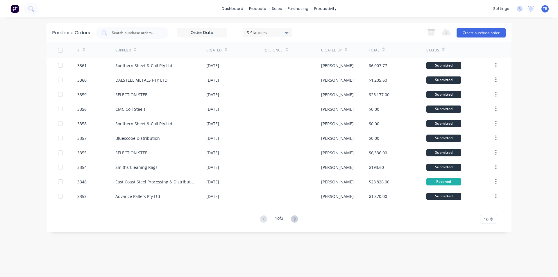
click at [495, 218] on div "10" at bounding box center [488, 219] width 17 height 9
click at [494, 207] on div "35" at bounding box center [488, 209] width 16 height 10
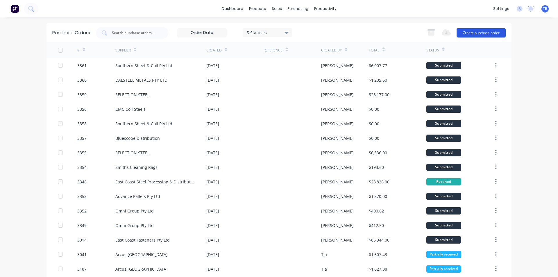
click at [486, 32] on button "Create purchase order" at bounding box center [480, 32] width 49 height 9
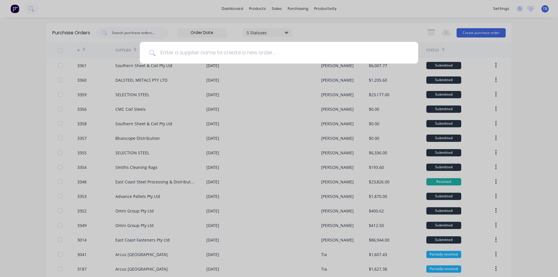
click at [196, 51] on input at bounding box center [281, 53] width 253 height 22
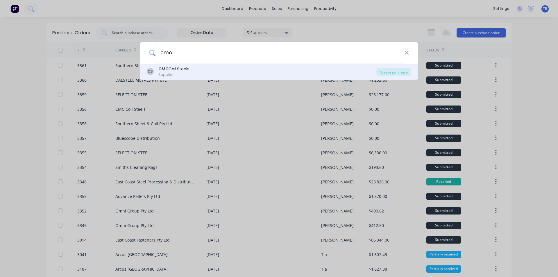
type input "cmc"
click at [194, 72] on div "CS CMC Coil Steels Supplier" at bounding box center [261, 71] width 229 height 11
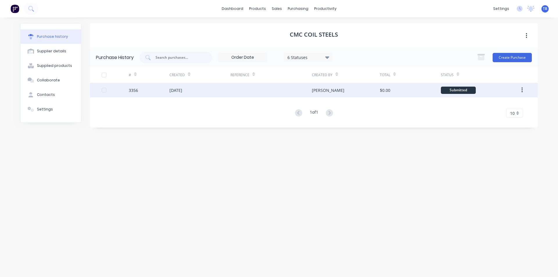
click at [161, 91] on div "3356" at bounding box center [149, 90] width 41 height 15
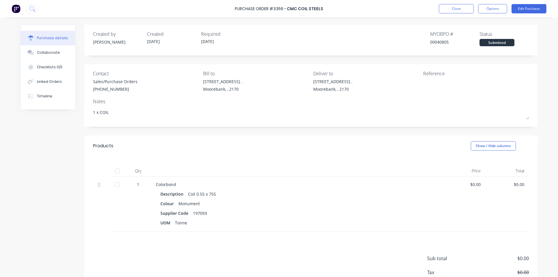
type textarea "x"
click at [450, 10] on button "Close" at bounding box center [456, 8] width 35 height 9
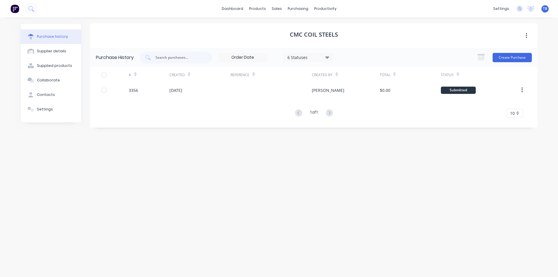
click at [362, 209] on div "CMC Coil Steels Purchase History 6 Statuses 6 Statuses Create Purchase # Create…" at bounding box center [313, 144] width 447 height 242
click at [519, 58] on button "Create Purchase" at bounding box center [511, 57] width 39 height 9
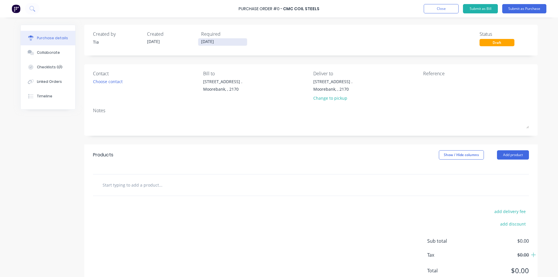
click at [227, 42] on input "[DATE]" at bounding box center [222, 41] width 49 height 7
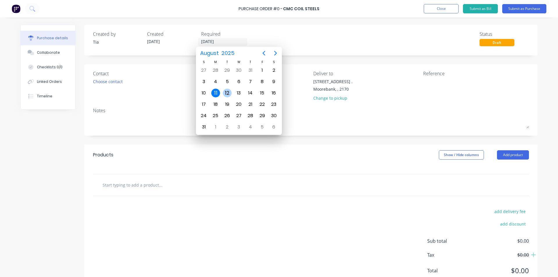
click at [225, 92] on div "12" at bounding box center [227, 93] width 9 height 9
type input "[DATE]"
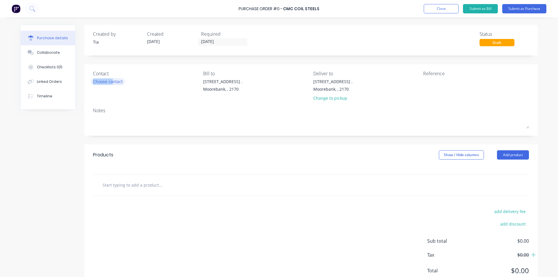
click at [111, 85] on div "Contact Choose contact" at bounding box center [146, 87] width 106 height 34
click at [116, 82] on div "Choose contact" at bounding box center [108, 81] width 30 height 6
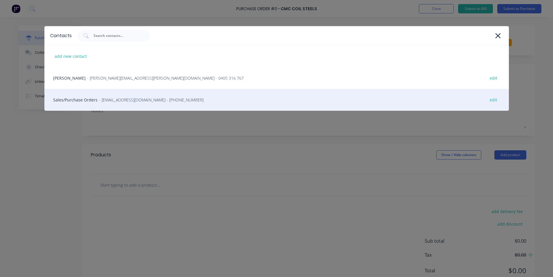
click at [118, 100] on span "- nswsales@coilsteels.com.au - (02) 9670 8400" at bounding box center [151, 100] width 105 height 6
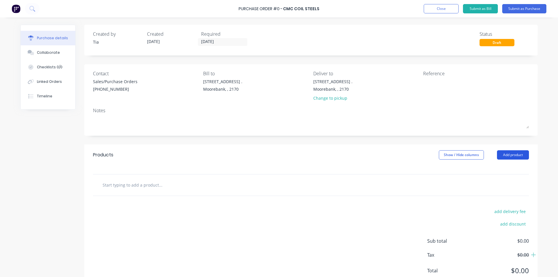
click at [507, 151] on button "Add product" at bounding box center [513, 154] width 32 height 9
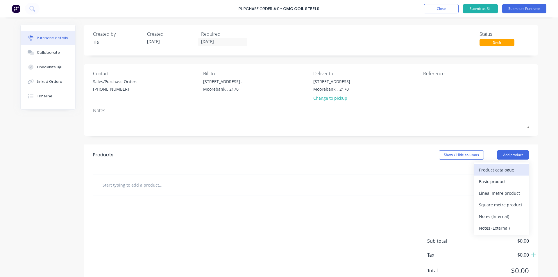
click at [505, 168] on div "Product catalogue" at bounding box center [501, 170] width 45 height 8
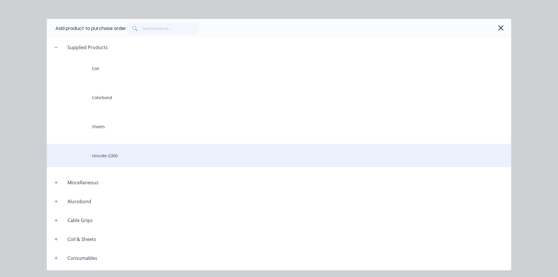
click at [131, 151] on div "Unicote G300" at bounding box center [279, 155] width 464 height 23
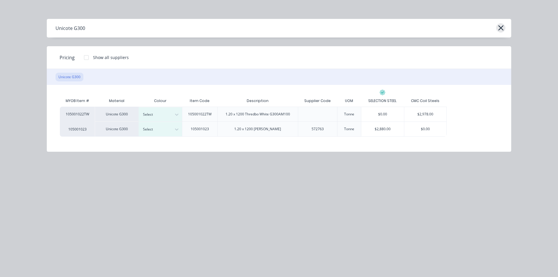
click at [503, 26] on icon "button" at bounding box center [500, 27] width 5 height 5
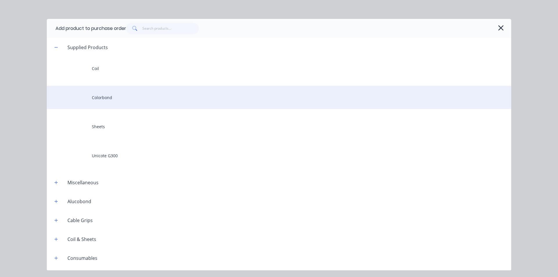
click at [135, 92] on div "Colorbond" at bounding box center [279, 97] width 464 height 23
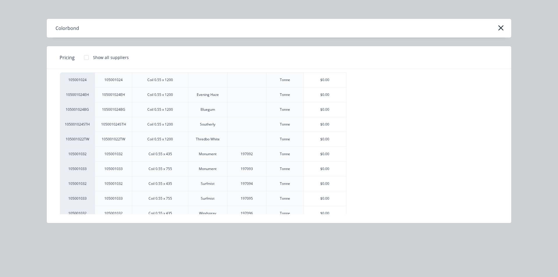
scroll to position [12, 0]
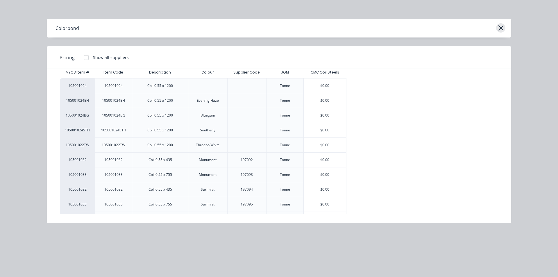
click at [502, 29] on icon "button" at bounding box center [500, 27] width 5 height 5
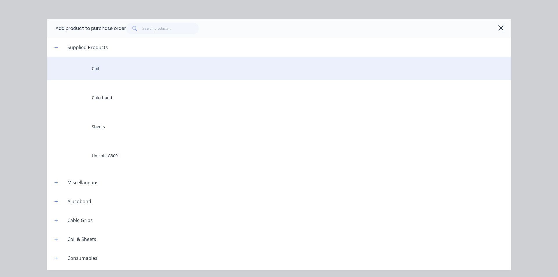
click at [115, 73] on div "Coil" at bounding box center [279, 68] width 464 height 23
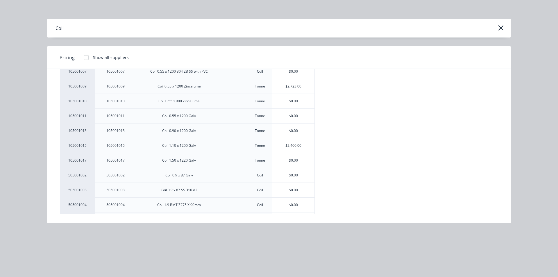
scroll to position [0, 0]
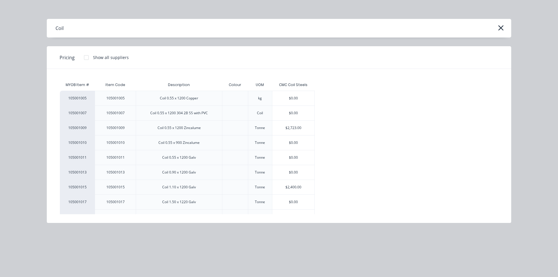
click at [507, 28] on div "Coil" at bounding box center [279, 28] width 464 height 19
click at [503, 28] on icon "button" at bounding box center [501, 28] width 6 height 8
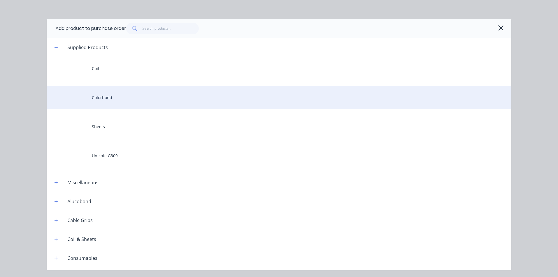
click at [117, 98] on div "Colorbond" at bounding box center [279, 97] width 464 height 23
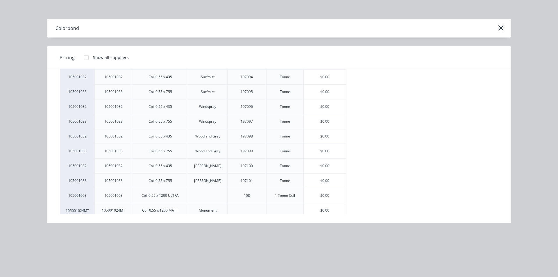
scroll to position [129, 0]
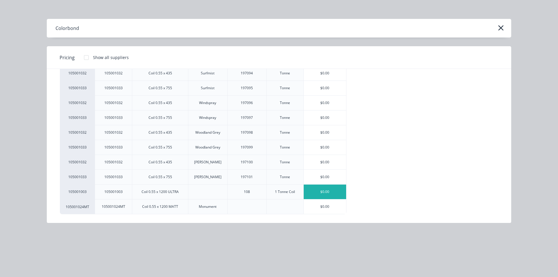
click at [327, 195] on div "$0.00" at bounding box center [325, 191] width 42 height 15
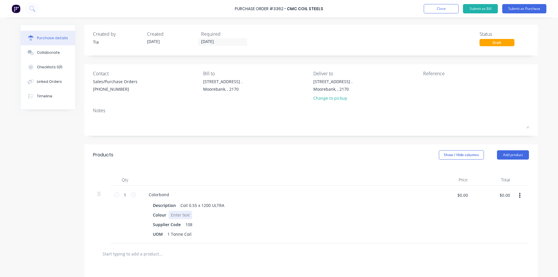
click at [176, 216] on div at bounding box center [180, 215] width 24 height 8
click at [463, 192] on input "$0.00" at bounding box center [461, 194] width 17 height 9
type input "$4,163.55"
click at [460, 211] on div "$4,163.55 4163.55" at bounding box center [451, 215] width 42 height 58
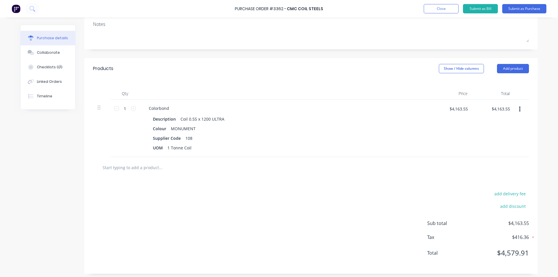
scroll to position [87, 0]
click at [167, 148] on div "1 Tonne Coil" at bounding box center [179, 147] width 29 height 8
click at [216, 197] on div "add delivery fee add discount Sub total $4,163.55 Tax $416.36 Total $4,579.91" at bounding box center [310, 225] width 453 height 96
click at [169, 107] on div "Colorbond" at bounding box center [159, 107] width 30 height 8
click at [168, 107] on div "Colorbond (1 X 2 Tonne Coil)" at bounding box center [176, 107] width 64 height 8
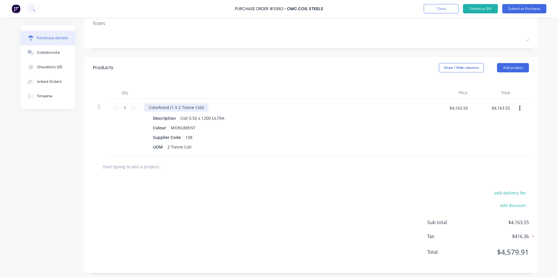
click at [196, 106] on div "Colorbond (1 X 2 Tonne Coil)" at bounding box center [176, 107] width 64 height 8
click at [200, 108] on div "Colorbond (1 X 2 Tonne Coil)" at bounding box center [176, 107] width 64 height 8
click at [205, 107] on div "Colorbond (1 X 2 Tonne Coil)" at bounding box center [284, 107] width 281 height 8
click at [203, 107] on div "Colorbond (1 X 2 Tonne Coil)" at bounding box center [176, 107] width 64 height 8
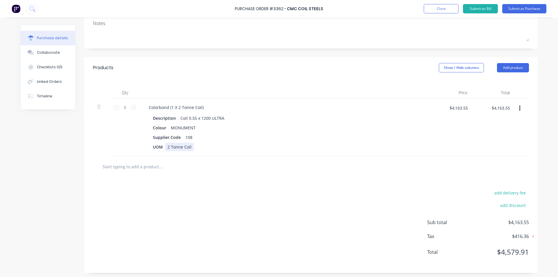
click at [167, 146] on div "2 Tonne Coil" at bounding box center [179, 147] width 29 height 8
click at [212, 187] on div "add delivery fee add discount Sub total $4,163.55 Tax $416.36 Total $4,579.91" at bounding box center [310, 225] width 453 height 96
click at [132, 105] on icon at bounding box center [133, 107] width 5 height 5
type input "2"
type input "$8,327.10"
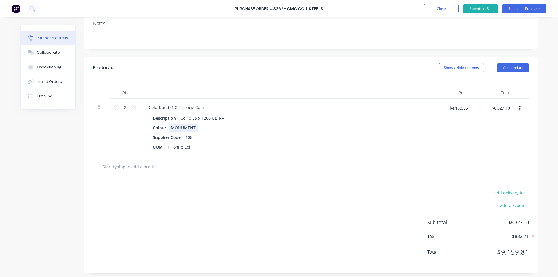
click at [347, 130] on div "Colour MONUMENT" at bounding box center [283, 127] width 266 height 8
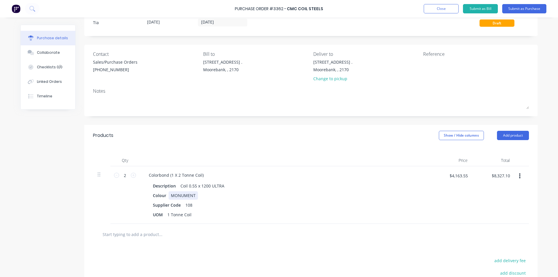
scroll to position [0, 0]
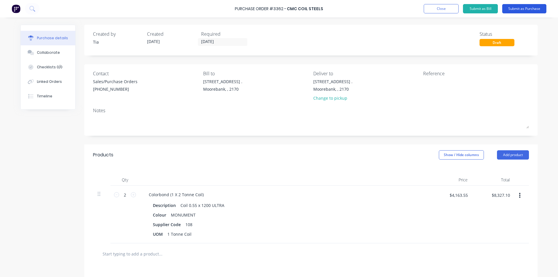
click at [531, 9] on button "Submit as Purchase" at bounding box center [524, 8] width 44 height 9
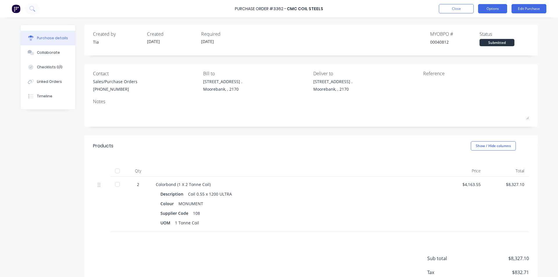
click at [489, 10] on button "Options" at bounding box center [492, 8] width 29 height 9
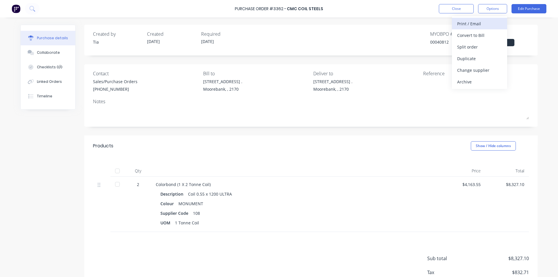
click at [479, 28] on div "Print / Email" at bounding box center [479, 23] width 45 height 8
click at [381, 35] on div "Created by Tia Created 11/08/25 Required 12/08/25 MYOB PO # 00040812 Status Sub…" at bounding box center [311, 39] width 436 height 16
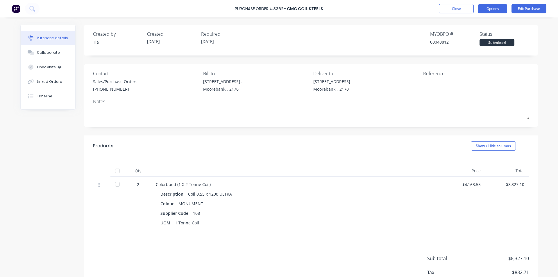
click at [490, 8] on button "Options" at bounding box center [492, 8] width 29 height 9
click at [496, 7] on button "Options" at bounding box center [492, 8] width 29 height 9
click at [497, 11] on button "Options" at bounding box center [492, 8] width 29 height 9
click at [489, 48] on div "Without pricing" at bounding box center [479, 47] width 45 height 8
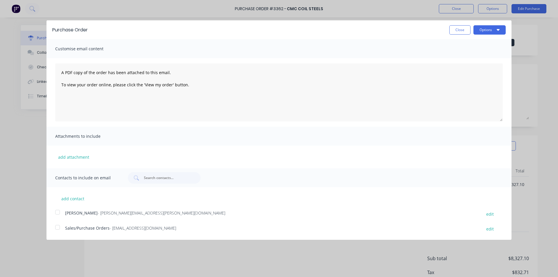
click at [59, 228] on div at bounding box center [58, 227] width 12 height 12
click at [499, 32] on button "Options" at bounding box center [489, 29] width 32 height 9
click at [473, 59] on div "Email" at bounding box center [478, 56] width 45 height 8
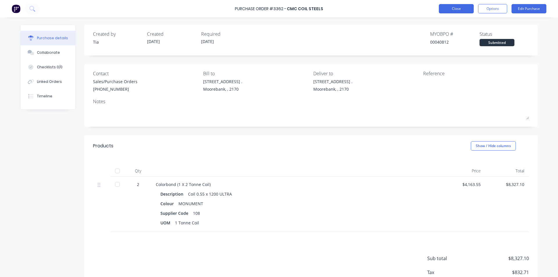
click at [460, 5] on button "Close" at bounding box center [456, 8] width 35 height 9
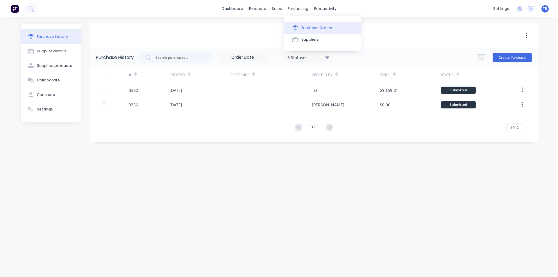
click at [301, 26] on button "Purchase Orders" at bounding box center [322, 28] width 77 height 12
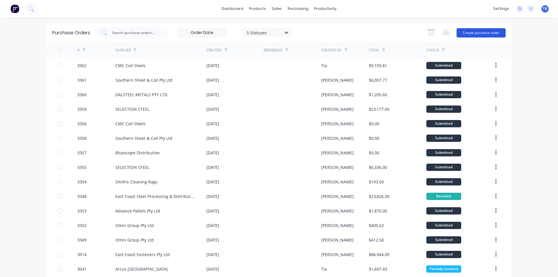
click at [476, 29] on button "Create purchase order" at bounding box center [480, 32] width 49 height 9
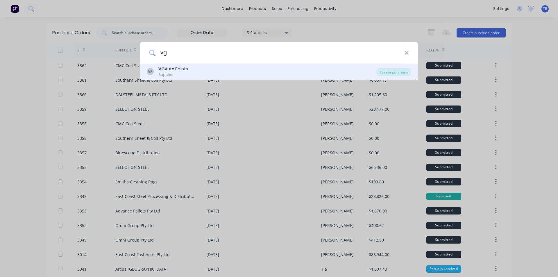
type input "vg"
click at [184, 68] on div "VG Auto Paints" at bounding box center [173, 69] width 30 height 6
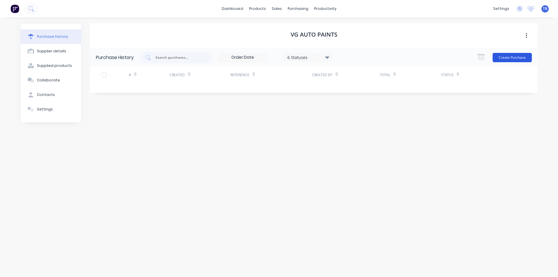
click at [508, 57] on button "Create Purchase" at bounding box center [511, 57] width 39 height 9
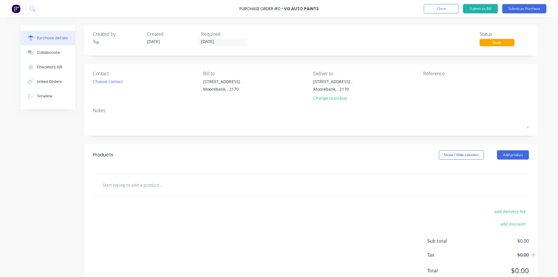
click at [227, 41] on input "[DATE]" at bounding box center [222, 41] width 49 height 7
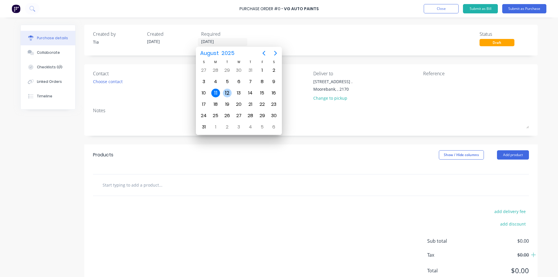
click at [227, 94] on div "12" at bounding box center [227, 93] width 9 height 9
type input "12/08/25"
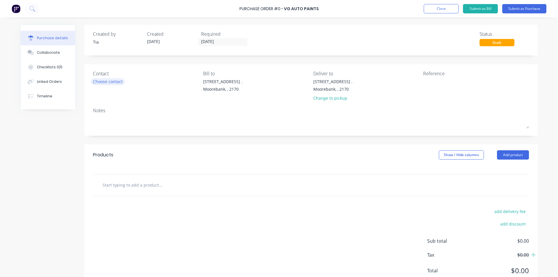
click at [114, 78] on div "Choose contact" at bounding box center [108, 81] width 30 height 6
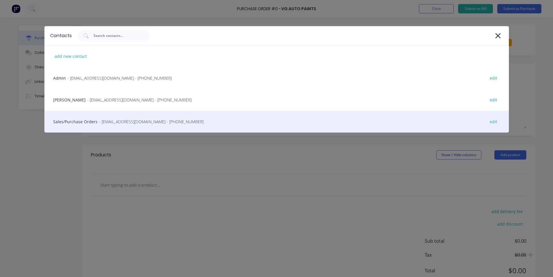
click at [105, 121] on span "- orders@vgautopaints.com.au - (02) 9636 5411" at bounding box center [151, 122] width 105 height 6
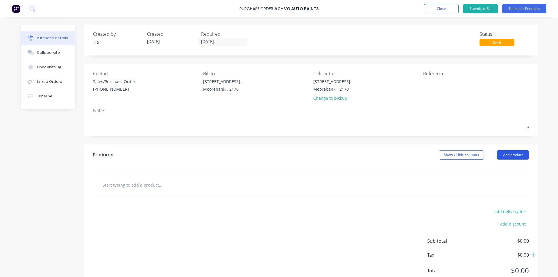
click at [501, 157] on button "Add product" at bounding box center [513, 154] width 32 height 9
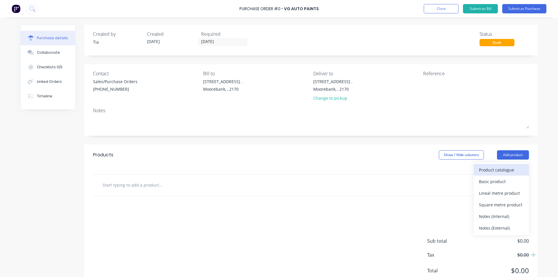
click at [497, 166] on div "Product catalogue" at bounding box center [501, 170] width 45 height 8
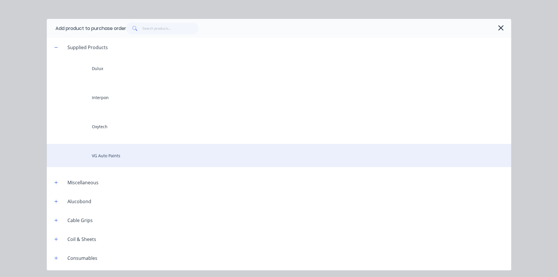
click at [105, 156] on div "VG Auto Paints" at bounding box center [279, 155] width 464 height 23
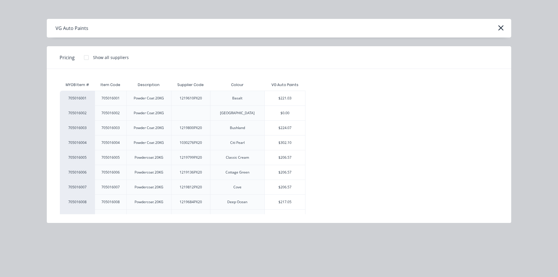
scroll to position [29, 0]
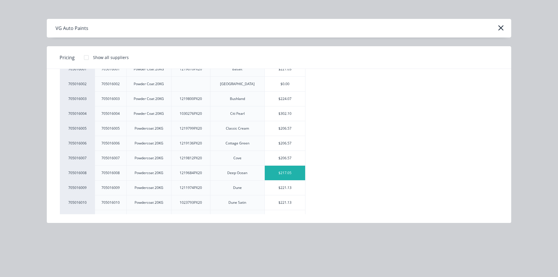
click at [289, 175] on div "$217.05" at bounding box center [285, 173] width 40 height 15
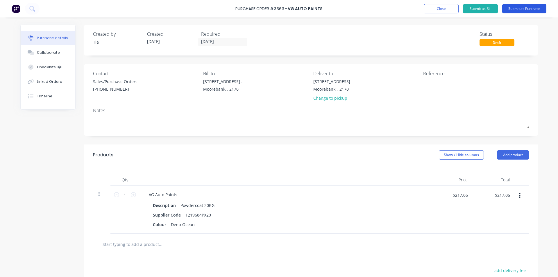
click at [522, 11] on button "Submit as Purchase" at bounding box center [524, 8] width 44 height 9
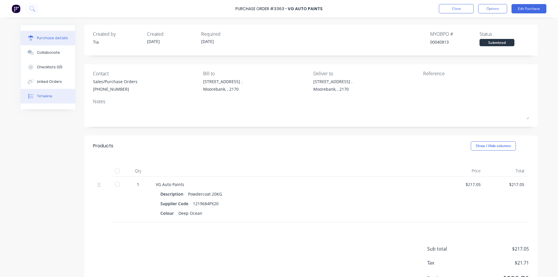
click at [58, 97] on button "Timeline" at bounding box center [48, 96] width 55 height 15
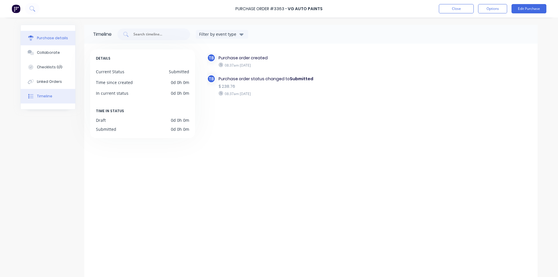
click at [38, 42] on button "Purchase details" at bounding box center [48, 38] width 55 height 15
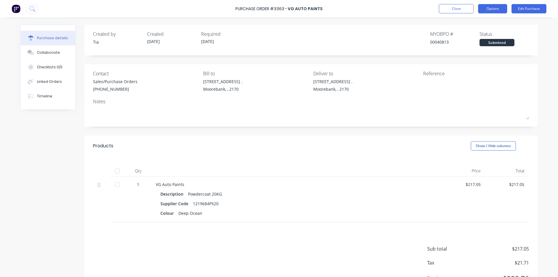
click at [483, 11] on button "Options" at bounding box center [492, 8] width 29 height 9
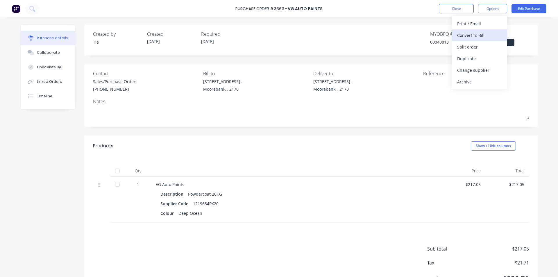
click at [483, 30] on button "Convert to Bill" at bounding box center [479, 35] width 55 height 12
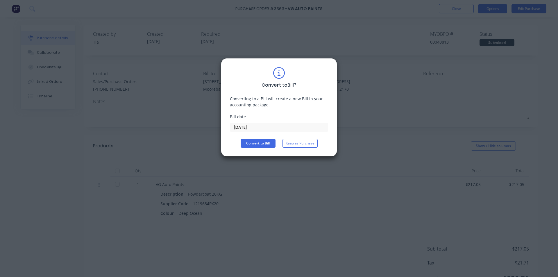
drag, startPoint x: 299, startPoint y: 141, endPoint x: 499, endPoint y: 9, distance: 240.0
click at [299, 142] on button "Keep as Purchase" at bounding box center [299, 143] width 35 height 9
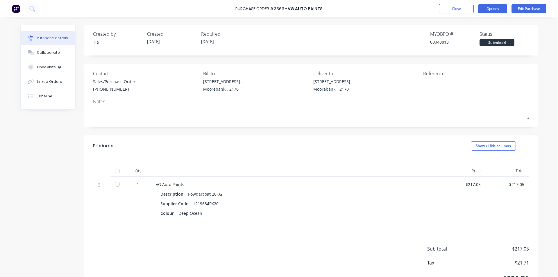
click at [487, 8] on button "Options" at bounding box center [492, 8] width 29 height 9
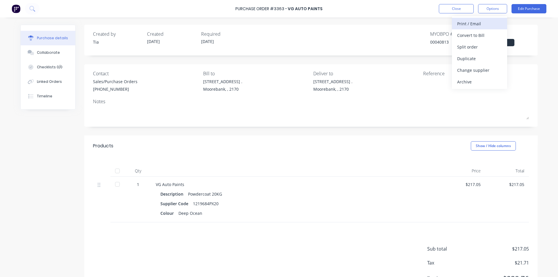
click at [478, 27] on div "Print / Email" at bounding box center [479, 23] width 45 height 8
click at [469, 49] on div "Without pricing" at bounding box center [479, 47] width 45 height 8
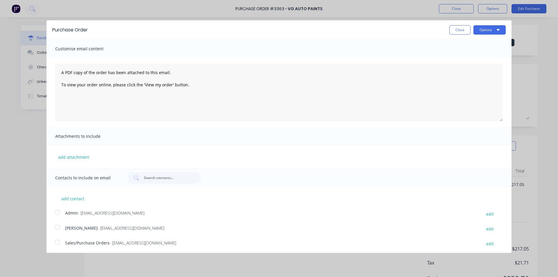
click at [59, 244] on div at bounding box center [58, 242] width 12 height 12
click at [487, 33] on button "Options" at bounding box center [489, 29] width 32 height 9
click at [482, 55] on div "Email" at bounding box center [478, 56] width 45 height 8
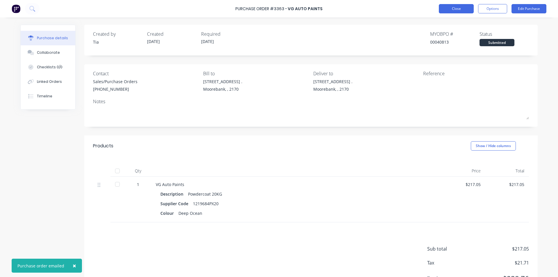
click at [470, 6] on button "Close" at bounding box center [456, 8] width 35 height 9
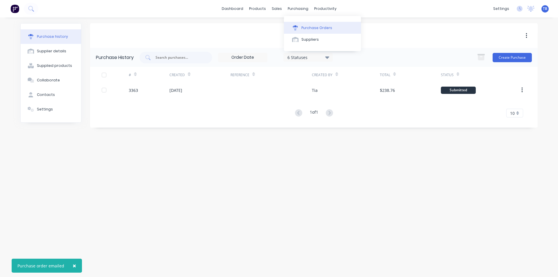
click at [304, 28] on div "Purchase Orders" at bounding box center [316, 27] width 31 height 5
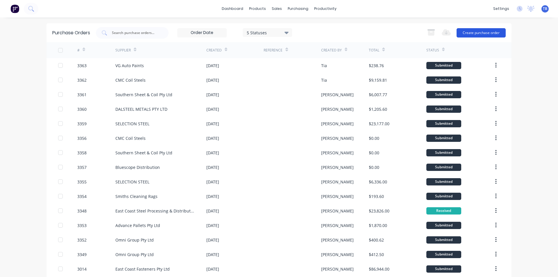
click at [467, 34] on button "Create purchase order" at bounding box center [480, 32] width 49 height 9
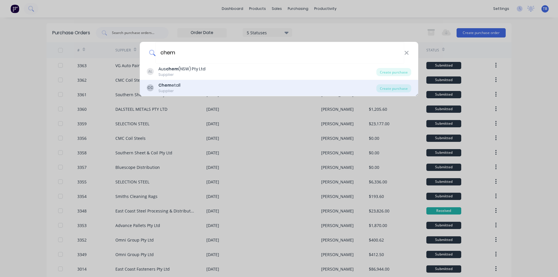
type input "chem"
click at [207, 87] on div "CC Chem etall Supplier" at bounding box center [261, 87] width 229 height 11
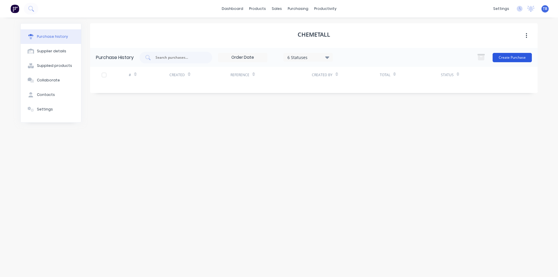
click at [509, 57] on button "Create Purchase" at bounding box center [511, 57] width 39 height 9
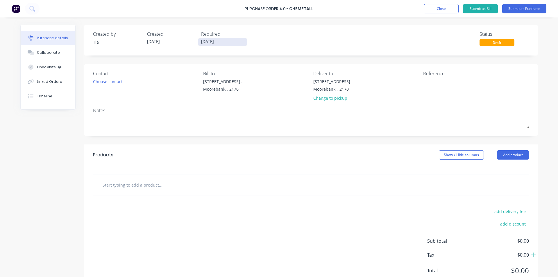
click at [224, 43] on input "[DATE]" at bounding box center [222, 41] width 49 height 7
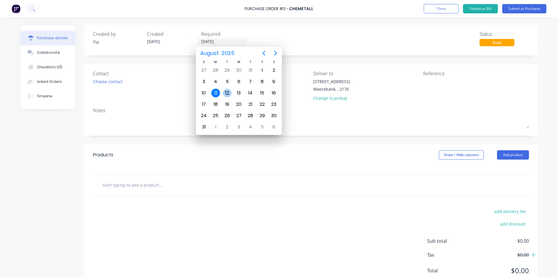
click at [227, 91] on div "12" at bounding box center [227, 93] width 9 height 9
type input "12/08/25"
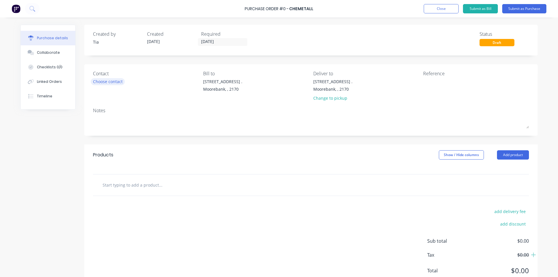
click at [104, 79] on div "Choose contact" at bounding box center [108, 81] width 30 height 6
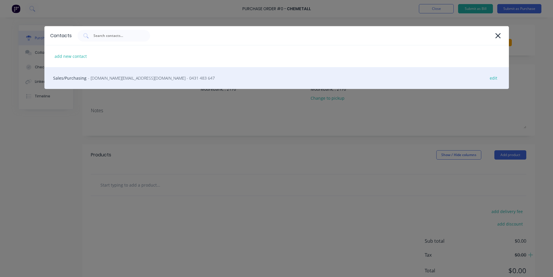
click at [130, 80] on span "- customer.service.au@basf.com - 0431 483 647" at bounding box center [151, 78] width 127 height 6
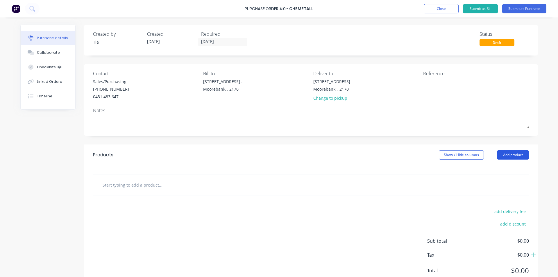
click at [522, 152] on button "Add product" at bounding box center [513, 154] width 32 height 9
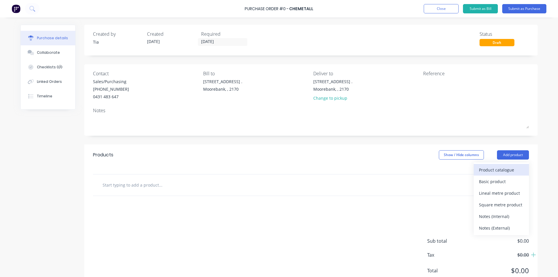
click at [510, 165] on button "Product catalogue" at bounding box center [501, 170] width 55 height 12
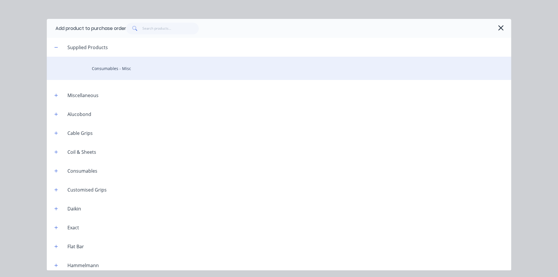
click at [105, 65] on div "Consumables - Misc" at bounding box center [279, 68] width 464 height 23
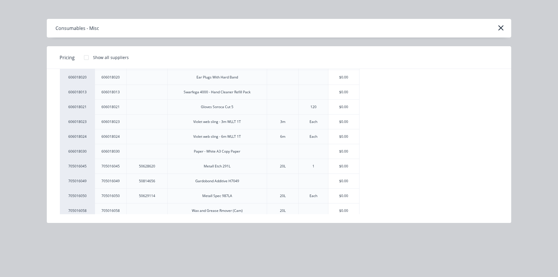
scroll to position [378, 0]
click at [346, 164] on div "$0.00" at bounding box center [343, 165] width 31 height 15
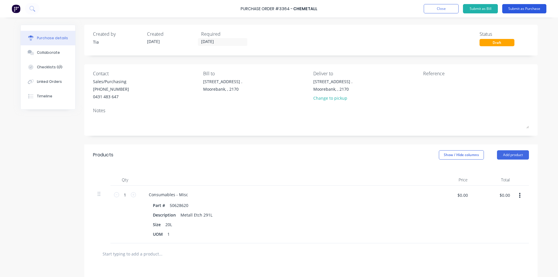
click at [532, 4] on button "Submit as Purchase" at bounding box center [524, 8] width 44 height 9
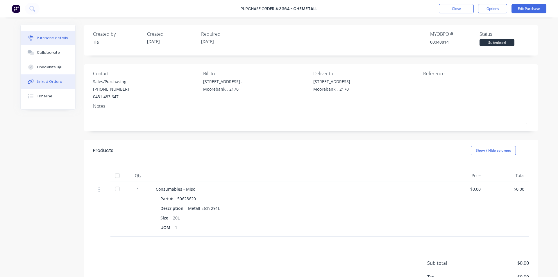
drag, startPoint x: 61, startPoint y: 91, endPoint x: 62, endPoint y: 84, distance: 6.8
click at [61, 91] on button "Timeline" at bounding box center [48, 96] width 55 height 15
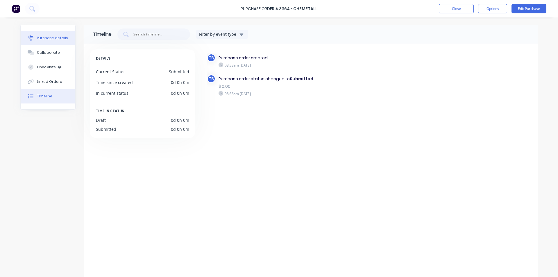
click at [64, 41] on button "Purchase details" at bounding box center [48, 38] width 55 height 15
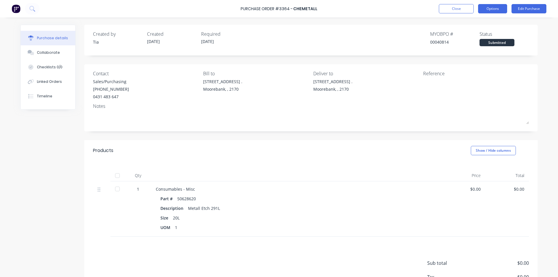
click at [501, 7] on button "Options" at bounding box center [492, 8] width 29 height 9
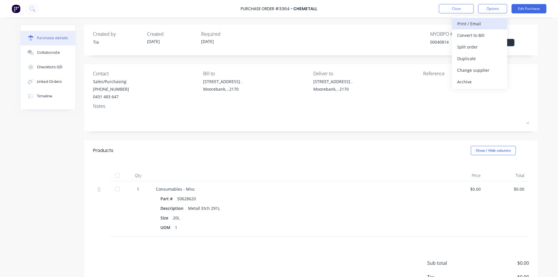
click at [491, 23] on div "Print / Email" at bounding box center [479, 23] width 45 height 8
click at [487, 51] on div "Without pricing" at bounding box center [479, 47] width 45 height 8
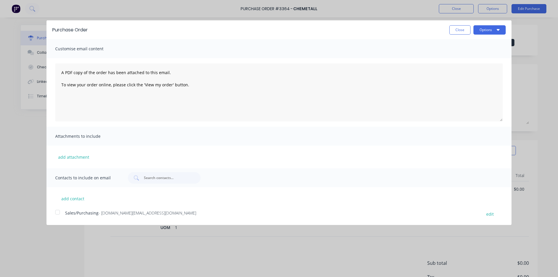
click at [55, 212] on div at bounding box center [58, 212] width 12 height 12
click at [485, 27] on button "Options" at bounding box center [489, 29] width 32 height 9
click at [480, 55] on div "Email" at bounding box center [478, 56] width 45 height 8
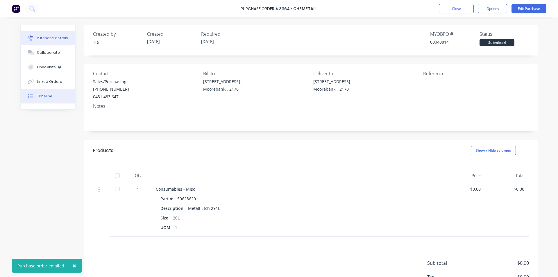
click at [46, 98] on div "Timeline" at bounding box center [44, 96] width 15 height 5
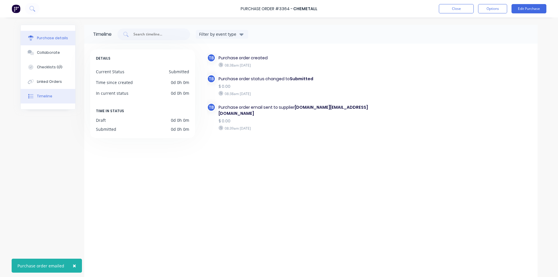
click at [54, 35] on button "Purchase details" at bounding box center [48, 38] width 55 height 15
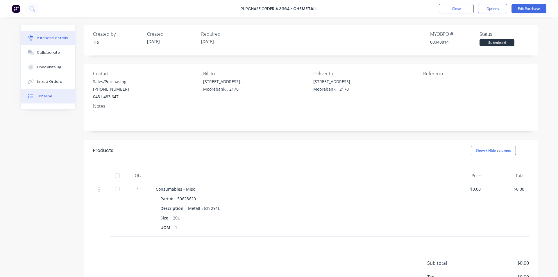
click at [64, 89] on button "Timeline" at bounding box center [48, 96] width 55 height 15
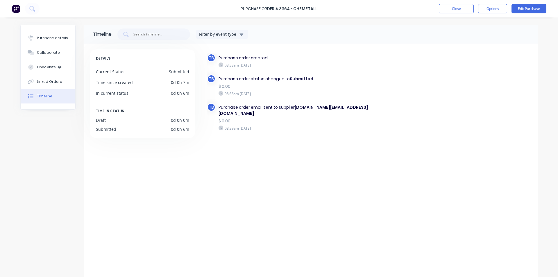
click at [58, 37] on div "Purchase details" at bounding box center [52, 37] width 31 height 5
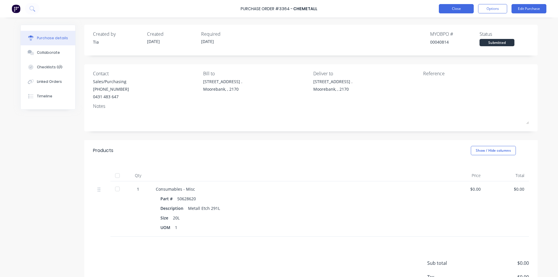
click at [454, 10] on button "Close" at bounding box center [456, 8] width 35 height 9
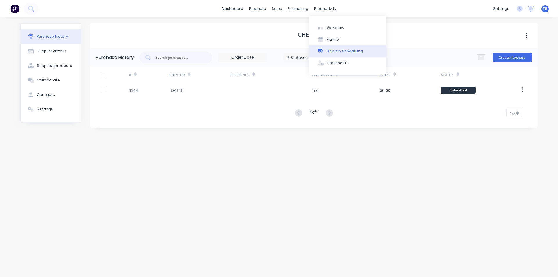
click at [355, 51] on div "Delivery Scheduling" at bounding box center [345, 51] width 36 height 5
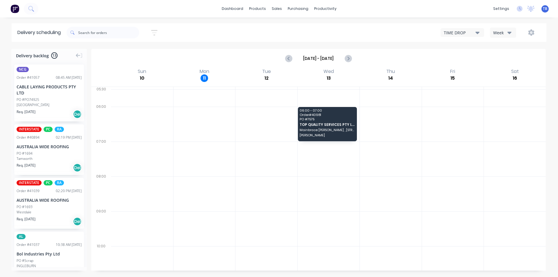
drag, startPoint x: 465, startPoint y: 31, endPoint x: 467, endPoint y: 38, distance: 7.0
click at [465, 31] on div "TIME DROP" at bounding box center [460, 33] width 32 height 6
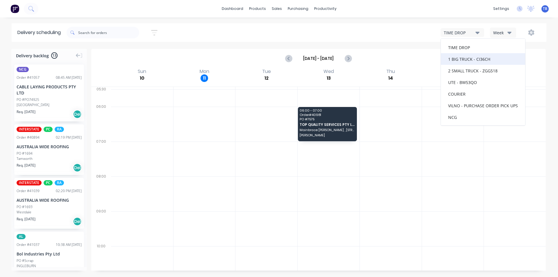
click at [464, 60] on div "1 BIG TRUCK - CI36CH" at bounding box center [483, 59] width 84 height 12
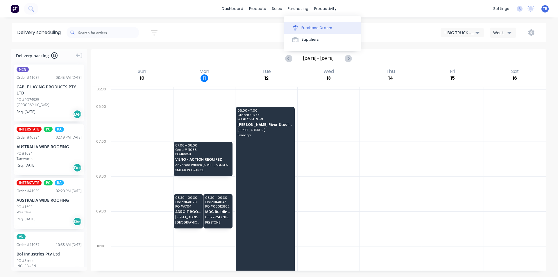
click at [306, 31] on button "Purchase Orders" at bounding box center [322, 28] width 77 height 12
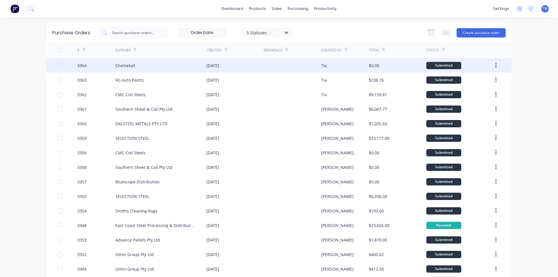
click at [163, 65] on div "Chemetall" at bounding box center [160, 65] width 91 height 15
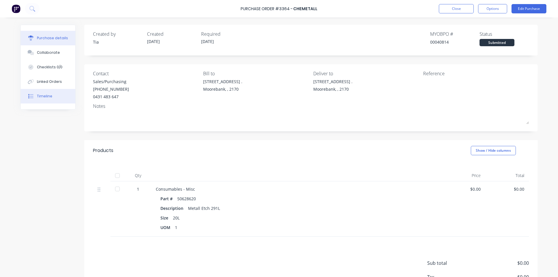
click at [54, 92] on button "Timeline" at bounding box center [48, 96] width 55 height 15
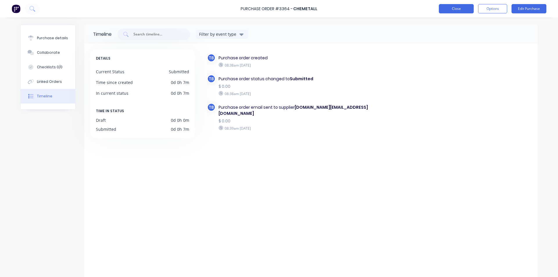
click at [462, 10] on button "Close" at bounding box center [456, 8] width 35 height 9
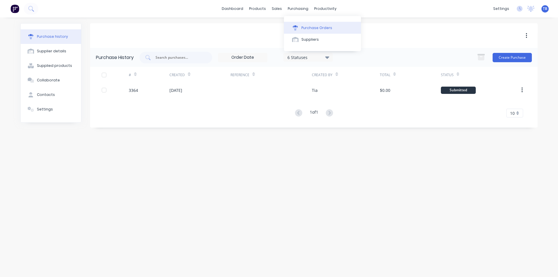
click at [303, 30] on div "Purchase Orders" at bounding box center [316, 27] width 31 height 5
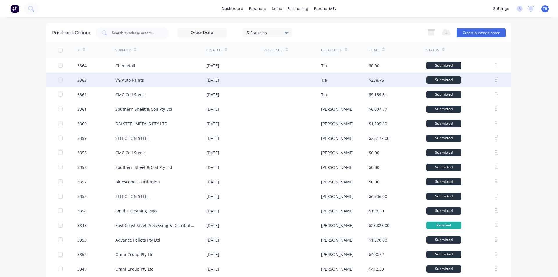
click at [166, 79] on div "VG Auto Paints" at bounding box center [160, 80] width 91 height 15
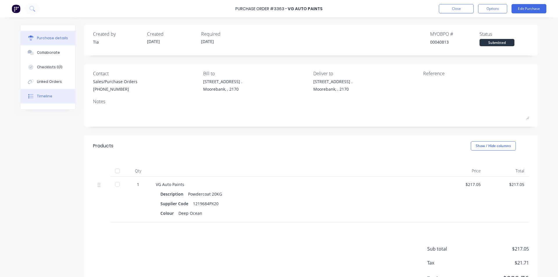
click at [43, 100] on button "Timeline" at bounding box center [48, 96] width 55 height 15
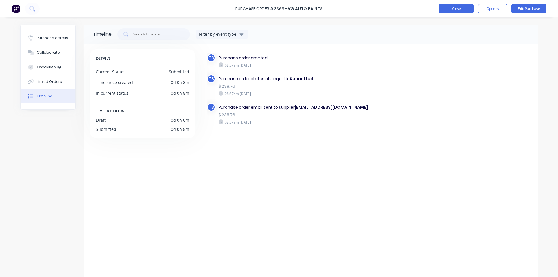
click at [461, 8] on button "Close" at bounding box center [456, 8] width 35 height 9
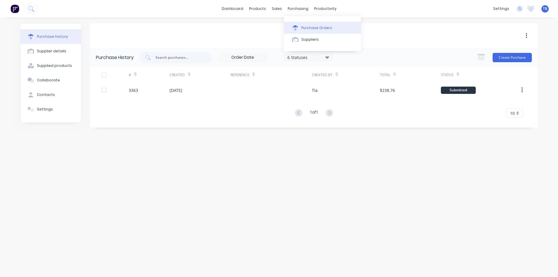
click at [307, 25] on div "Purchase Orders" at bounding box center [316, 27] width 31 height 5
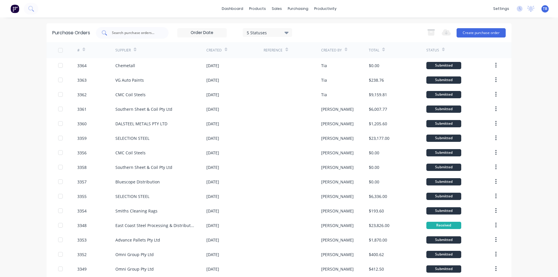
click at [140, 35] on input "text" at bounding box center [135, 33] width 48 height 6
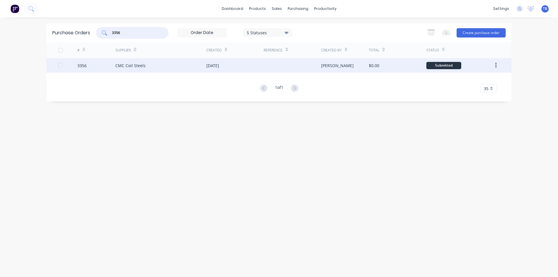
type input "3356"
click at [141, 64] on div "CMC Coil Steels" at bounding box center [130, 65] width 30 height 6
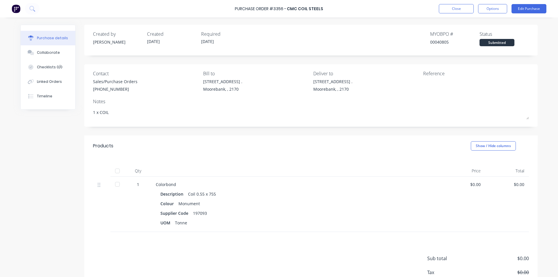
click at [116, 186] on div at bounding box center [118, 184] width 12 height 12
type textarea "x"
click at [449, 9] on button "Close" at bounding box center [456, 8] width 35 height 9
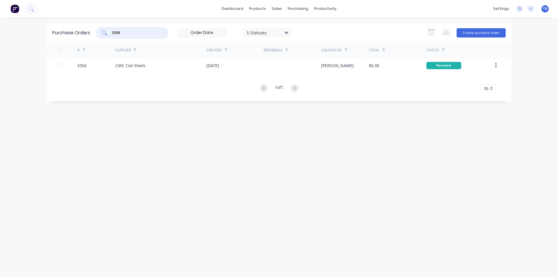
drag, startPoint x: 139, startPoint y: 34, endPoint x: 37, endPoint y: 35, distance: 102.0
click at [35, 35] on div "dashboard products sales purchasing productivity dashboard products Product Cat…" at bounding box center [279, 138] width 558 height 277
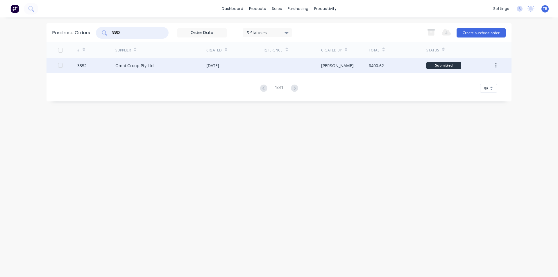
type input "3352"
click at [149, 66] on div "Omni Group Pty Ltd" at bounding box center [134, 65] width 38 height 6
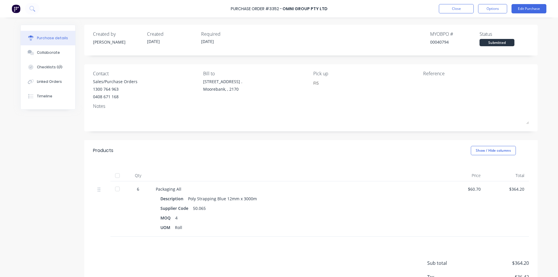
click at [120, 190] on div at bounding box center [118, 189] width 12 height 12
click at [469, 12] on button "Close" at bounding box center [456, 8] width 35 height 9
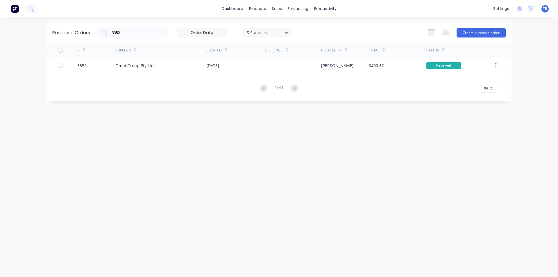
drag, startPoint x: 147, startPoint y: 31, endPoint x: -12, endPoint y: 45, distance: 159.6
click at [0, 45] on html "dashboard products sales purchasing productivity dashboard products Product Cat…" at bounding box center [279, 138] width 558 height 277
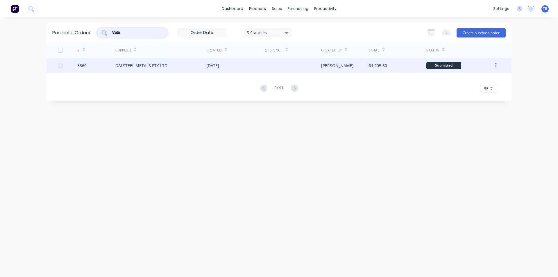
type input "3360"
click at [132, 67] on div "DALSTEEL METALS PTY LTD" at bounding box center [141, 65] width 52 height 6
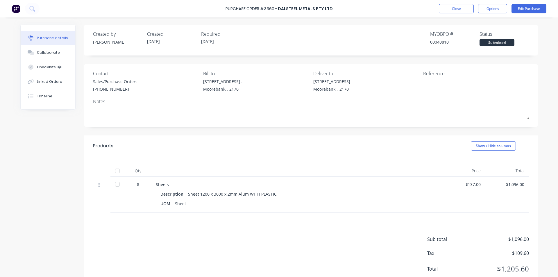
click at [121, 185] on div at bounding box center [117, 195] width 15 height 36
click at [452, 7] on button "Close" at bounding box center [456, 8] width 35 height 9
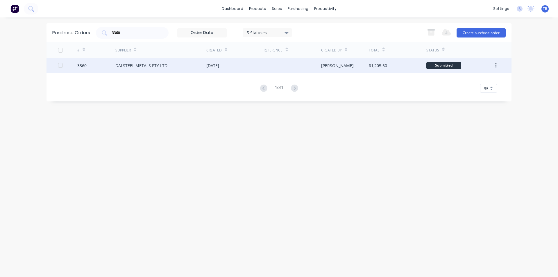
click at [216, 59] on div "[DATE]" at bounding box center [234, 65] width 57 height 15
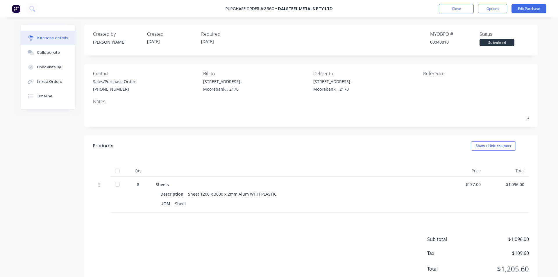
click at [117, 183] on div at bounding box center [118, 184] width 12 height 12
click at [462, 8] on button "Close" at bounding box center [456, 8] width 35 height 9
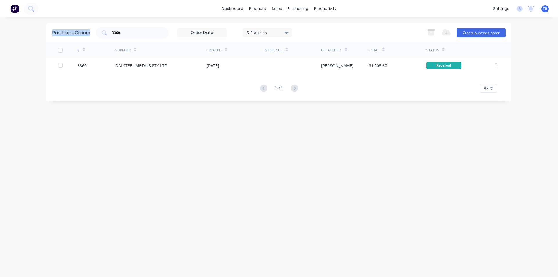
drag, startPoint x: 141, startPoint y: 30, endPoint x: 13, endPoint y: 40, distance: 128.0
click at [13, 40] on div "dashboard products sales purchasing productivity dashboard products Product Cat…" at bounding box center [279, 138] width 558 height 277
click at [135, 31] on input "3360" at bounding box center [135, 33] width 48 height 6
drag, startPoint x: 125, startPoint y: 33, endPoint x: 60, endPoint y: 30, distance: 64.8
click at [60, 30] on div "Purchase Orders 3360 5 Statuses 5 Statuses Export to Excel (XLSX) Create purcha…" at bounding box center [278, 32] width 465 height 19
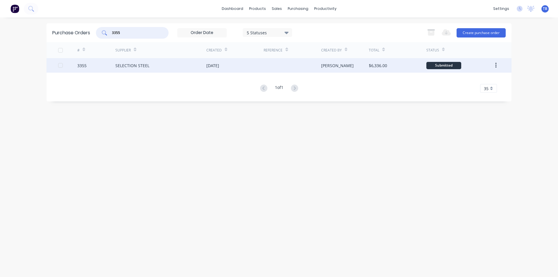
type input "3355"
click at [219, 66] on div "[DATE]" at bounding box center [212, 65] width 13 height 6
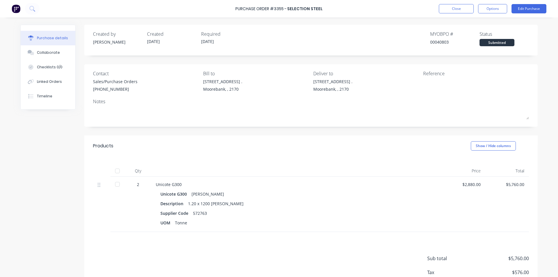
drag, startPoint x: 116, startPoint y: 183, endPoint x: 328, endPoint y: 135, distance: 216.8
click at [116, 183] on div at bounding box center [118, 184] width 12 height 12
click at [461, 6] on button "Close" at bounding box center [456, 8] width 35 height 9
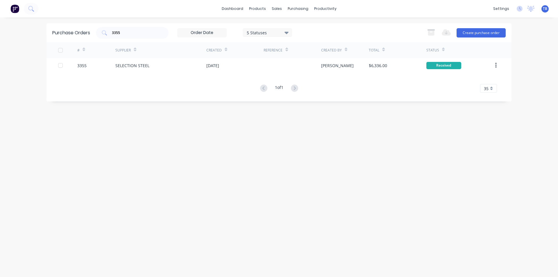
drag, startPoint x: 124, startPoint y: 33, endPoint x: 44, endPoint y: 37, distance: 80.3
click at [44, 37] on div "dashboard products sales purchasing productivity dashboard products Product Cat…" at bounding box center [279, 138] width 558 height 277
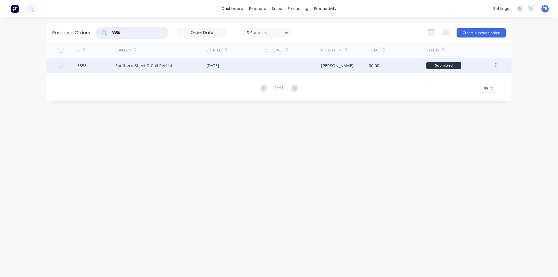
type input "3358"
click at [148, 64] on div "Southern Sheet & Coil Pty Ltd" at bounding box center [143, 65] width 57 height 6
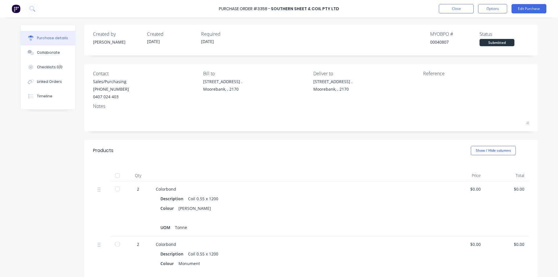
scroll to position [58, 0]
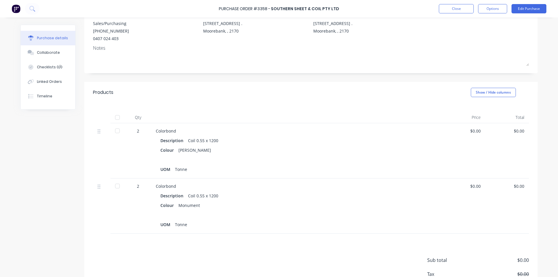
click at [113, 188] on div at bounding box center [118, 186] width 12 height 12
click at [113, 133] on div at bounding box center [118, 131] width 12 height 12
click at [457, 7] on button "Close" at bounding box center [456, 8] width 35 height 9
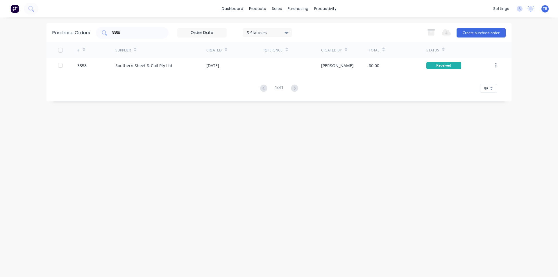
click at [147, 29] on div "3358" at bounding box center [132, 33] width 73 height 12
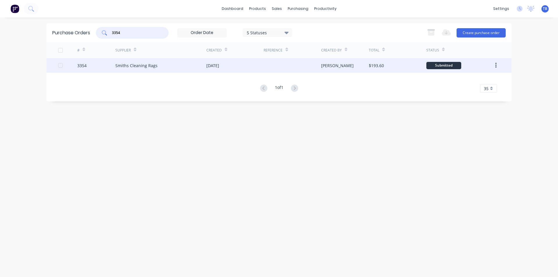
type input "3354"
click at [170, 65] on div "Smiths Cleaning Rags" at bounding box center [160, 65] width 91 height 15
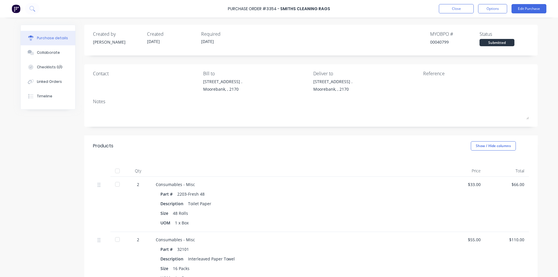
click at [122, 182] on div at bounding box center [117, 204] width 15 height 55
click at [117, 185] on div at bounding box center [118, 184] width 12 height 12
click at [117, 238] on div at bounding box center [118, 240] width 12 height 12
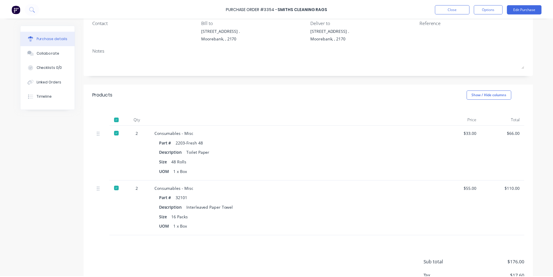
scroll to position [87, 0]
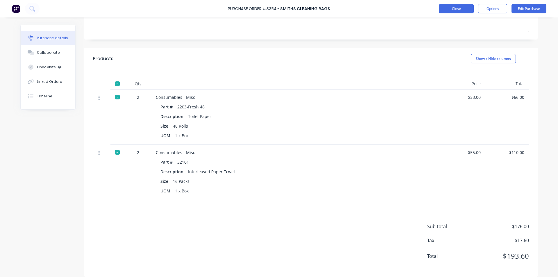
click at [456, 10] on button "Close" at bounding box center [456, 8] width 35 height 9
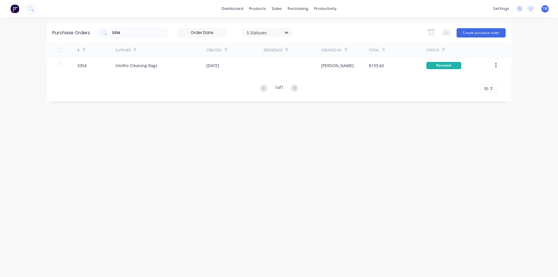
drag, startPoint x: 132, startPoint y: 35, endPoint x: 62, endPoint y: 41, distance: 69.9
click at [63, 41] on div "Purchase Orders 3354 5 Statuses 5 Statuses Export to Excel (XLSX) Create purcha…" at bounding box center [278, 32] width 465 height 19
click at [142, 29] on div "3351" at bounding box center [132, 33] width 73 height 12
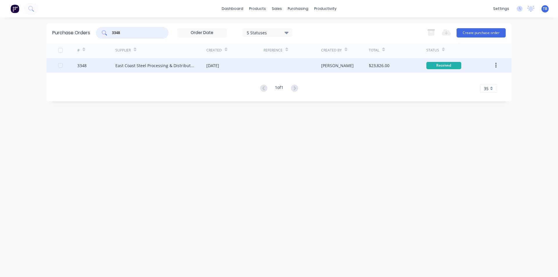
type input "3348"
click at [148, 64] on div "East Coast Steel Processing & Distribution" at bounding box center [154, 65] width 79 height 6
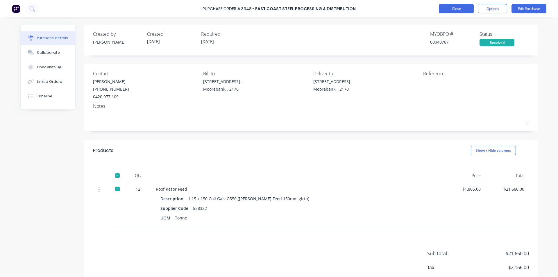
click at [449, 6] on button "Close" at bounding box center [456, 8] width 35 height 9
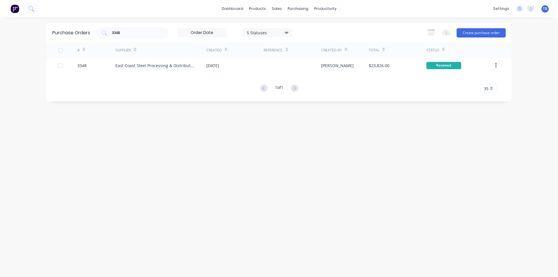
drag, startPoint x: 136, startPoint y: 31, endPoint x: 64, endPoint y: 31, distance: 72.3
click at [64, 31] on div "Purchase Orders 3348 5 Statuses 5 Statuses Export to Excel (XLSX) Create purcha…" at bounding box center [278, 32] width 465 height 19
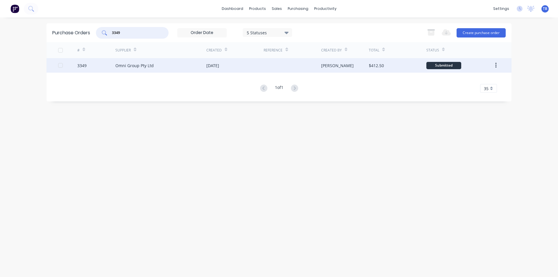
type input "3349"
click at [141, 63] on div "Omni Group Pty Ltd" at bounding box center [134, 65] width 38 height 6
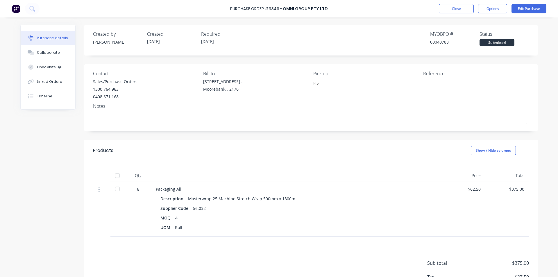
click at [114, 189] on div at bounding box center [118, 189] width 12 height 12
click at [458, 11] on button "Close" at bounding box center [456, 8] width 35 height 9
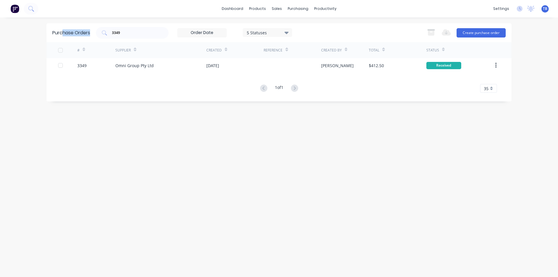
drag, startPoint x: 131, startPoint y: 28, endPoint x: 63, endPoint y: 35, distance: 68.0
click at [63, 35] on div "Purchase Orders 3349 5 Statuses 5 Statuses Export to Excel (XLSX) Create purcha…" at bounding box center [278, 32] width 465 height 19
click at [138, 32] on input "3349" at bounding box center [135, 33] width 48 height 6
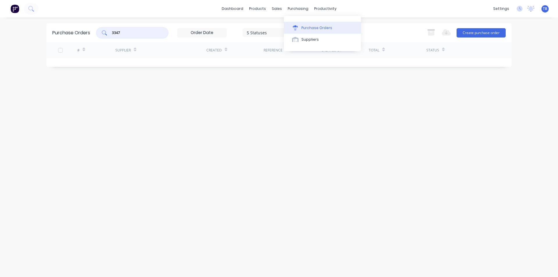
type input "3347"
click at [313, 26] on div "Purchase Orders" at bounding box center [316, 27] width 31 height 5
drag, startPoint x: 108, startPoint y: 31, endPoint x: 87, endPoint y: 31, distance: 20.6
click at [87, 31] on div "Purchase Orders 3347 5 Statuses 5 Statuses Export to Excel (XLSX) Create purcha…" at bounding box center [278, 32] width 465 height 19
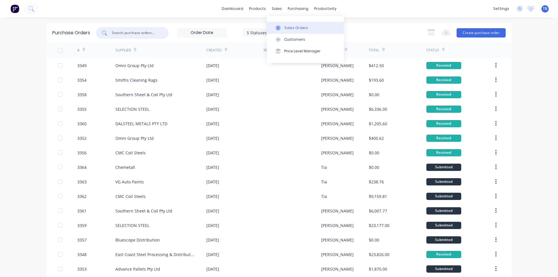
click at [293, 30] on div "Sales Orders" at bounding box center [296, 27] width 24 height 5
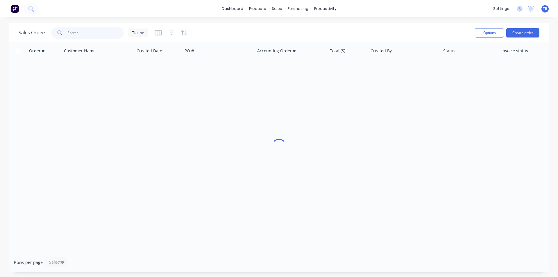
click at [113, 33] on input "text" at bounding box center [95, 33] width 57 height 12
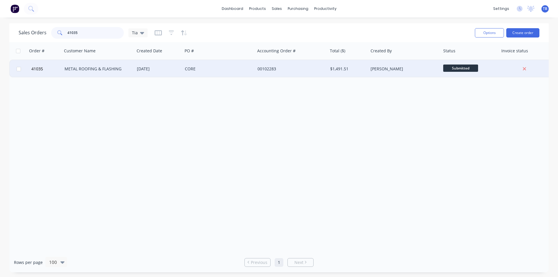
type input "41035"
click at [193, 71] on div "CORE" at bounding box center [217, 69] width 64 height 6
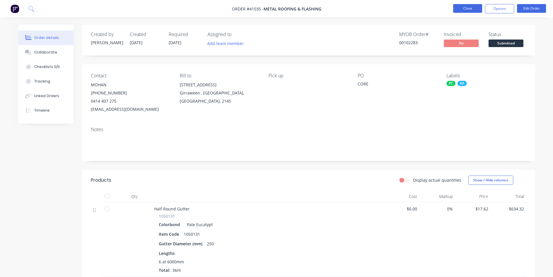
click at [477, 10] on button "Close" at bounding box center [467, 8] width 29 height 9
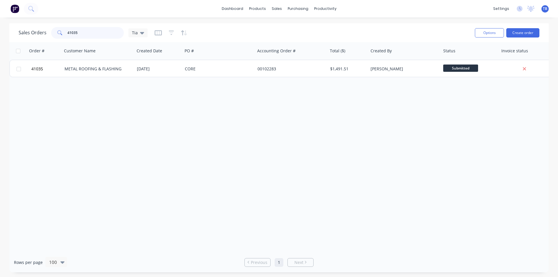
drag, startPoint x: 86, startPoint y: 33, endPoint x: 1, endPoint y: 41, distance: 86.1
click at [1, 41] on div "Sales Orders 41035 Tia Options Create order Order # Customer Name Created Date …" at bounding box center [279, 147] width 558 height 249
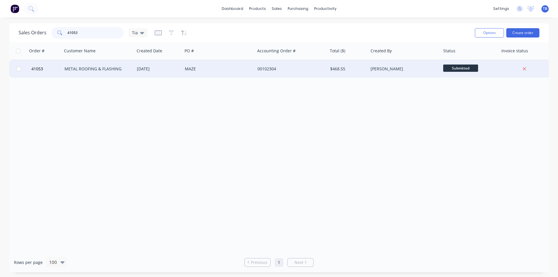
type input "41053"
click at [114, 69] on div "METAL ROOFING & FLASHING" at bounding box center [96, 69] width 64 height 6
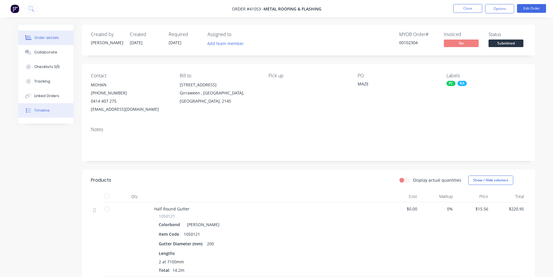
click at [43, 109] on div "Timeline" at bounding box center [41, 110] width 15 height 5
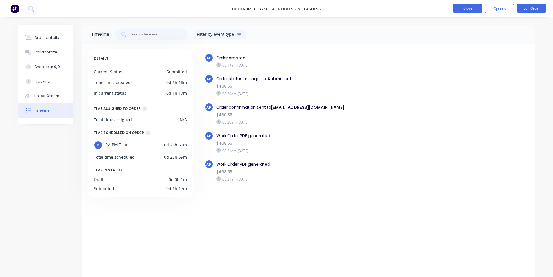
click at [462, 12] on button "Close" at bounding box center [467, 8] width 29 height 9
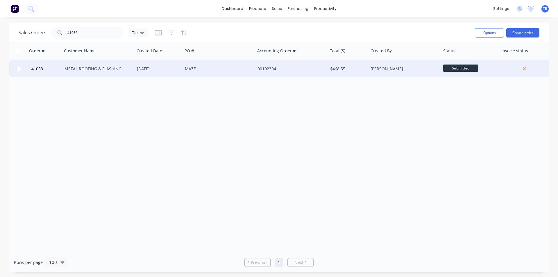
click at [110, 73] on div "METAL ROOFING & FLASHING" at bounding box center [98, 68] width 73 height 17
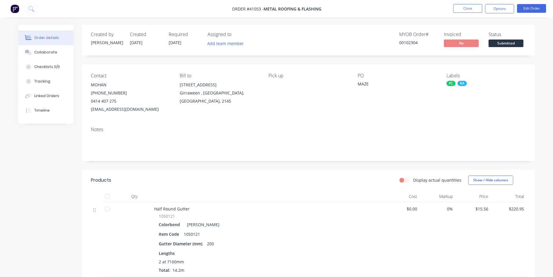
click at [106, 69] on div "Contact MOHAN (02) 9707 3881 0414 407 275 sales@mrfroofing.com.au Bill to 618 G…" at bounding box center [308, 93] width 453 height 58
click at [54, 56] on button "Collaborate" at bounding box center [45, 52] width 55 height 15
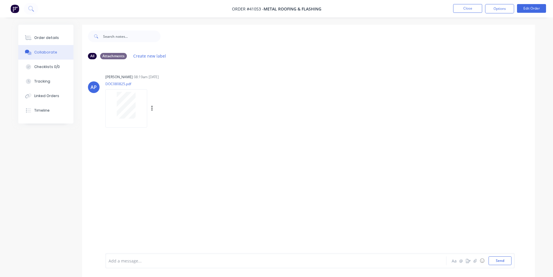
click at [137, 116] on div at bounding box center [126, 105] width 37 height 27
click at [44, 33] on button "Order details" at bounding box center [45, 38] width 55 height 15
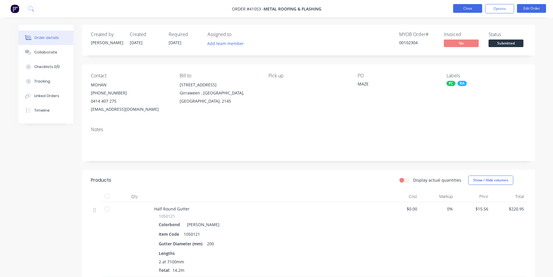
click at [476, 8] on button "Close" at bounding box center [467, 8] width 29 height 9
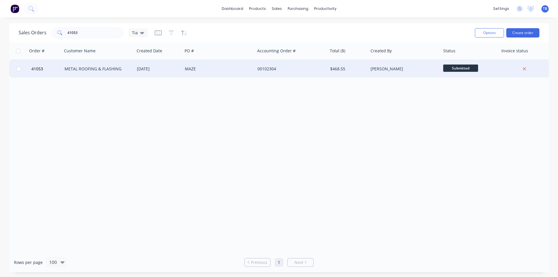
click at [108, 70] on div "METAL ROOFING & FLASHING" at bounding box center [96, 69] width 64 height 6
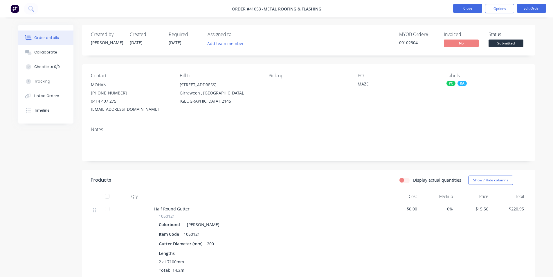
click at [457, 8] on button "Close" at bounding box center [467, 8] width 29 height 9
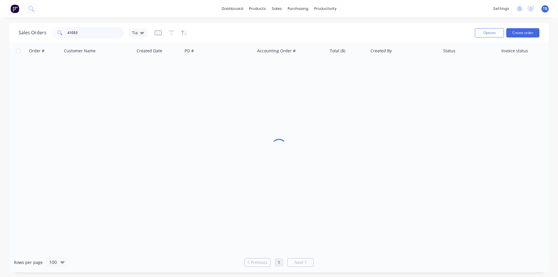
click at [84, 35] on input "41053" at bounding box center [95, 33] width 57 height 12
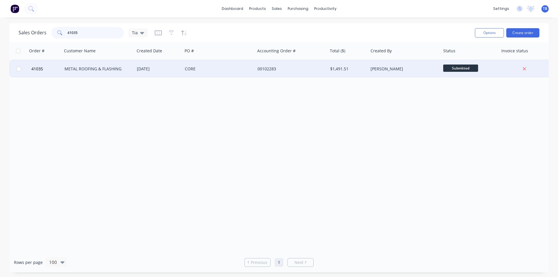
type input "41035"
click at [141, 65] on div "[DATE]" at bounding box center [159, 68] width 48 height 17
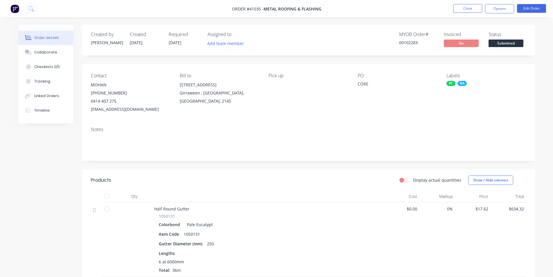
click at [469, 13] on li "Close" at bounding box center [467, 8] width 29 height 9
click at [474, 11] on button "Close" at bounding box center [467, 8] width 29 height 9
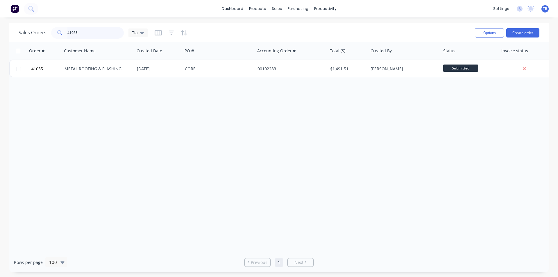
drag, startPoint x: 8, startPoint y: 34, endPoint x: -39, endPoint y: 38, distance: 46.7
click at [0, 38] on html "dashboard products sales purchasing productivity dashboard products Product Cat…" at bounding box center [279, 138] width 558 height 277
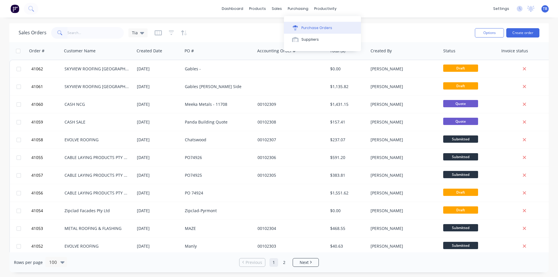
click at [304, 23] on button "Purchase Orders" at bounding box center [322, 28] width 77 height 12
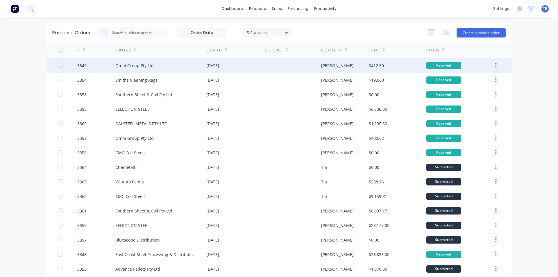
click at [495, 67] on icon "button" at bounding box center [495, 65] width 1 height 6
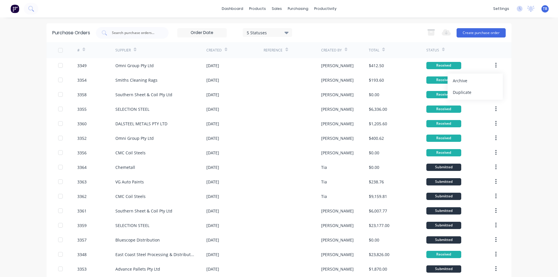
click at [442, 48] on icon at bounding box center [443, 49] width 3 height 4
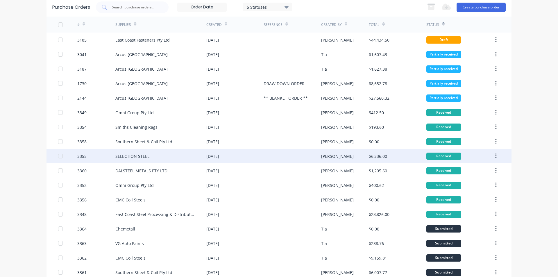
scroll to position [58, 0]
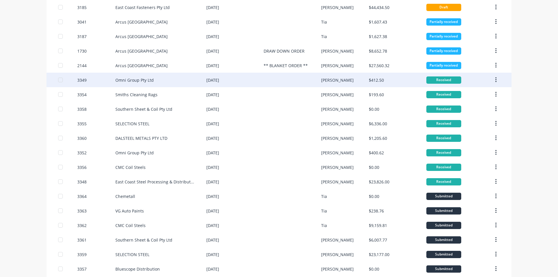
click at [496, 78] on button "button" at bounding box center [496, 80] width 14 height 10
click at [485, 94] on div "Archive" at bounding box center [475, 95] width 45 height 8
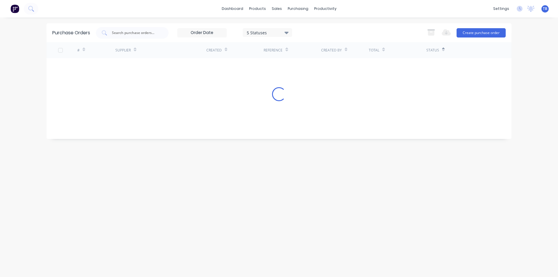
scroll to position [0, 0]
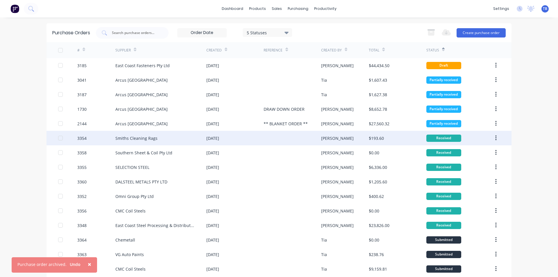
click at [492, 137] on button "button" at bounding box center [496, 138] width 14 height 10
click at [477, 151] on div "Archive" at bounding box center [475, 153] width 45 height 8
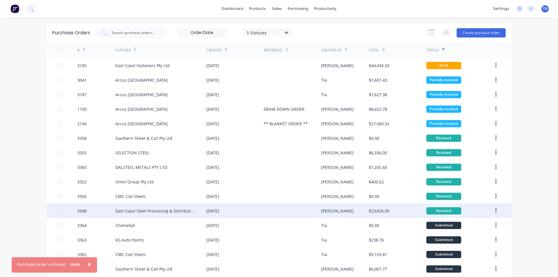
click at [495, 209] on icon "button" at bounding box center [495, 210] width 1 height 5
click at [492, 209] on button "button" at bounding box center [496, 210] width 14 height 10
click at [470, 223] on div "Archive" at bounding box center [475, 226] width 45 height 8
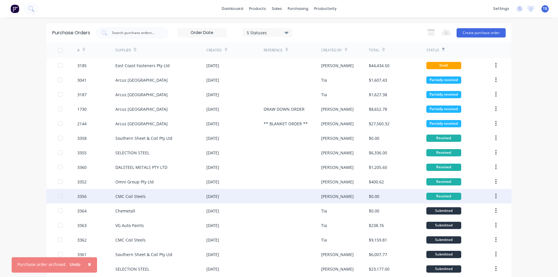
click at [495, 195] on button "button" at bounding box center [496, 196] width 14 height 10
click at [494, 191] on button "button" at bounding box center [496, 196] width 14 height 10
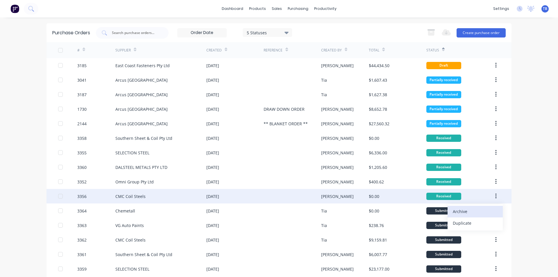
click at [487, 210] on div "Archive" at bounding box center [475, 211] width 45 height 8
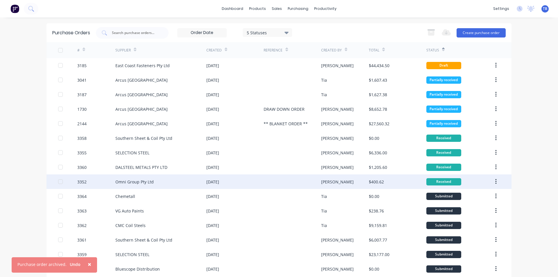
click at [495, 183] on icon "button" at bounding box center [495, 181] width 1 height 5
click at [480, 195] on div "Archive" at bounding box center [475, 197] width 45 height 8
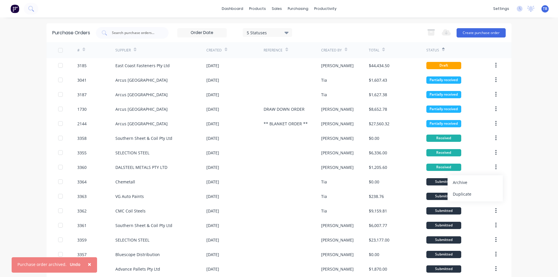
click at [468, 182] on div "Archive" at bounding box center [475, 182] width 45 height 8
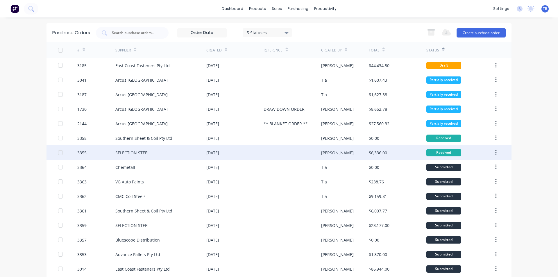
click at [495, 152] on icon "button" at bounding box center [495, 152] width 1 height 6
click at [491, 151] on button "button" at bounding box center [496, 152] width 14 height 10
click at [496, 150] on button "button" at bounding box center [496, 152] width 14 height 10
click at [481, 168] on div "Archive" at bounding box center [475, 168] width 45 height 8
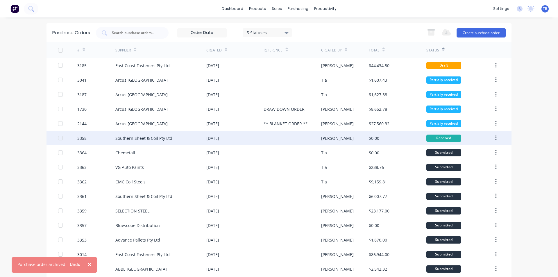
click at [495, 138] on icon "button" at bounding box center [495, 137] width 1 height 5
click at [484, 152] on div "Archive" at bounding box center [475, 153] width 45 height 8
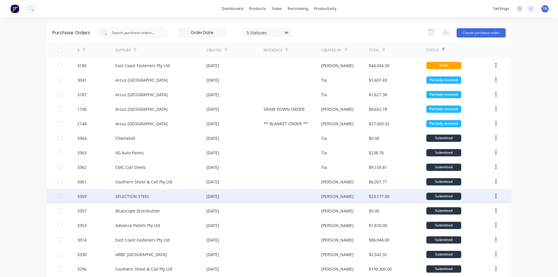
click at [81, 196] on div "3359" at bounding box center [81, 196] width 9 height 6
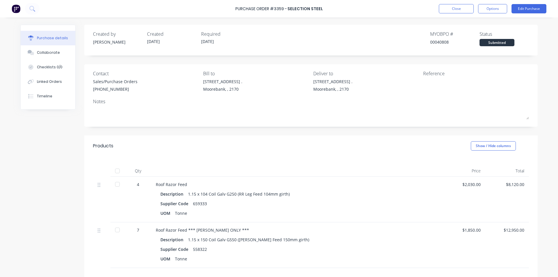
click at [114, 183] on div at bounding box center [118, 184] width 12 height 12
click at [117, 227] on div at bounding box center [118, 230] width 12 height 12
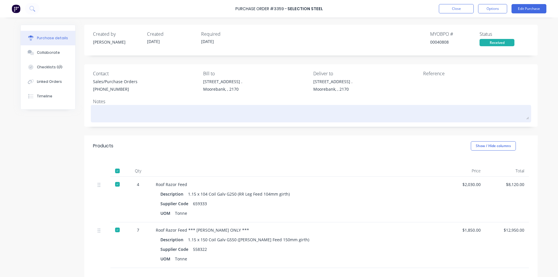
click at [109, 114] on textarea at bounding box center [311, 112] width 436 height 13
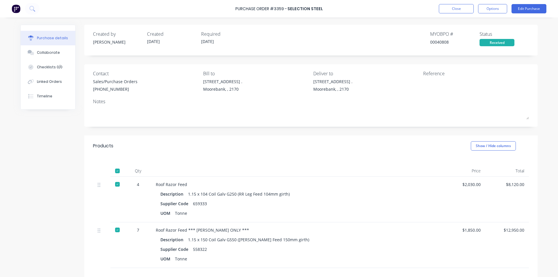
drag, startPoint x: 434, startPoint y: 8, endPoint x: 438, endPoint y: 8, distance: 4.1
click at [435, 8] on div "Purchase Order #3359 - SELECTION STEEL Close Options Edit Purchase" at bounding box center [279, 8] width 558 height 17
click at [442, 11] on button "Close" at bounding box center [456, 8] width 35 height 9
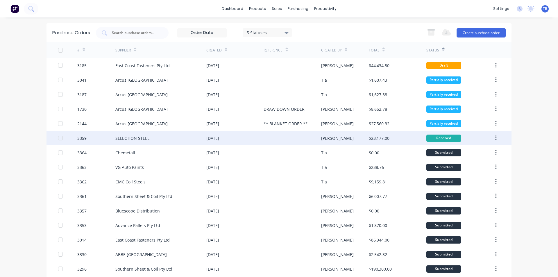
click at [495, 137] on button "button" at bounding box center [496, 138] width 14 height 10
click at [482, 153] on div "Archive" at bounding box center [475, 153] width 45 height 8
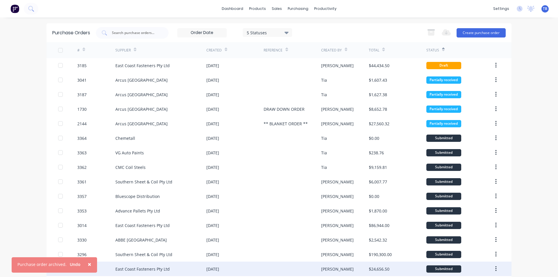
click at [88, 264] on span "×" at bounding box center [89, 264] width 3 height 8
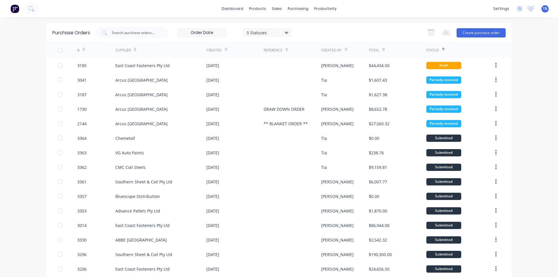
click at [225, 49] on icon at bounding box center [226, 49] width 3 height 4
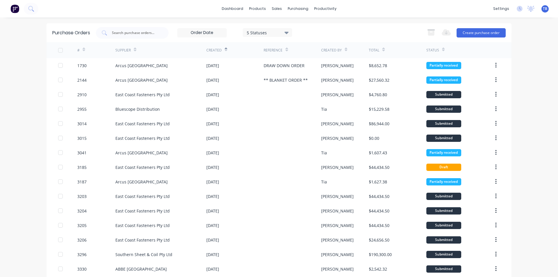
click at [225, 51] on icon at bounding box center [226, 51] width 3 height 2
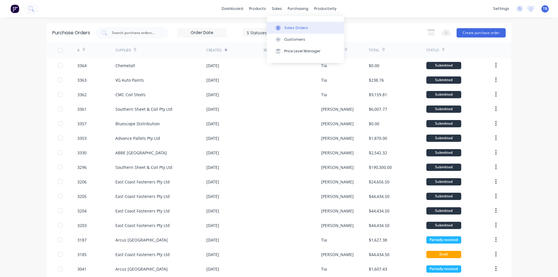
click at [284, 30] on div "Sales Orders" at bounding box center [296, 27] width 24 height 5
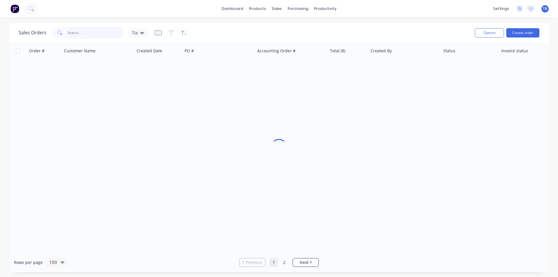
click at [92, 34] on input "text" at bounding box center [95, 33] width 57 height 12
type input "scott"
click at [144, 33] on div "Tia" at bounding box center [137, 32] width 19 height 9
click at [152, 106] on button "Archived jobs" at bounding box center [163, 105] width 66 height 7
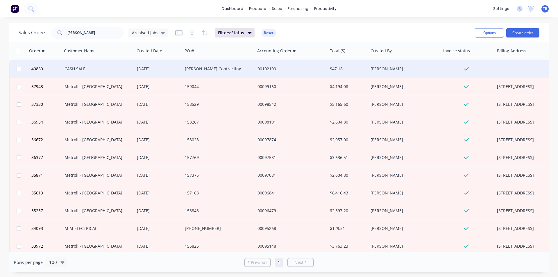
click at [299, 71] on div "00102109" at bounding box center [289, 69] width 64 height 6
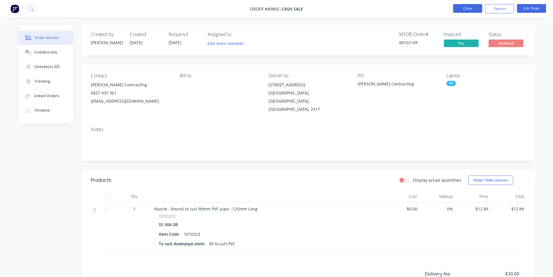
click at [461, 8] on button "Close" at bounding box center [467, 8] width 29 height 9
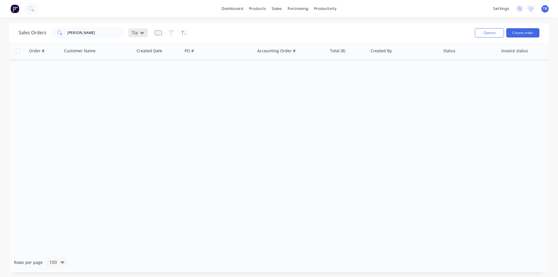
click at [143, 33] on icon at bounding box center [142, 33] width 4 height 2
click at [155, 107] on button "Archived jobs" at bounding box center [163, 105] width 66 height 7
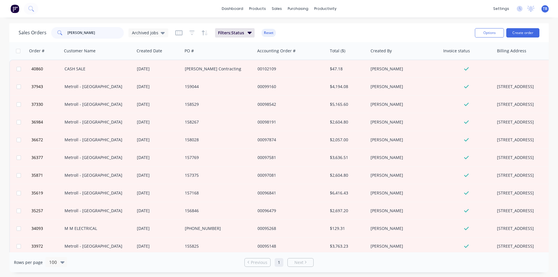
drag, startPoint x: 89, startPoint y: 33, endPoint x: -7, endPoint y: 33, distance: 95.9
click at [0, 33] on html "dashboard products sales purchasing productivity dashboard products Product Cat…" at bounding box center [279, 138] width 558 height 277
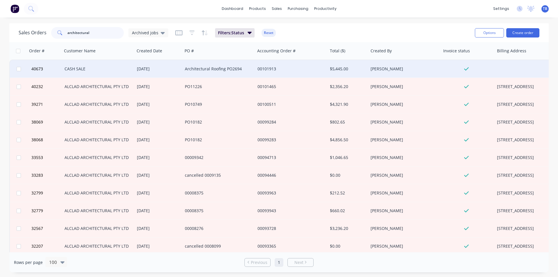
type input "architectural"
click at [224, 67] on div "Architectural Roofing PO2694" at bounding box center [217, 69] width 64 height 6
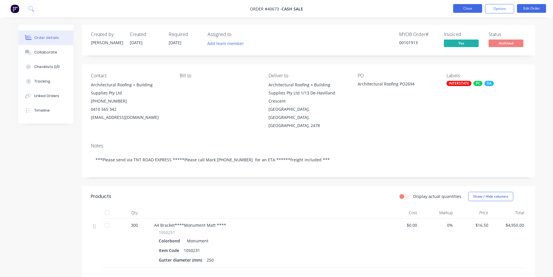
click at [459, 8] on button "Close" at bounding box center [467, 8] width 29 height 9
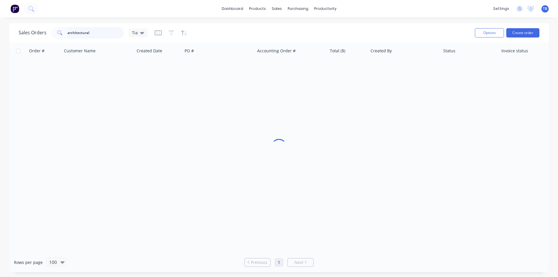
click at [0, 43] on html "dashboard products sales purchasing productivity dashboard products Product Cat…" at bounding box center [279, 138] width 558 height 277
type input "40863"
drag, startPoint x: 140, startPoint y: 33, endPoint x: 145, endPoint y: 42, distance: 9.5
click at [140, 33] on icon at bounding box center [142, 33] width 4 height 6
click at [151, 106] on button "Archived jobs" at bounding box center [163, 105] width 66 height 7
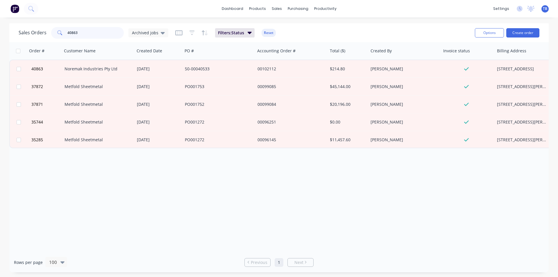
click at [85, 37] on input "40863" at bounding box center [95, 33] width 57 height 12
drag, startPoint x: 85, startPoint y: 37, endPoint x: 50, endPoint y: 37, distance: 34.9
click at [50, 37] on div "Sales Orders 40863 Archived jobs" at bounding box center [94, 33] width 150 height 12
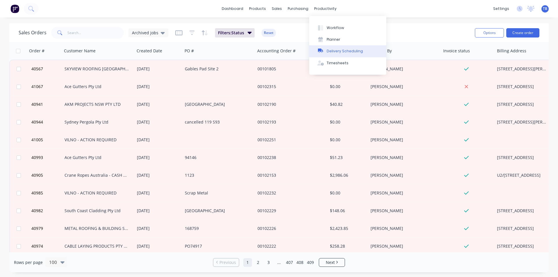
click at [339, 54] on button "Delivery Scheduling" at bounding box center [347, 51] width 77 height 12
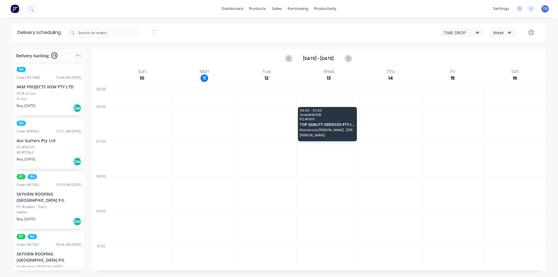
click at [478, 29] on button "TIME DROP" at bounding box center [462, 32] width 44 height 9
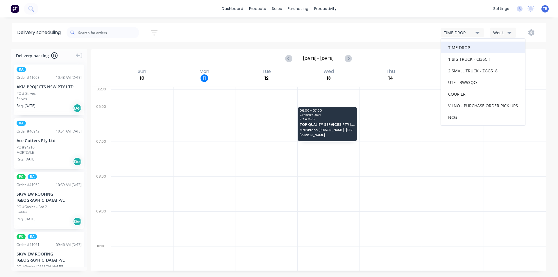
click at [478, 49] on div "TIME DROP" at bounding box center [483, 48] width 84 height 12
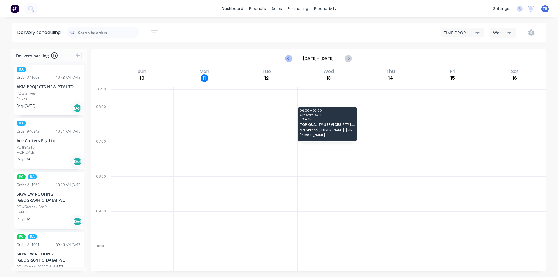
click at [288, 58] on icon "Previous page" at bounding box center [289, 58] width 3 height 5
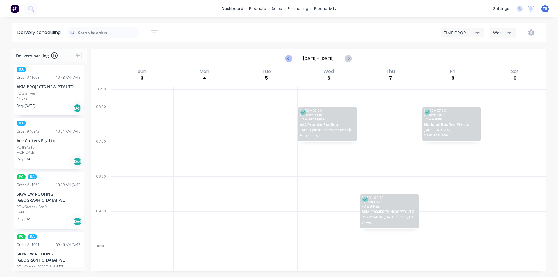
click at [288, 58] on icon "Previous page" at bounding box center [289, 58] width 3 height 5
type input "Jul 27 - Aug 2"
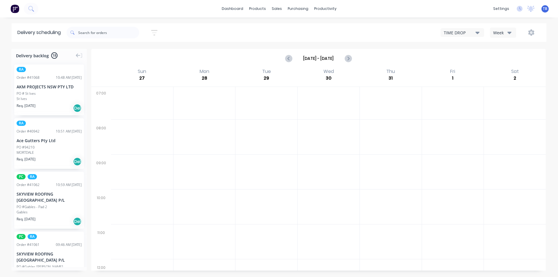
scroll to position [29, 0]
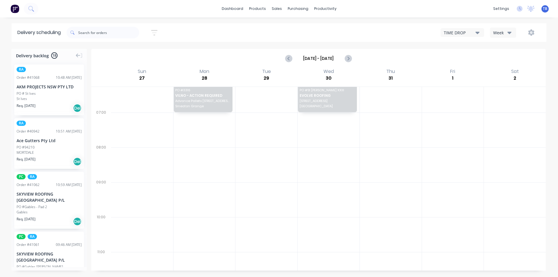
click at [475, 31] on div "TIME DROP" at bounding box center [460, 33] width 32 height 6
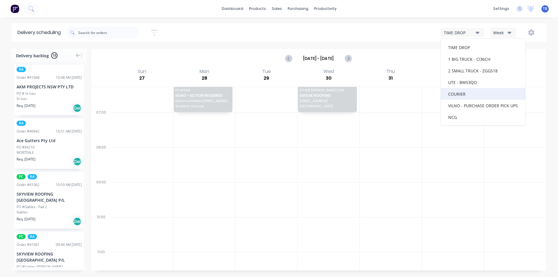
click at [466, 93] on div "COURIER" at bounding box center [483, 94] width 84 height 12
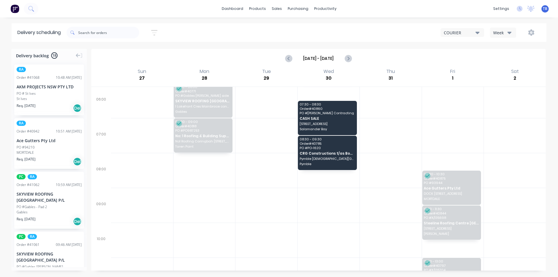
scroll to position [0, 0]
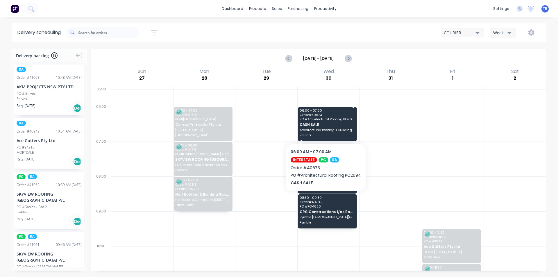
click at [337, 123] on span "CASH SALE" at bounding box center [327, 125] width 55 height 4
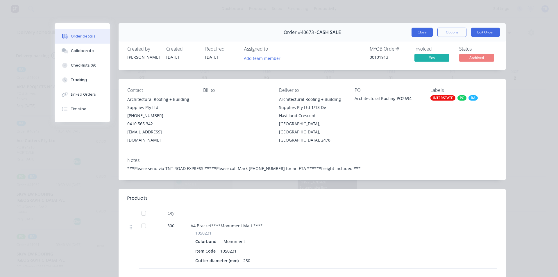
click at [414, 31] on button "Close" at bounding box center [421, 32] width 21 height 9
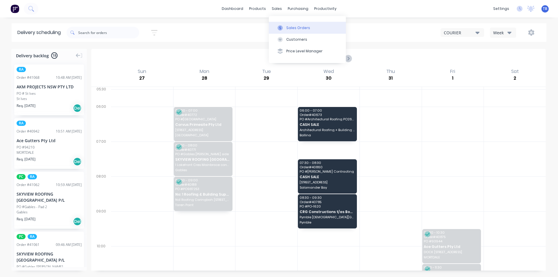
click at [291, 27] on div "Sales Orders" at bounding box center [298, 27] width 24 height 5
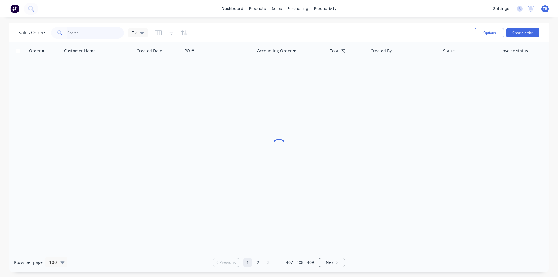
click at [86, 34] on input "text" at bounding box center [95, 33] width 57 height 12
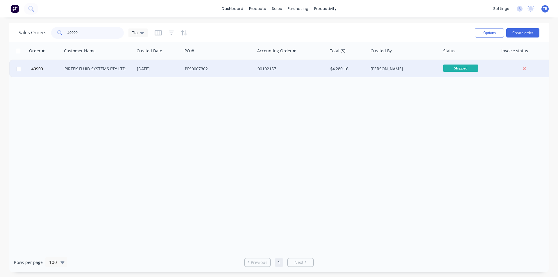
type input "40909"
click at [91, 69] on div "PIRTEK FLUID SYSTEMS PTY LTD" at bounding box center [96, 69] width 64 height 6
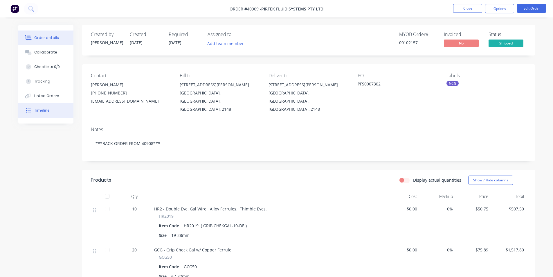
click at [36, 109] on div "Timeline" at bounding box center [41, 110] width 15 height 5
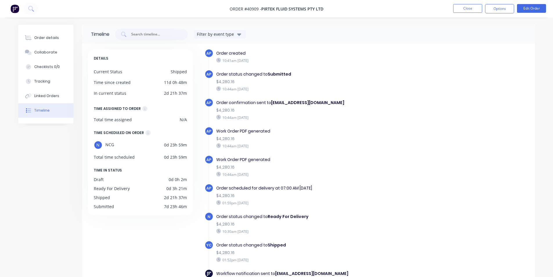
scroll to position [6, 0]
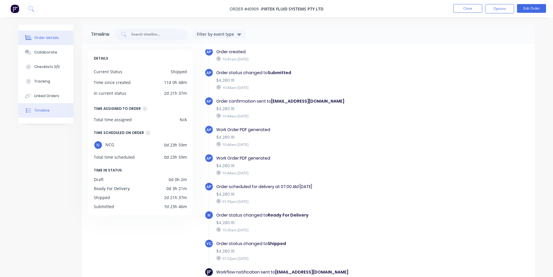
click at [34, 37] on button "Order details" at bounding box center [45, 38] width 55 height 15
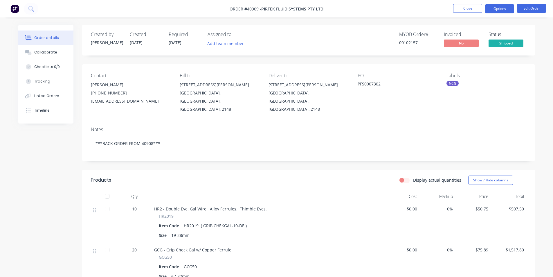
click at [492, 9] on button "Options" at bounding box center [499, 8] width 29 height 9
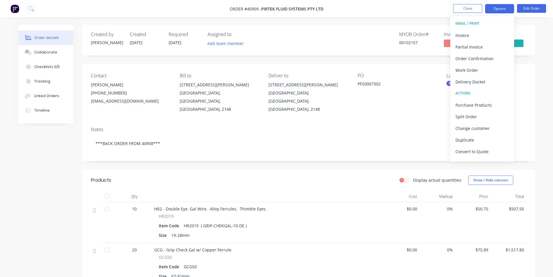
click at [480, 35] on div "Invoice" at bounding box center [482, 35] width 53 height 8
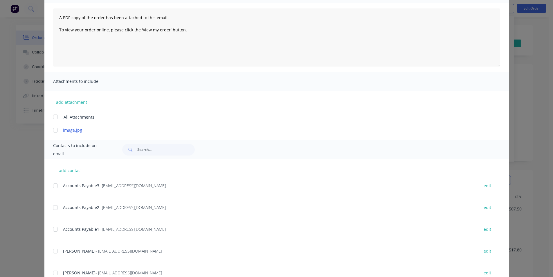
scroll to position [58, 0]
click at [55, 226] on div at bounding box center [56, 229] width 12 height 12
click at [57, 207] on div at bounding box center [56, 207] width 12 height 12
click at [57, 187] on div at bounding box center [56, 186] width 12 height 12
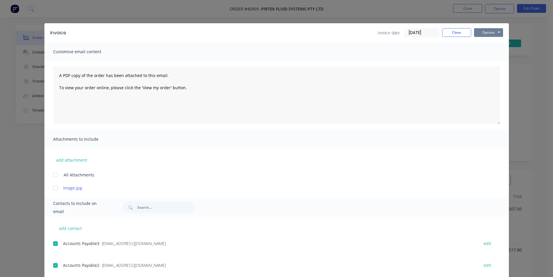
click at [496, 29] on button "Options" at bounding box center [488, 32] width 29 height 9
click at [494, 62] on button "Email" at bounding box center [492, 62] width 37 height 10
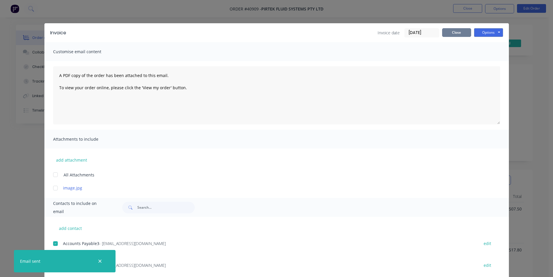
click at [458, 31] on button "Close" at bounding box center [456, 32] width 29 height 9
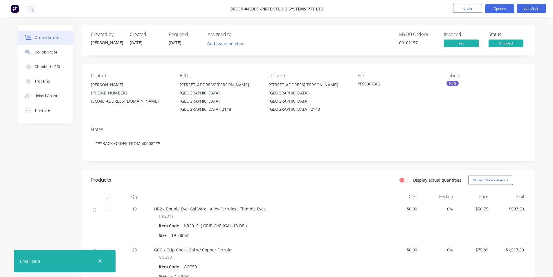
click at [503, 7] on button "Options" at bounding box center [499, 8] width 29 height 9
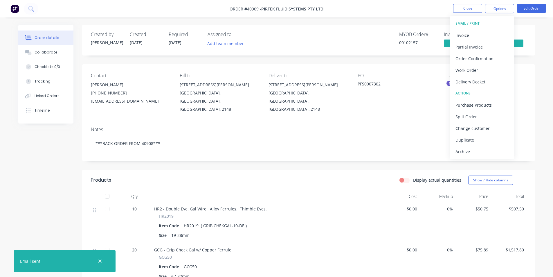
drag, startPoint x: 479, startPoint y: 156, endPoint x: 471, endPoint y: 46, distance: 109.8
click at [479, 156] on button "Archive" at bounding box center [483, 152] width 64 height 12
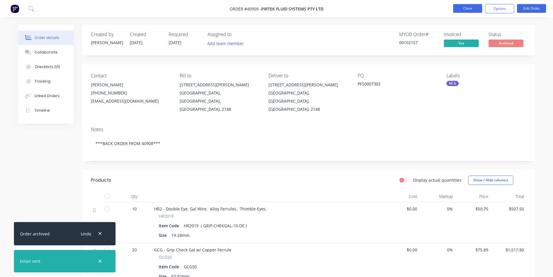
click at [472, 10] on button "Close" at bounding box center [467, 8] width 29 height 9
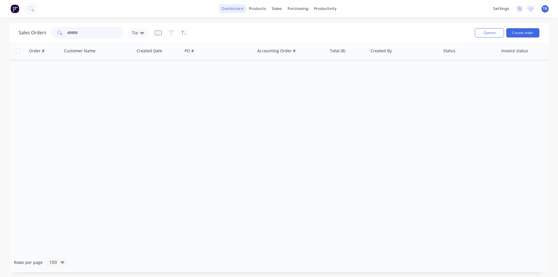
drag, startPoint x: 85, startPoint y: 35, endPoint x: 241, endPoint y: 5, distance: 159.2
click at [8, 40] on div "Sales Orders 40909 Tia Options Create order Order # Customer Name Created Date …" at bounding box center [279, 147] width 558 height 249
type input "1"
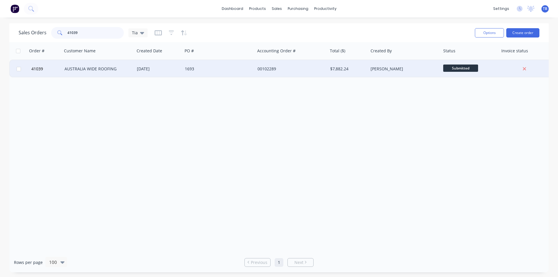
type input "41039"
click at [86, 73] on div "AUSTRALIA WIDE ROOFING" at bounding box center [98, 68] width 73 height 17
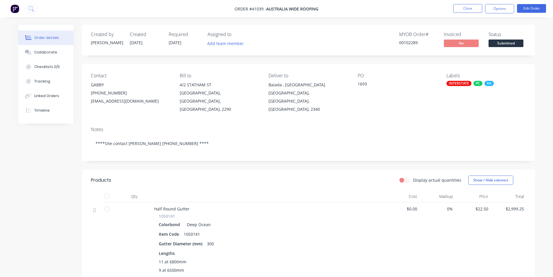
click at [340, 170] on header "Products Display actual quantities Show / Hide columns" at bounding box center [308, 180] width 453 height 21
click at [469, 7] on button "Close" at bounding box center [467, 8] width 29 height 9
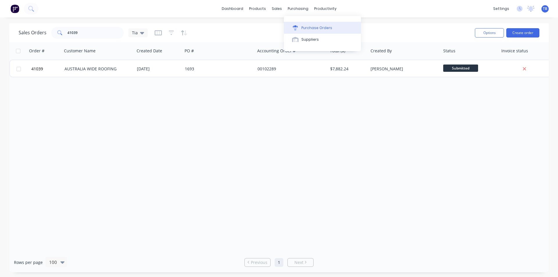
click at [306, 26] on div "Purchase Orders" at bounding box center [316, 27] width 31 height 5
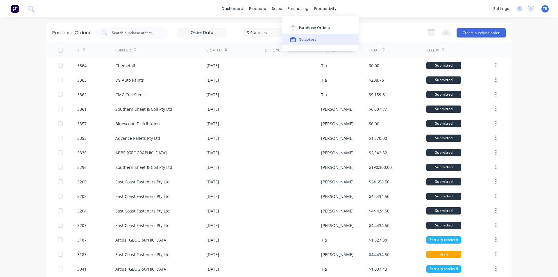
click at [298, 8] on div "purchasing" at bounding box center [298, 8] width 26 height 9
click at [476, 30] on button "Create purchase order" at bounding box center [480, 32] width 49 height 9
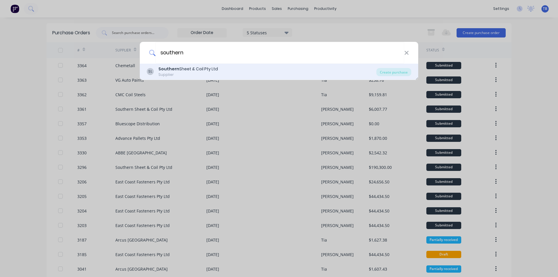
type input "southern"
click at [215, 68] on div "Southern Sheet & Coil Pty Ltd" at bounding box center [188, 69] width 60 height 6
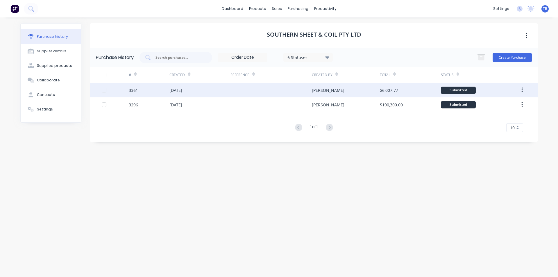
click at [355, 89] on div "[PERSON_NAME]" at bounding box center [346, 90] width 68 height 15
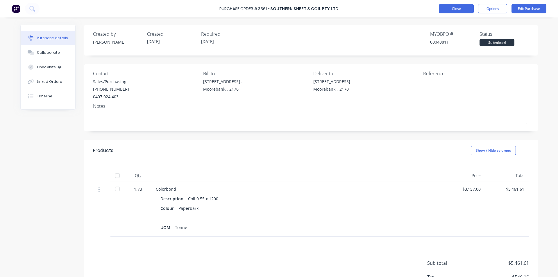
click at [442, 11] on button "Close" at bounding box center [456, 8] width 35 height 9
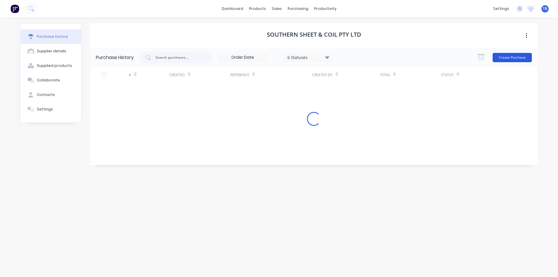
drag, startPoint x: 491, startPoint y: 57, endPoint x: 503, endPoint y: 54, distance: 12.3
click at [503, 54] on button "Create Purchase" at bounding box center [511, 57] width 39 height 9
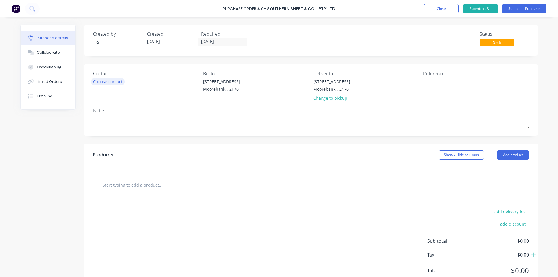
click at [96, 82] on div "Choose contact" at bounding box center [108, 81] width 30 height 6
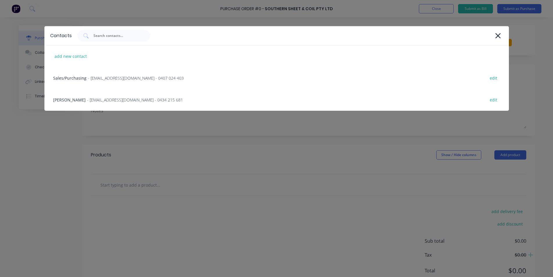
drag, startPoint x: 105, startPoint y: 73, endPoint x: 105, endPoint y: 85, distance: 12.2
click at [105, 73] on div "Sales/Purchasing - sales@southernsheetandcoil.com.au - 0407 024 403 edit" at bounding box center [276, 78] width 465 height 22
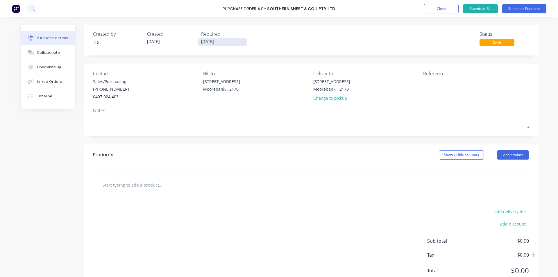
click at [220, 42] on input "[DATE]" at bounding box center [222, 41] width 49 height 7
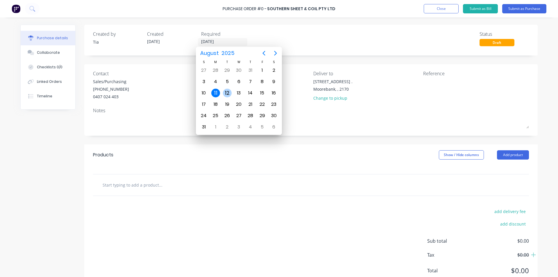
click at [226, 92] on div "12" at bounding box center [227, 93] width 9 height 9
type input "12/08/25"
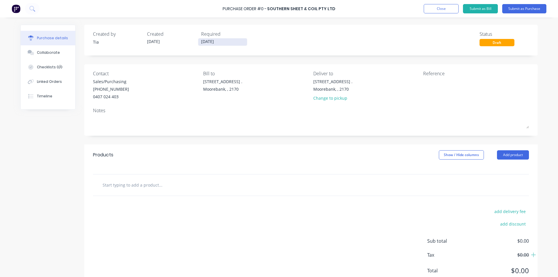
click at [218, 40] on input "12/08/25" at bounding box center [222, 41] width 49 height 7
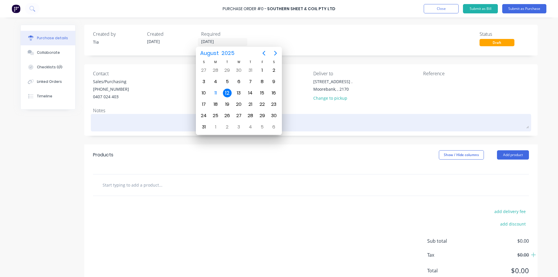
click at [145, 119] on textarea at bounding box center [311, 121] width 436 height 13
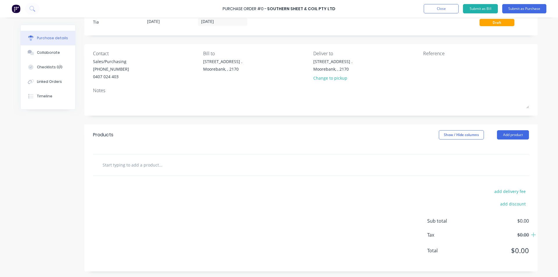
scroll to position [20, 0]
click at [509, 139] on button "Add product" at bounding box center [513, 134] width 32 height 9
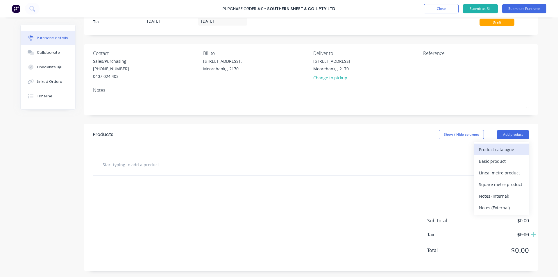
click at [488, 150] on div "Product catalogue" at bounding box center [501, 149] width 45 height 8
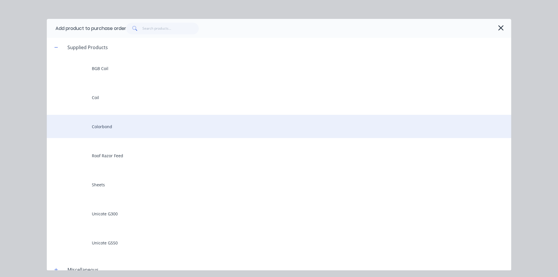
click at [117, 125] on div "Colorbond" at bounding box center [279, 126] width 464 height 23
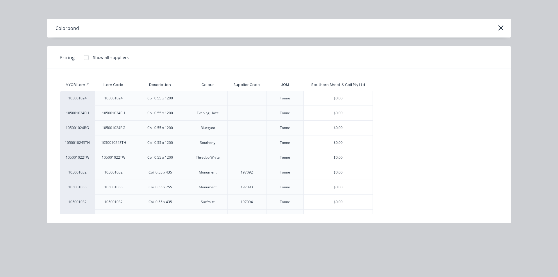
click at [346, 97] on div "$0.00" at bounding box center [338, 98] width 69 height 15
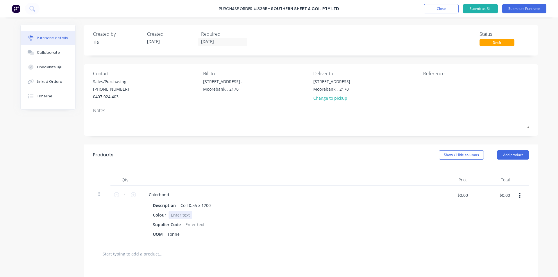
click at [174, 215] on div at bounding box center [180, 215] width 24 height 8
click at [220, 226] on div "Supplier Code" at bounding box center [283, 224] width 266 height 8
click at [131, 196] on icon at bounding box center [133, 194] width 5 height 5
type input "2"
click at [172, 194] on div "Colorbond" at bounding box center [284, 194] width 281 height 8
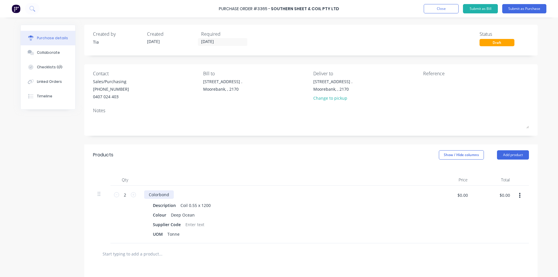
click at [170, 196] on div "Colorbond" at bounding box center [159, 194] width 30 height 8
click at [292, 233] on div "UOM Tonne" at bounding box center [283, 234] width 266 height 8
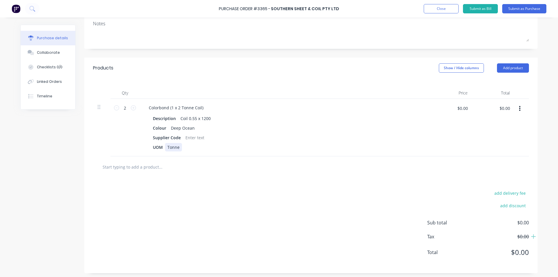
scroll to position [87, 0]
click at [512, 66] on button "Add product" at bounding box center [513, 67] width 32 height 9
click at [494, 142] on div "Notes (External)" at bounding box center [501, 141] width 45 height 8
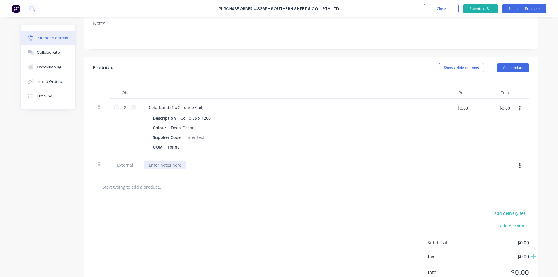
click at [180, 166] on div at bounding box center [165, 165] width 42 height 8
click at [529, 6] on button "Submit as Purchase" at bounding box center [524, 8] width 44 height 9
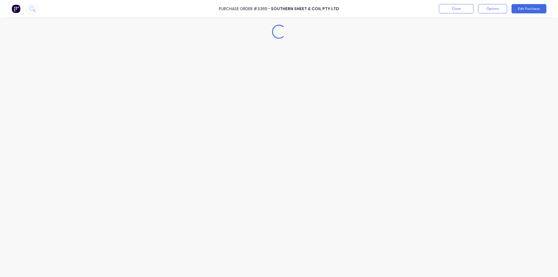
scroll to position [0, 0]
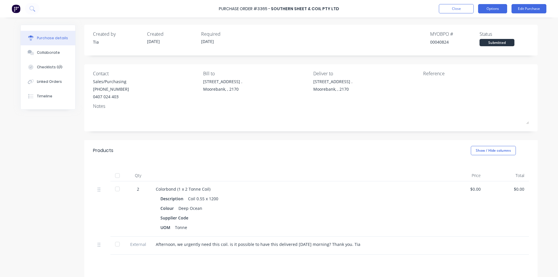
click at [495, 8] on button "Options" at bounding box center [492, 8] width 29 height 9
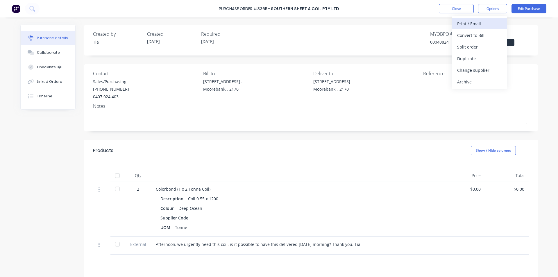
click at [483, 25] on div "Print / Email" at bounding box center [479, 23] width 45 height 8
click at [483, 48] on div "Without pricing" at bounding box center [479, 47] width 45 height 8
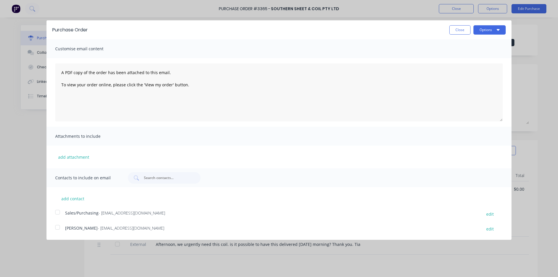
click at [60, 211] on div at bounding box center [58, 212] width 12 height 12
click at [503, 32] on button "Options" at bounding box center [489, 29] width 32 height 9
click at [498, 60] on div "Email" at bounding box center [478, 56] width 45 height 8
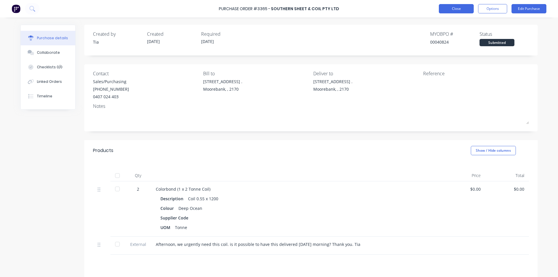
click at [449, 10] on button "Close" at bounding box center [456, 8] width 35 height 9
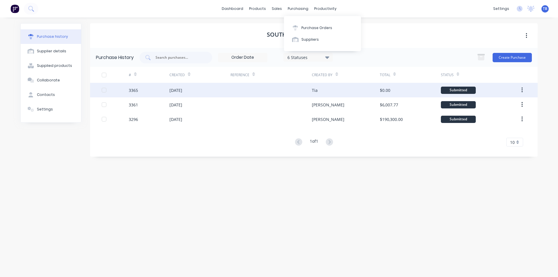
click at [306, 88] on div at bounding box center [270, 90] width 81 height 15
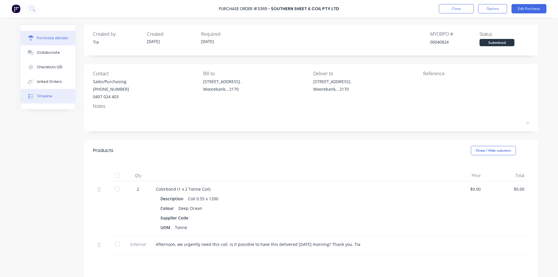
click at [54, 98] on button "Timeline" at bounding box center [48, 96] width 55 height 15
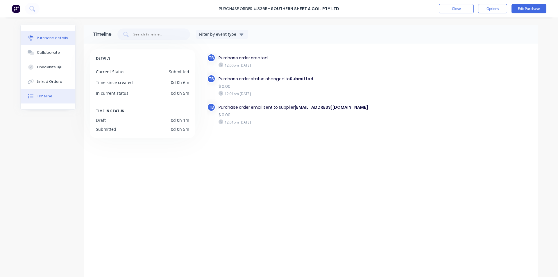
click at [58, 39] on div "Purchase details" at bounding box center [52, 37] width 31 height 5
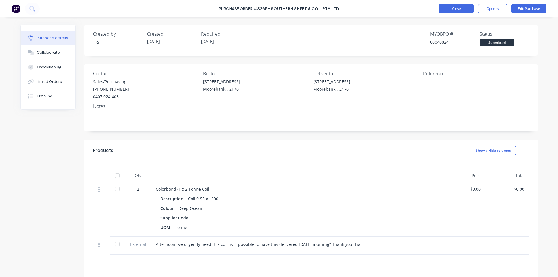
click at [470, 7] on button "Close" at bounding box center [456, 8] width 35 height 9
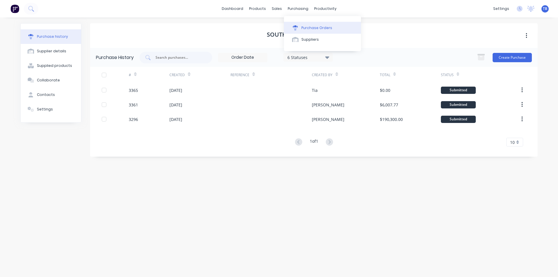
click at [300, 24] on button "Purchase Orders" at bounding box center [322, 28] width 77 height 12
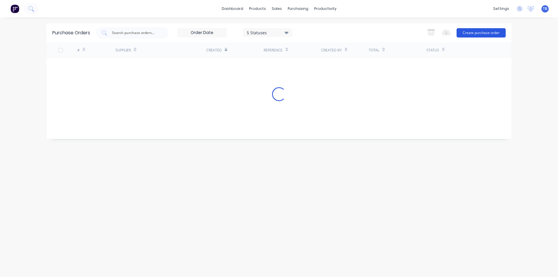
click at [487, 35] on button "Create purchase order" at bounding box center [480, 32] width 49 height 9
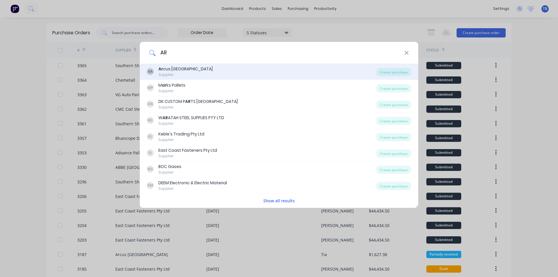
type input "AR"
click at [178, 70] on div "Ar cus Australia" at bounding box center [185, 69] width 54 height 6
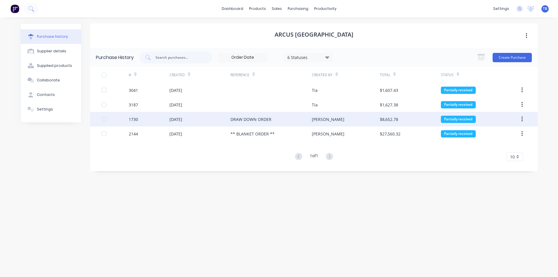
click at [249, 121] on div "DRAW DOWN ORDER" at bounding box center [250, 119] width 41 height 6
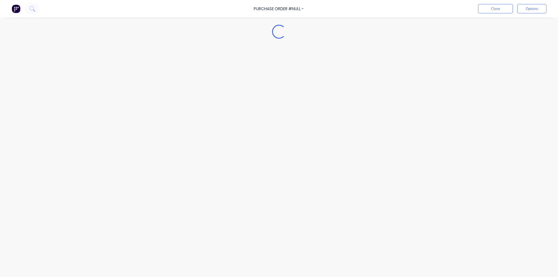
type textarea "x"
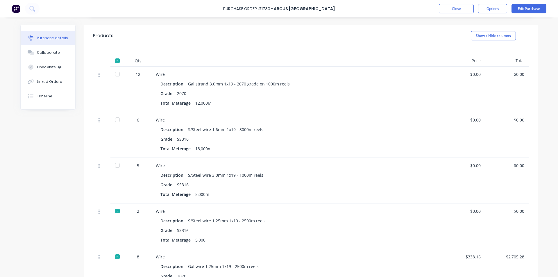
scroll to position [87, 0]
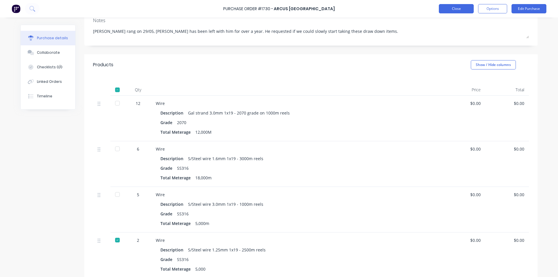
click at [447, 11] on button "Close" at bounding box center [456, 8] width 35 height 9
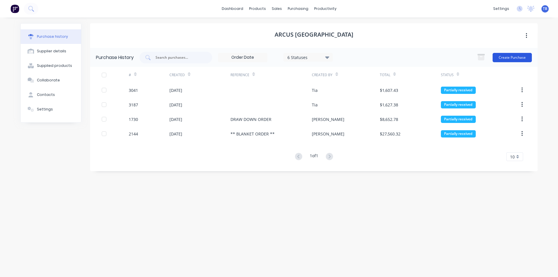
click at [505, 54] on button "Create Purchase" at bounding box center [511, 57] width 39 height 9
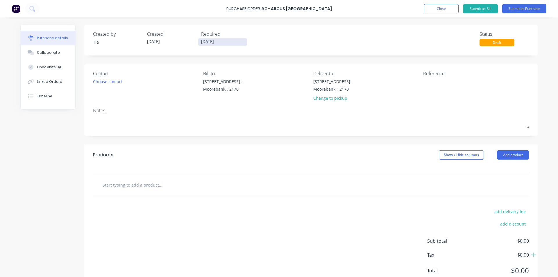
click at [225, 41] on input "[DATE]" at bounding box center [222, 41] width 49 height 7
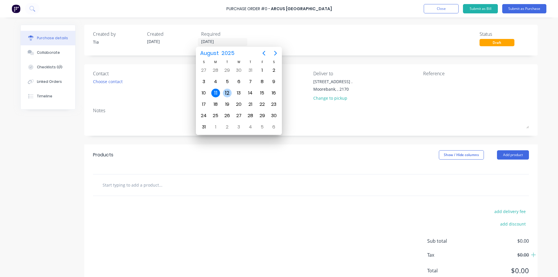
click at [228, 94] on div "12" at bounding box center [227, 93] width 9 height 9
type input "12/08/25"
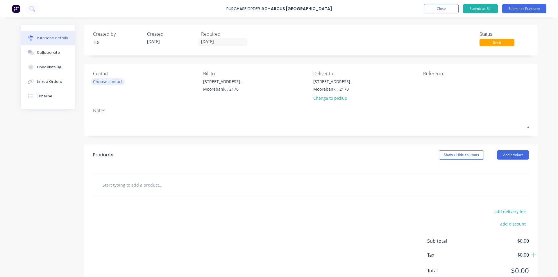
click at [102, 83] on div "Choose contact" at bounding box center [108, 81] width 30 height 6
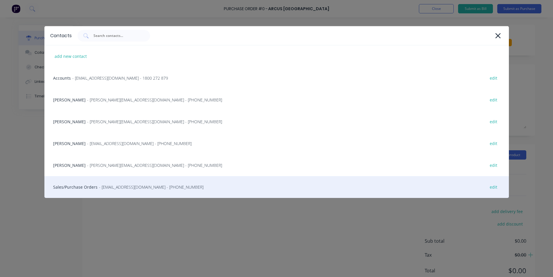
click at [135, 182] on div "Sales/Purchase Orders - sales@arcuswire.com - (02) 9666 5900 edit" at bounding box center [276, 187] width 465 height 22
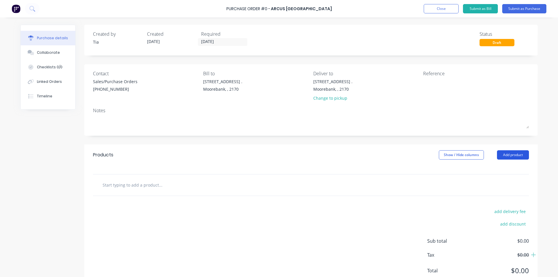
click at [503, 154] on button "Add product" at bounding box center [513, 154] width 32 height 9
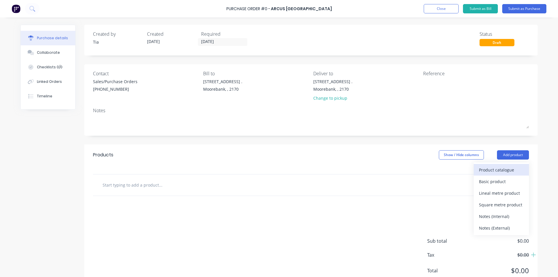
click at [501, 168] on div "Product catalogue" at bounding box center [501, 170] width 45 height 8
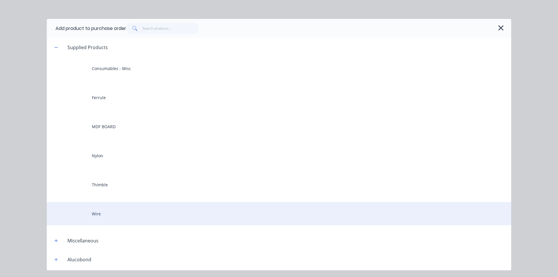
click at [116, 217] on div "Wire" at bounding box center [279, 213] width 464 height 23
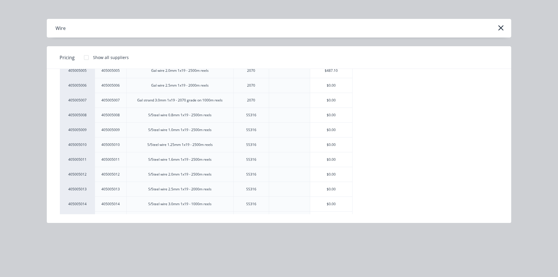
scroll to position [87, 0]
click at [338, 161] on div "$0.00" at bounding box center [331, 159] width 42 height 15
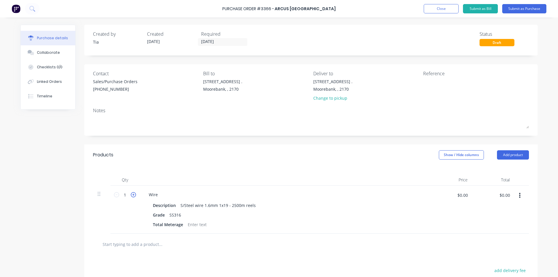
click at [131, 193] on icon at bounding box center [133, 194] width 5 height 5
type input "2"
click at [189, 225] on div at bounding box center [197, 224] width 24 height 8
click at [194, 225] on div at bounding box center [197, 224] width 24 height 8
click at [220, 208] on div "S/Steel wire 1.6mm 1x19 - 2500m reels" at bounding box center [218, 205] width 80 height 8
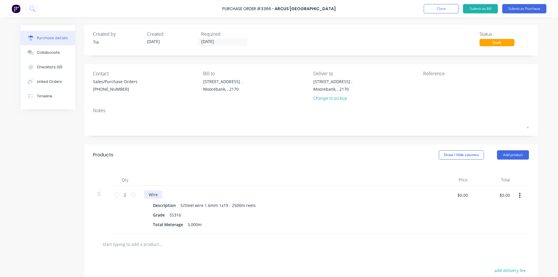
click at [157, 196] on div "Wire" at bounding box center [153, 194] width 18 height 8
click at [188, 194] on div "Wire (dRAW DOWN po 1730)" at bounding box center [176, 194] width 64 height 8
click at [269, 233] on div "Wire (DRAW DOWN PO NUMBER 1730) Description S/Steel wire 1.6mm 1x19 - 2500m ree…" at bounding box center [284, 210] width 291 height 48
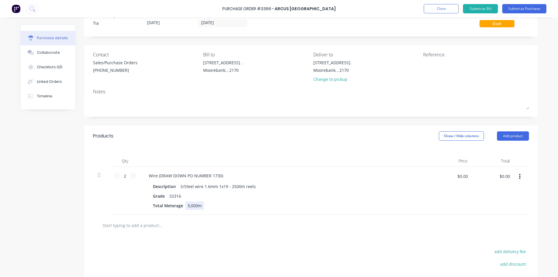
scroll to position [29, 0]
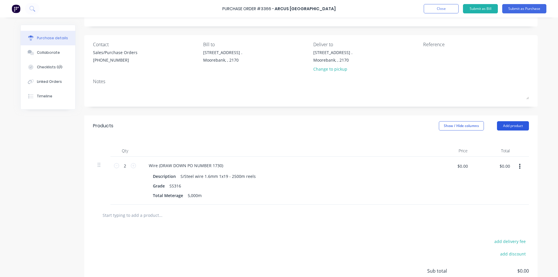
click at [520, 125] on button "Add product" at bounding box center [513, 125] width 32 height 9
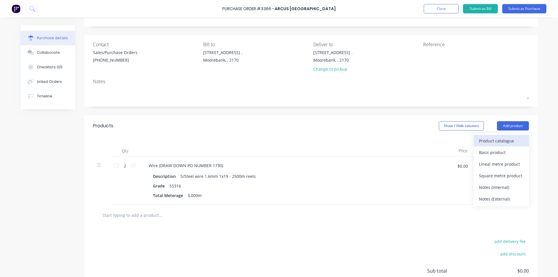
click at [501, 137] on div "Product catalogue" at bounding box center [501, 141] width 45 height 8
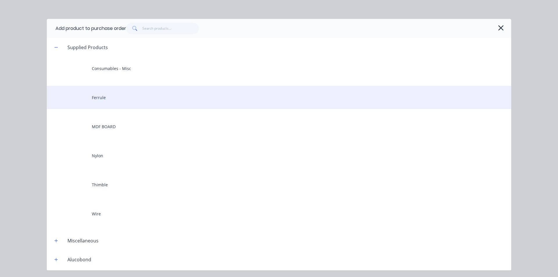
click at [197, 99] on div "Ferrule" at bounding box center [279, 97] width 464 height 23
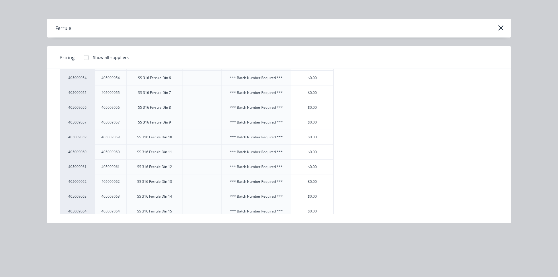
scroll to position [407, 0]
click at [306, 92] on div "$0.00" at bounding box center [312, 91] width 42 height 15
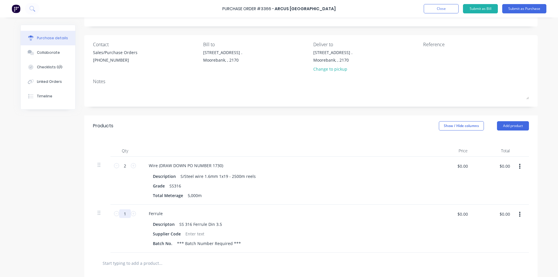
drag, startPoint x: 123, startPoint y: 214, endPoint x: 114, endPoint y: 217, distance: 9.8
click at [115, 217] on div "1 1" at bounding box center [125, 213] width 20 height 9
type input "200"
click at [297, 236] on div "Supplier Code" at bounding box center [283, 233] width 266 height 8
click at [508, 126] on button "Add product" at bounding box center [513, 125] width 32 height 9
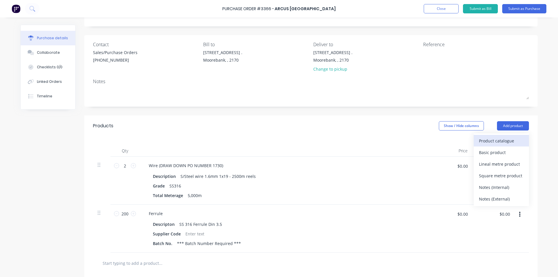
click at [499, 139] on div "Product catalogue" at bounding box center [501, 141] width 45 height 8
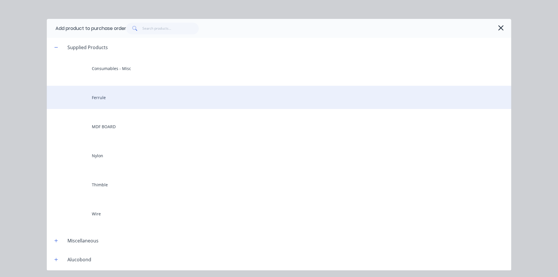
click at [144, 94] on div "Ferrule" at bounding box center [279, 97] width 464 height 23
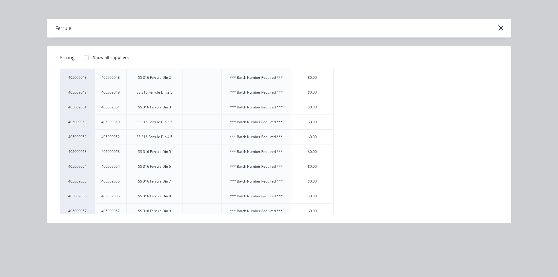
scroll to position [378, 0]
click at [313, 137] on div "$0.00" at bounding box center [312, 135] width 42 height 15
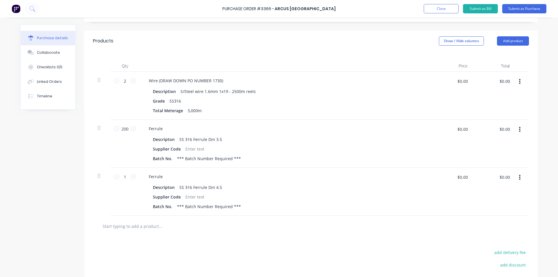
scroll to position [116, 0]
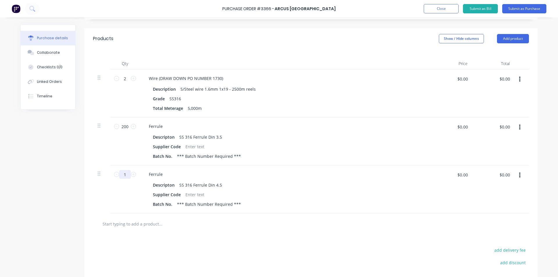
drag, startPoint x: 126, startPoint y: 173, endPoint x: 104, endPoint y: 177, distance: 22.3
click at [104, 177] on div "1 1 Ferrule Descripton SS 316 Ferrule Din 4.5 Supplier Code Batch No. *** Batch…" at bounding box center [311, 189] width 436 height 48
type input "300"
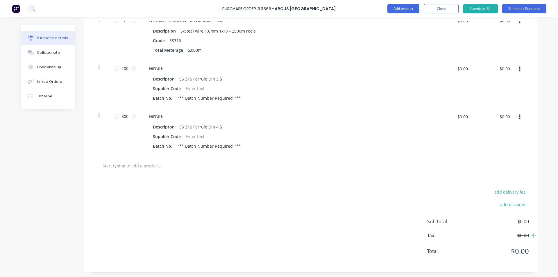
scroll to position [0, 0]
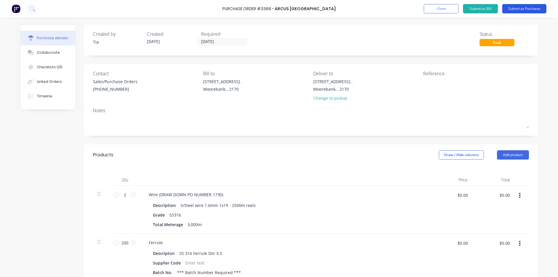
click at [534, 5] on button "Submit as Purchase" at bounding box center [524, 8] width 44 height 9
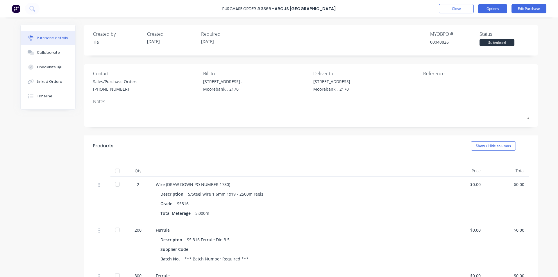
drag, startPoint x: 502, startPoint y: 6, endPoint x: 500, endPoint y: 8, distance: 3.1
click at [502, 6] on button "Options" at bounding box center [492, 8] width 29 height 9
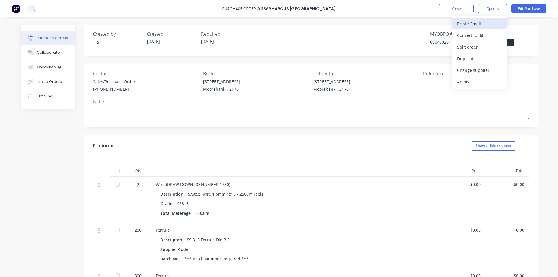
click at [481, 25] on div "Print / Email" at bounding box center [479, 23] width 45 height 8
click at [479, 46] on div "Without pricing" at bounding box center [479, 47] width 45 height 8
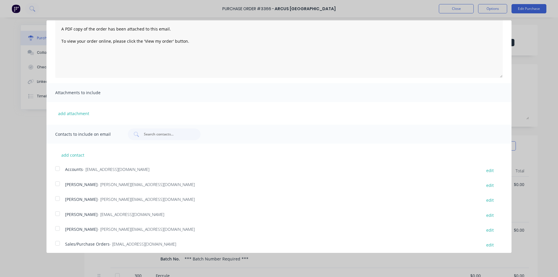
scroll to position [46, 0]
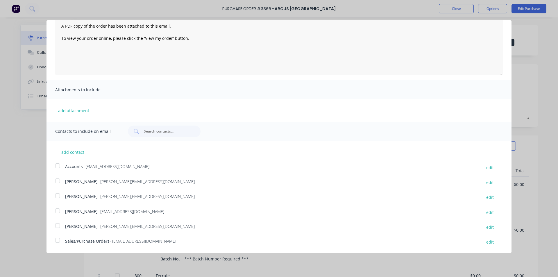
click at [58, 240] on div at bounding box center [58, 240] width 12 height 12
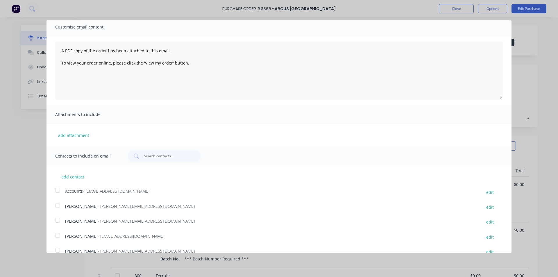
scroll to position [0, 0]
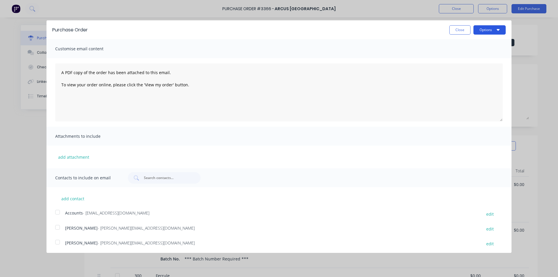
click at [486, 29] on button "Options" at bounding box center [489, 29] width 32 height 9
click at [481, 57] on div "Email" at bounding box center [478, 56] width 45 height 8
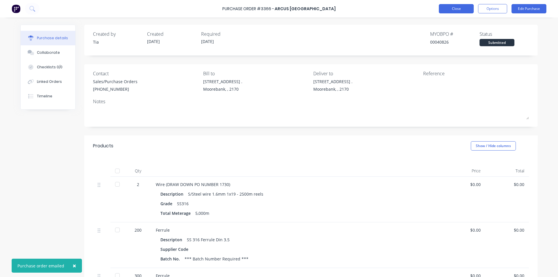
click at [462, 7] on button "Close" at bounding box center [456, 8] width 35 height 9
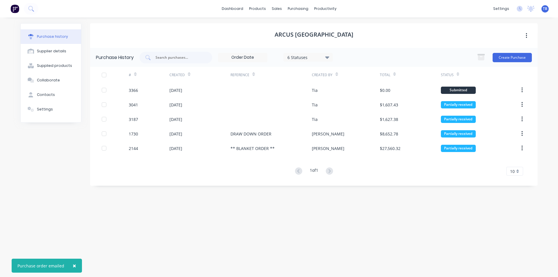
click at [298, 3] on div "dashboard products sales purchasing productivity dashboard products Product Cat…" at bounding box center [279, 8] width 558 height 17
click at [301, 23] on button "Purchase Orders" at bounding box center [322, 28] width 77 height 12
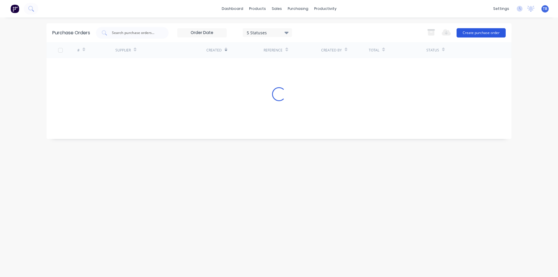
click at [470, 33] on button "Create purchase order" at bounding box center [480, 32] width 49 height 9
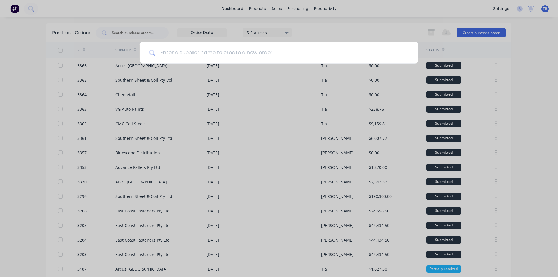
click at [229, 50] on input at bounding box center [281, 53] width 253 height 22
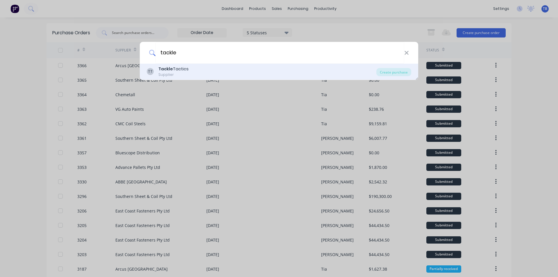
type input "tackle"
click at [214, 76] on div "TT Tackle Tactics Supplier" at bounding box center [261, 71] width 229 height 11
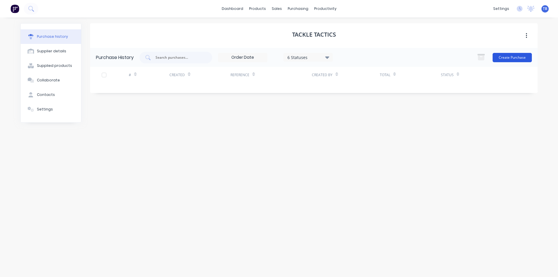
click at [517, 58] on button "Create Purchase" at bounding box center [511, 57] width 39 height 9
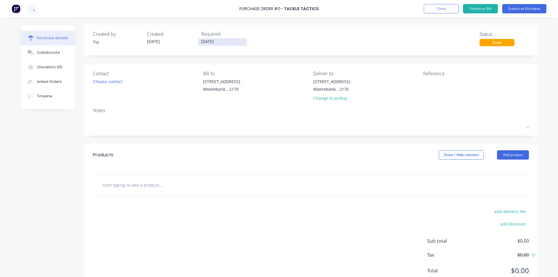
click at [231, 39] on input "[DATE]" at bounding box center [222, 41] width 49 height 7
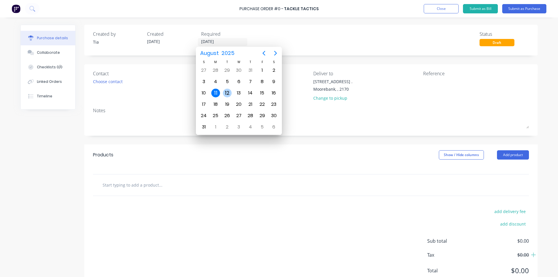
click at [230, 91] on div "12" at bounding box center [227, 93] width 9 height 9
type input "12/08/25"
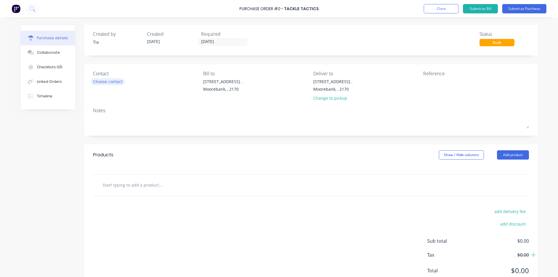
click at [98, 83] on div "Choose contact" at bounding box center [108, 81] width 30 height 6
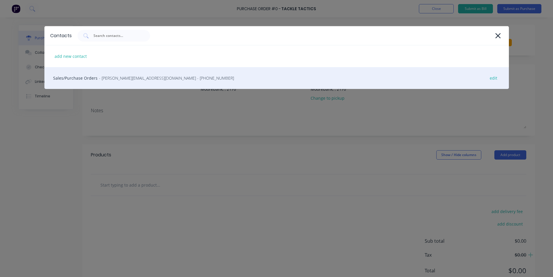
click at [99, 73] on div "Sales/Purchase Orders - rohan@tackletactics.com.au - (07) 3205 1903 edit" at bounding box center [276, 78] width 465 height 22
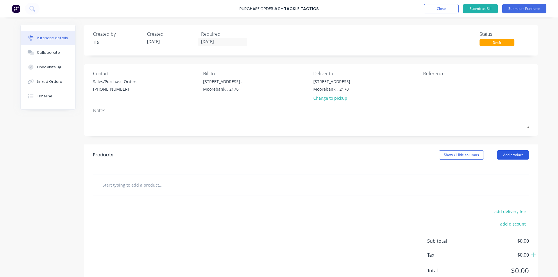
click at [507, 152] on button "Add product" at bounding box center [513, 154] width 32 height 9
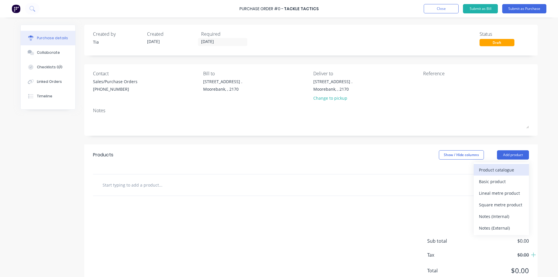
click at [496, 164] on button "Product catalogue" at bounding box center [501, 170] width 55 height 12
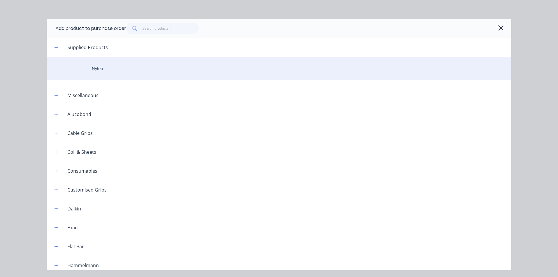
click at [171, 77] on div "Nylon" at bounding box center [279, 68] width 464 height 23
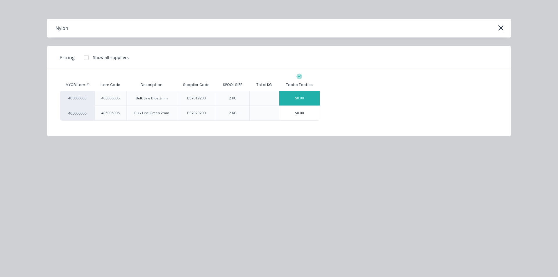
click at [294, 96] on div "$0.00" at bounding box center [299, 98] width 40 height 15
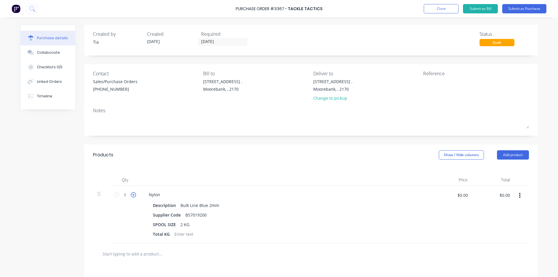
click at [132, 193] on icon at bounding box center [133, 194] width 5 height 5
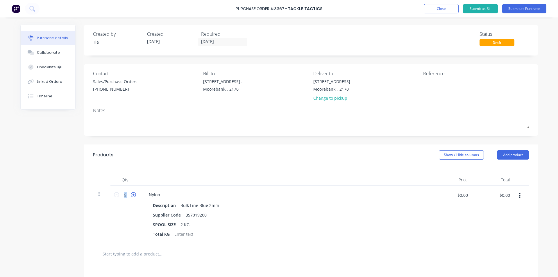
click at [132, 193] on icon at bounding box center [133, 194] width 5 height 5
type input "10"
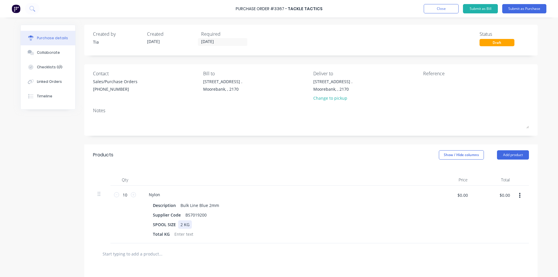
click at [311, 223] on div "SPOOL SIZE 2 KG" at bounding box center [283, 224] width 266 height 8
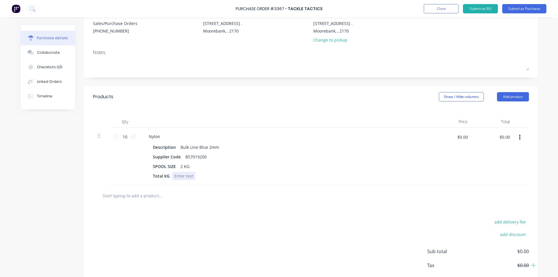
click at [185, 176] on div at bounding box center [184, 176] width 24 height 8
click at [218, 214] on div "add delivery fee add discount Sub total $0.00 Tax $0.00 Total $0.00" at bounding box center [310, 254] width 453 height 96
click at [520, 7] on button "Submit as Purchase" at bounding box center [524, 8] width 44 height 9
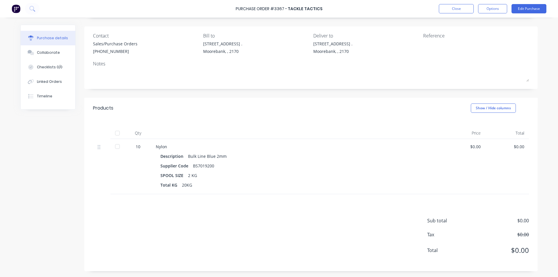
scroll to position [0, 0]
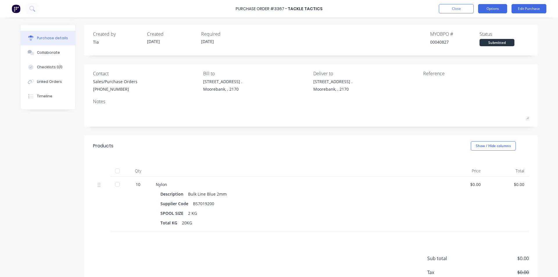
click at [499, 6] on button "Options" at bounding box center [492, 8] width 29 height 9
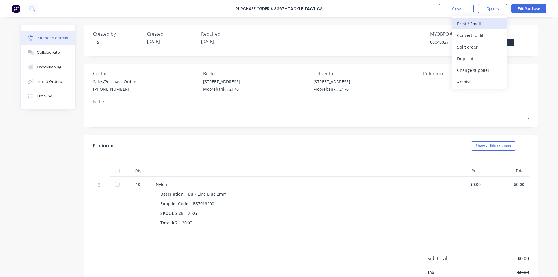
click at [485, 21] on div "Print / Email" at bounding box center [479, 23] width 45 height 8
click at [487, 49] on div "Without pricing" at bounding box center [479, 47] width 45 height 8
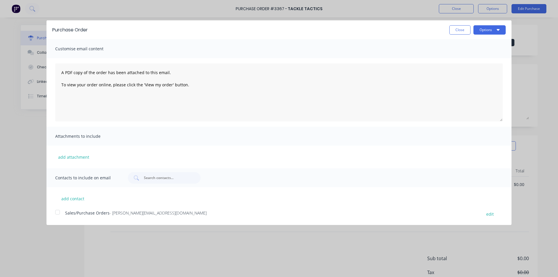
click at [58, 211] on div at bounding box center [58, 212] width 12 height 12
click at [487, 33] on button "Options" at bounding box center [489, 29] width 32 height 9
click at [478, 56] on div "Email" at bounding box center [478, 56] width 45 height 8
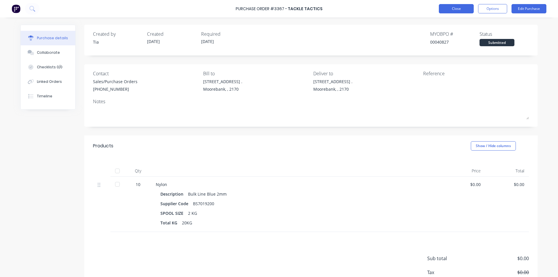
click at [456, 6] on button "Close" at bounding box center [456, 8] width 35 height 9
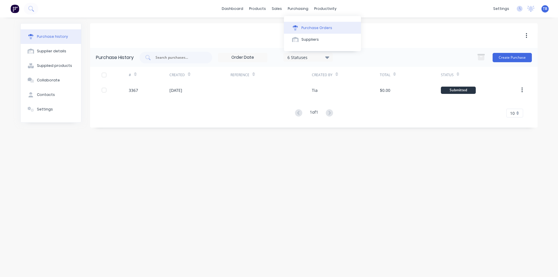
click at [303, 26] on div "Purchase Orders" at bounding box center [316, 27] width 31 height 5
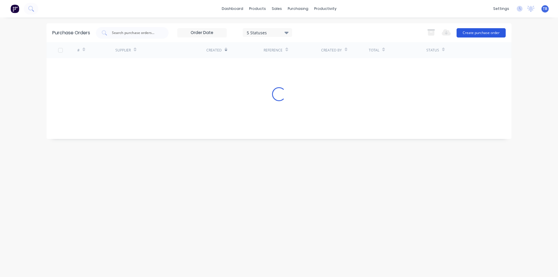
click at [491, 32] on button "Create purchase order" at bounding box center [480, 32] width 49 height 9
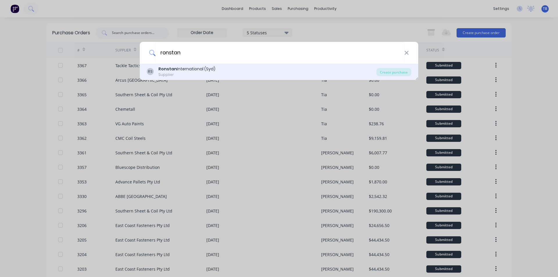
type input "ronstan"
click at [206, 74] on div "Supplier" at bounding box center [186, 74] width 57 height 5
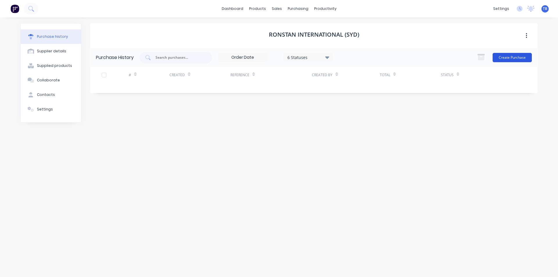
click at [514, 53] on button "Create Purchase" at bounding box center [511, 57] width 39 height 9
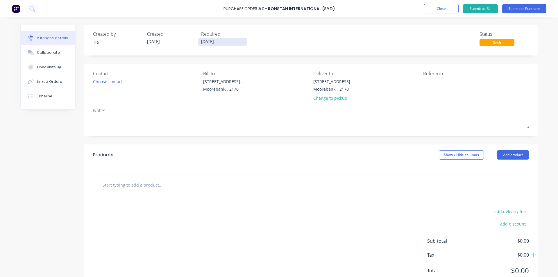
click at [224, 41] on input "[DATE]" at bounding box center [222, 41] width 49 height 7
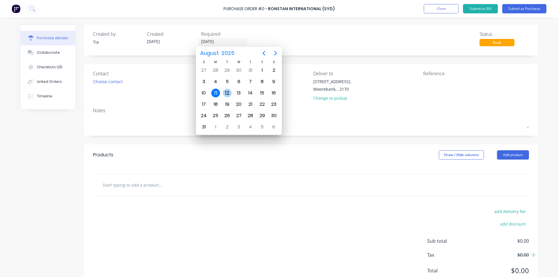
click at [227, 95] on div "12" at bounding box center [227, 93] width 9 height 9
type input "12/08/25"
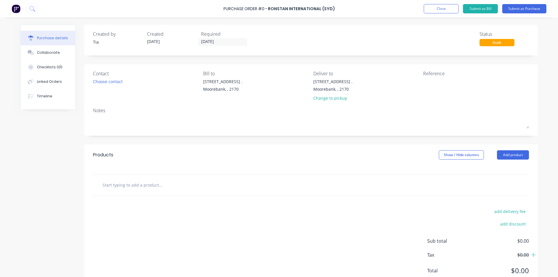
click at [123, 82] on div "Choose contact" at bounding box center [146, 81] width 106 height 6
click at [116, 82] on div "Choose contact" at bounding box center [108, 81] width 30 height 6
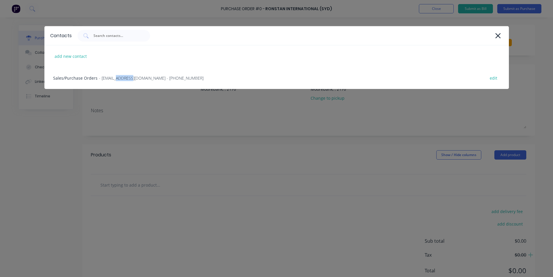
click at [116, 82] on div "Sales/Purchase Orders - sales@ronstan.com.au - (02) 9316 8304 edit" at bounding box center [276, 78] width 465 height 22
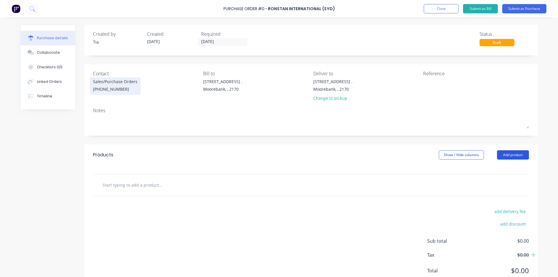
click at [500, 157] on button "Add product" at bounding box center [513, 154] width 32 height 9
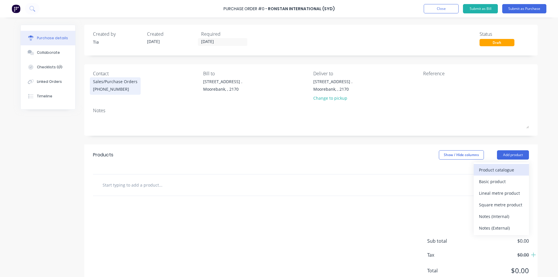
click at [500, 171] on div "Product catalogue" at bounding box center [501, 170] width 45 height 8
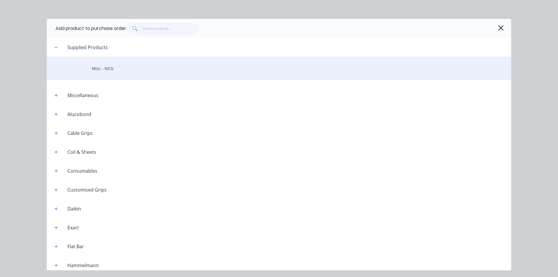
click at [119, 59] on div "Misc - NCG" at bounding box center [279, 68] width 464 height 23
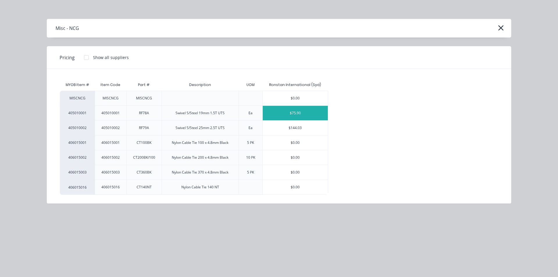
click at [302, 117] on div "$75.90" at bounding box center [295, 113] width 65 height 15
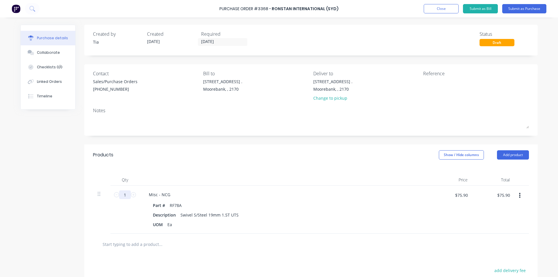
drag, startPoint x: 127, startPoint y: 197, endPoint x: 114, endPoint y: 198, distance: 13.1
click at [115, 198] on div "1 1" at bounding box center [125, 194] width 20 height 9
type input "10"
type input "$759.00"
type input "10"
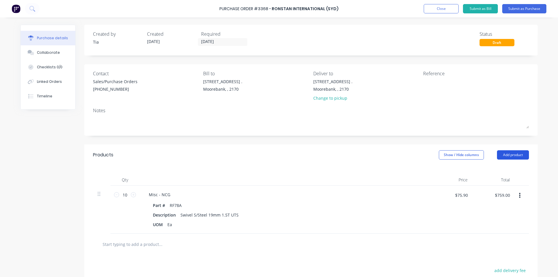
click at [502, 153] on button "Add product" at bounding box center [513, 154] width 32 height 9
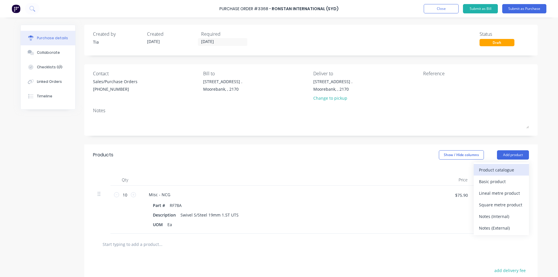
click at [495, 168] on div "Product catalogue" at bounding box center [501, 170] width 45 height 8
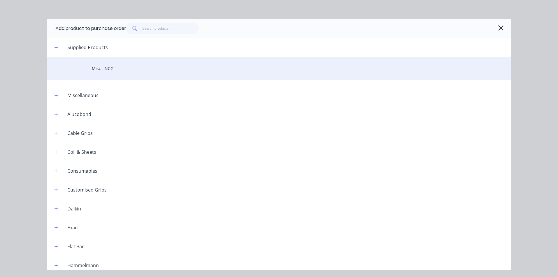
click at [158, 71] on div "Misc - NCG" at bounding box center [279, 68] width 464 height 23
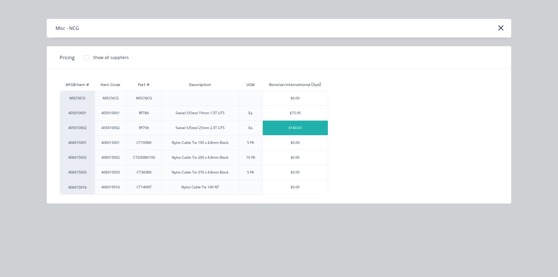
click at [306, 130] on div "$144.03" at bounding box center [295, 128] width 65 height 15
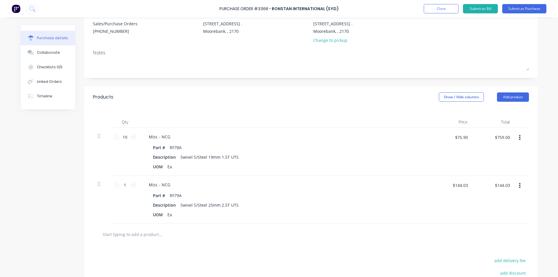
scroll to position [58, 0]
click at [110, 186] on div "1 1" at bounding box center [124, 199] width 29 height 48
type input "10"
type input "$1,440.30"
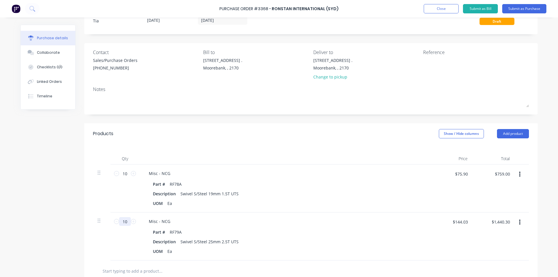
scroll to position [0, 0]
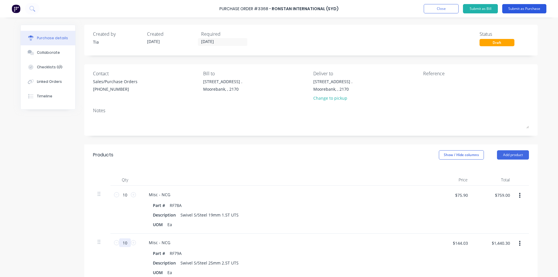
type input "10"
click at [539, 11] on button "Submit as Purchase" at bounding box center [524, 8] width 44 height 9
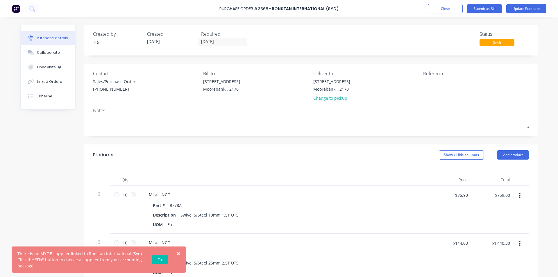
click at [164, 259] on link "Fix" at bounding box center [160, 259] width 17 height 9
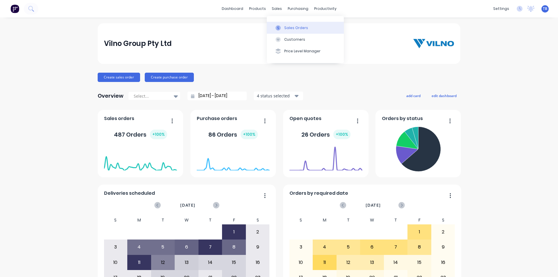
click at [288, 29] on div "Sales Orders" at bounding box center [296, 27] width 24 height 5
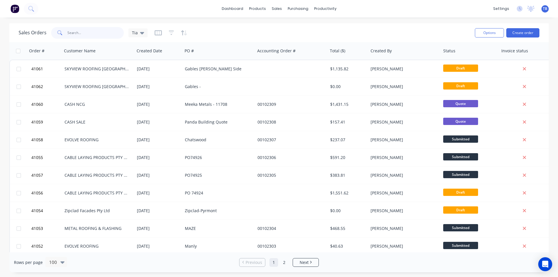
click at [69, 34] on input "text" at bounding box center [95, 33] width 57 height 12
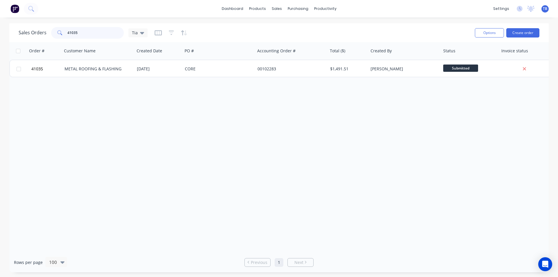
type input "41035"
click at [116, 81] on div "Order # Customer Name Created Date PO # Accounting Order # Total ($) Created By…" at bounding box center [278, 147] width 539 height 210
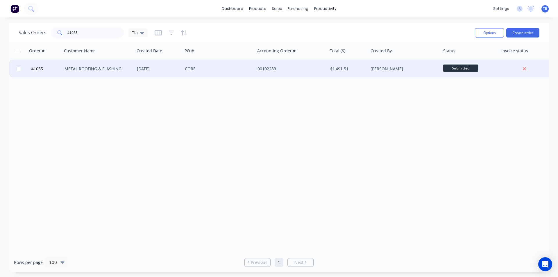
click at [119, 72] on div "METAL ROOFING & FLASHING" at bounding box center [98, 68] width 73 height 17
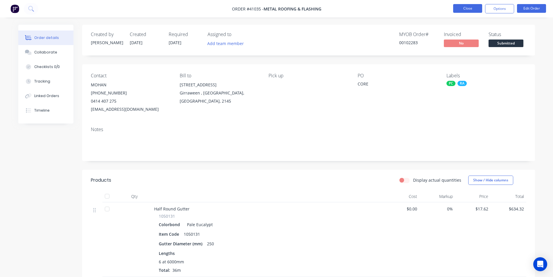
click at [465, 9] on button "Close" at bounding box center [467, 8] width 29 height 9
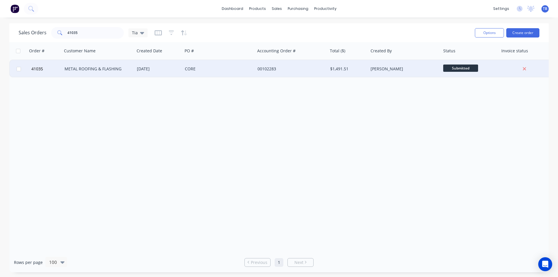
click at [85, 71] on div "METAL ROOFING & FLASHING" at bounding box center [96, 69] width 64 height 6
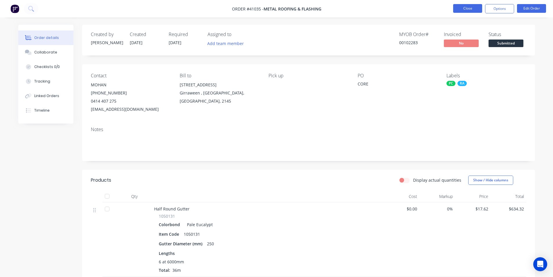
click at [461, 11] on button "Close" at bounding box center [467, 8] width 29 height 9
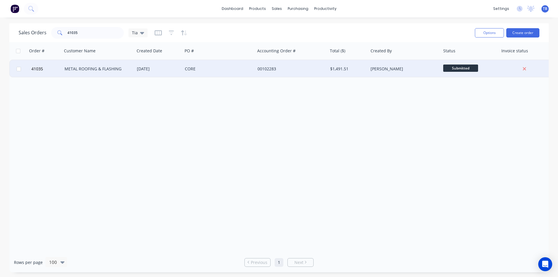
click at [130, 71] on div "METAL ROOFING & FLASHING" at bounding box center [98, 69] width 68 height 6
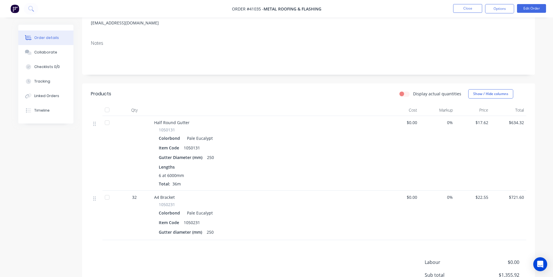
scroll to position [87, 0]
click at [460, 6] on button "Close" at bounding box center [467, 8] width 29 height 9
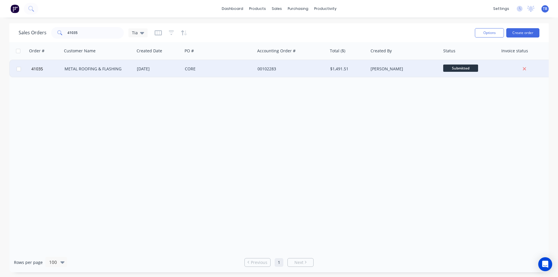
click at [127, 66] on div "METAL ROOFING & FLASHING" at bounding box center [96, 69] width 64 height 6
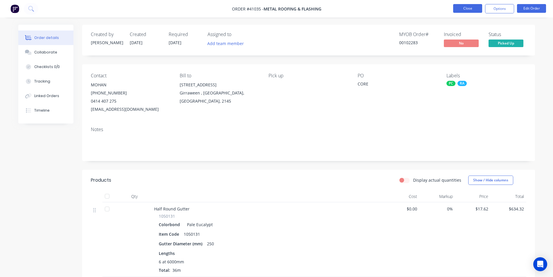
click at [474, 9] on button "Close" at bounding box center [467, 8] width 29 height 9
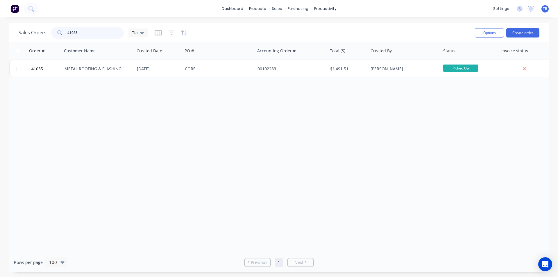
drag, startPoint x: 49, startPoint y: 40, endPoint x: -44, endPoint y: 64, distance: 96.4
click at [0, 64] on html "dashboard products sales purchasing productivity dashboard products Product Cat…" at bounding box center [279, 138] width 558 height 277
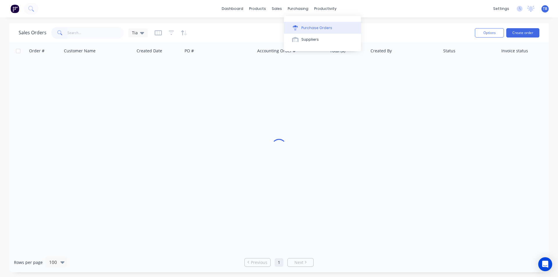
click at [296, 27] on icon at bounding box center [295, 26] width 5 height 2
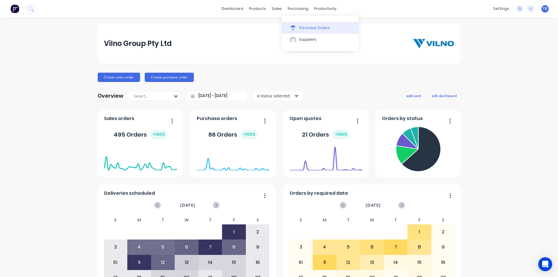
click at [305, 28] on div "Purchase Orders" at bounding box center [314, 27] width 31 height 5
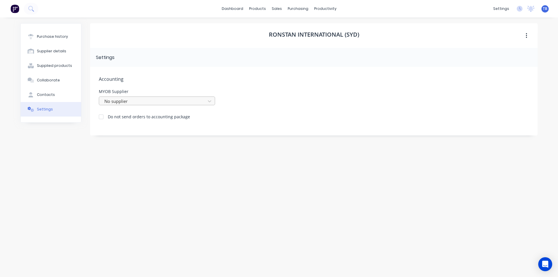
click at [137, 104] on div at bounding box center [153, 101] width 99 height 7
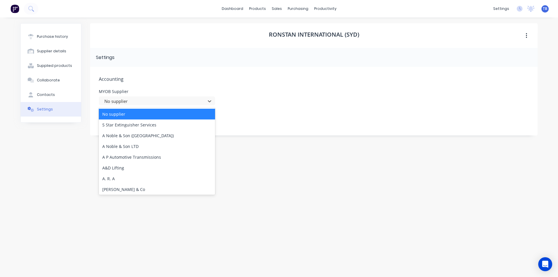
click at [312, 98] on div "MYOB Supplier 991 results available. Use Up and Down to choose options, press E…" at bounding box center [314, 97] width 430 height 16
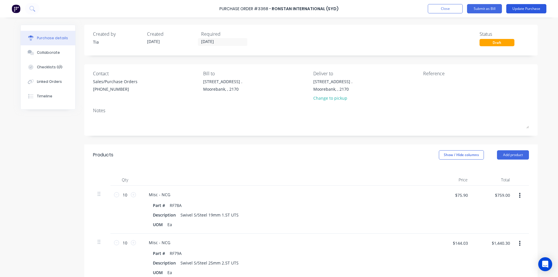
click at [543, 9] on button "Update Purchase" at bounding box center [526, 8] width 40 height 9
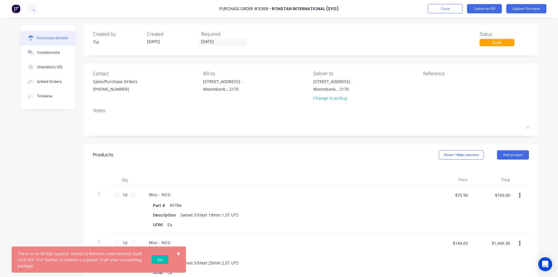
click at [162, 261] on link "Fix" at bounding box center [160, 259] width 17 height 9
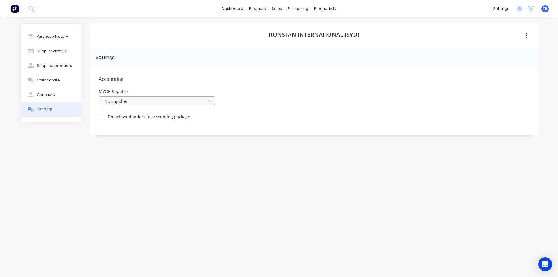
click at [168, 101] on div at bounding box center [153, 101] width 99 height 7
type input "ronstan"
click at [156, 117] on div "Ronstan International Pty Ltd" at bounding box center [157, 114] width 116 height 11
click at [174, 98] on div at bounding box center [153, 101] width 99 height 7
click at [343, 113] on div "Do not send orders to accounting package" at bounding box center [314, 116] width 430 height 8
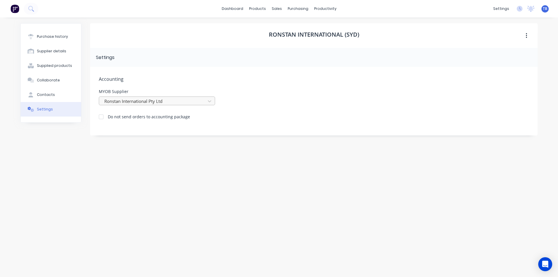
click at [179, 103] on div at bounding box center [153, 101] width 99 height 7
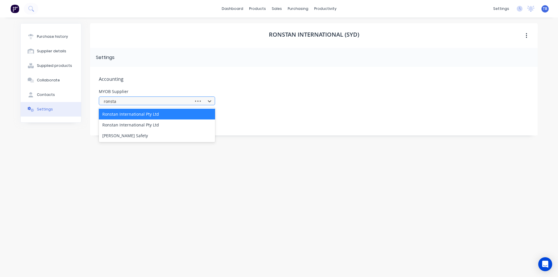
type input "ronstan"
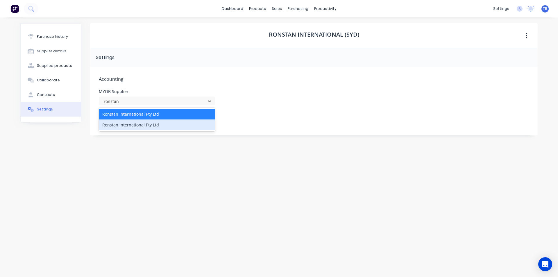
click at [170, 126] on div "Ronstan International Pty Ltd" at bounding box center [157, 124] width 116 height 11
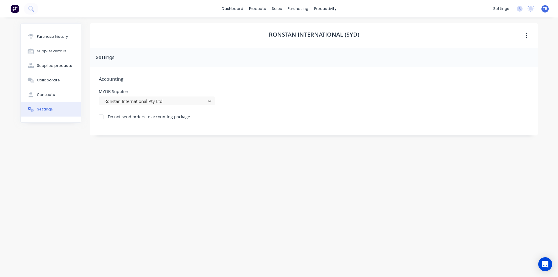
drag, startPoint x: 534, startPoint y: 31, endPoint x: 525, endPoint y: 35, distance: 9.8
click at [529, 33] on div "Ronstan International (Syd)" at bounding box center [313, 35] width 447 height 25
click at [526, 35] on icon "button" at bounding box center [526, 36] width 1 height 6
click at [484, 176] on div "Ronstan International (Syd) Settings Accounting MYOB Supplier Ronstan Internati…" at bounding box center [313, 144] width 447 height 242
click at [170, 101] on div at bounding box center [153, 101] width 99 height 7
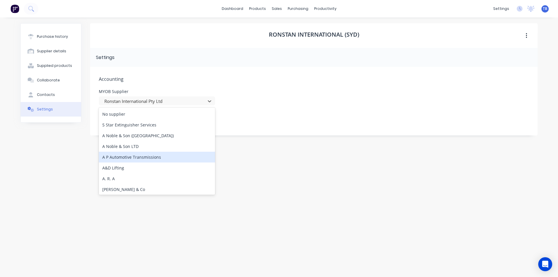
click at [305, 193] on div "Ronstan International (Syd) Settings Accounting MYOB Supplier 991 results avail…" at bounding box center [313, 144] width 447 height 242
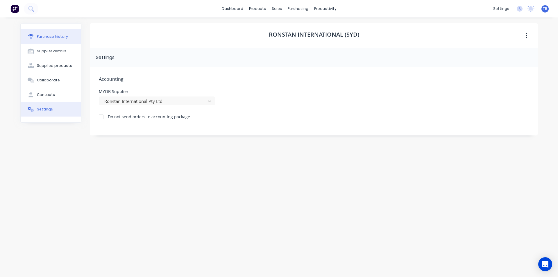
click at [58, 37] on div "Purchase history" at bounding box center [52, 36] width 31 height 5
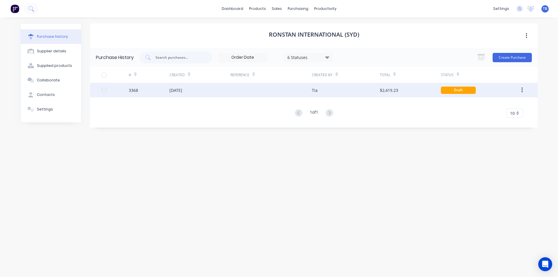
click at [223, 86] on div "11 Aug 2025" at bounding box center [199, 90] width 61 height 15
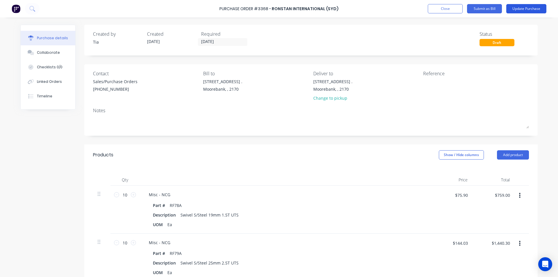
click at [541, 12] on button "Update Purchase" at bounding box center [526, 8] width 40 height 9
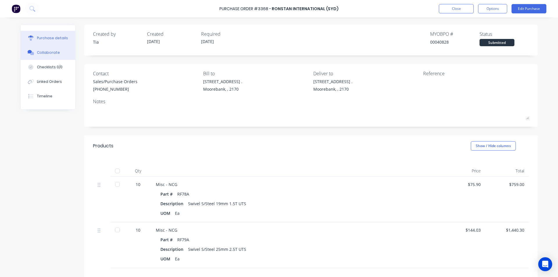
click at [43, 49] on button "Collaborate" at bounding box center [48, 52] width 55 height 15
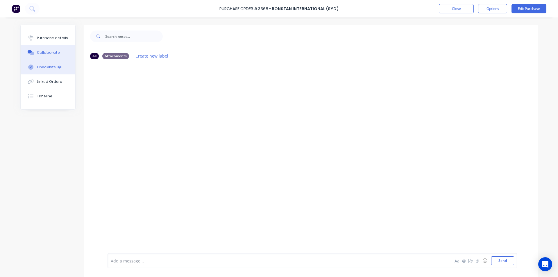
click at [49, 65] on div "Checklists 0/0" at bounding box center [50, 66] width 26 height 5
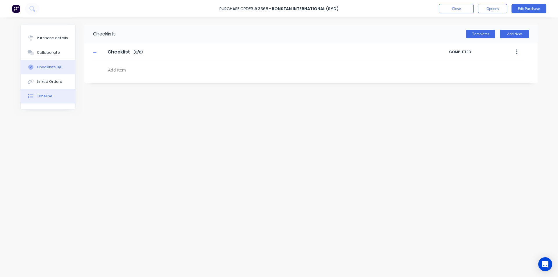
click at [55, 91] on button "Timeline" at bounding box center [48, 96] width 55 height 15
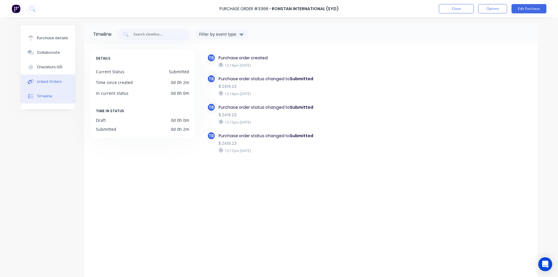
click at [53, 85] on button "Linked Orders" at bounding box center [48, 81] width 55 height 15
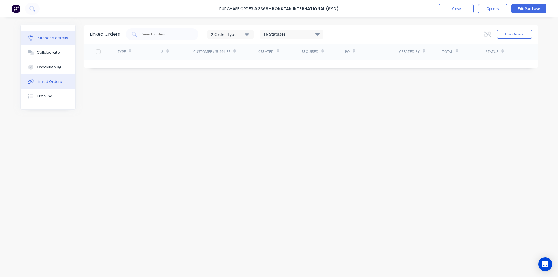
click at [55, 42] on button "Purchase details" at bounding box center [48, 38] width 55 height 15
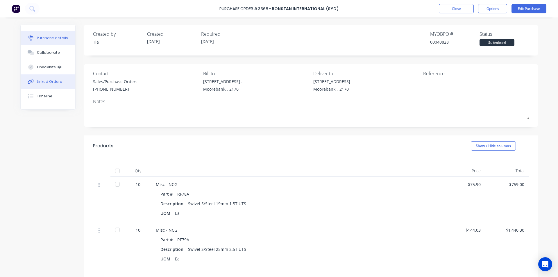
click at [58, 75] on button "Linked Orders" at bounding box center [48, 81] width 55 height 15
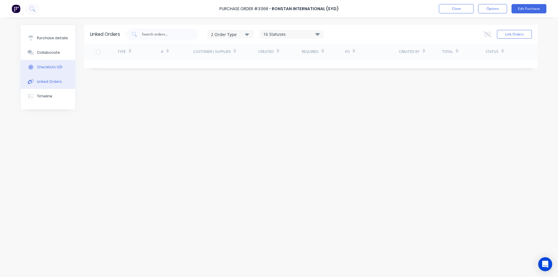
click at [56, 69] on button "Checklists 0/0" at bounding box center [48, 67] width 55 height 15
type textarea "x"
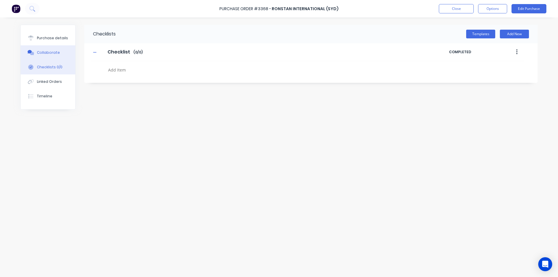
click at [54, 49] on button "Collaborate" at bounding box center [48, 52] width 55 height 15
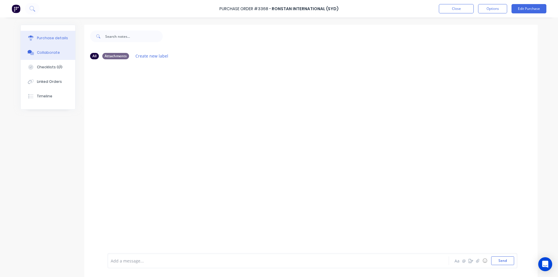
click at [56, 37] on div "Purchase details" at bounding box center [52, 37] width 31 height 5
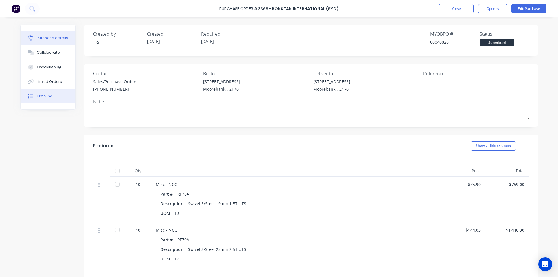
click at [50, 101] on button "Timeline" at bounding box center [48, 96] width 55 height 15
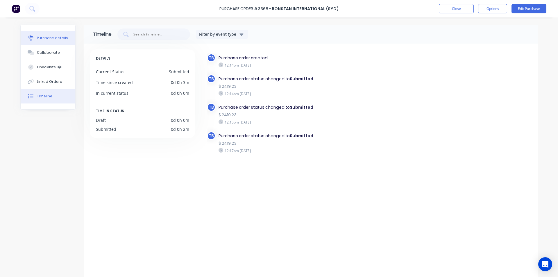
click at [54, 43] on button "Purchase details" at bounding box center [48, 38] width 55 height 15
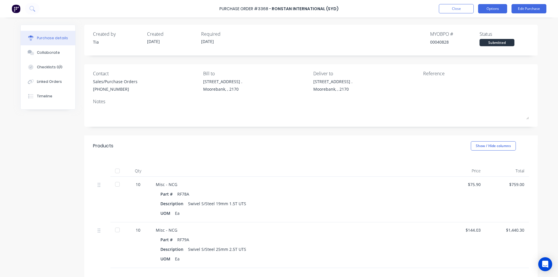
click at [499, 8] on button "Options" at bounding box center [492, 8] width 29 height 9
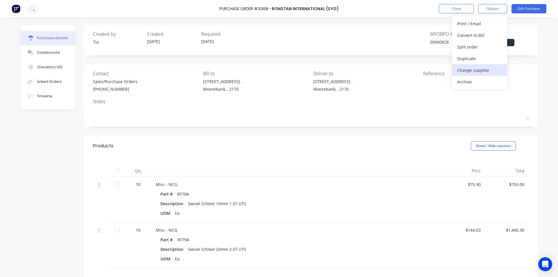
click at [492, 71] on div "Change supplier" at bounding box center [479, 70] width 45 height 8
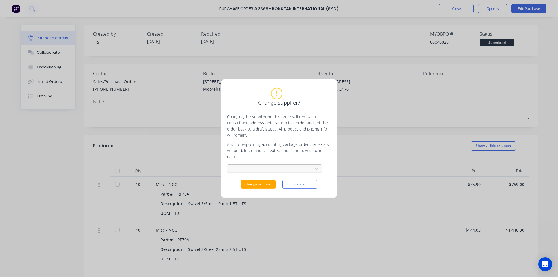
click at [291, 171] on div at bounding box center [271, 168] width 78 height 7
click at [293, 167] on div at bounding box center [271, 168] width 78 height 7
click at [310, 184] on button "Cancel" at bounding box center [299, 184] width 35 height 9
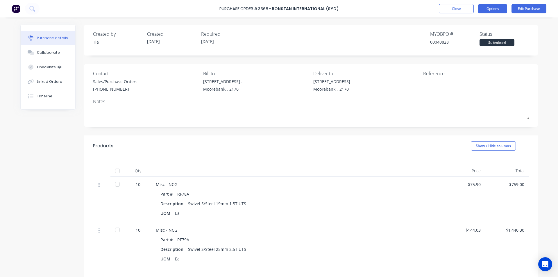
click at [490, 11] on button "Options" at bounding box center [492, 8] width 29 height 9
click at [450, 8] on button "Close" at bounding box center [456, 8] width 35 height 9
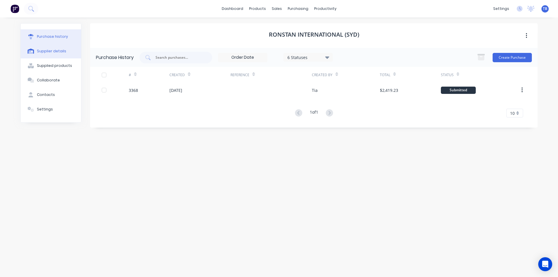
click at [65, 54] on button "Supplier details" at bounding box center [51, 51] width 60 height 15
select select "AU"
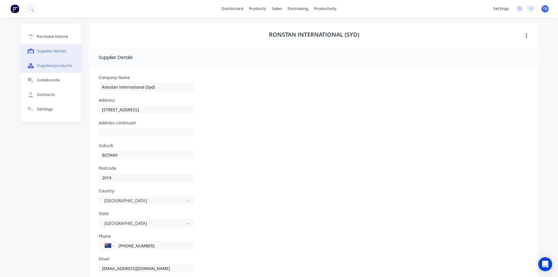
click at [45, 66] on div "Supplied products" at bounding box center [54, 65] width 35 height 5
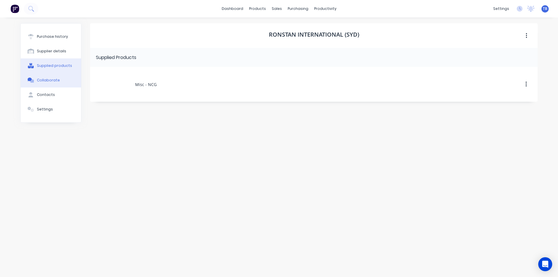
click at [49, 87] on button "Collaborate" at bounding box center [51, 80] width 60 height 15
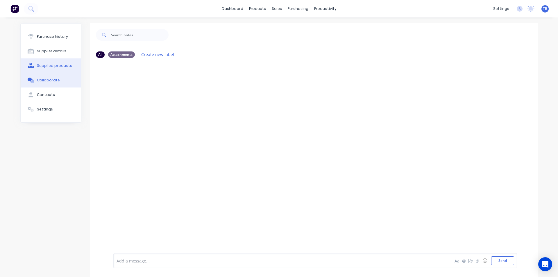
click at [55, 67] on div "Supplied products" at bounding box center [54, 65] width 35 height 5
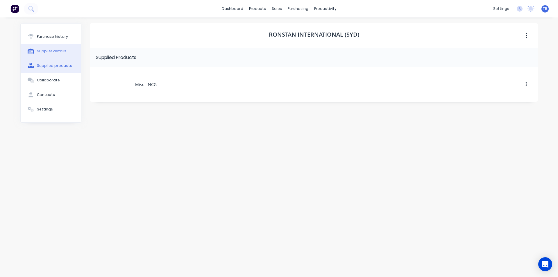
click at [55, 51] on div "Supplier details" at bounding box center [51, 51] width 29 height 5
select select "AU"
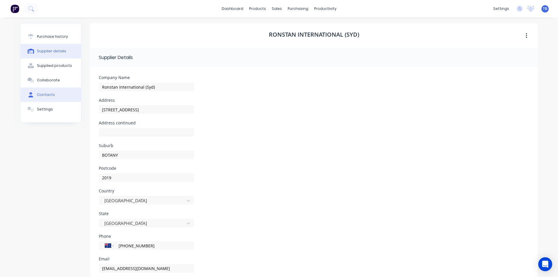
click at [51, 97] on button "Contacts" at bounding box center [51, 94] width 60 height 15
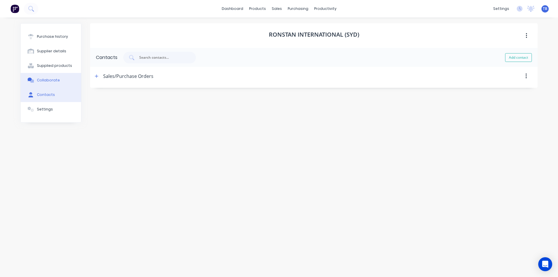
click at [58, 78] on button "Collaborate" at bounding box center [51, 80] width 60 height 15
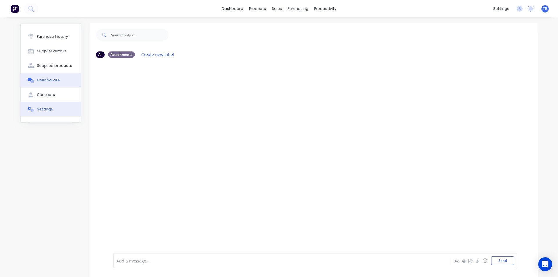
click at [53, 111] on button "Settings" at bounding box center [51, 109] width 60 height 15
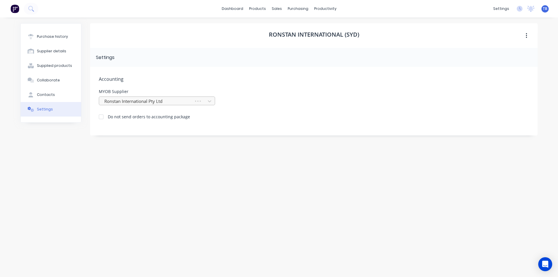
click at [155, 103] on div at bounding box center [147, 101] width 87 height 7
click at [309, 107] on div "Accounting MYOB Supplier Ronstan International Pty Ltd Do not send orders to ac…" at bounding box center [313, 101] width 447 height 69
click at [134, 103] on div at bounding box center [153, 101] width 99 height 7
type input "ronstan"
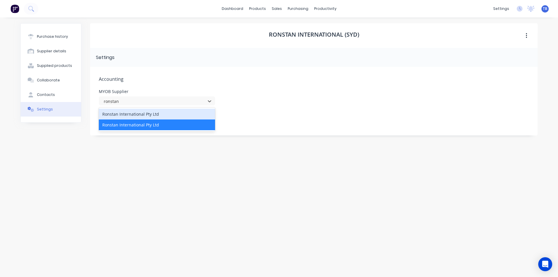
click at [157, 111] on div "Ronstan International Pty Ltd" at bounding box center [157, 114] width 116 height 11
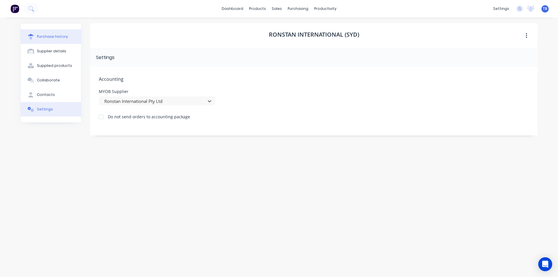
click at [45, 39] on div "Purchase history" at bounding box center [52, 36] width 31 height 5
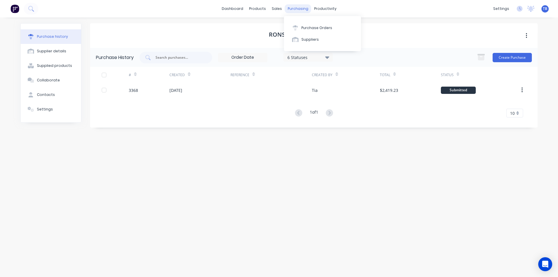
click at [304, 12] on div "purchasing" at bounding box center [298, 8] width 26 height 9
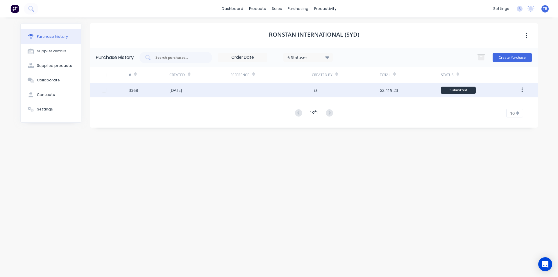
click at [351, 92] on div "Tia" at bounding box center [346, 90] width 68 height 15
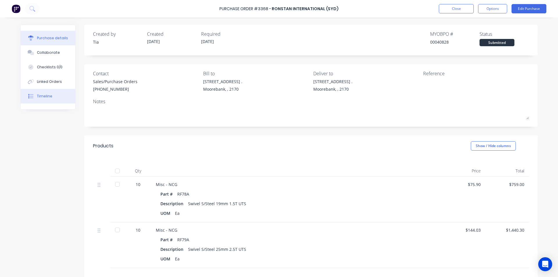
click at [46, 97] on div "Timeline" at bounding box center [44, 96] width 15 height 5
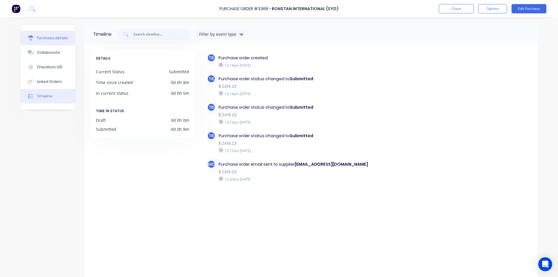
click at [30, 39] on icon at bounding box center [30, 37] width 5 height 5
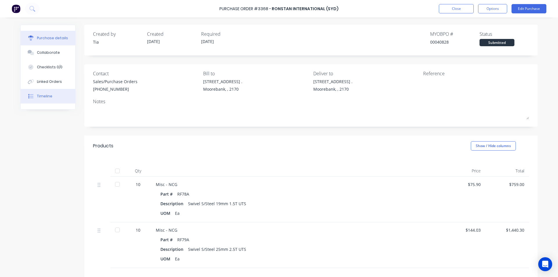
click at [48, 98] on div "Timeline" at bounding box center [44, 96] width 15 height 5
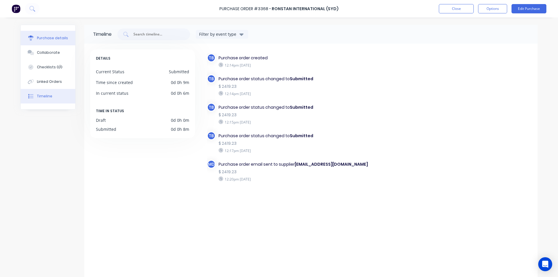
click at [41, 42] on button "Purchase details" at bounding box center [48, 38] width 55 height 15
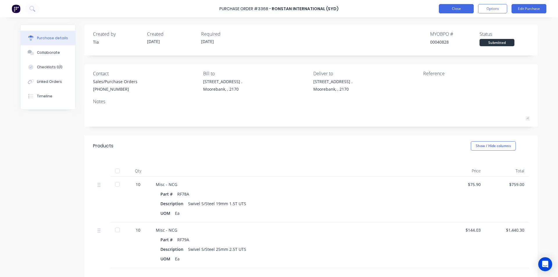
click at [452, 8] on button "Close" at bounding box center [456, 8] width 35 height 9
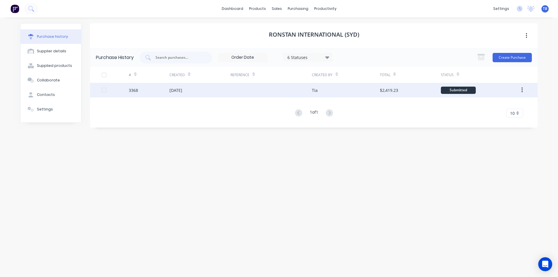
click at [355, 92] on div "Tia" at bounding box center [346, 90] width 68 height 15
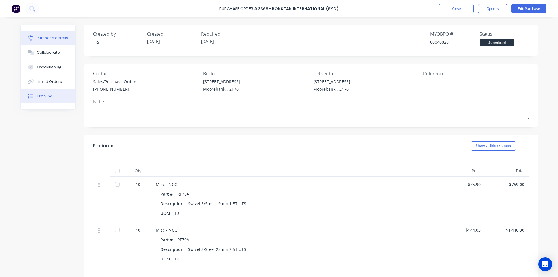
click at [56, 98] on button "Timeline" at bounding box center [48, 96] width 55 height 15
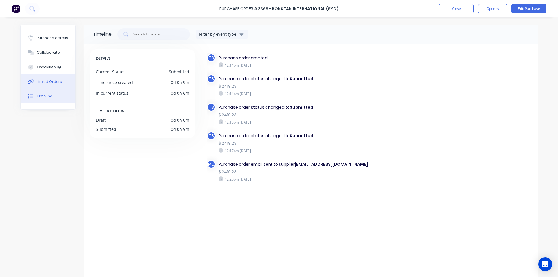
click at [56, 82] on div "Linked Orders" at bounding box center [49, 81] width 25 height 5
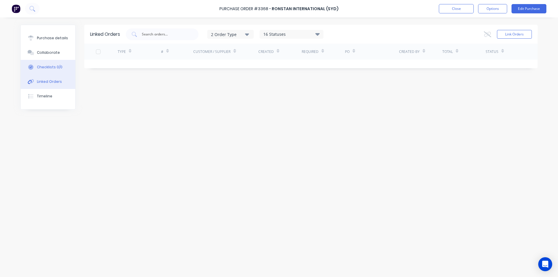
click at [56, 66] on div "Checklists 0/0" at bounding box center [50, 66] width 26 height 5
type textarea "x"
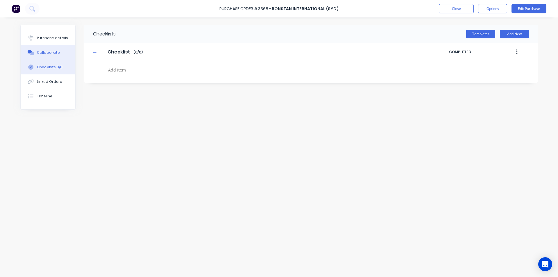
click at [54, 54] on div "Collaborate" at bounding box center [48, 52] width 23 height 5
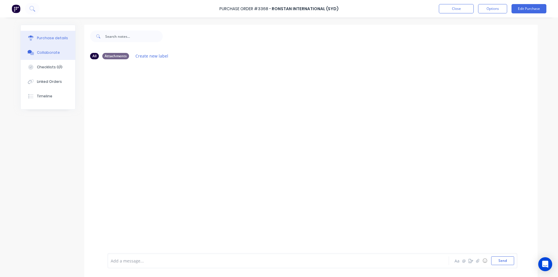
click at [57, 38] on div "Purchase details" at bounding box center [52, 37] width 31 height 5
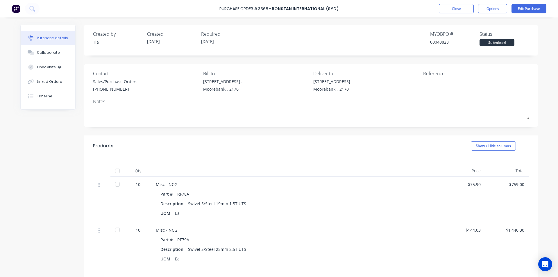
click at [507, 8] on div "Close Options Edit Purchase" at bounding box center [492, 8] width 107 height 9
click at [505, 9] on button "Options" at bounding box center [492, 8] width 29 height 9
click at [469, 70] on div "Change supplier" at bounding box center [479, 70] width 45 height 8
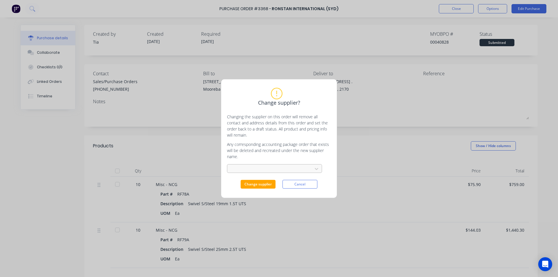
click at [255, 169] on div at bounding box center [271, 168] width 78 height 7
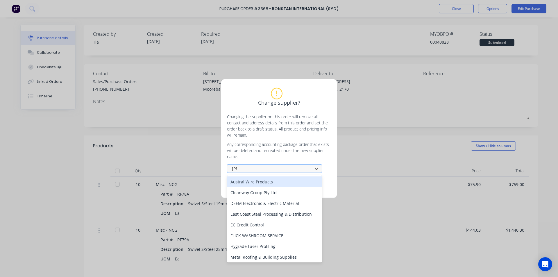
type input "rons"
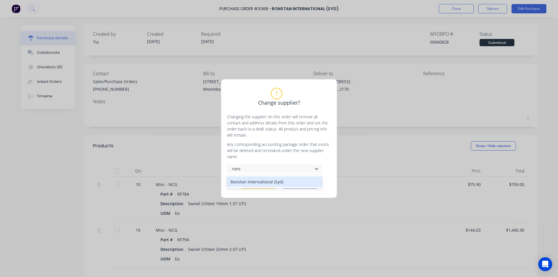
click at [261, 180] on div "Ronstan International (Syd)" at bounding box center [274, 181] width 95 height 11
click at [266, 185] on button "Change supplier" at bounding box center [258, 184] width 35 height 9
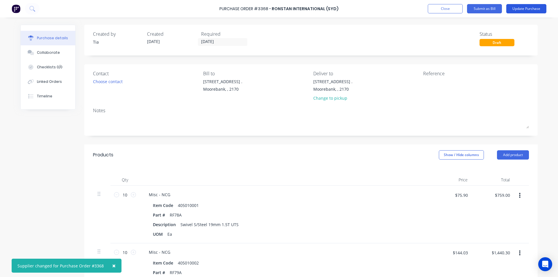
click at [513, 7] on button "Update Purchase" at bounding box center [526, 8] width 40 height 9
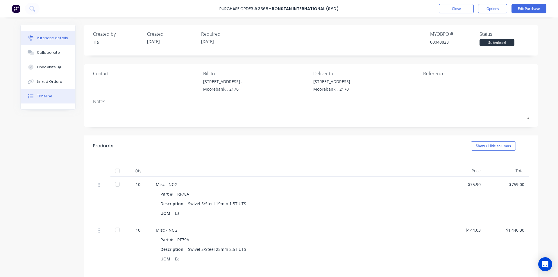
click at [48, 92] on button "Timeline" at bounding box center [48, 96] width 55 height 15
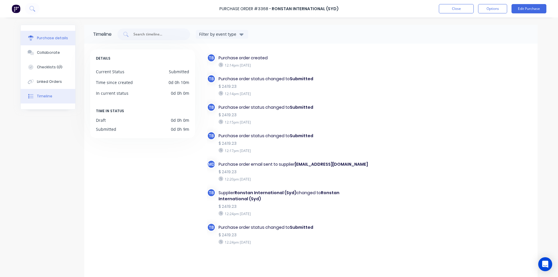
drag, startPoint x: 52, startPoint y: 35, endPoint x: 64, endPoint y: 34, distance: 12.8
click at [52, 34] on button "Purchase details" at bounding box center [48, 38] width 55 height 15
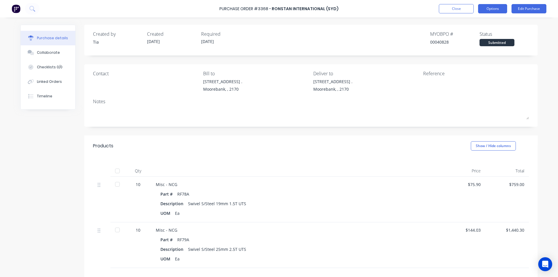
click at [499, 6] on button "Options" at bounding box center [492, 8] width 29 height 9
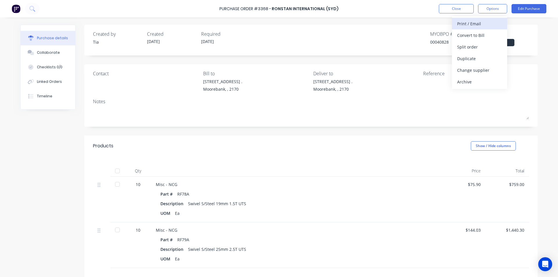
click at [480, 23] on div "Print / Email" at bounding box center [479, 23] width 45 height 8
click at [482, 44] on div "Without pricing" at bounding box center [479, 47] width 45 height 8
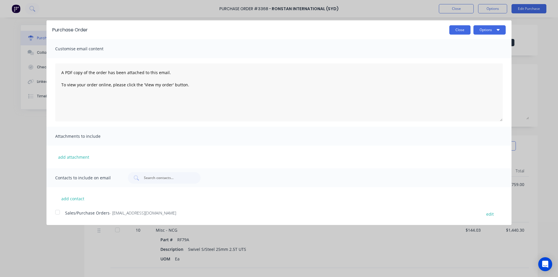
click at [467, 29] on button "Close" at bounding box center [459, 29] width 21 height 9
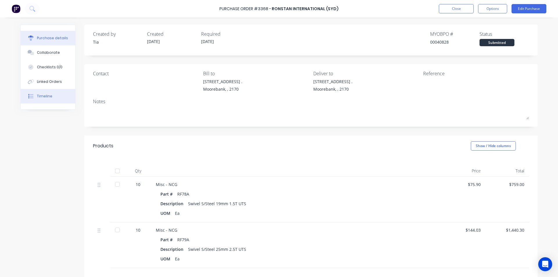
click at [39, 91] on button "Timeline" at bounding box center [48, 96] width 55 height 15
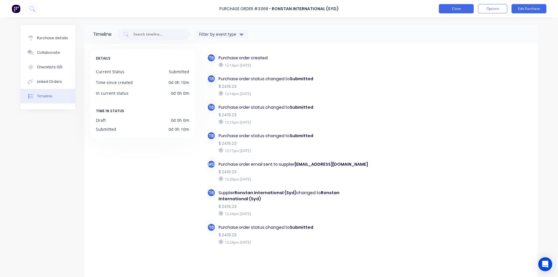
click at [441, 9] on button "Close" at bounding box center [456, 8] width 35 height 9
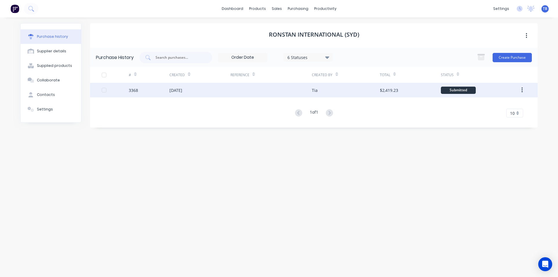
click at [140, 93] on div "3368" at bounding box center [149, 90] width 41 height 15
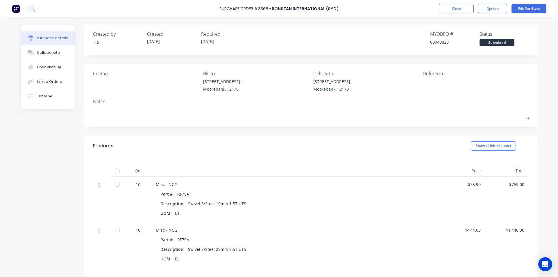
scroll to position [29, 0]
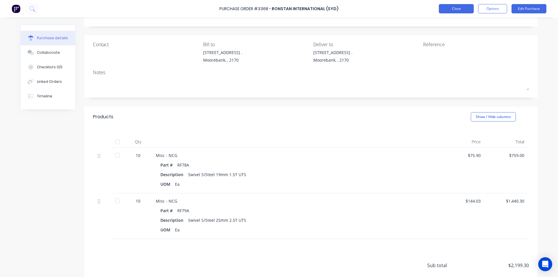
click at [454, 8] on button "Close" at bounding box center [456, 8] width 35 height 9
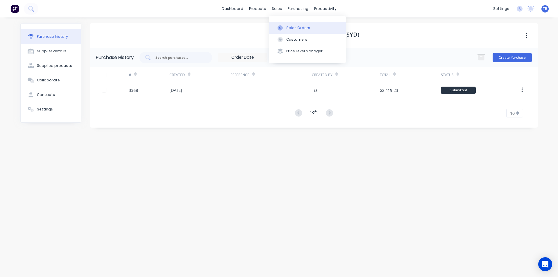
drag, startPoint x: 283, startPoint y: 25, endPoint x: 283, endPoint y: 33, distance: 8.4
click at [283, 25] on button "Sales Orders" at bounding box center [307, 28] width 77 height 12
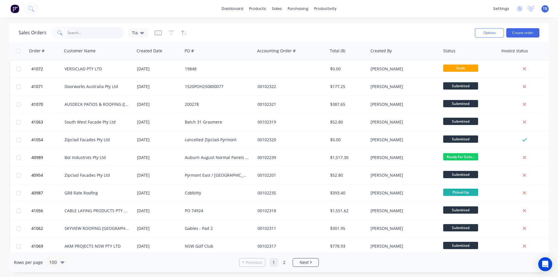
click at [90, 31] on input "text" at bounding box center [95, 33] width 57 height 12
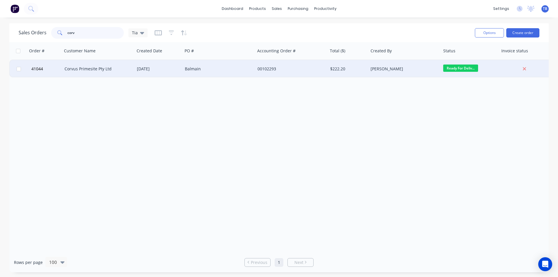
type input "corv"
click at [87, 69] on div "Corvus Primesite Pty Ltd" at bounding box center [96, 69] width 64 height 6
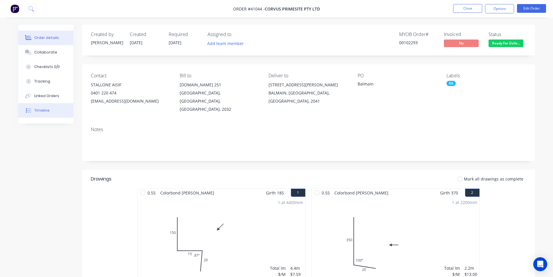
click at [48, 114] on button "Timeline" at bounding box center [45, 110] width 55 height 15
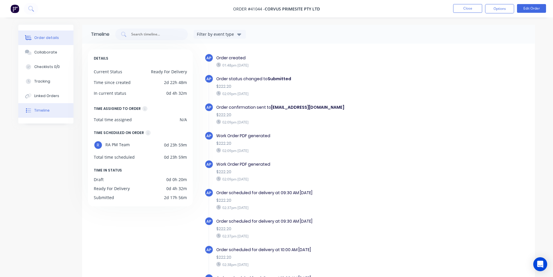
click at [47, 34] on button "Order details" at bounding box center [45, 38] width 55 height 15
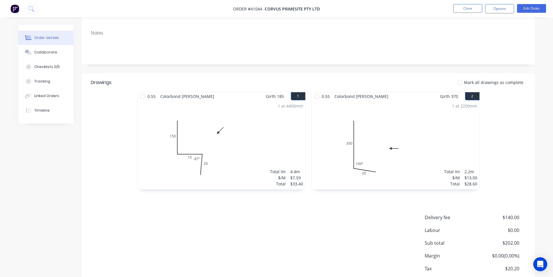
scroll to position [123, 0]
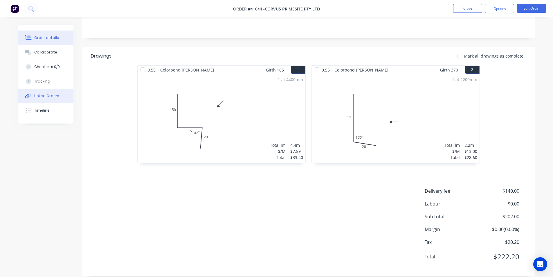
drag, startPoint x: 50, startPoint y: 110, endPoint x: 50, endPoint y: 99, distance: 11.1
click at [50, 110] on button "Timeline" at bounding box center [45, 110] width 55 height 15
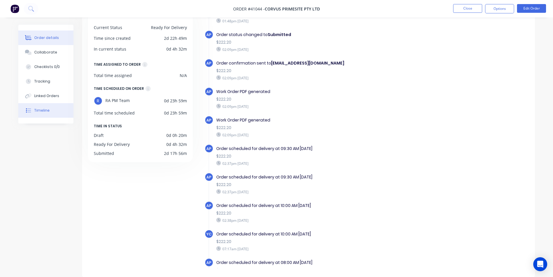
click at [47, 39] on div "Order details" at bounding box center [46, 37] width 25 height 5
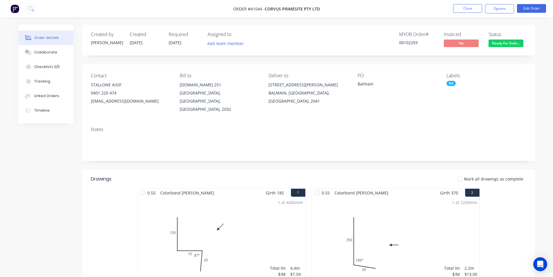
click at [509, 41] on span "Ready For Deliv..." at bounding box center [506, 43] width 35 height 7
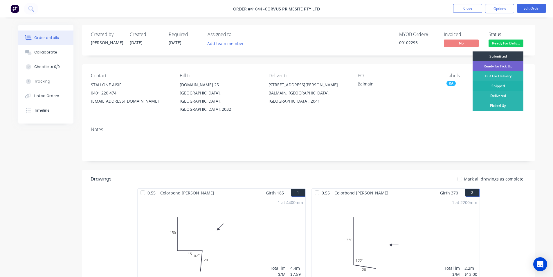
click at [505, 84] on div "Shipped" at bounding box center [498, 86] width 51 height 10
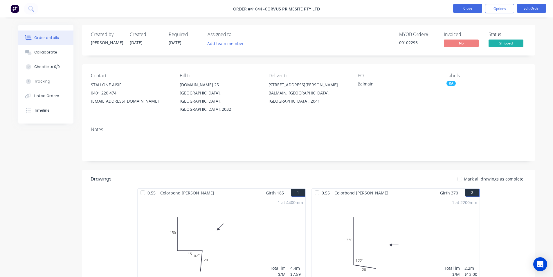
click at [471, 9] on button "Close" at bounding box center [467, 8] width 29 height 9
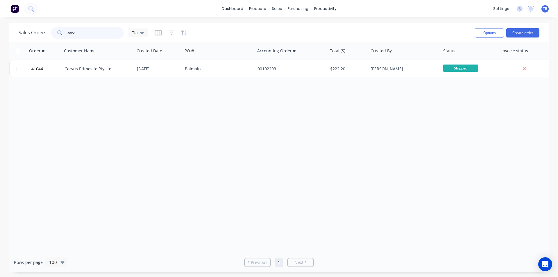
drag, startPoint x: 93, startPoint y: 29, endPoint x: 4, endPoint y: 37, distance: 89.8
click at [4, 37] on div "Sales Orders corv Tia Options Create order Order # Customer Name Created Date P…" at bounding box center [279, 147] width 558 height 249
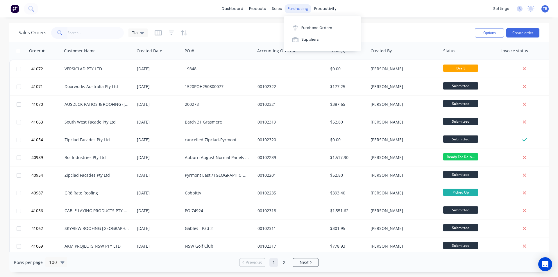
click at [302, 8] on div "purchasing" at bounding box center [298, 8] width 26 height 9
click at [304, 24] on button "Purchase Orders" at bounding box center [322, 28] width 77 height 12
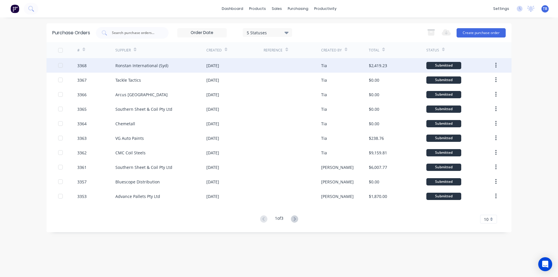
click at [162, 67] on div "Ronstan International (Syd)" at bounding box center [141, 65] width 53 height 6
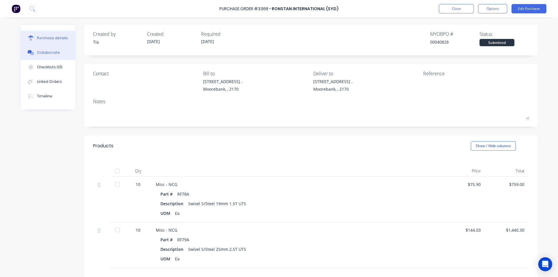
drag, startPoint x: 42, startPoint y: 55, endPoint x: 49, endPoint y: 48, distance: 10.5
click at [42, 55] on button "Collaborate" at bounding box center [48, 52] width 55 height 15
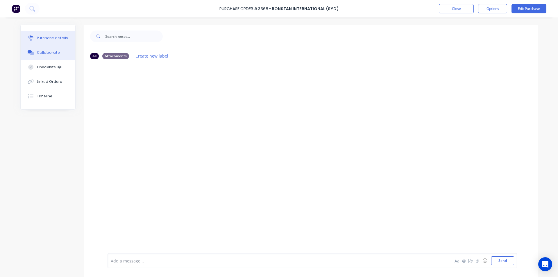
click at [51, 41] on button "Purchase details" at bounding box center [48, 38] width 55 height 15
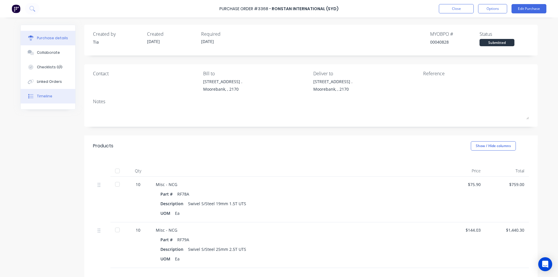
click at [49, 90] on button "Timeline" at bounding box center [48, 96] width 55 height 15
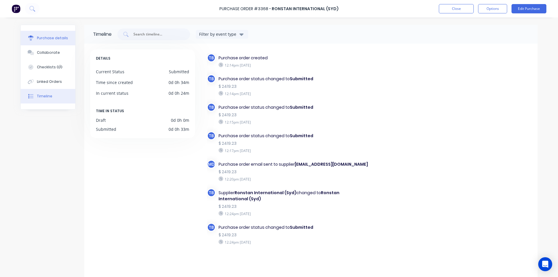
click at [55, 36] on div "Purchase details" at bounding box center [52, 37] width 31 height 5
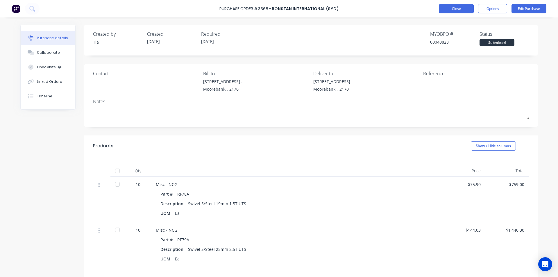
click at [460, 10] on button "Close" at bounding box center [456, 8] width 35 height 9
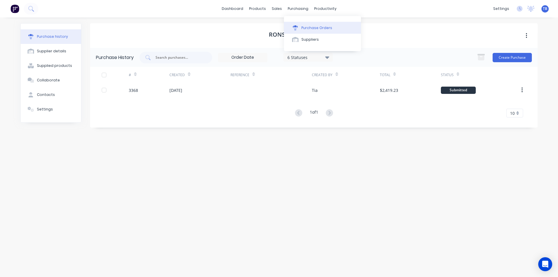
click at [298, 23] on button "Purchase Orders" at bounding box center [322, 28] width 77 height 12
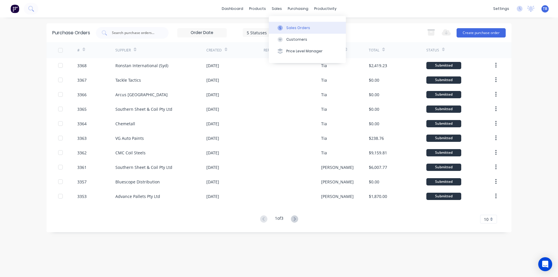
click at [289, 32] on button "Sales Orders" at bounding box center [307, 28] width 77 height 12
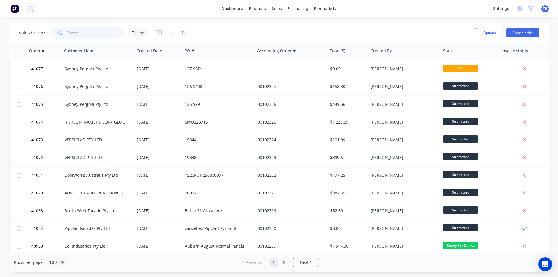
click at [80, 31] on input "text" at bounding box center [95, 33] width 57 height 12
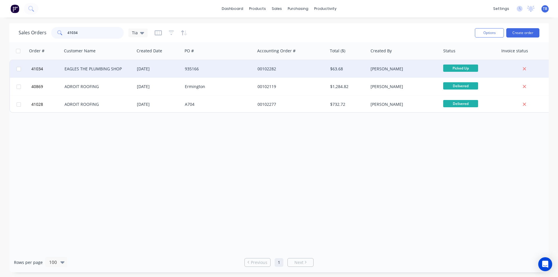
type input "41034"
click at [94, 71] on div "EAGLES THE PLUMBING SHOP" at bounding box center [96, 69] width 64 height 6
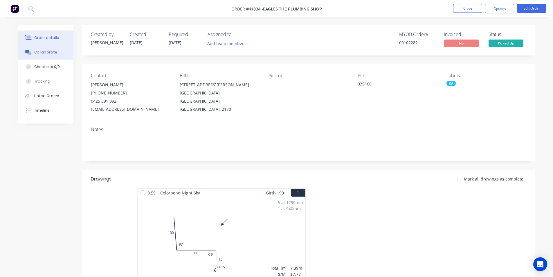
click at [64, 52] on button "Collaborate" at bounding box center [45, 52] width 55 height 15
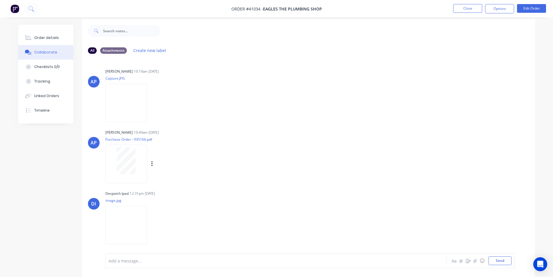
scroll to position [9, 0]
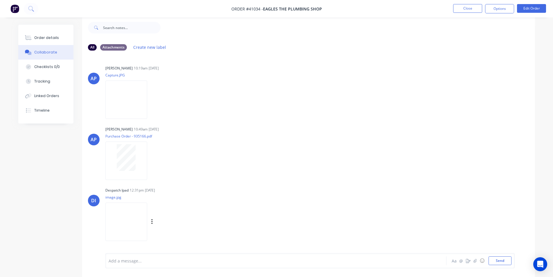
click at [120, 227] on img at bounding box center [126, 221] width 42 height 38
click at [51, 37] on div "Order details" at bounding box center [46, 37] width 25 height 5
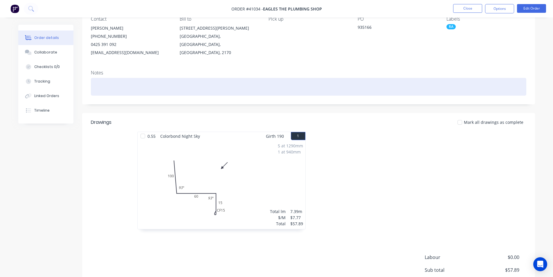
scroll to position [118, 0]
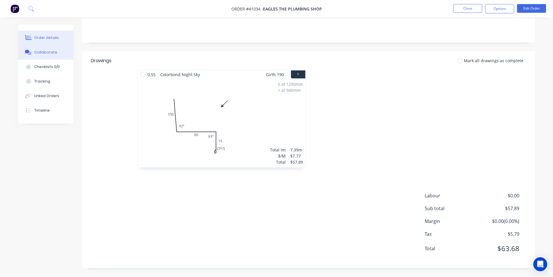
click at [42, 51] on div "Collaborate" at bounding box center [45, 52] width 23 height 5
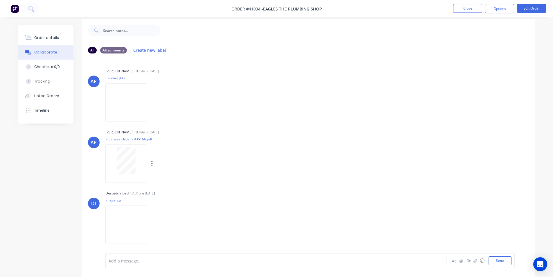
scroll to position [9, 0]
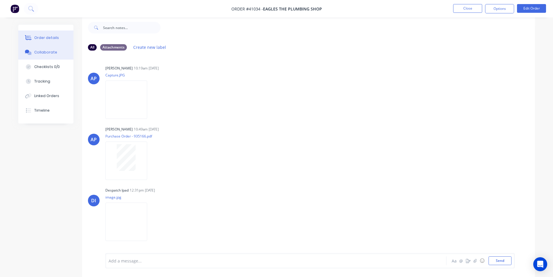
click at [44, 37] on div "Order details" at bounding box center [46, 37] width 25 height 5
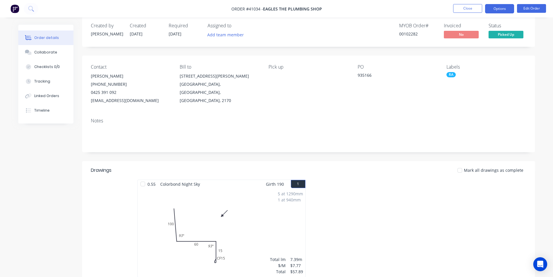
click at [498, 8] on button "Options" at bounding box center [499, 8] width 29 height 9
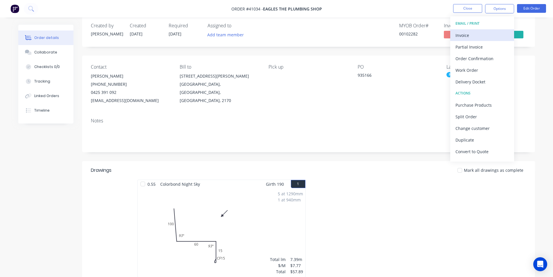
click at [467, 34] on div "Invoice" at bounding box center [482, 35] width 53 height 8
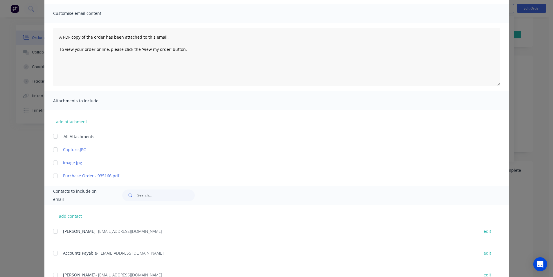
scroll to position [116, 0]
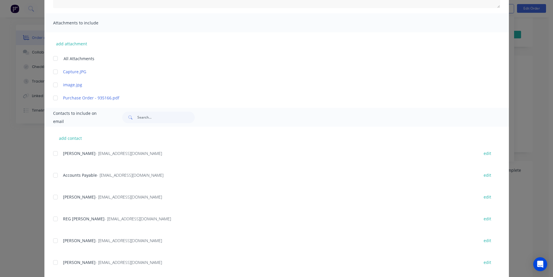
click at [53, 174] on div at bounding box center [56, 175] width 12 height 12
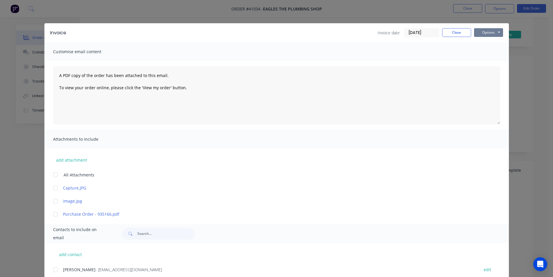
click at [489, 34] on button "Options" at bounding box center [488, 32] width 29 height 9
click at [490, 63] on button "Email" at bounding box center [492, 62] width 37 height 10
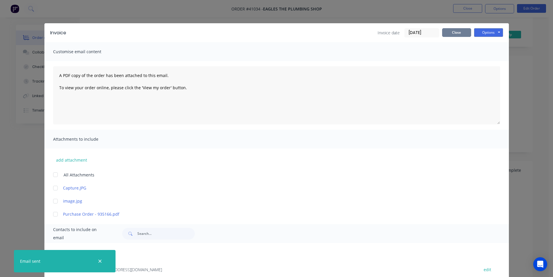
click at [447, 37] on button "Close" at bounding box center [456, 32] width 29 height 9
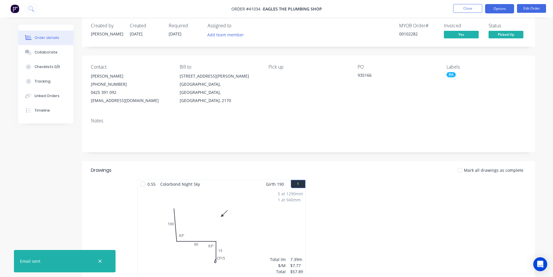
click at [505, 7] on button "Options" at bounding box center [499, 8] width 29 height 9
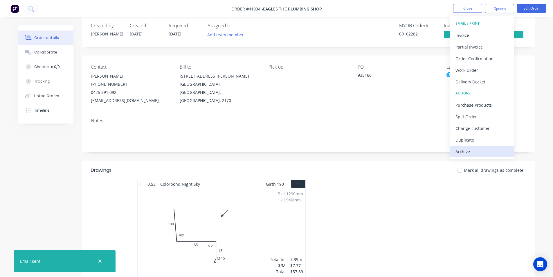
click at [490, 151] on div "Archive" at bounding box center [482, 151] width 53 height 8
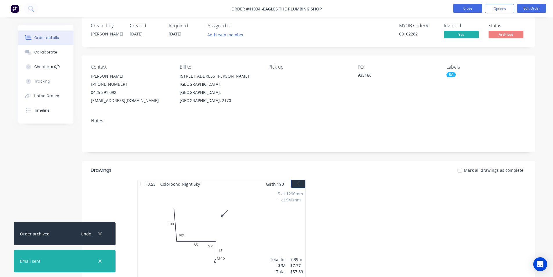
click at [466, 9] on button "Close" at bounding box center [467, 8] width 29 height 9
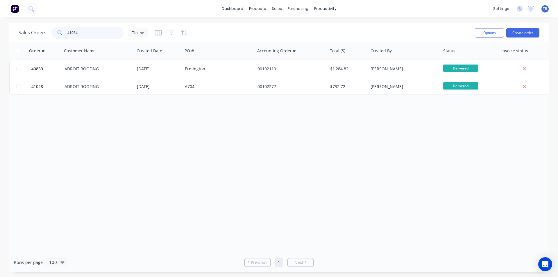
drag, startPoint x: 95, startPoint y: 32, endPoint x: 24, endPoint y: 30, distance: 71.2
click at [24, 30] on div "Sales Orders 41034 Tia" at bounding box center [83, 33] width 129 height 12
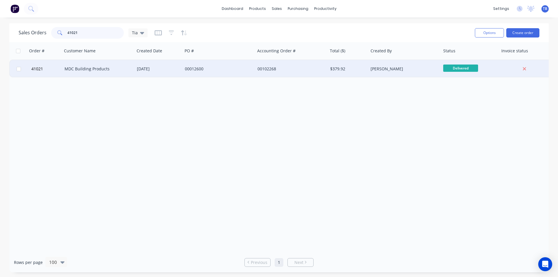
type input "41021"
click at [96, 66] on div "MDC Building Products" at bounding box center [96, 69] width 64 height 6
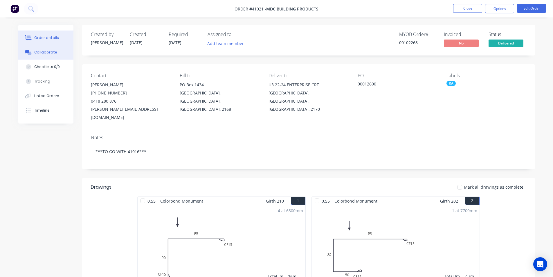
click at [37, 51] on div "Collaborate" at bounding box center [45, 52] width 23 height 5
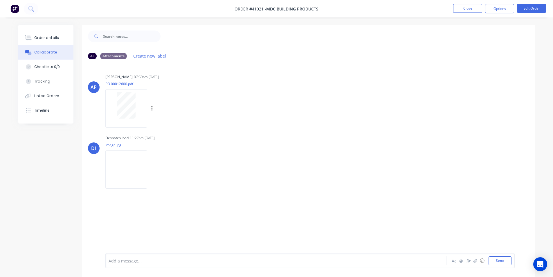
click at [134, 172] on img at bounding box center [126, 169] width 42 height 38
click at [43, 41] on button "Order details" at bounding box center [45, 38] width 55 height 15
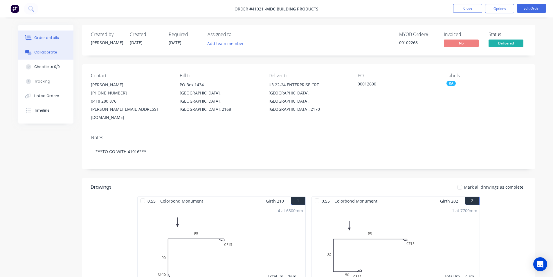
click at [60, 56] on button "Collaborate" at bounding box center [45, 52] width 55 height 15
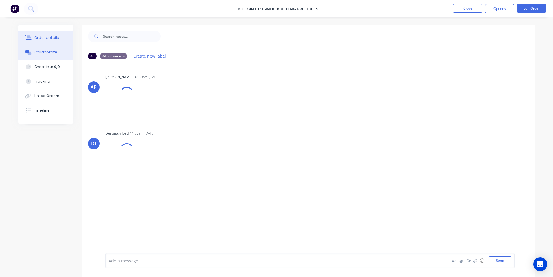
click at [52, 39] on div "Order details" at bounding box center [46, 37] width 25 height 5
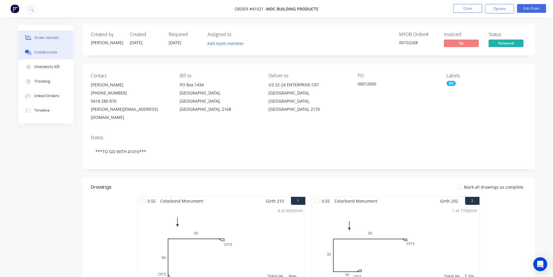
click at [48, 54] on div "Collaborate" at bounding box center [45, 52] width 23 height 5
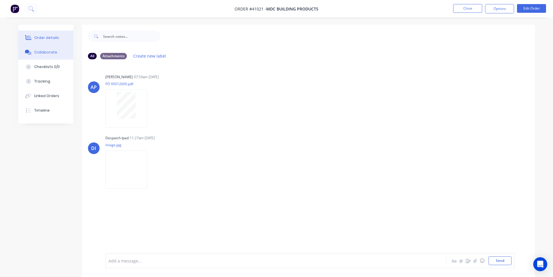
click at [53, 37] on div "Order details" at bounding box center [46, 37] width 25 height 5
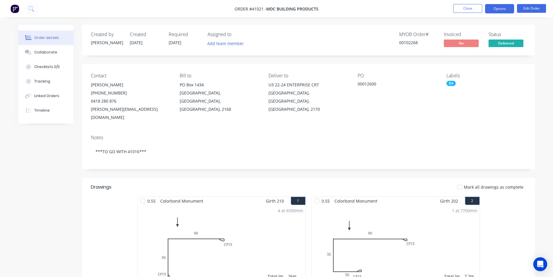
click at [507, 8] on button "Options" at bounding box center [499, 8] width 29 height 9
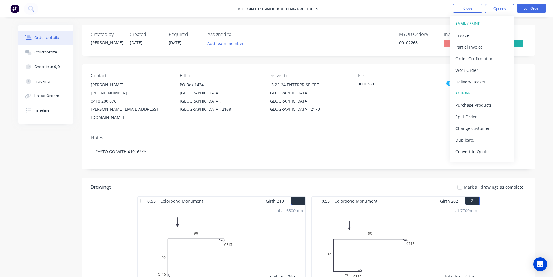
click at [468, 35] on div "Invoice" at bounding box center [482, 35] width 53 height 8
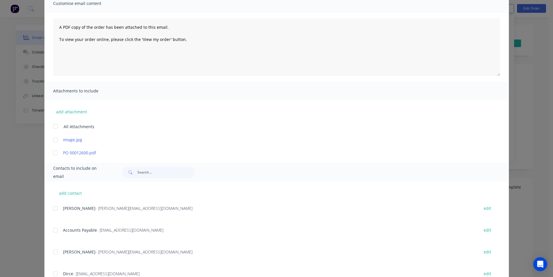
scroll to position [93, 0]
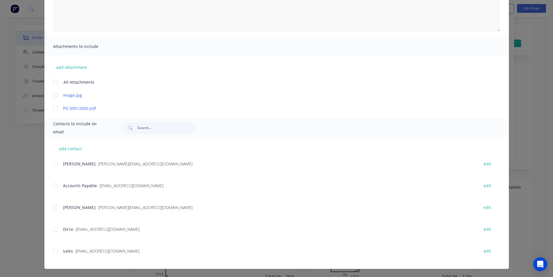
click at [54, 184] on div at bounding box center [56, 186] width 12 height 12
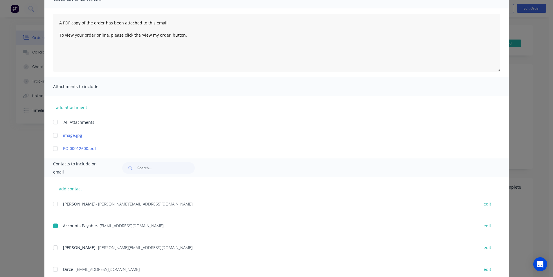
scroll to position [0, 0]
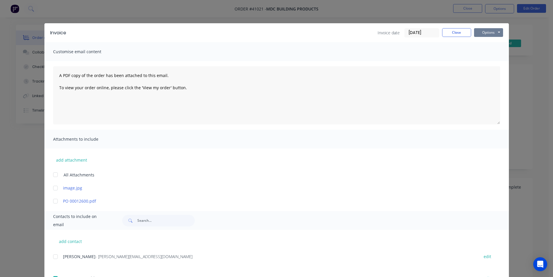
click at [485, 33] on button "Options" at bounding box center [488, 32] width 29 height 9
click at [484, 61] on button "Email" at bounding box center [492, 62] width 37 height 10
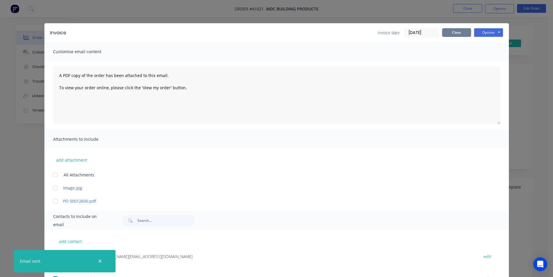
click at [456, 34] on button "Close" at bounding box center [456, 32] width 29 height 9
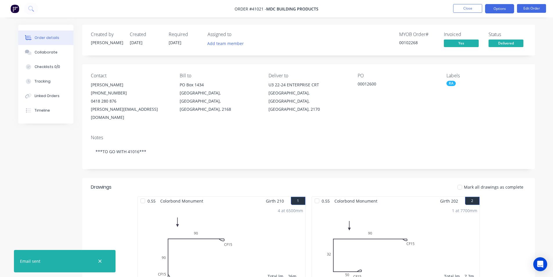
click at [492, 9] on button "Options" at bounding box center [499, 8] width 29 height 9
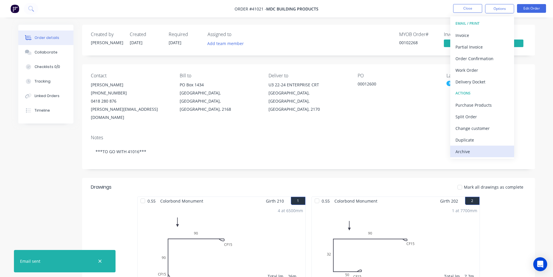
click at [487, 156] on button "Archive" at bounding box center [483, 152] width 64 height 12
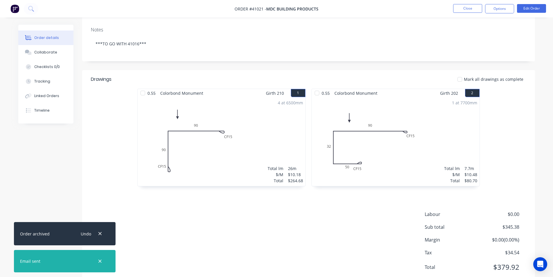
scroll to position [124, 0]
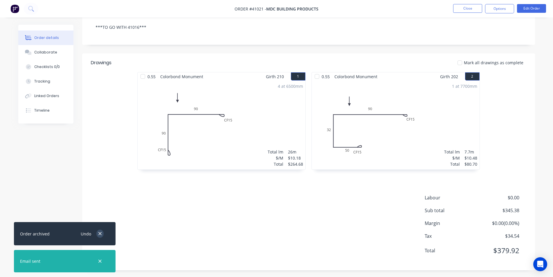
click at [102, 261] on icon "button" at bounding box center [100, 261] width 4 height 5
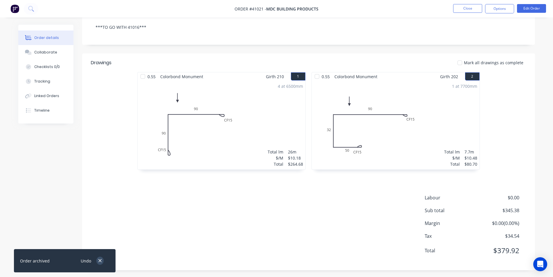
click at [101, 259] on icon "button" at bounding box center [100, 260] width 4 height 5
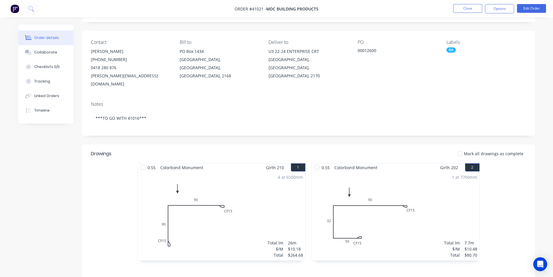
scroll to position [0, 0]
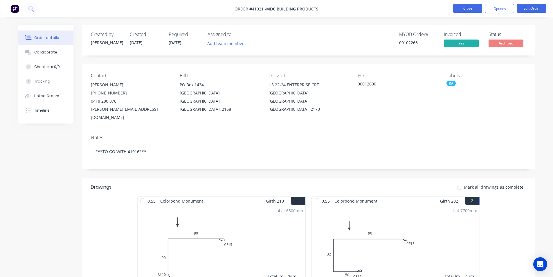
click at [468, 8] on button "Close" at bounding box center [467, 8] width 29 height 9
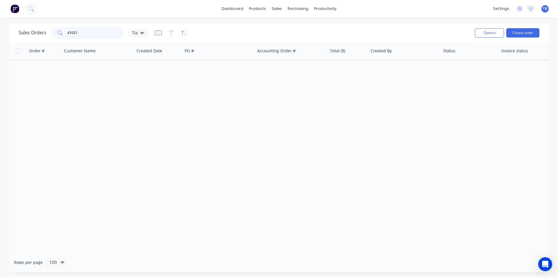
click at [92, 34] on input "41021" at bounding box center [95, 33] width 57 height 12
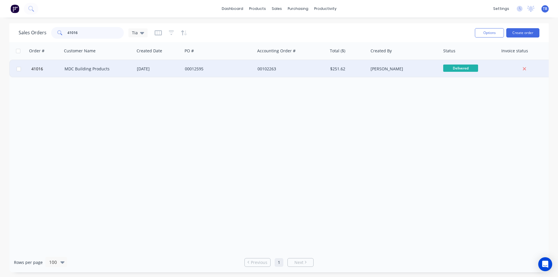
type input "41016"
click at [89, 69] on div "MDC Building Products" at bounding box center [96, 69] width 64 height 6
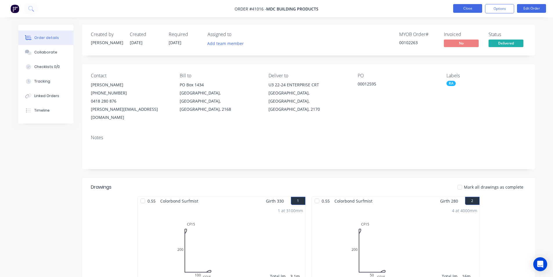
click at [472, 10] on button "Close" at bounding box center [467, 8] width 29 height 9
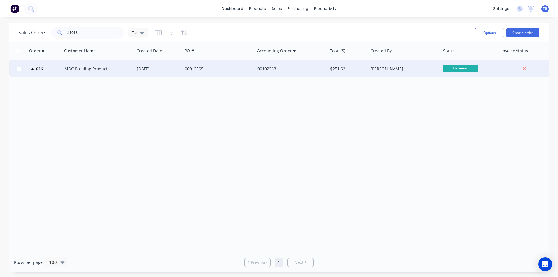
click at [89, 69] on div "MDC Building Products" at bounding box center [96, 69] width 64 height 6
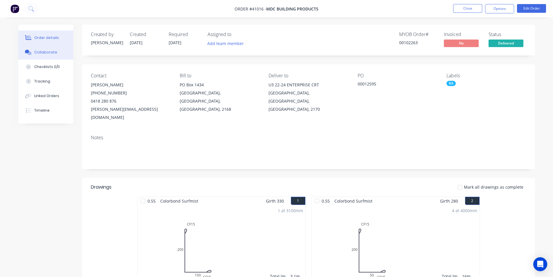
click at [53, 51] on div "Collaborate" at bounding box center [45, 52] width 23 height 5
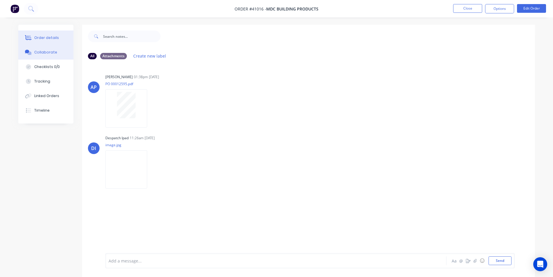
click at [37, 41] on button "Order details" at bounding box center [45, 38] width 55 height 15
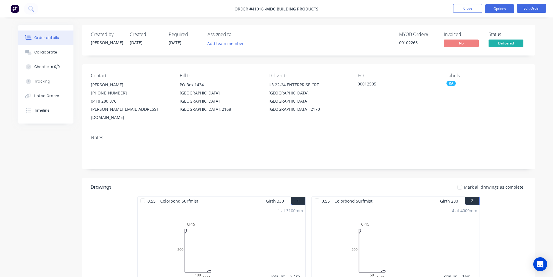
click at [497, 8] on button "Options" at bounding box center [499, 8] width 29 height 9
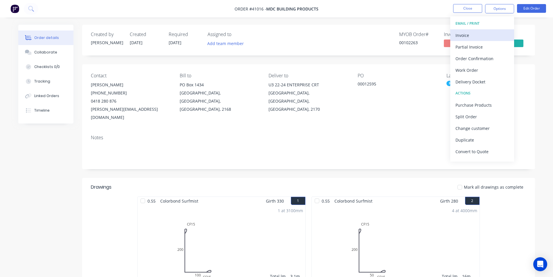
click at [477, 34] on div "Invoice" at bounding box center [482, 35] width 53 height 8
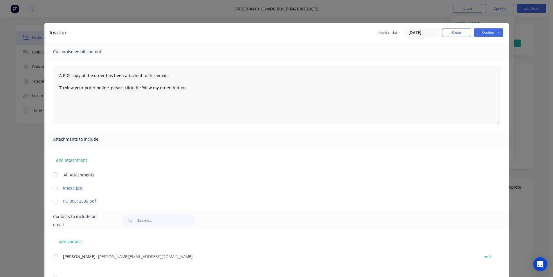
scroll to position [93, 0]
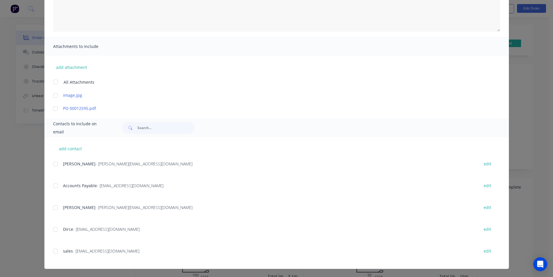
click at [52, 187] on div at bounding box center [56, 186] width 12 height 12
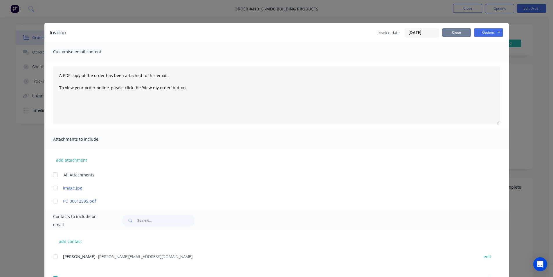
click at [451, 33] on button "Close" at bounding box center [456, 32] width 29 height 9
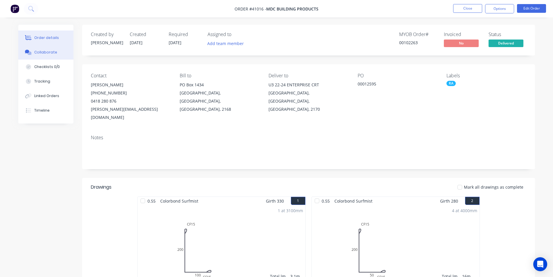
click at [45, 47] on button "Collaborate" at bounding box center [45, 52] width 55 height 15
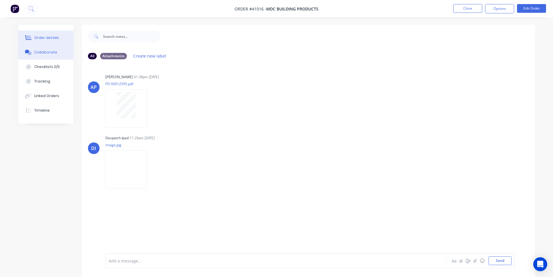
click at [50, 38] on div "Order details" at bounding box center [46, 37] width 25 height 5
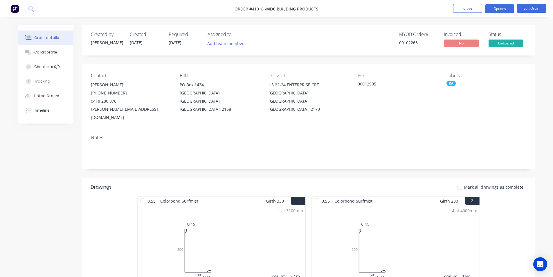
click at [495, 5] on button "Options" at bounding box center [499, 8] width 29 height 9
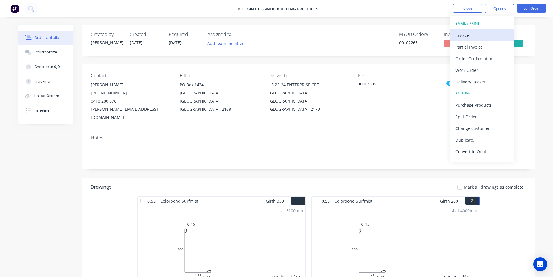
click at [483, 31] on div "Invoice" at bounding box center [482, 35] width 53 height 8
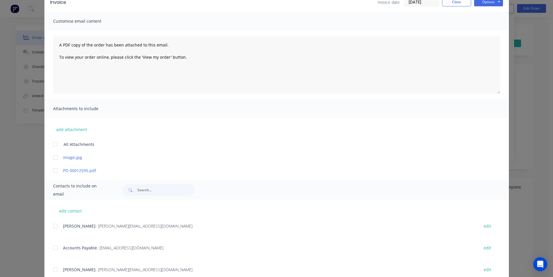
scroll to position [93, 0]
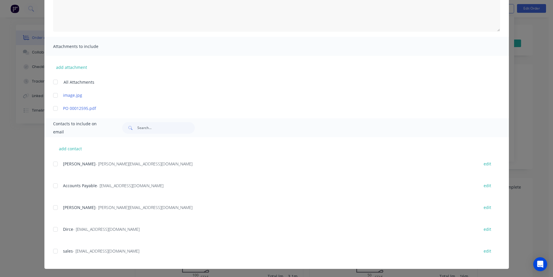
click at [52, 185] on div at bounding box center [56, 186] width 12 height 12
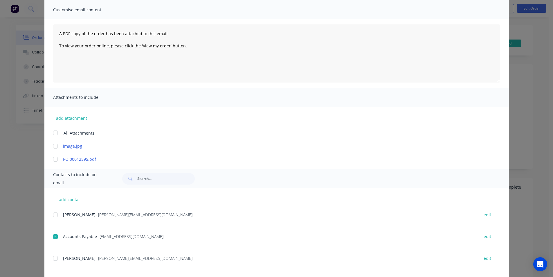
scroll to position [0, 0]
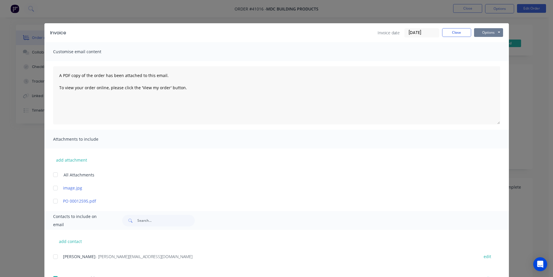
click at [496, 35] on button "Options" at bounding box center [488, 32] width 29 height 9
click at [489, 62] on button "Email" at bounding box center [492, 62] width 37 height 10
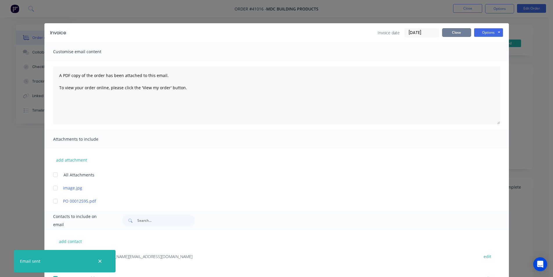
click at [463, 31] on button "Close" at bounding box center [456, 32] width 29 height 9
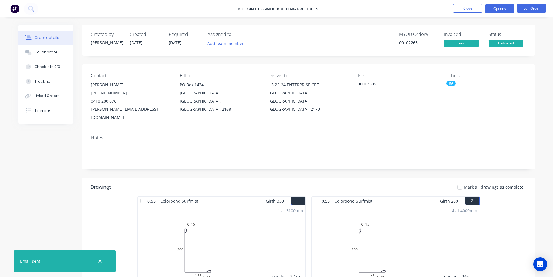
click at [491, 9] on button "Options" at bounding box center [499, 8] width 29 height 9
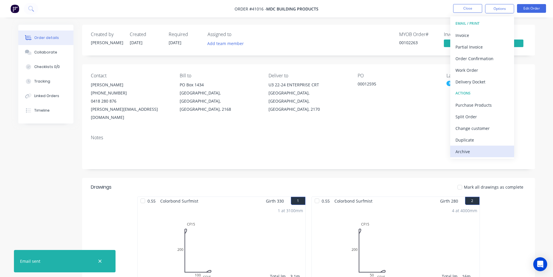
click at [476, 154] on div "Archive" at bounding box center [482, 151] width 53 height 8
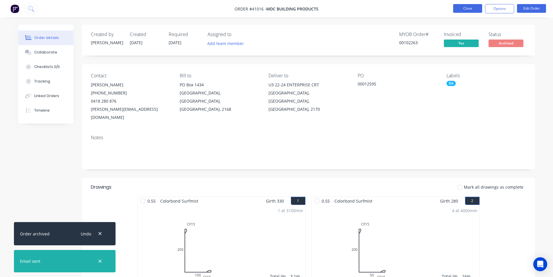
click at [465, 10] on button "Close" at bounding box center [467, 8] width 29 height 9
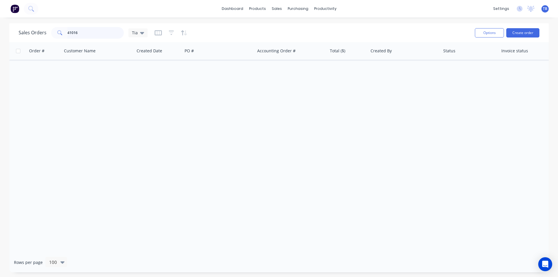
drag, startPoint x: 92, startPoint y: 33, endPoint x: 0, endPoint y: 42, distance: 92.8
click at [0, 42] on div "Sales Orders 41016 Tia Options Create order Order # Customer Name Created Date …" at bounding box center [279, 147] width 558 height 249
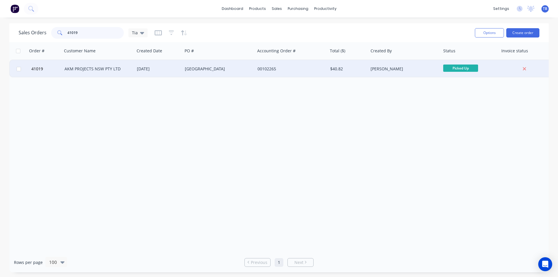
type input "41019"
click at [114, 71] on div "AKM PROJECTS NSW PTY LTD" at bounding box center [96, 69] width 64 height 6
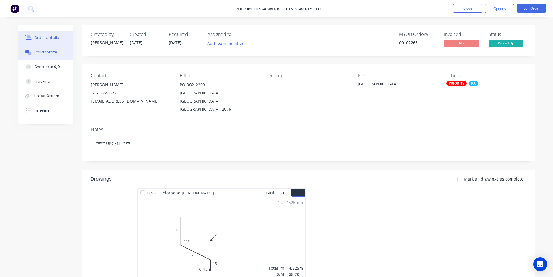
click at [51, 51] on div "Collaborate" at bounding box center [45, 52] width 23 height 5
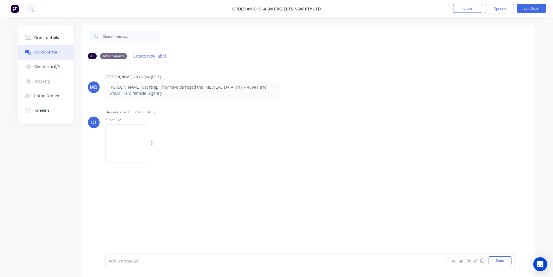
click at [345, 146] on div "DI Despatch Ipad 11:28am 08/08/25 image.jpg Labels Download" at bounding box center [308, 134] width 453 height 52
click at [126, 148] on img at bounding box center [126, 143] width 42 height 38
click at [45, 39] on div "Order details" at bounding box center [46, 37] width 25 height 5
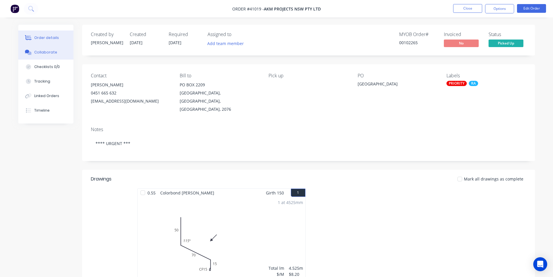
click at [55, 57] on button "Collaborate" at bounding box center [45, 52] width 55 height 15
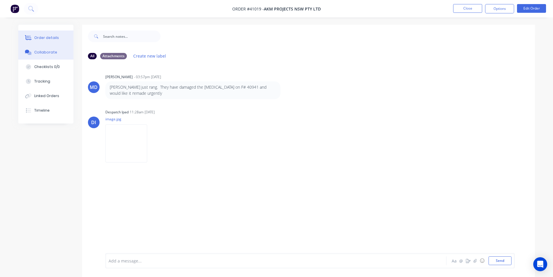
click at [55, 37] on div "Order details" at bounding box center [46, 37] width 25 height 5
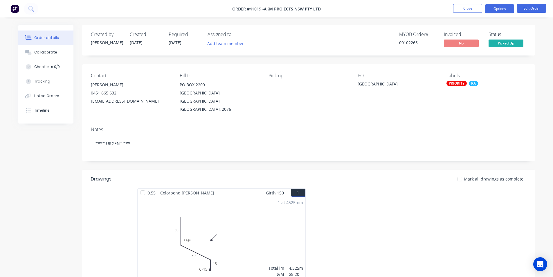
click at [508, 8] on button "Options" at bounding box center [499, 8] width 29 height 9
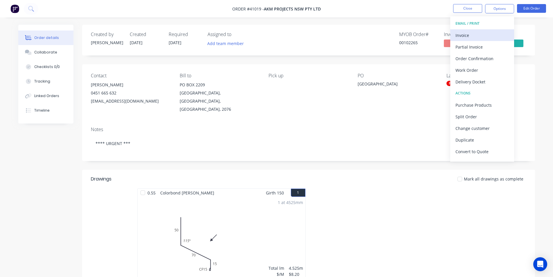
click at [485, 33] on div "Invoice" at bounding box center [482, 35] width 53 height 8
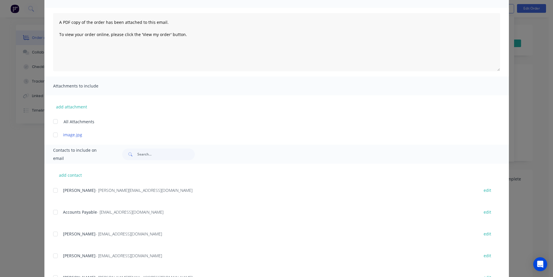
scroll to position [87, 0]
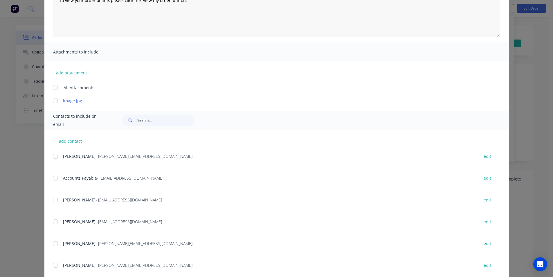
click at [54, 179] on div at bounding box center [56, 178] width 12 height 12
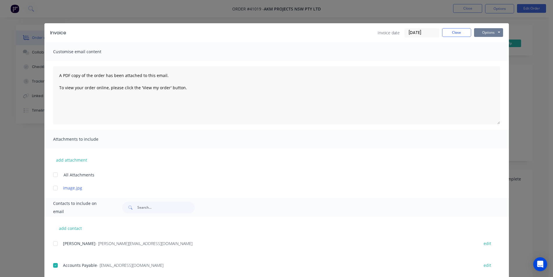
click at [499, 34] on button "Options" at bounding box center [488, 32] width 29 height 9
click at [494, 62] on button "Email" at bounding box center [492, 62] width 37 height 10
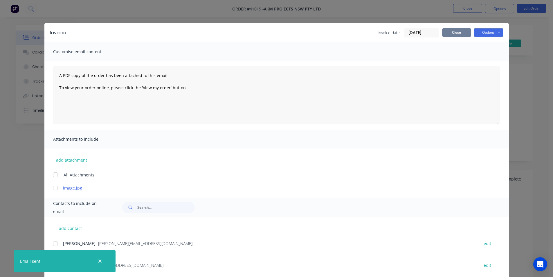
click at [458, 30] on button "Close" at bounding box center [456, 32] width 29 height 9
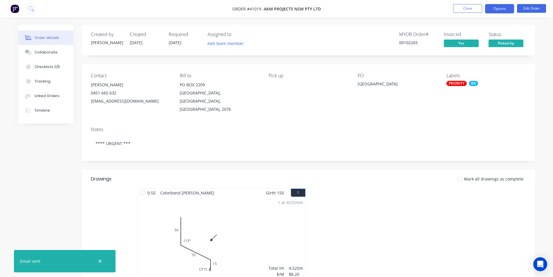
click at [499, 11] on button "Options" at bounding box center [499, 8] width 29 height 9
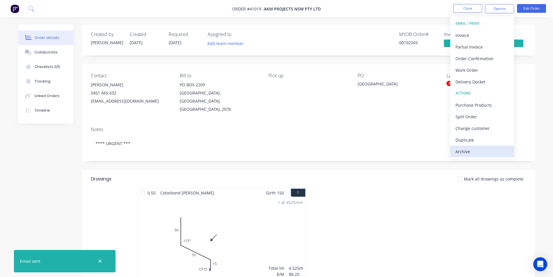
click at [470, 151] on div "Archive" at bounding box center [482, 151] width 53 height 8
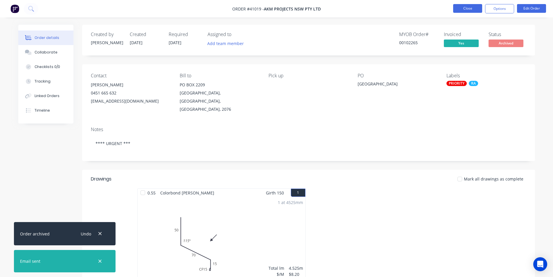
click at [472, 5] on button "Close" at bounding box center [467, 8] width 29 height 9
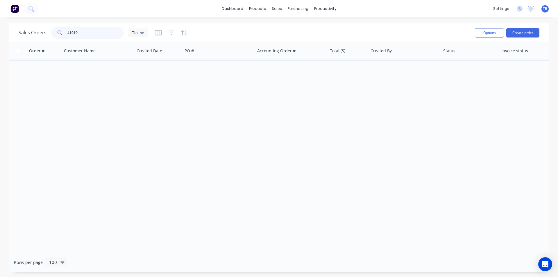
click at [92, 31] on input "41019" at bounding box center [95, 33] width 57 height 12
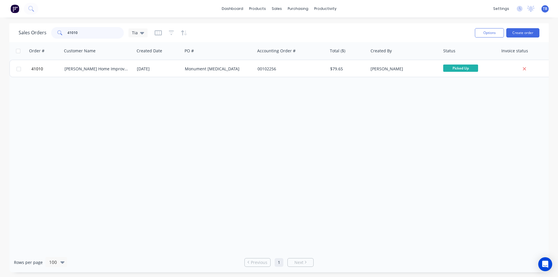
type input "41010"
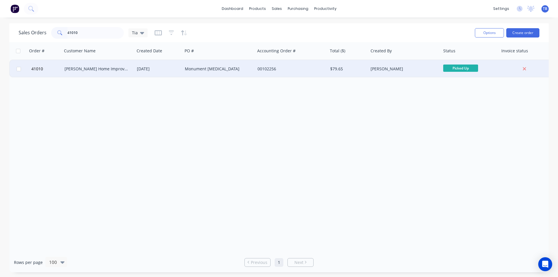
click at [101, 69] on div "Gordon Home Improvements Pty Ltd" at bounding box center [96, 69] width 64 height 6
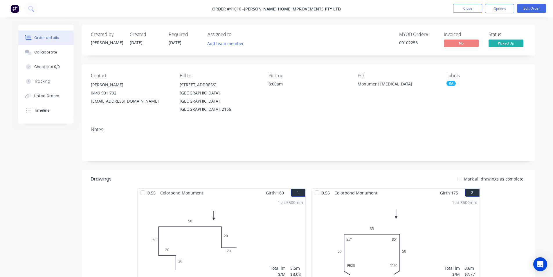
scroll to position [110, 0]
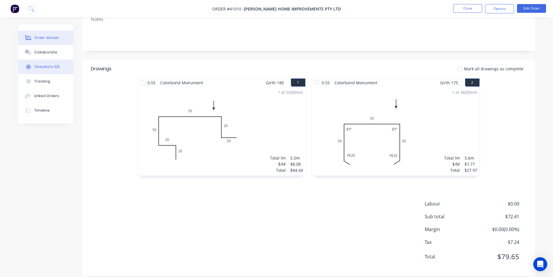
click at [49, 67] on div "Checklists 0/0" at bounding box center [47, 66] width 26 height 5
type textarea "x"
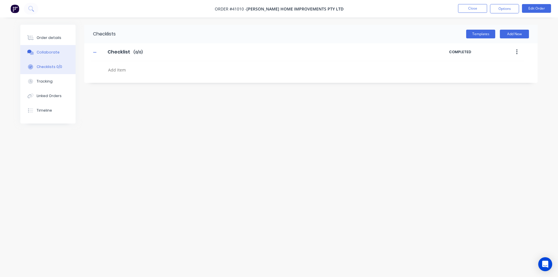
click at [49, 48] on button "Collaborate" at bounding box center [47, 52] width 55 height 15
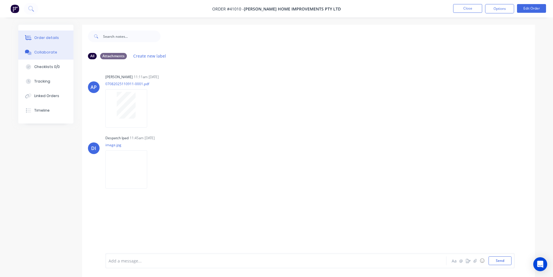
click at [52, 38] on div "Order details" at bounding box center [46, 37] width 25 height 5
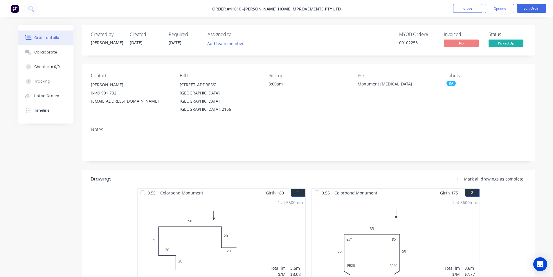
drag, startPoint x: 501, startPoint y: 12, endPoint x: 499, endPoint y: 14, distance: 3.1
click at [501, 12] on button "Options" at bounding box center [499, 8] width 29 height 9
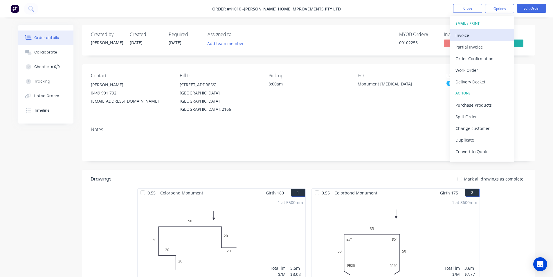
click at [472, 36] on div "Invoice" at bounding box center [482, 35] width 53 height 8
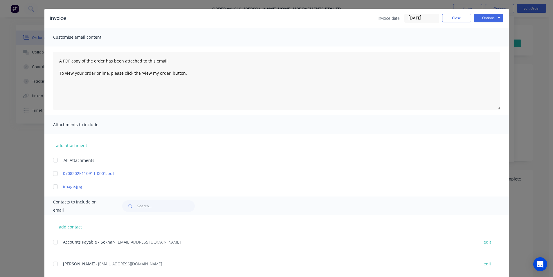
scroll to position [27, 0]
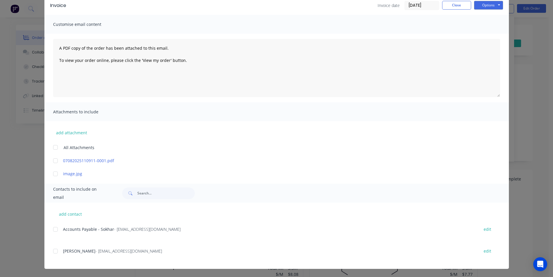
click at [50, 230] on div "add contact Accounts Payable - Sokhar - admin@gordonhomeimprovements.com edit P…" at bounding box center [276, 235] width 465 height 66
click at [53, 229] on div at bounding box center [56, 229] width 12 height 12
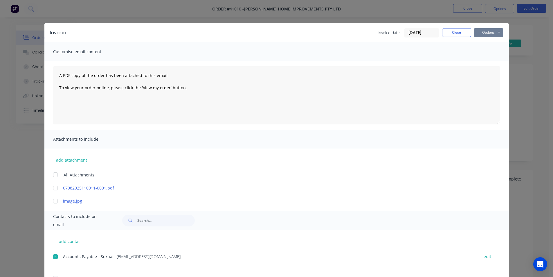
click at [488, 30] on button "Options" at bounding box center [488, 32] width 29 height 9
click at [487, 63] on button "Email" at bounding box center [492, 62] width 37 height 10
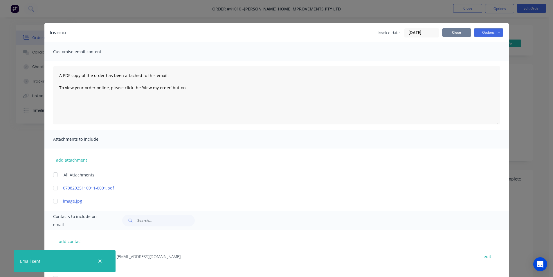
click at [454, 30] on button "Close" at bounding box center [456, 32] width 29 height 9
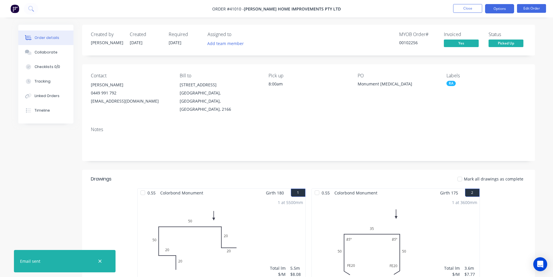
click at [505, 8] on button "Options" at bounding box center [499, 8] width 29 height 9
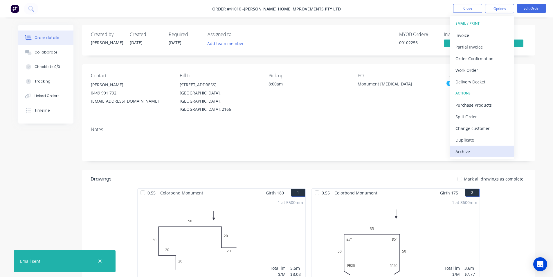
click at [481, 149] on div "Archive" at bounding box center [482, 151] width 53 height 8
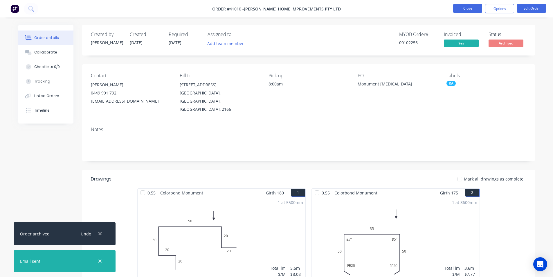
click at [481, 10] on button "Close" at bounding box center [467, 8] width 29 height 9
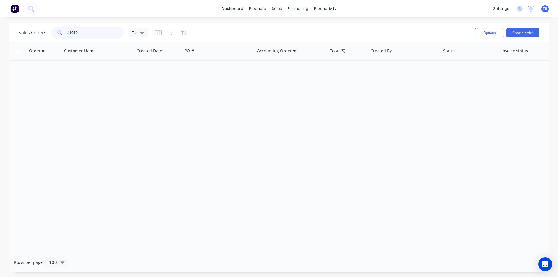
drag, startPoint x: 97, startPoint y: 31, endPoint x: 0, endPoint y: 19, distance: 97.6
click at [0, 19] on div "dashboard products sales purchasing productivity dashboard products Product Cat…" at bounding box center [279, 138] width 558 height 277
type input "41007"
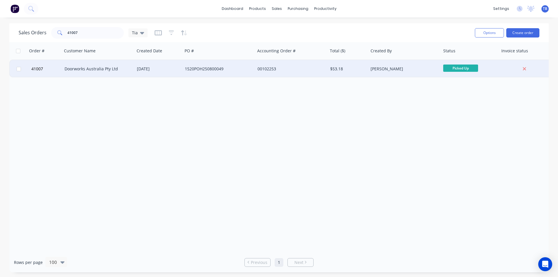
click at [93, 63] on div "Doorworks Australia Pty Ltd" at bounding box center [98, 68] width 73 height 17
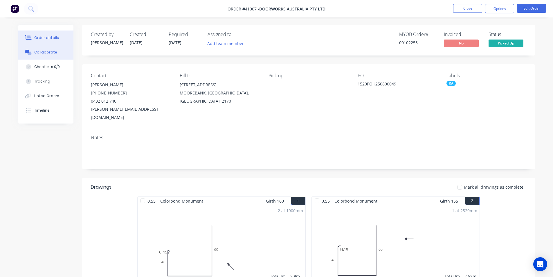
click at [40, 51] on div "Collaborate" at bounding box center [45, 52] width 23 height 5
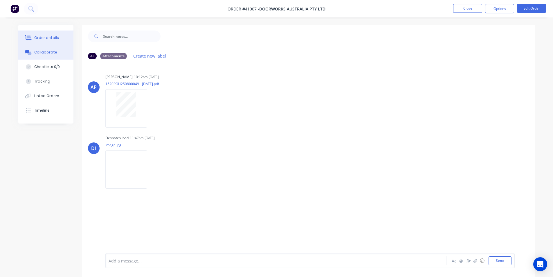
click at [41, 39] on div "Order details" at bounding box center [46, 37] width 25 height 5
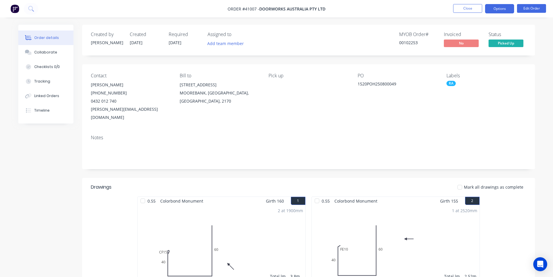
click at [502, 6] on button "Options" at bounding box center [499, 8] width 29 height 9
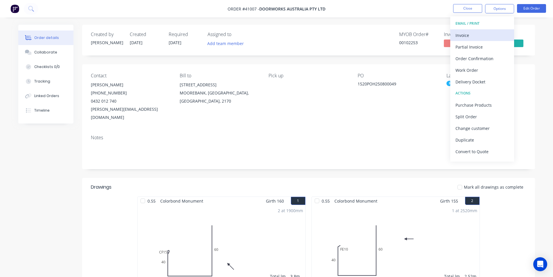
click at [485, 32] on div "Invoice" at bounding box center [482, 35] width 53 height 8
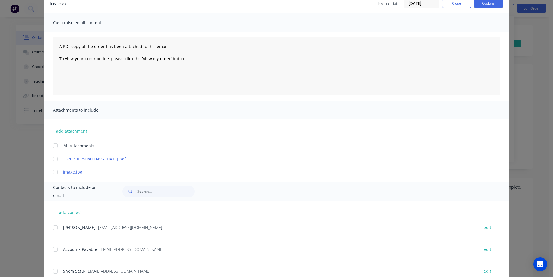
scroll to position [87, 0]
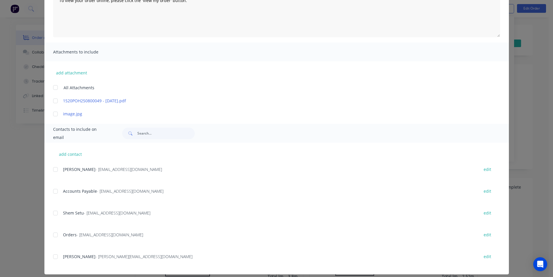
click at [52, 189] on div at bounding box center [56, 191] width 12 height 12
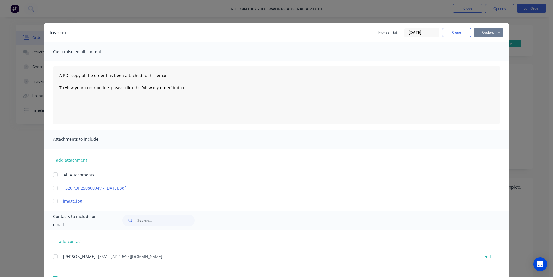
click at [490, 31] on button "Options" at bounding box center [488, 32] width 29 height 9
click at [489, 63] on button "Email" at bounding box center [492, 62] width 37 height 10
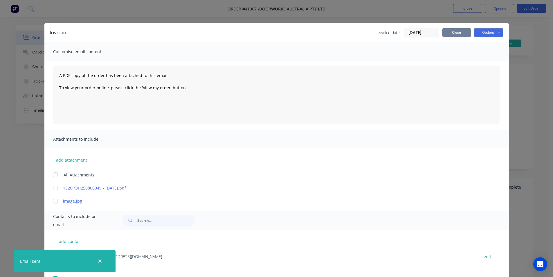
click at [462, 33] on button "Close" at bounding box center [456, 32] width 29 height 9
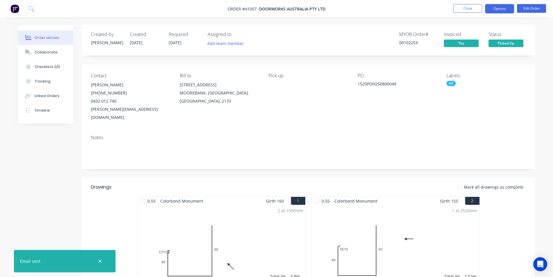
click at [505, 10] on button "Options" at bounding box center [499, 8] width 29 height 9
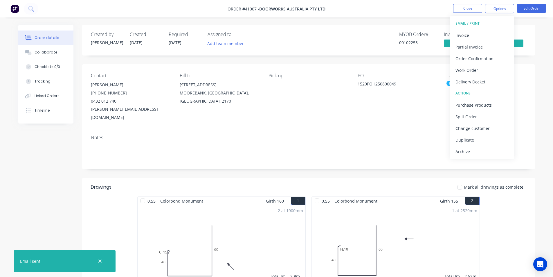
drag, startPoint x: 473, startPoint y: 156, endPoint x: 466, endPoint y: 164, distance: 10.3
click at [472, 156] on button "Archive" at bounding box center [483, 152] width 64 height 12
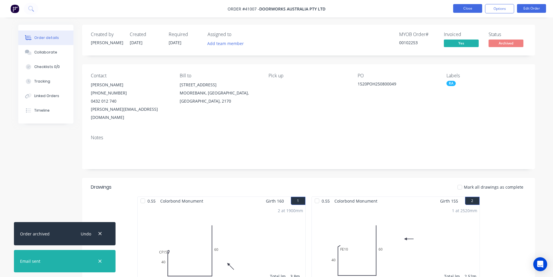
click at [465, 5] on button "Close" at bounding box center [467, 8] width 29 height 9
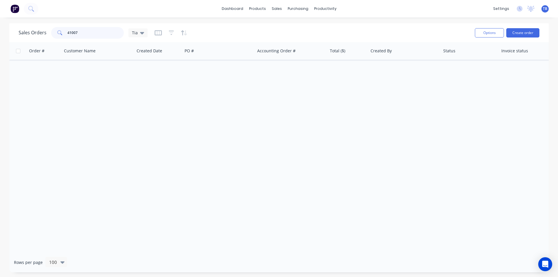
drag, startPoint x: 95, startPoint y: 33, endPoint x: 0, endPoint y: 30, distance: 94.8
click at [0, 30] on div "Sales Orders 41007 Tia Options Create order Order # Customer Name Created Date …" at bounding box center [279, 147] width 558 height 249
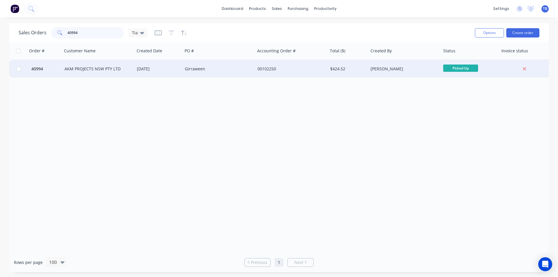
type input "40994"
click at [107, 71] on div "AKM PROJECTS NSW PTY LTD" at bounding box center [96, 69] width 64 height 6
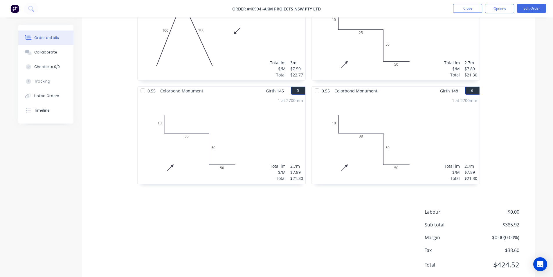
scroll to position [317, 0]
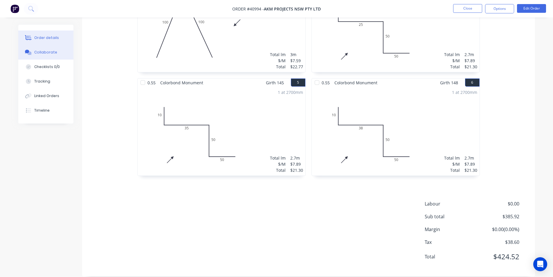
click at [66, 47] on button "Collaborate" at bounding box center [45, 52] width 55 height 15
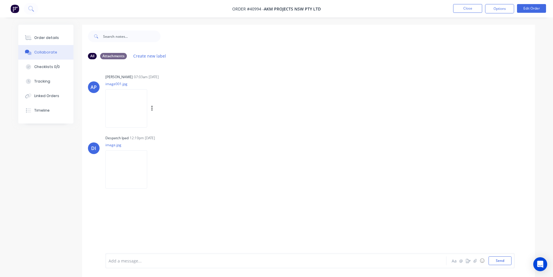
click at [121, 113] on img at bounding box center [126, 108] width 42 height 38
click at [54, 37] on div "Order details" at bounding box center [46, 37] width 25 height 5
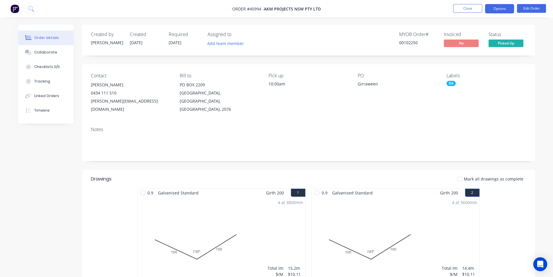
click at [499, 7] on button "Options" at bounding box center [499, 8] width 29 height 9
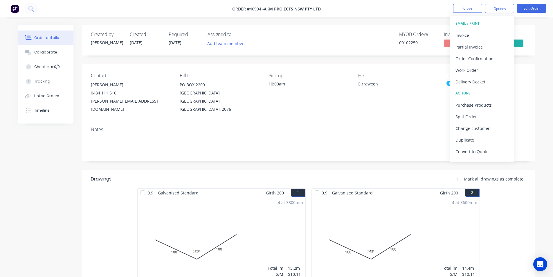
click at [485, 32] on div "Invoice" at bounding box center [482, 35] width 53 height 8
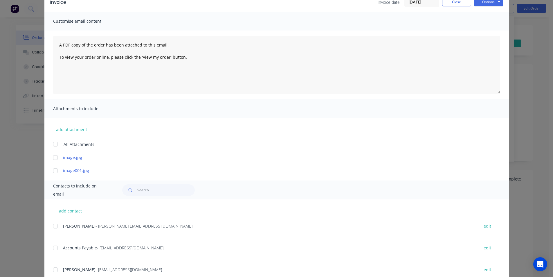
scroll to position [87, 0]
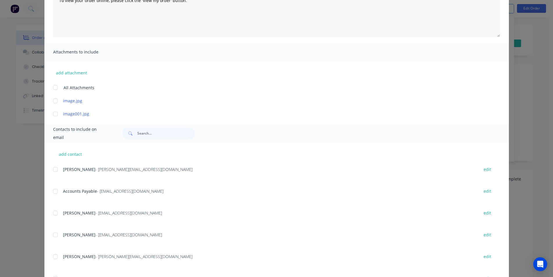
click at [57, 191] on div at bounding box center [56, 191] width 12 height 12
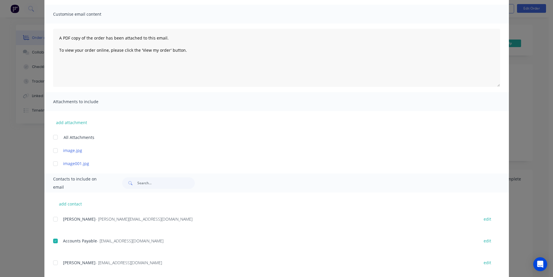
scroll to position [0, 0]
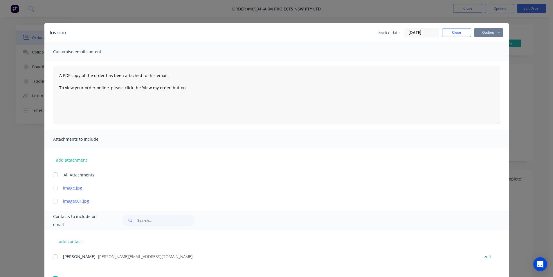
click at [486, 32] on button "Options" at bounding box center [488, 32] width 29 height 9
click at [487, 62] on button "Email" at bounding box center [492, 62] width 37 height 10
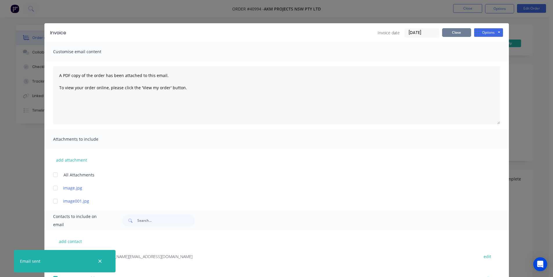
click at [454, 35] on button "Close" at bounding box center [456, 32] width 29 height 9
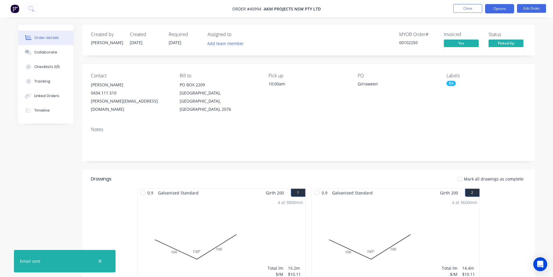
click at [493, 11] on button "Options" at bounding box center [499, 8] width 29 height 9
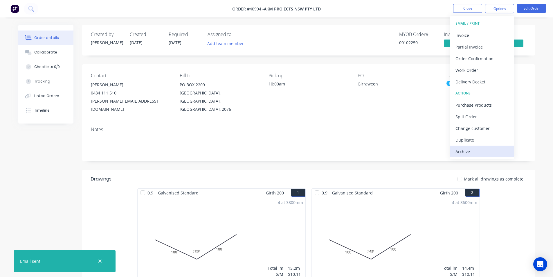
click at [464, 154] on div "Archive" at bounding box center [482, 151] width 53 height 8
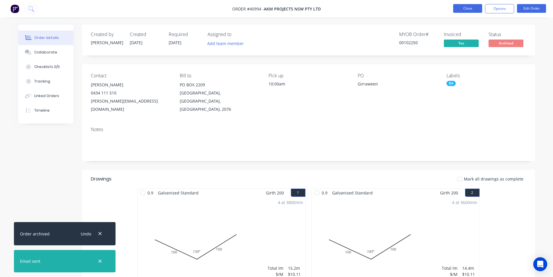
click at [461, 12] on button "Close" at bounding box center [467, 8] width 29 height 9
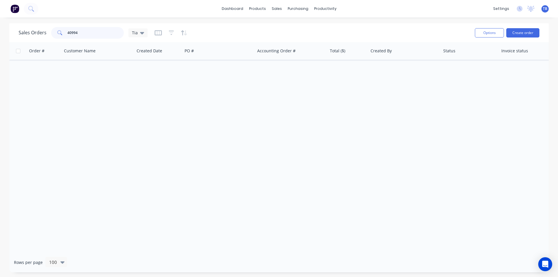
drag, startPoint x: 84, startPoint y: 36, endPoint x: 0, endPoint y: 39, distance: 83.7
click at [0, 38] on div "Sales Orders 40994 Tia Options Create order Order # Customer Name Created Date …" at bounding box center [279, 147] width 558 height 249
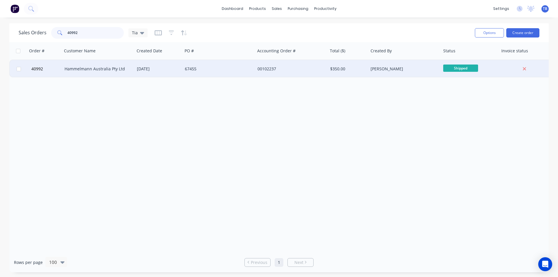
type input "40992"
click at [90, 66] on div "Hammelmann Australia Pty Ltd" at bounding box center [98, 68] width 73 height 17
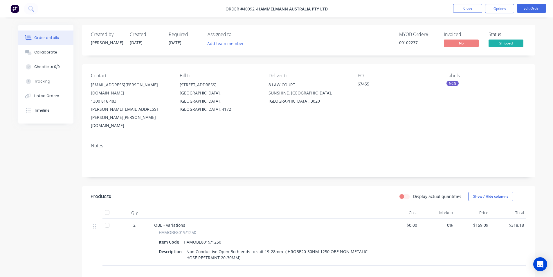
click at [512, 44] on span "Shipped" at bounding box center [506, 43] width 35 height 7
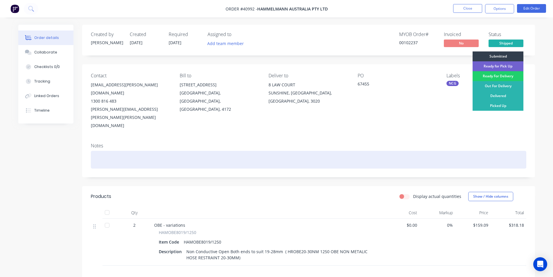
click at [426, 151] on div at bounding box center [309, 160] width 436 height 18
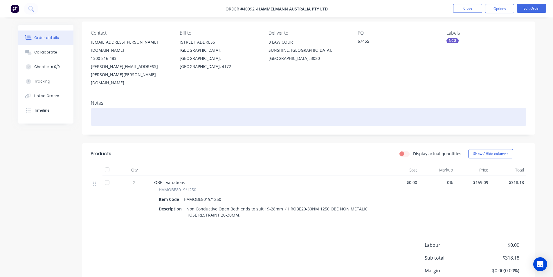
scroll to position [68, 0]
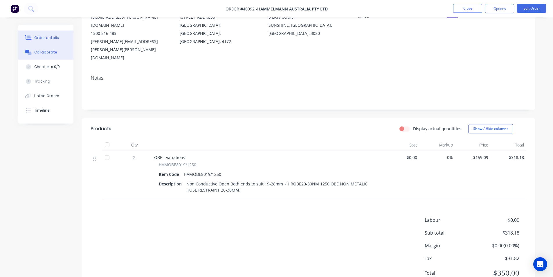
click at [43, 50] on div "Collaborate" at bounding box center [45, 52] width 23 height 5
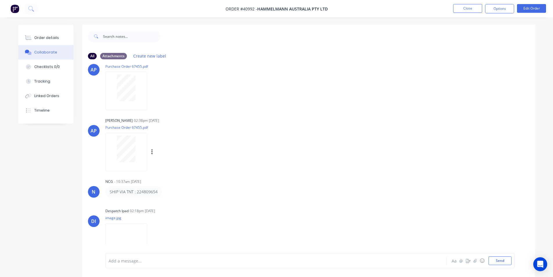
scroll to position [28, 0]
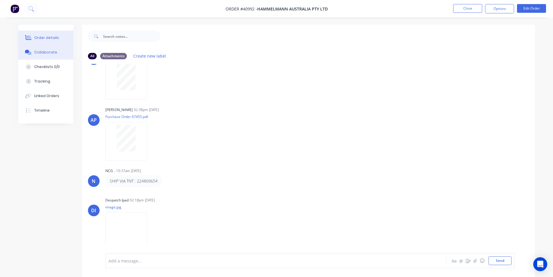
click at [37, 35] on button "Order details" at bounding box center [45, 38] width 55 height 15
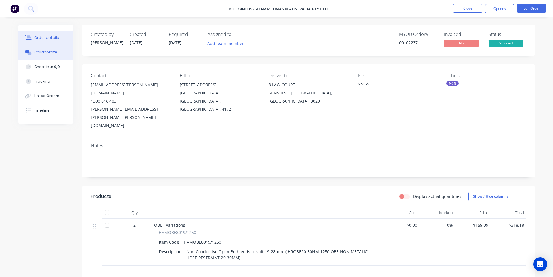
click at [39, 49] on button "Collaborate" at bounding box center [45, 52] width 55 height 15
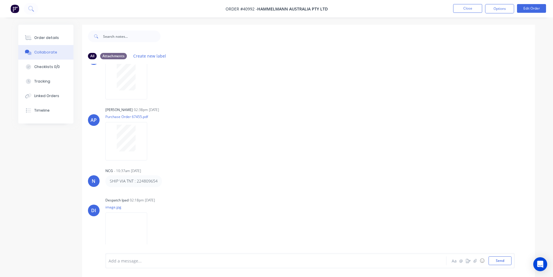
scroll to position [9, 0]
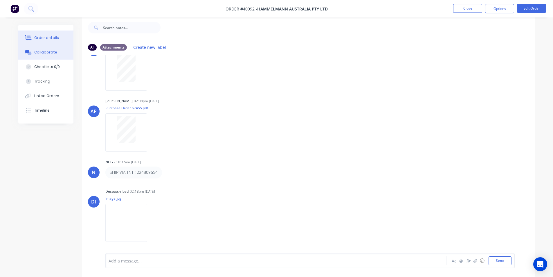
click at [42, 37] on div "Order details" at bounding box center [46, 37] width 25 height 5
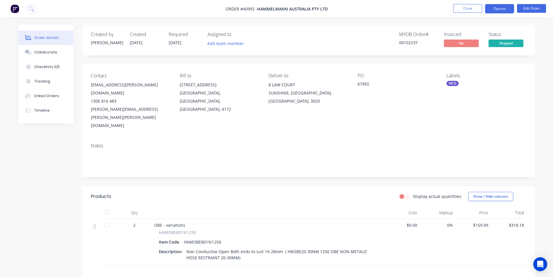
click at [499, 7] on button "Options" at bounding box center [499, 8] width 29 height 9
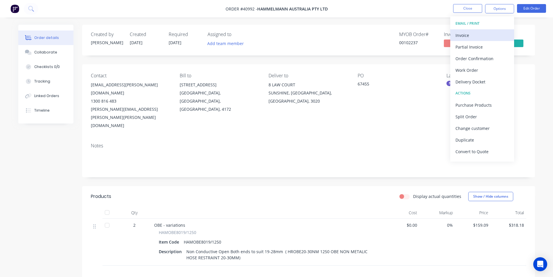
click at [479, 37] on div "Invoice" at bounding box center [482, 35] width 53 height 8
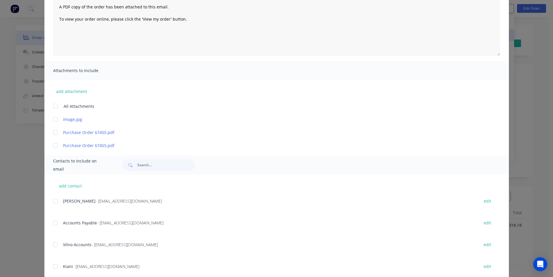
scroll to position [135, 0]
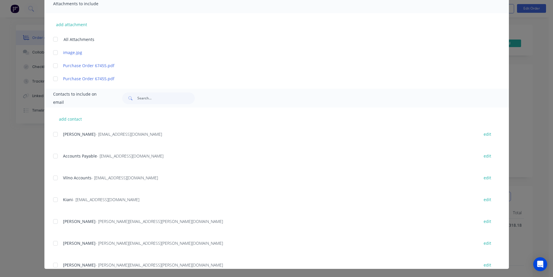
click at [57, 157] on div at bounding box center [56, 156] width 12 height 12
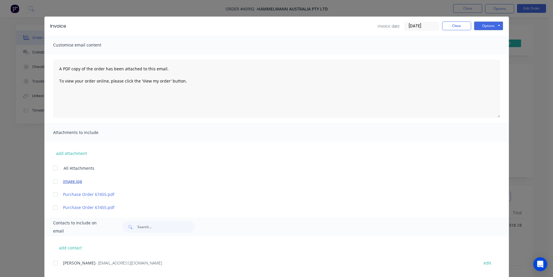
scroll to position [0, 0]
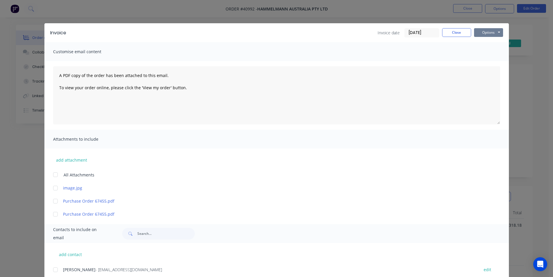
click at [495, 28] on button "Options" at bounding box center [488, 32] width 29 height 9
click at [497, 63] on button "Email" at bounding box center [492, 62] width 37 height 10
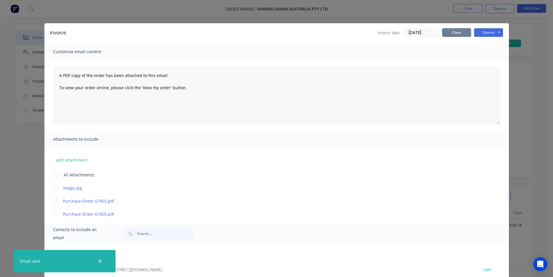
click at [463, 29] on button "Close" at bounding box center [456, 32] width 29 height 9
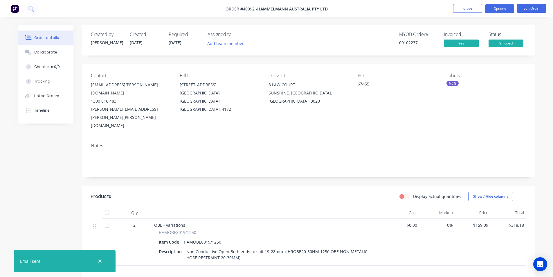
click at [503, 7] on button "Options" at bounding box center [499, 8] width 29 height 9
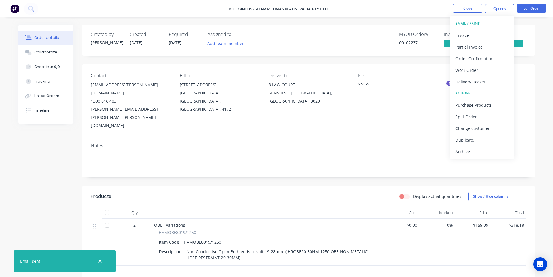
drag, startPoint x: 474, startPoint y: 155, endPoint x: 473, endPoint y: 150, distance: 4.8
click at [474, 155] on div "Archive" at bounding box center [482, 151] width 53 height 8
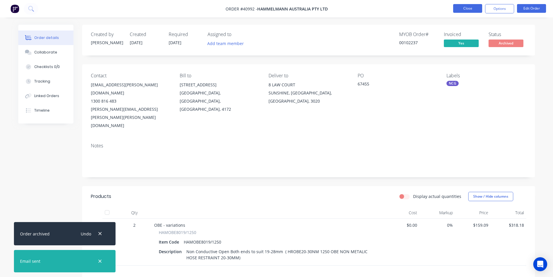
click at [475, 10] on button "Close" at bounding box center [467, 8] width 29 height 9
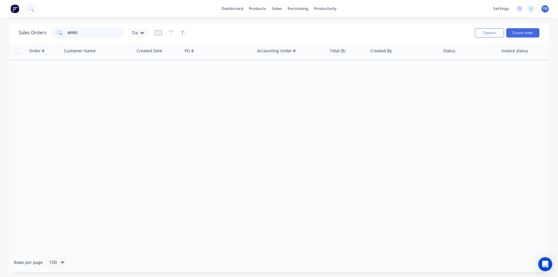
drag, startPoint x: 87, startPoint y: 35, endPoint x: 0, endPoint y: 31, distance: 87.5
click at [0, 31] on div "Sales Orders 40992 Tia Options Create order Order # Customer Name Created Date …" at bounding box center [279, 147] width 558 height 249
type input "40987"
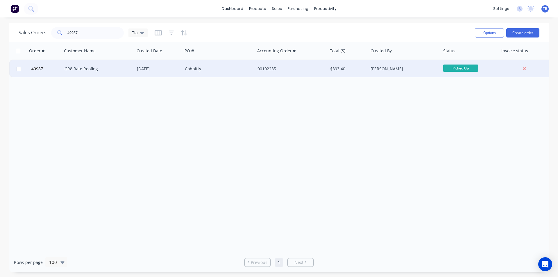
click at [82, 63] on div "GR8 Rate Roofing" at bounding box center [98, 68] width 73 height 17
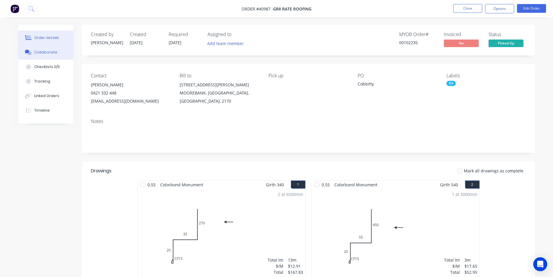
click at [45, 54] on div "Collaborate" at bounding box center [45, 52] width 23 height 5
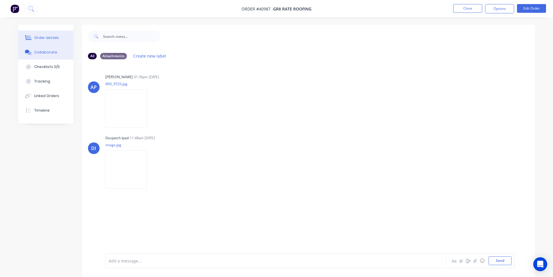
click at [51, 40] on button "Order details" at bounding box center [45, 38] width 55 height 15
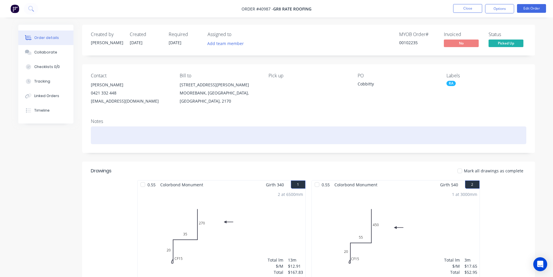
drag, startPoint x: 51, startPoint y: 40, endPoint x: 354, endPoint y: 133, distance: 317.2
click at [354, 133] on div at bounding box center [309, 135] width 436 height 18
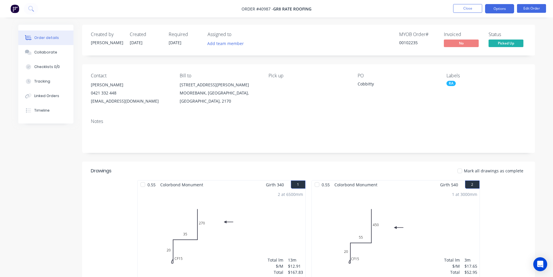
click at [502, 9] on button "Options" at bounding box center [499, 8] width 29 height 9
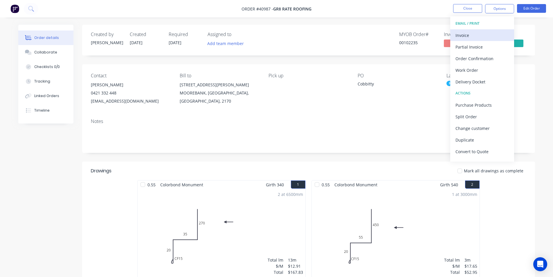
click at [488, 36] on div "Invoice" at bounding box center [482, 35] width 53 height 8
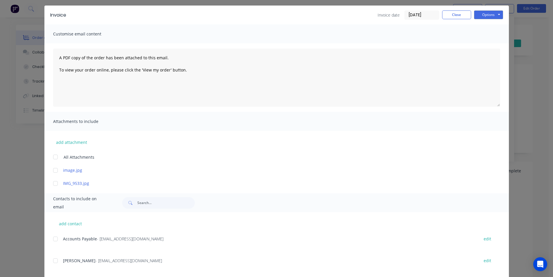
scroll to position [27, 0]
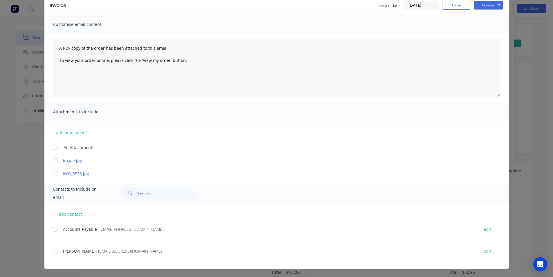
click at [55, 231] on div at bounding box center [56, 229] width 12 height 12
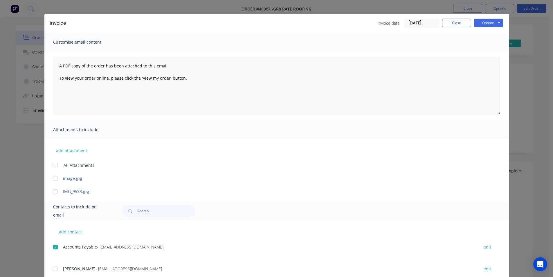
scroll to position [0, 0]
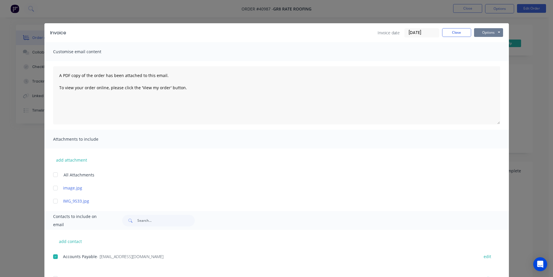
click at [494, 32] on button "Options" at bounding box center [488, 32] width 29 height 9
click at [491, 62] on button "Email" at bounding box center [492, 62] width 37 height 10
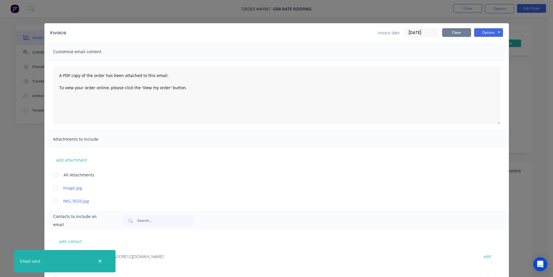
click at [465, 34] on button "Close" at bounding box center [456, 32] width 29 height 9
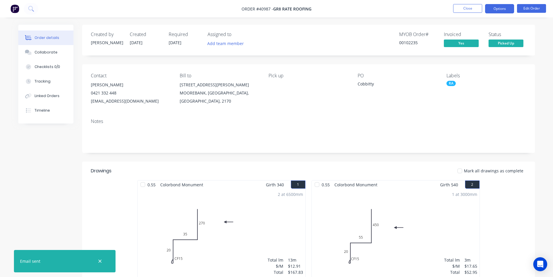
click at [494, 10] on button "Options" at bounding box center [499, 8] width 29 height 9
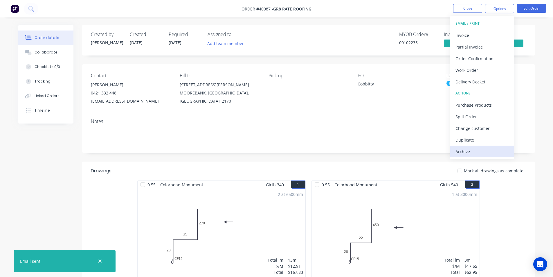
click at [473, 151] on div "Archive" at bounding box center [482, 151] width 53 height 8
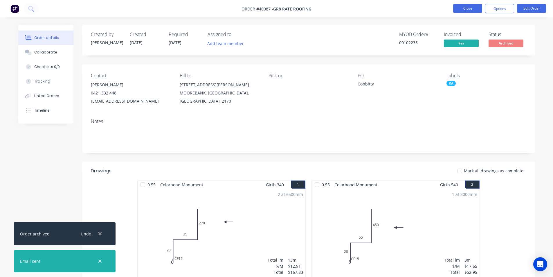
click at [473, 12] on button "Close" at bounding box center [467, 8] width 29 height 9
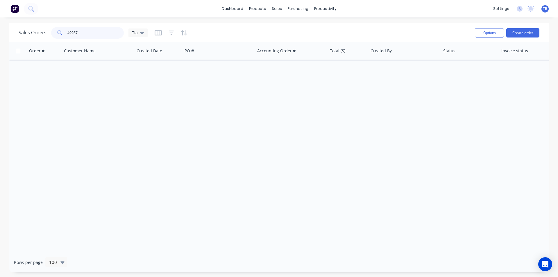
drag, startPoint x: 90, startPoint y: 33, endPoint x: 13, endPoint y: 29, distance: 77.1
click at [14, 29] on div "Sales Orders 40987 Tia Options Create order" at bounding box center [278, 32] width 539 height 19
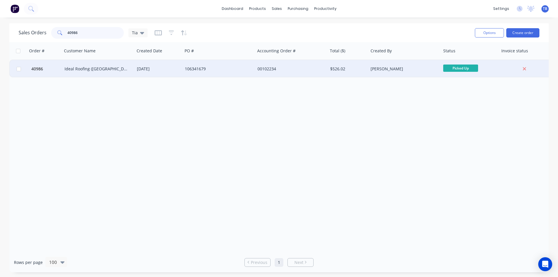
type input "40986"
click at [90, 70] on div "Ideal Roofing (NSW) Pty Ltd" at bounding box center [96, 69] width 64 height 6
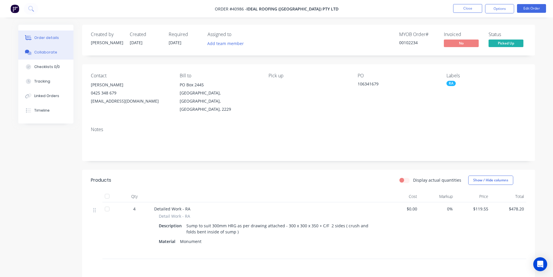
click at [48, 49] on button "Collaborate" at bounding box center [45, 52] width 55 height 15
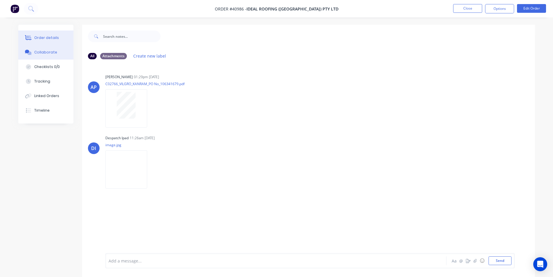
click at [52, 38] on div "Order details" at bounding box center [46, 37] width 25 height 5
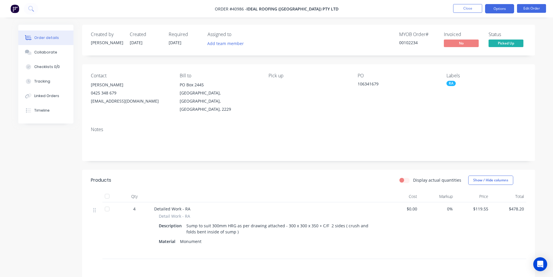
click at [499, 10] on button "Options" at bounding box center [499, 8] width 29 height 9
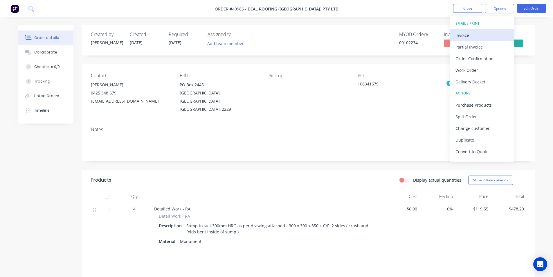
click at [471, 33] on div "Invoice" at bounding box center [482, 35] width 53 height 8
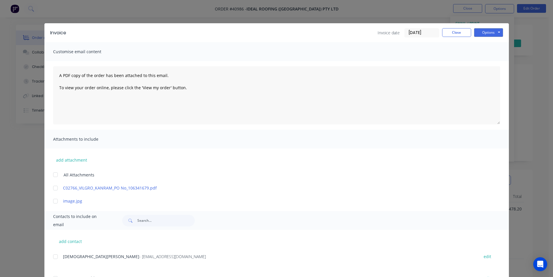
scroll to position [87, 0]
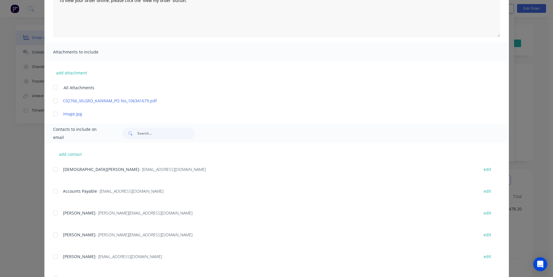
click at [50, 191] on div "add contact Christian Cliff - christian@idealroofing.com.au edit Accounts Payab…" at bounding box center [276, 263] width 465 height 241
click at [49, 192] on div "add contact Christian Cliff - christian@idealroofing.com.au edit Accounts Payab…" at bounding box center [276, 263] width 465 height 241
click at [51, 192] on div at bounding box center [56, 191] width 12 height 12
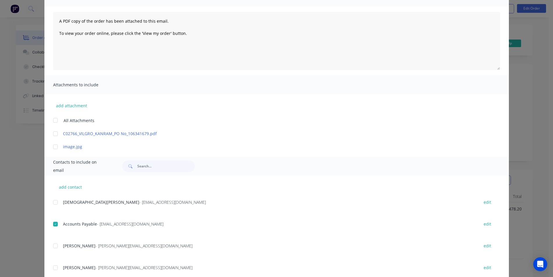
scroll to position [0, 0]
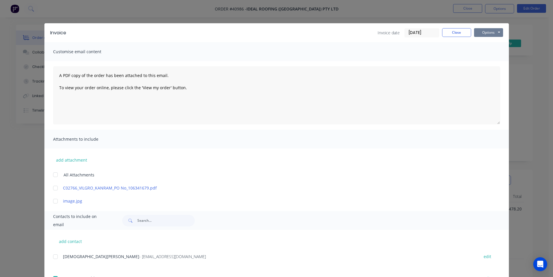
click at [487, 31] on button "Options" at bounding box center [488, 32] width 29 height 9
click at [490, 61] on button "Email" at bounding box center [492, 62] width 37 height 10
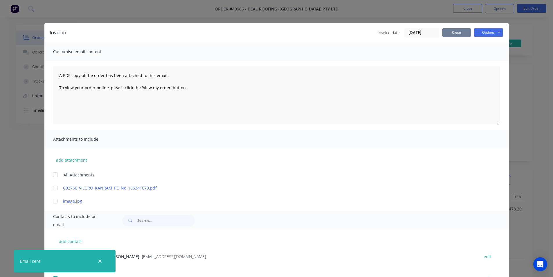
click at [442, 32] on button "Close" at bounding box center [456, 32] width 29 height 9
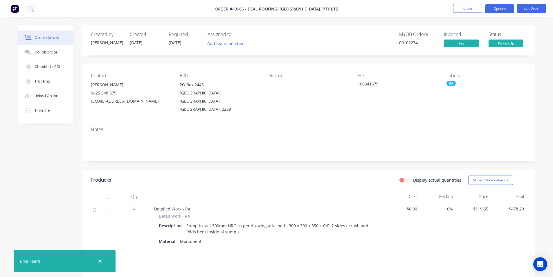
click at [495, 7] on button "Options" at bounding box center [499, 8] width 29 height 9
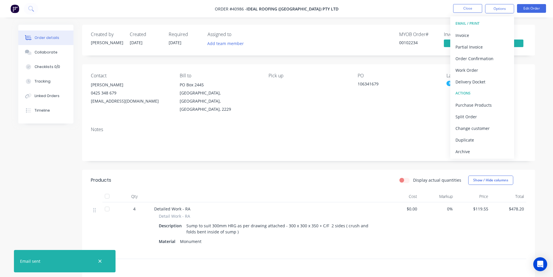
click at [479, 151] on div "Archive" at bounding box center [482, 151] width 53 height 8
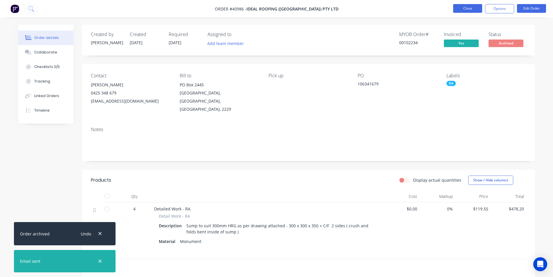
click at [476, 9] on button "Close" at bounding box center [467, 8] width 29 height 9
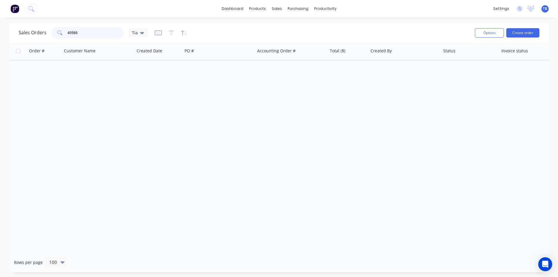
drag, startPoint x: 92, startPoint y: 30, endPoint x: 2, endPoint y: 27, distance: 89.8
click at [0, 30] on div "Sales Orders 40986 Tia Options Create order Order # Customer Name Created Date …" at bounding box center [279, 147] width 558 height 249
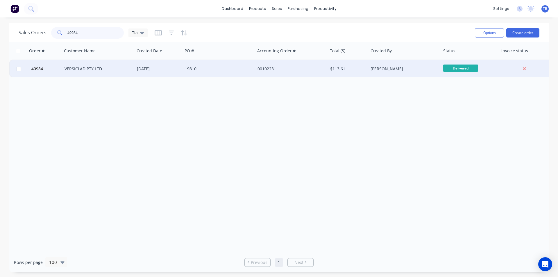
type input "40984"
click at [109, 70] on div "VERSICLAD PTY LTD" at bounding box center [96, 69] width 64 height 6
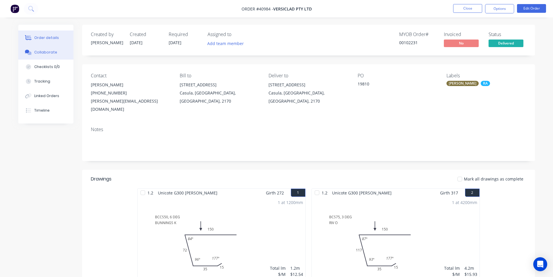
click at [47, 50] on div "Collaborate" at bounding box center [45, 52] width 23 height 5
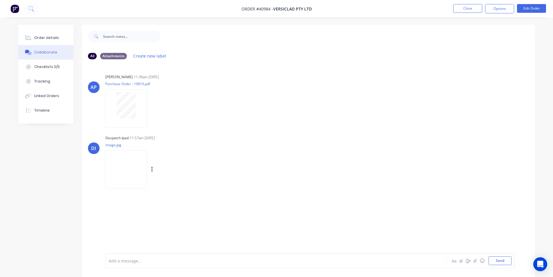
click at [112, 166] on img at bounding box center [126, 169] width 42 height 38
click at [66, 40] on button "Order details" at bounding box center [45, 38] width 55 height 15
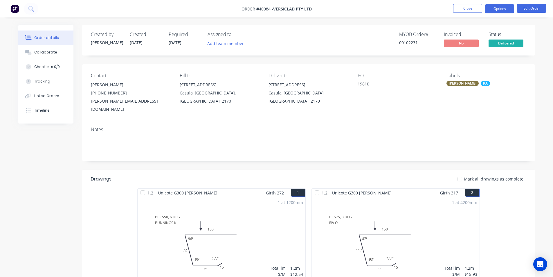
click at [504, 9] on button "Options" at bounding box center [499, 8] width 29 height 9
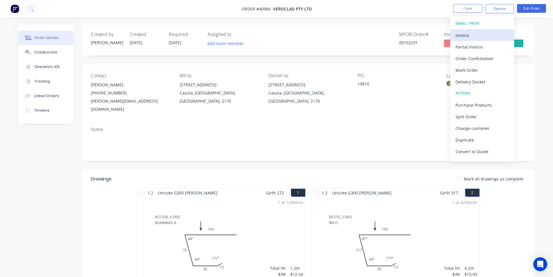
click at [480, 38] on div "Invoice" at bounding box center [482, 35] width 53 height 8
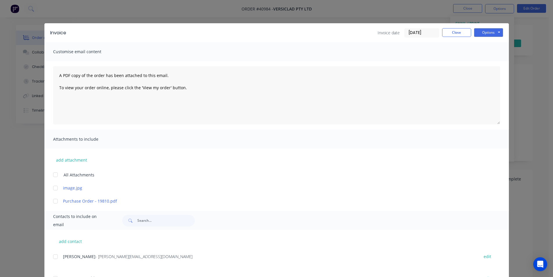
scroll to position [87, 0]
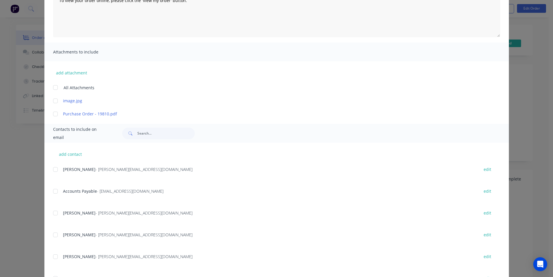
click at [55, 190] on div at bounding box center [56, 191] width 12 height 12
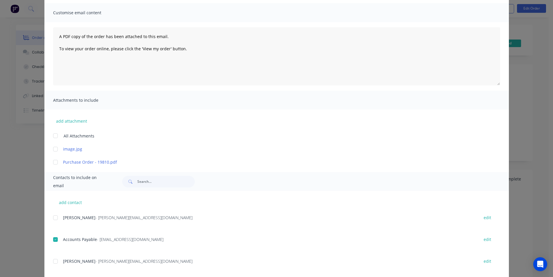
scroll to position [0, 0]
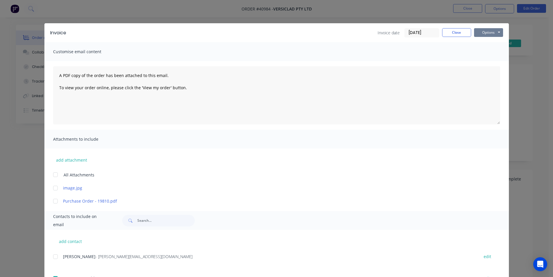
click at [487, 33] on button "Options" at bounding box center [488, 32] width 29 height 9
click at [494, 64] on button "Email" at bounding box center [492, 62] width 37 height 10
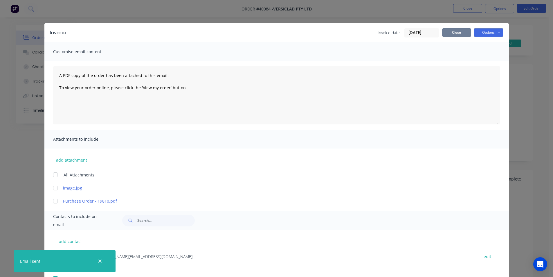
click at [461, 28] on button "Close" at bounding box center [456, 32] width 29 height 9
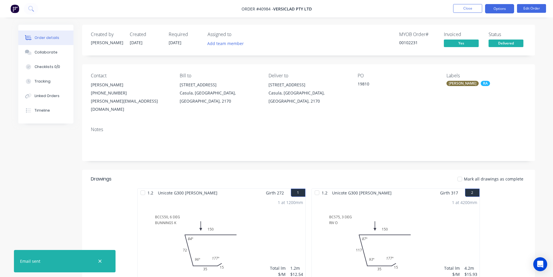
click at [498, 10] on button "Options" at bounding box center [499, 8] width 29 height 9
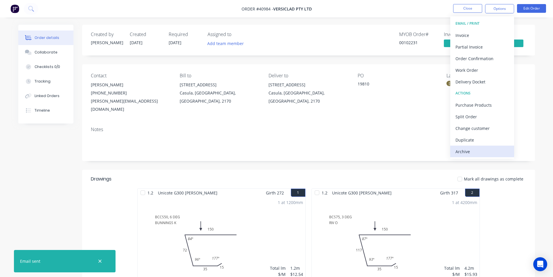
click at [467, 150] on div "Archive" at bounding box center [482, 151] width 53 height 8
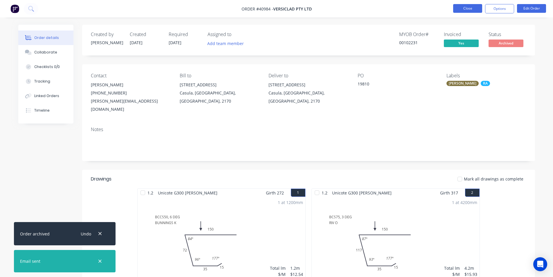
click at [479, 8] on button "Close" at bounding box center [467, 8] width 29 height 9
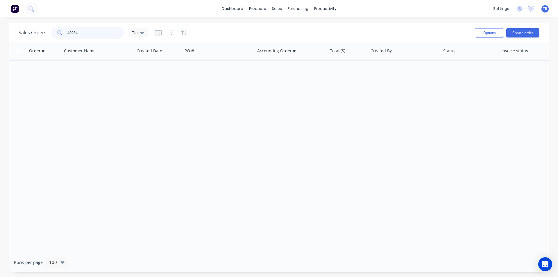
drag, startPoint x: 101, startPoint y: 30, endPoint x: 14, endPoint y: 33, distance: 87.5
click at [9, 33] on div "Sales Orders 40984 Tia Options Create order Order # Customer Name Created Date …" at bounding box center [279, 147] width 558 height 249
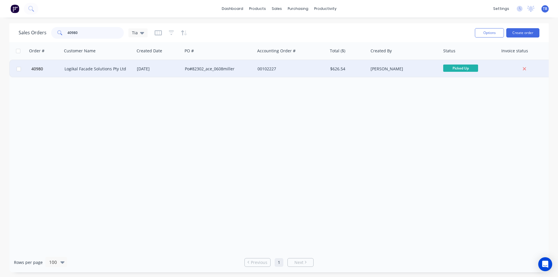
type input "40980"
click at [81, 72] on div "Logikal Facade Solutions Pty Ltd" at bounding box center [98, 68] width 73 height 17
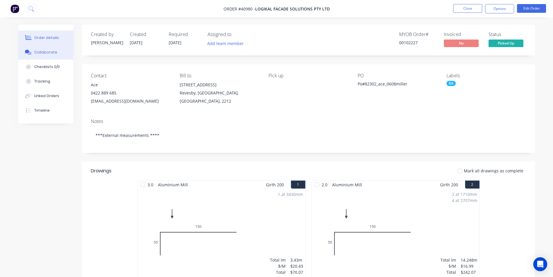
click at [43, 48] on button "Collaborate" at bounding box center [45, 52] width 55 height 15
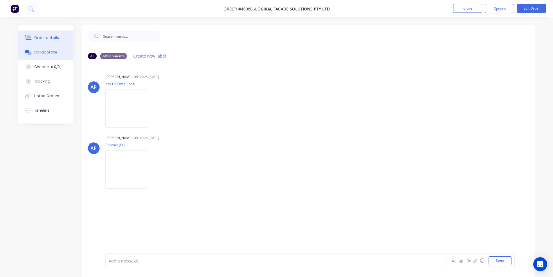
click at [38, 38] on div "Order details" at bounding box center [46, 37] width 25 height 5
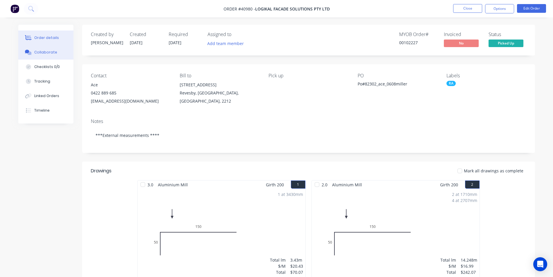
click at [52, 49] on button "Collaborate" at bounding box center [45, 52] width 55 height 15
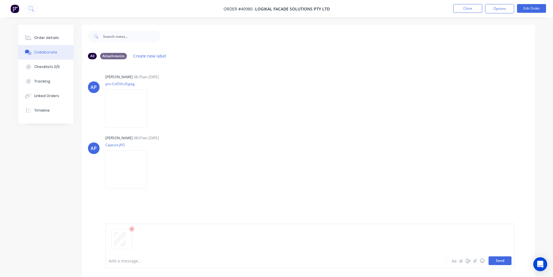
click at [507, 262] on button "Send" at bounding box center [500, 260] width 23 height 9
click at [40, 40] on div "Order details" at bounding box center [46, 37] width 25 height 5
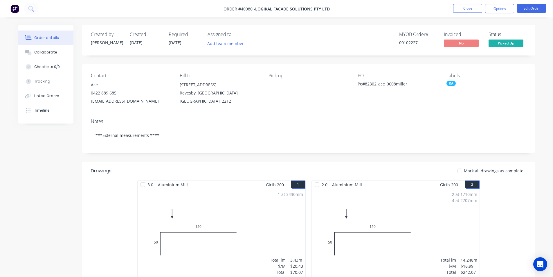
click at [484, 8] on ul "Close Options Edit Order" at bounding box center [500, 8] width 107 height 9
click at [492, 6] on button "Options" at bounding box center [499, 8] width 29 height 9
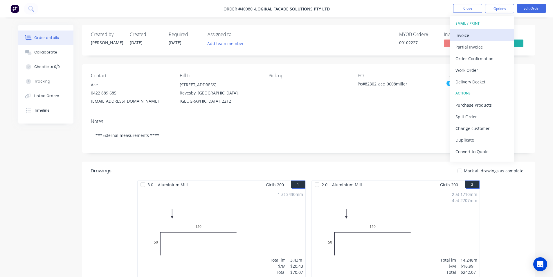
click at [484, 30] on button "Invoice" at bounding box center [483, 35] width 64 height 12
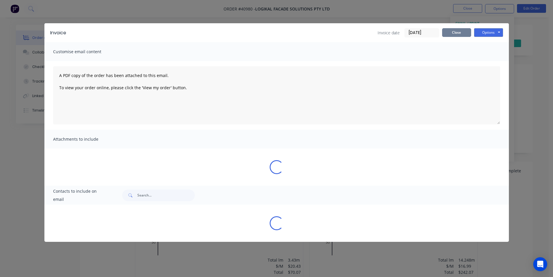
click at [466, 32] on button "Close" at bounding box center [456, 32] width 29 height 9
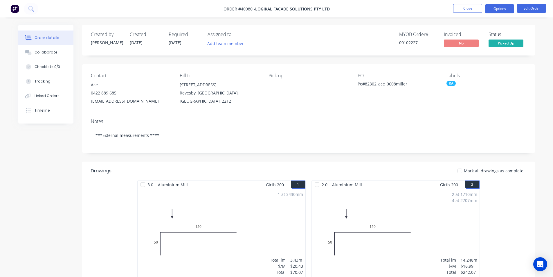
click at [503, 8] on button "Options" at bounding box center [499, 8] width 29 height 9
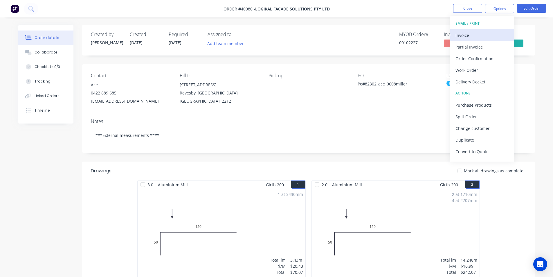
click at [475, 32] on div "Invoice" at bounding box center [482, 35] width 53 height 8
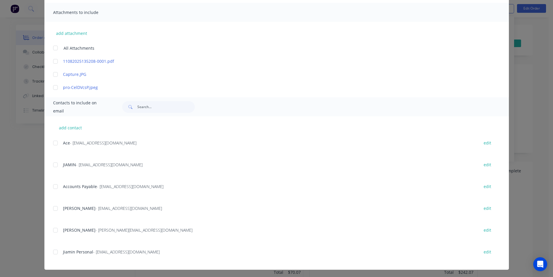
scroll to position [128, 0]
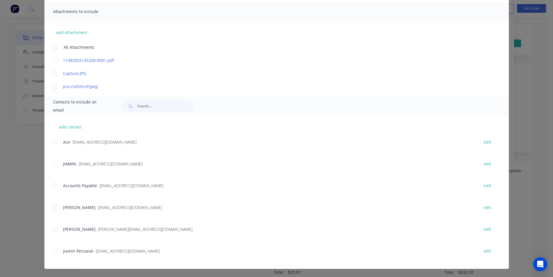
click at [55, 188] on div at bounding box center [56, 186] width 12 height 12
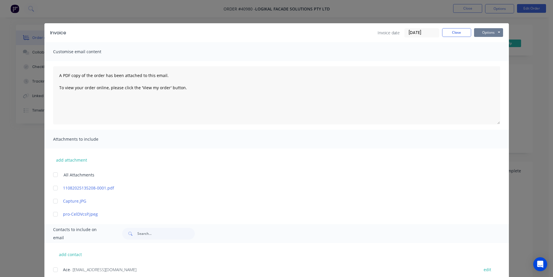
click at [492, 33] on button "Options" at bounding box center [488, 32] width 29 height 9
click at [490, 62] on button "Email" at bounding box center [492, 62] width 37 height 10
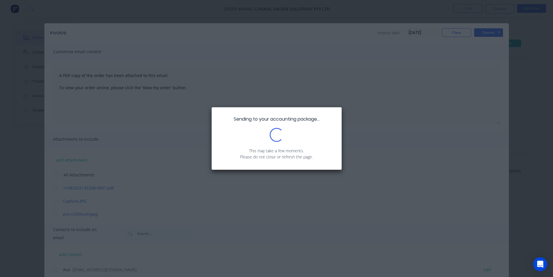
drag, startPoint x: 483, startPoint y: 56, endPoint x: 496, endPoint y: 65, distance: 15.9
click at [496, 65] on div "Sending to your accounting package... Loading... This may take a few moments. P…" at bounding box center [276, 138] width 553 height 277
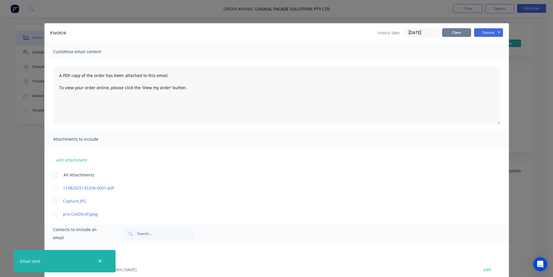
click at [462, 30] on button "Close" at bounding box center [456, 32] width 29 height 9
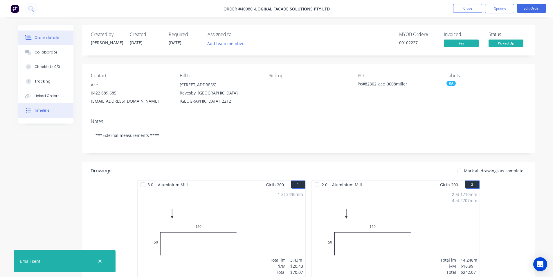
click at [33, 112] on div at bounding box center [28, 110] width 9 height 5
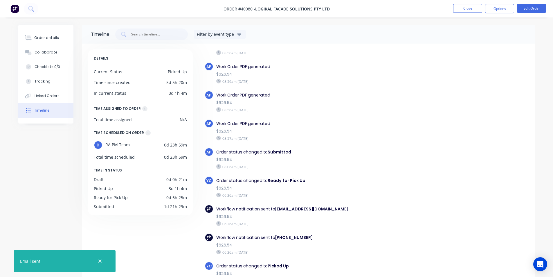
scroll to position [92, 0]
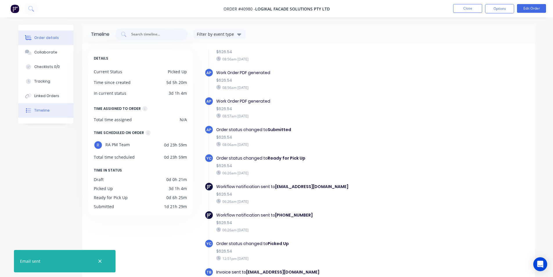
drag, startPoint x: 44, startPoint y: 35, endPoint x: 43, endPoint y: 38, distance: 3.7
click at [44, 35] on button "Order details" at bounding box center [45, 38] width 55 height 15
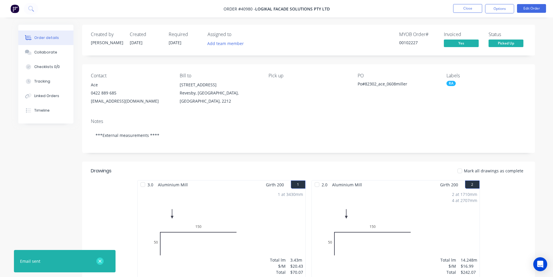
click at [101, 259] on icon "button" at bounding box center [100, 261] width 4 height 5
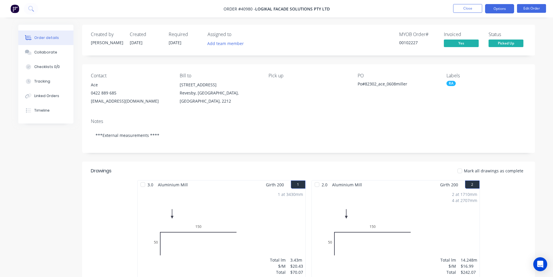
click at [507, 6] on button "Options" at bounding box center [499, 8] width 29 height 9
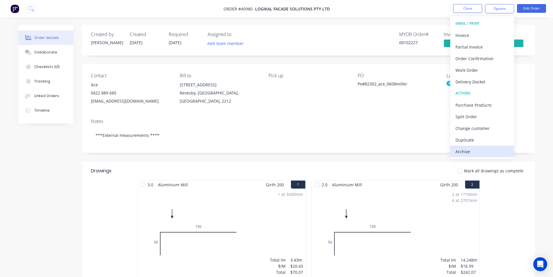
click at [466, 150] on div "Archive" at bounding box center [482, 151] width 53 height 8
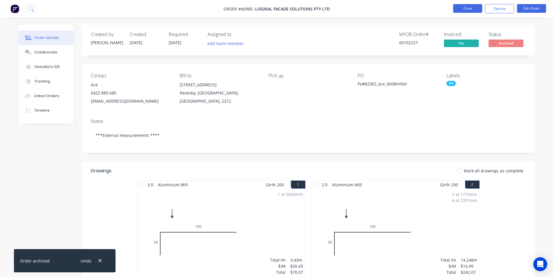
click at [470, 8] on button "Close" at bounding box center [467, 8] width 29 height 9
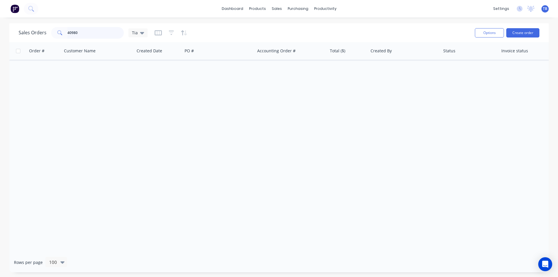
drag, startPoint x: 93, startPoint y: 30, endPoint x: 9, endPoint y: 14, distance: 85.5
click at [9, 14] on div "dashboard products sales purchasing productivity dashboard products Product Cat…" at bounding box center [279, 138] width 558 height 277
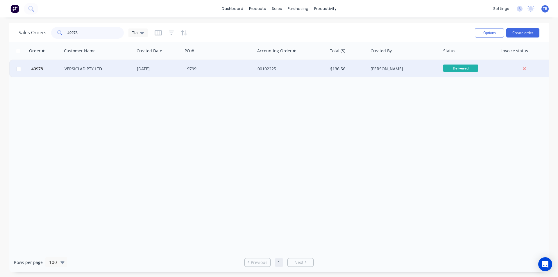
type input "40978"
click at [88, 69] on div "VERSICLAD PTY LTD" at bounding box center [96, 69] width 64 height 6
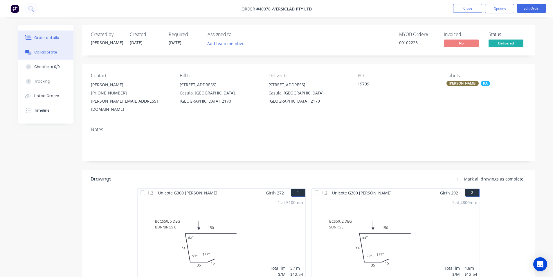
click at [56, 55] on button "Collaborate" at bounding box center [45, 52] width 55 height 15
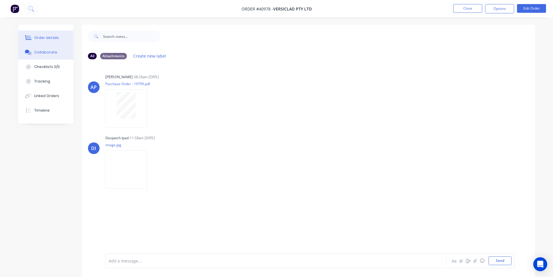
click at [53, 42] on button "Order details" at bounding box center [45, 38] width 55 height 15
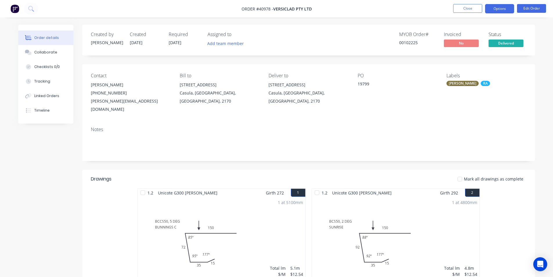
click at [495, 5] on button "Options" at bounding box center [499, 8] width 29 height 9
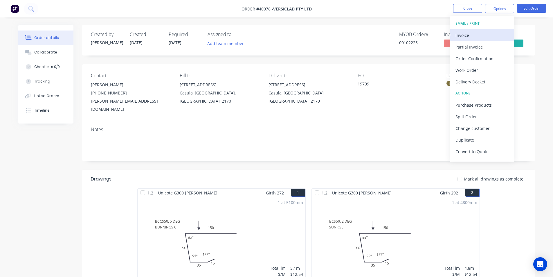
click at [488, 37] on div "Invoice" at bounding box center [482, 35] width 53 height 8
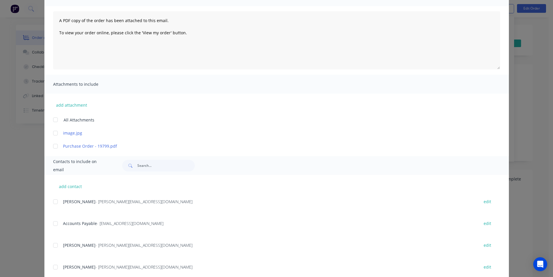
scroll to position [116, 0]
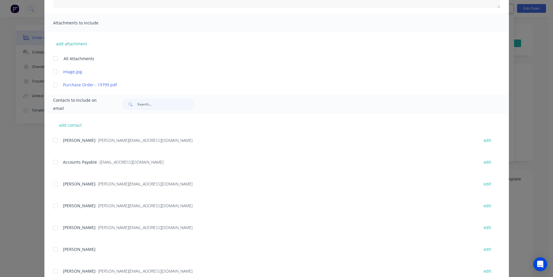
click at [53, 159] on div at bounding box center [56, 162] width 12 height 12
click at [379, 196] on div "Michele Allen - michele@versiclad.com.au edit Accounts Payable - accounts@versi…" at bounding box center [281, 212] width 456 height 153
click at [53, 160] on div at bounding box center [56, 162] width 12 height 12
click at [53, 162] on div at bounding box center [56, 162] width 12 height 12
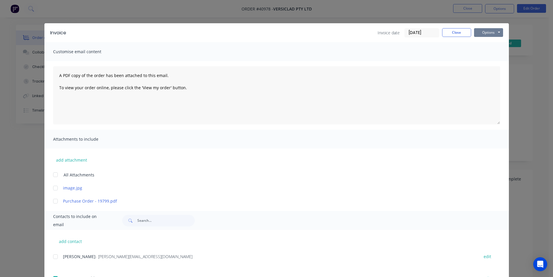
click at [486, 31] on button "Options" at bounding box center [488, 32] width 29 height 9
click at [491, 64] on button "Email" at bounding box center [492, 62] width 37 height 10
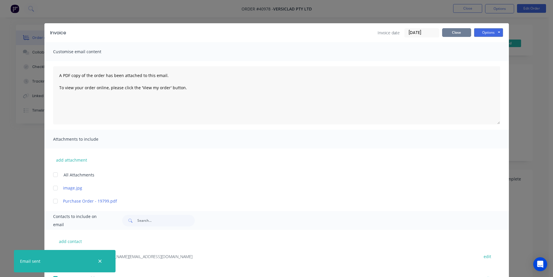
click at [464, 35] on button "Close" at bounding box center [456, 32] width 29 height 9
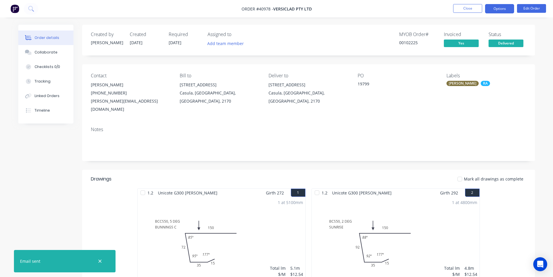
click at [498, 8] on button "Options" at bounding box center [499, 8] width 29 height 9
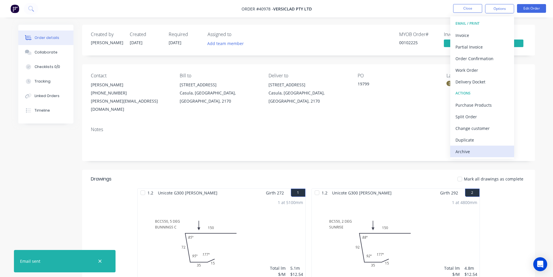
click at [487, 153] on div "Archive" at bounding box center [482, 151] width 53 height 8
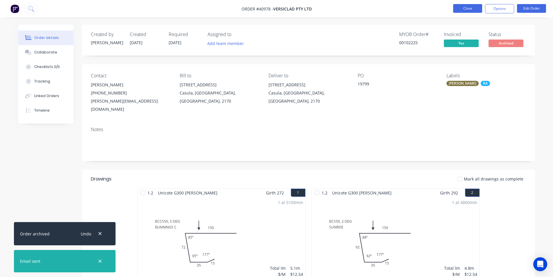
click at [465, 6] on button "Close" at bounding box center [467, 8] width 29 height 9
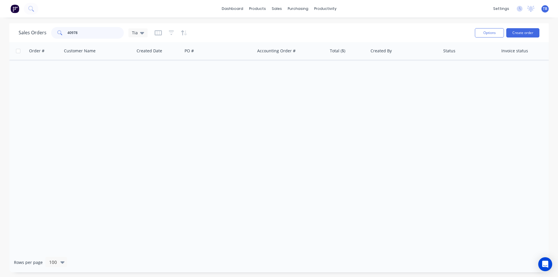
click at [83, 31] on input "40978" at bounding box center [95, 33] width 57 height 12
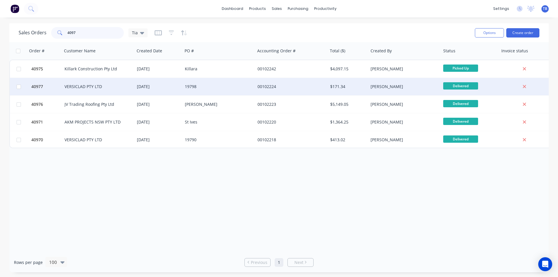
type input "4097"
click at [95, 85] on div "VERSICLAD PTY LTD" at bounding box center [96, 87] width 64 height 6
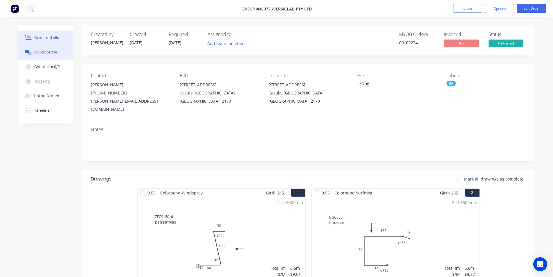
click at [58, 53] on button "Collaborate" at bounding box center [45, 52] width 55 height 15
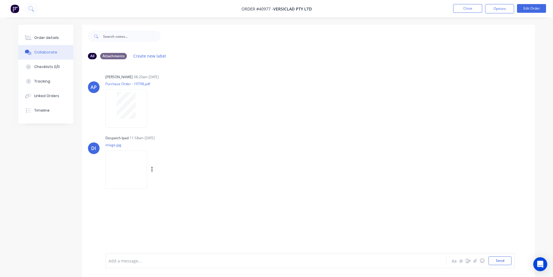
click at [132, 174] on img at bounding box center [126, 169] width 42 height 38
click at [57, 32] on button "Order details" at bounding box center [45, 38] width 55 height 15
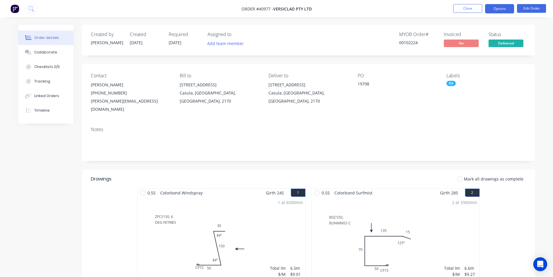
click at [499, 11] on button "Options" at bounding box center [499, 8] width 29 height 9
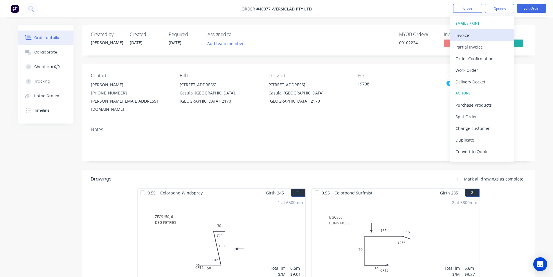
click at [479, 37] on div "Invoice" at bounding box center [482, 35] width 53 height 8
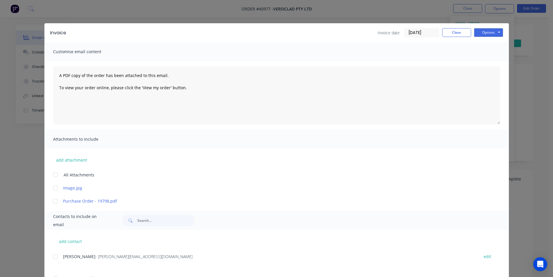
scroll to position [116, 0]
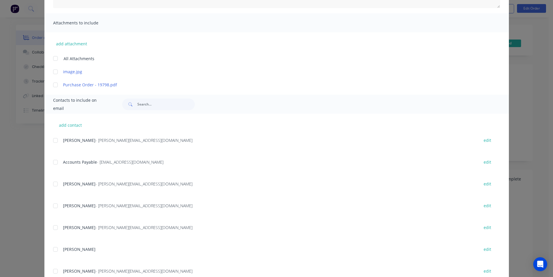
click at [57, 162] on div at bounding box center [56, 162] width 12 height 12
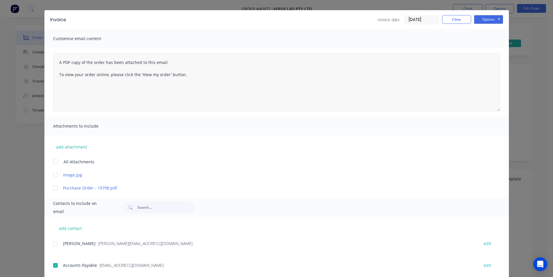
scroll to position [0, 0]
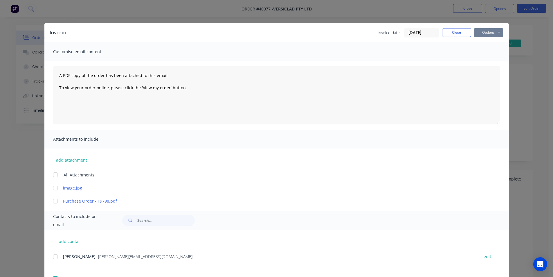
click at [487, 32] on button "Options" at bounding box center [488, 32] width 29 height 9
click at [485, 62] on button "Email" at bounding box center [492, 62] width 37 height 10
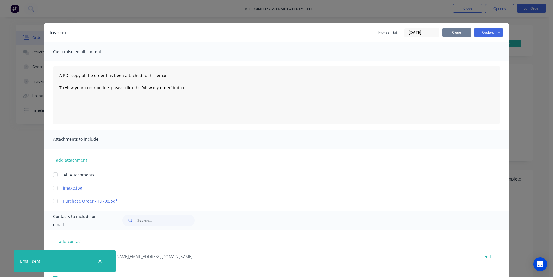
click at [459, 32] on button "Close" at bounding box center [456, 32] width 29 height 9
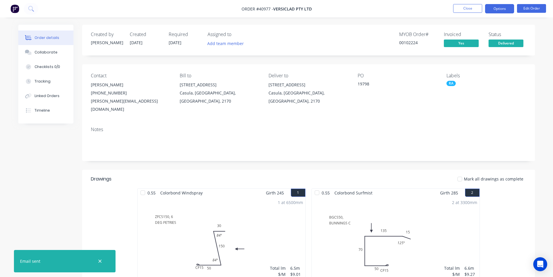
click at [503, 7] on button "Options" at bounding box center [499, 8] width 29 height 9
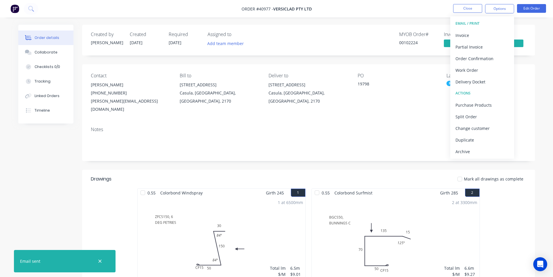
click at [470, 154] on div "Archive" at bounding box center [482, 151] width 53 height 8
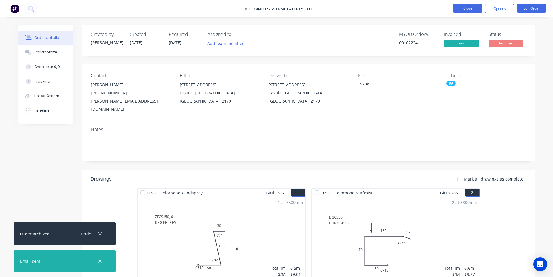
click at [472, 10] on button "Close" at bounding box center [467, 8] width 29 height 9
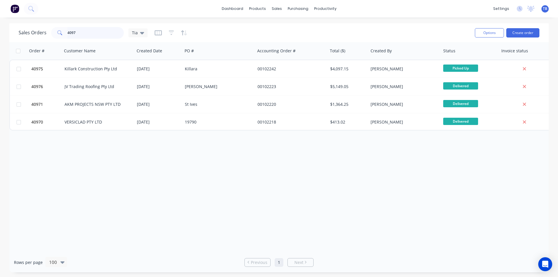
click at [92, 37] on input "4097" at bounding box center [95, 33] width 57 height 12
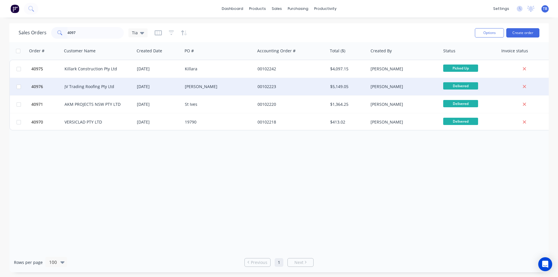
click at [88, 86] on div "JV Trading Roofing Pty Ltd" at bounding box center [96, 87] width 64 height 6
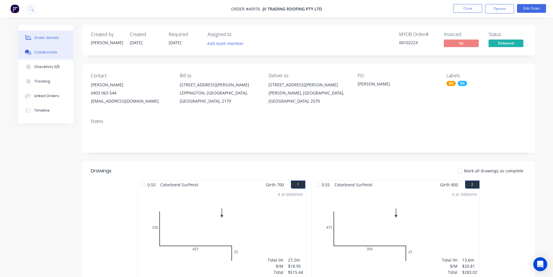
click at [59, 54] on button "Collaborate" at bounding box center [45, 52] width 55 height 15
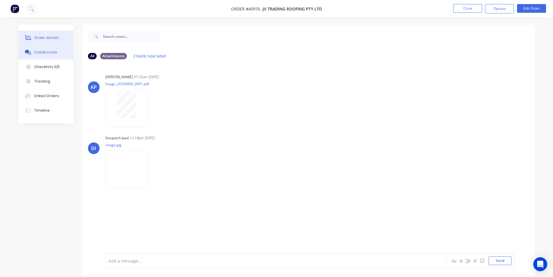
click at [58, 34] on button "Order details" at bounding box center [45, 38] width 55 height 15
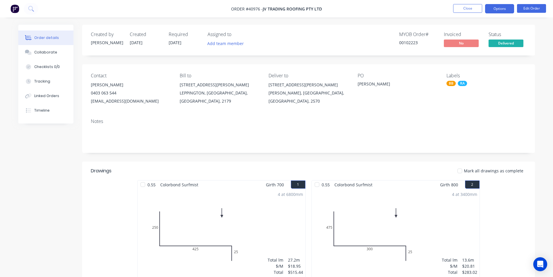
click at [497, 12] on button "Options" at bounding box center [499, 8] width 29 height 9
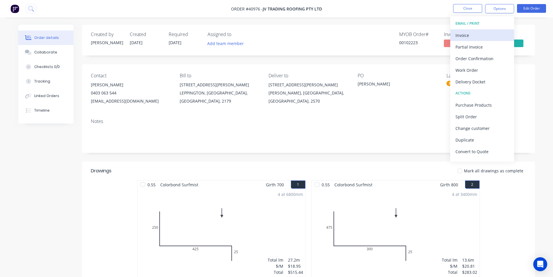
click at [480, 31] on div "Invoice" at bounding box center [482, 35] width 53 height 8
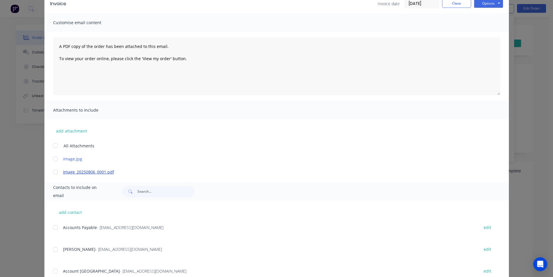
scroll to position [49, 0]
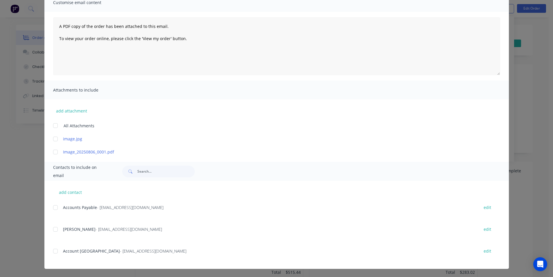
click at [55, 208] on div at bounding box center [56, 208] width 12 height 12
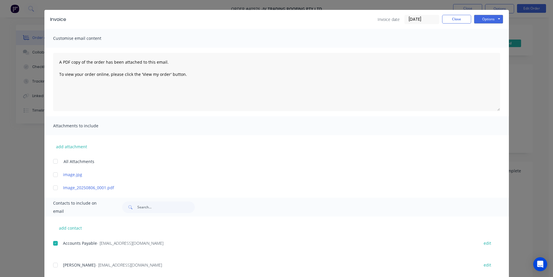
scroll to position [0, 0]
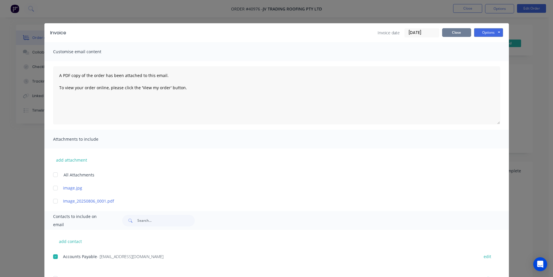
click at [449, 32] on button "Close" at bounding box center [456, 32] width 29 height 9
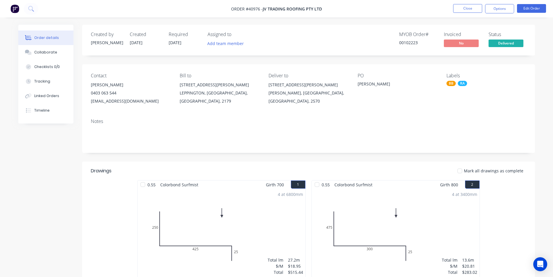
click at [496, 13] on button "Options" at bounding box center [499, 8] width 29 height 9
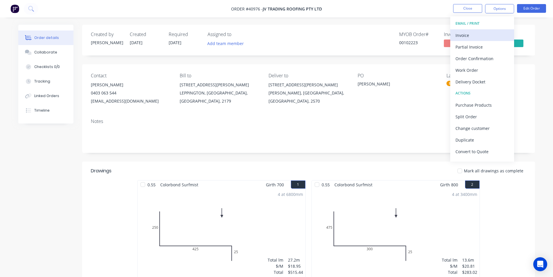
click at [482, 37] on div "Invoice" at bounding box center [482, 35] width 53 height 8
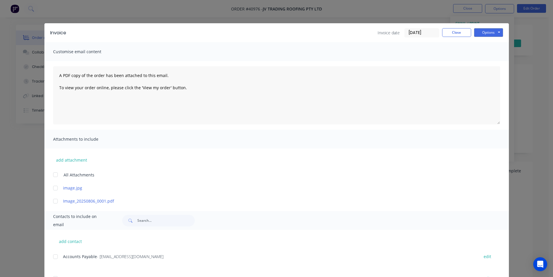
scroll to position [49, 0]
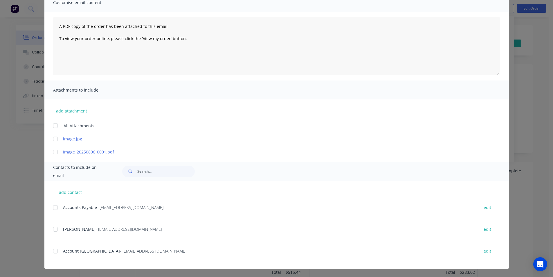
click at [53, 207] on div at bounding box center [56, 208] width 12 height 12
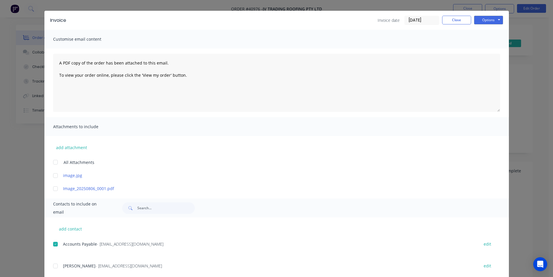
scroll to position [0, 0]
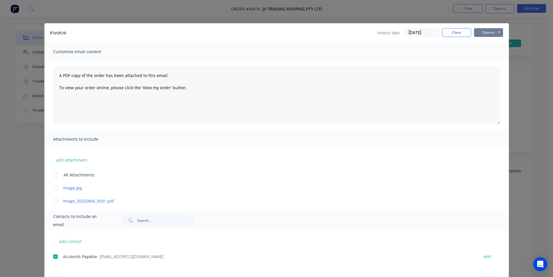
click at [488, 30] on button "Options" at bounding box center [488, 32] width 29 height 9
click at [486, 64] on button "Email" at bounding box center [492, 62] width 37 height 10
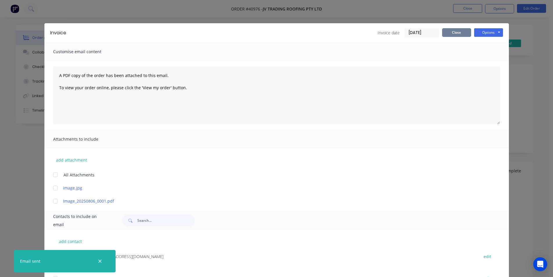
click at [462, 33] on button "Close" at bounding box center [456, 32] width 29 height 9
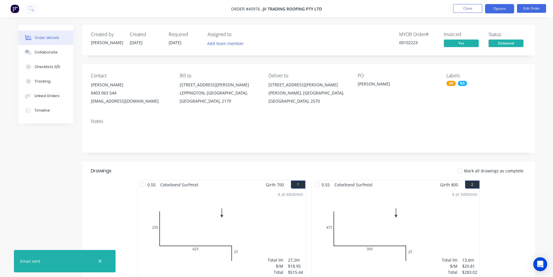
click at [499, 10] on button "Options" at bounding box center [499, 8] width 29 height 9
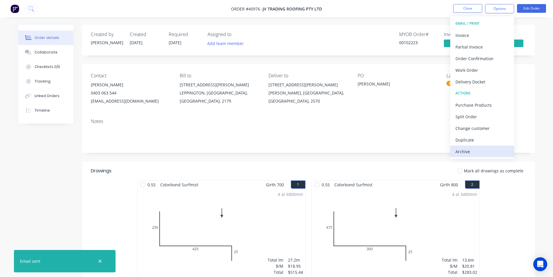
click at [490, 153] on div "Archive" at bounding box center [482, 151] width 53 height 8
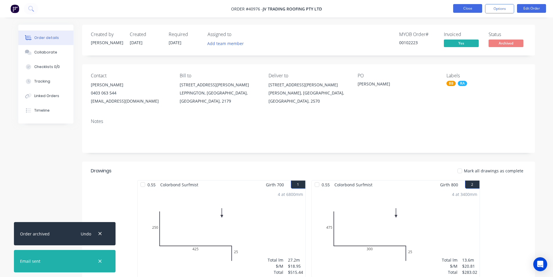
click at [476, 8] on button "Close" at bounding box center [467, 8] width 29 height 9
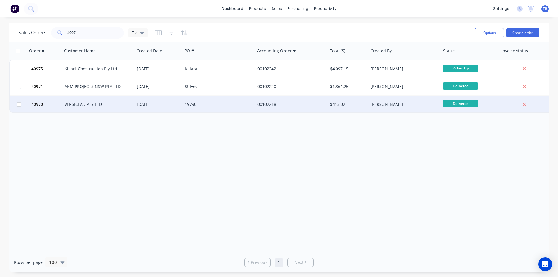
click at [89, 105] on div "VERSICLAD PTY LTD" at bounding box center [96, 104] width 64 height 6
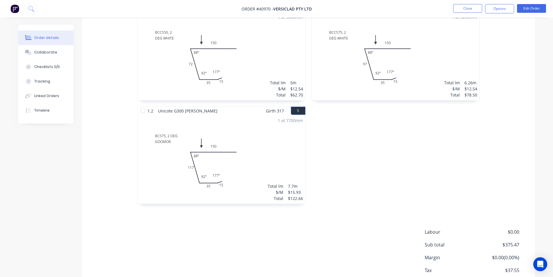
scroll to position [317, 0]
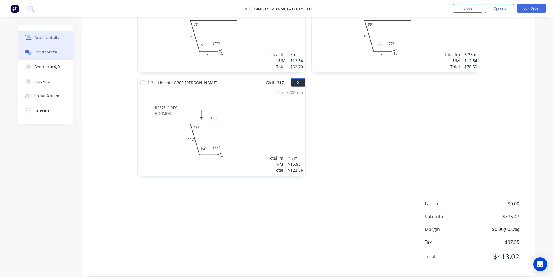
click at [53, 51] on div "Collaborate" at bounding box center [45, 52] width 23 height 5
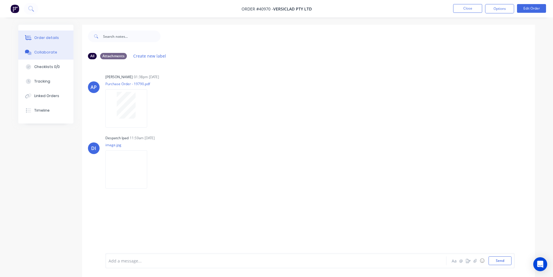
click at [55, 38] on div "Order details" at bounding box center [46, 37] width 25 height 5
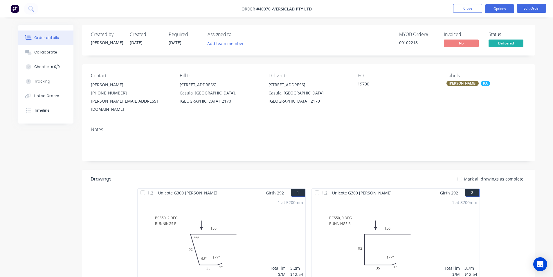
click at [512, 12] on button "Options" at bounding box center [499, 8] width 29 height 9
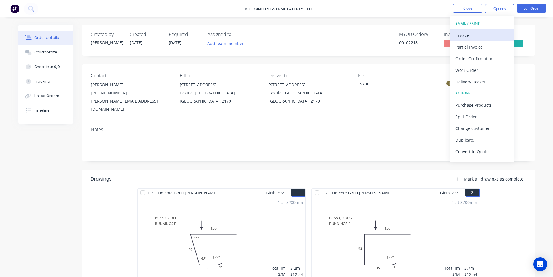
click at [491, 35] on div "Invoice" at bounding box center [482, 35] width 53 height 8
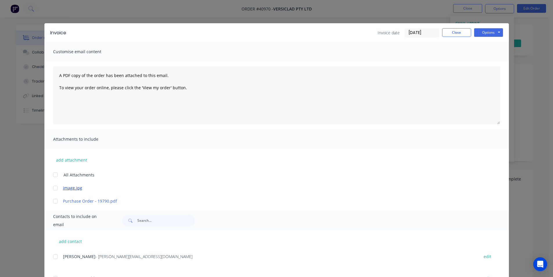
scroll to position [87, 0]
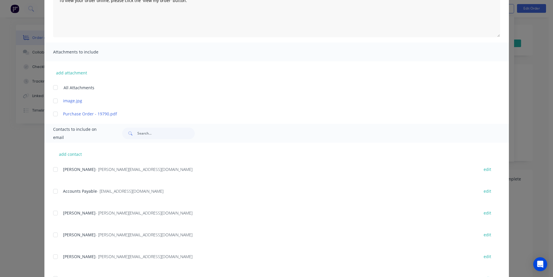
click at [55, 191] on div at bounding box center [56, 191] width 12 height 12
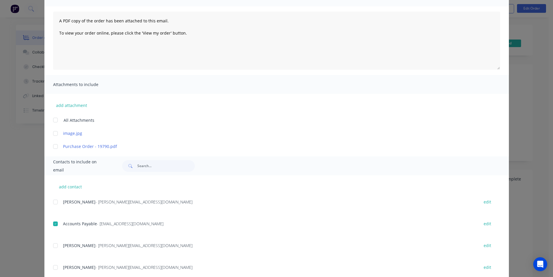
scroll to position [0, 0]
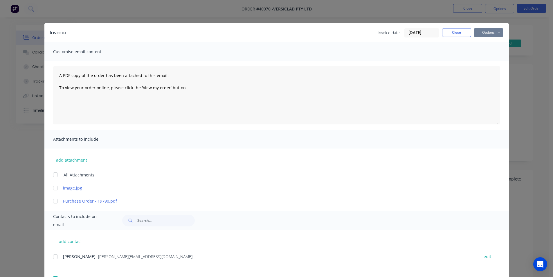
click at [489, 31] on button "Options" at bounding box center [488, 32] width 29 height 9
click at [490, 66] on button "Email" at bounding box center [492, 62] width 37 height 10
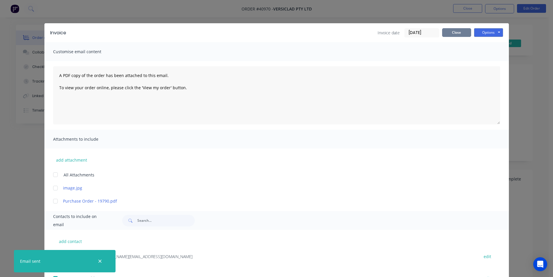
click at [456, 35] on button "Close" at bounding box center [456, 32] width 29 height 9
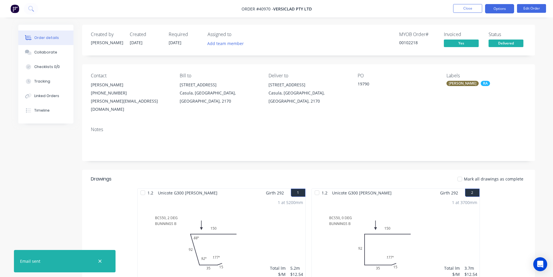
click at [502, 7] on button "Options" at bounding box center [499, 8] width 29 height 9
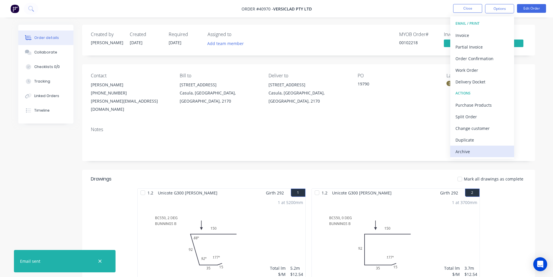
click at [501, 151] on div "Archive" at bounding box center [482, 151] width 53 height 8
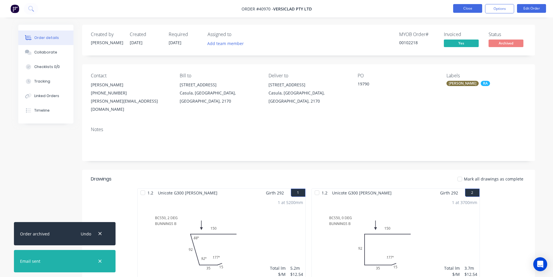
click at [469, 8] on button "Close" at bounding box center [467, 8] width 29 height 9
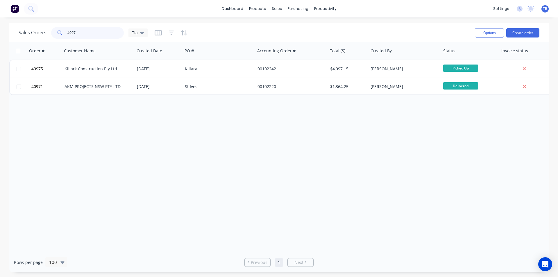
click at [112, 33] on input "4097" at bounding box center [95, 33] width 57 height 12
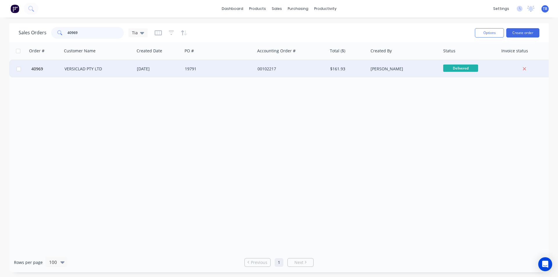
type input "40969"
click at [75, 71] on div "VERSICLAD PTY LTD" at bounding box center [96, 69] width 64 height 6
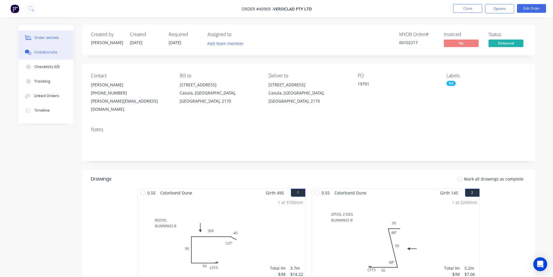
drag, startPoint x: 33, startPoint y: 49, endPoint x: 40, endPoint y: 46, distance: 7.7
click at [33, 48] on button "Collaborate" at bounding box center [45, 52] width 55 height 15
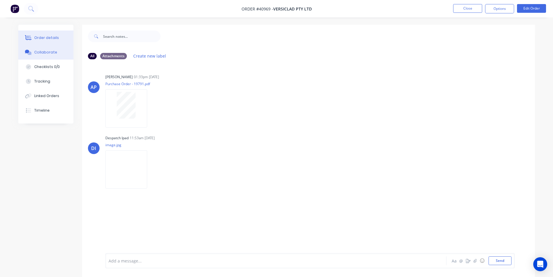
click at [49, 38] on div "Order details" at bounding box center [46, 37] width 25 height 5
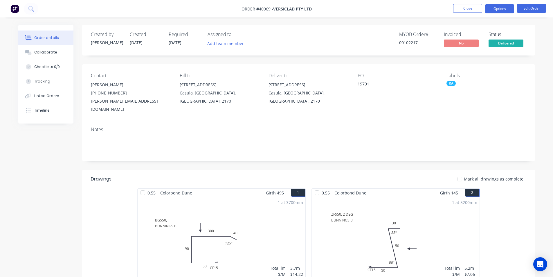
click at [509, 7] on button "Options" at bounding box center [499, 8] width 29 height 9
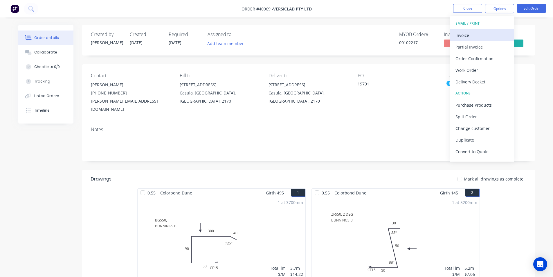
click at [491, 33] on div "Invoice" at bounding box center [482, 35] width 53 height 8
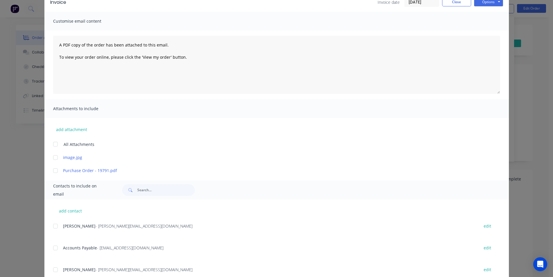
scroll to position [58, 0]
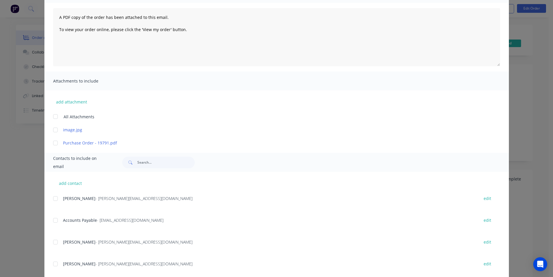
click at [55, 218] on div at bounding box center [56, 220] width 12 height 12
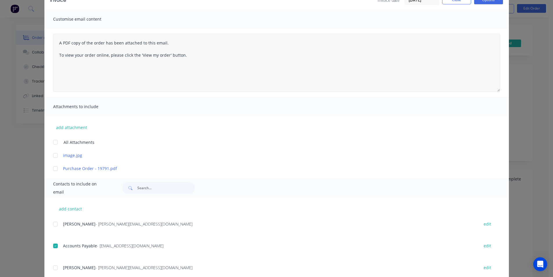
scroll to position [0, 0]
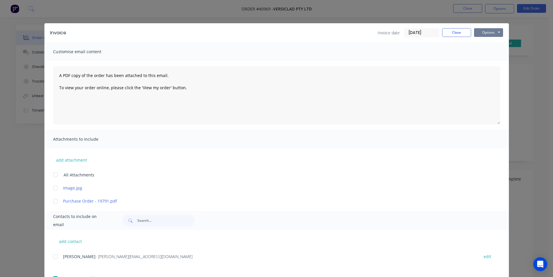
click at [493, 30] on button "Options" at bounding box center [488, 32] width 29 height 9
click at [494, 59] on button "Email" at bounding box center [492, 62] width 37 height 10
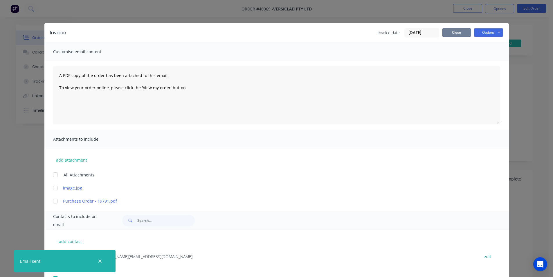
click at [449, 32] on button "Close" at bounding box center [456, 32] width 29 height 9
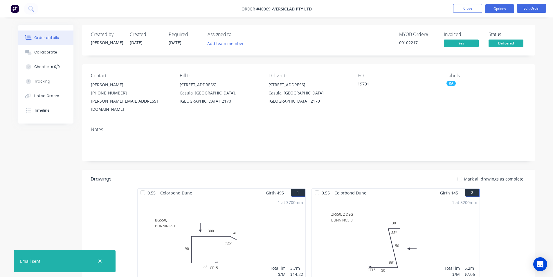
click at [496, 10] on button "Options" at bounding box center [499, 8] width 29 height 9
click at [45, 114] on button "Timeline" at bounding box center [45, 110] width 55 height 15
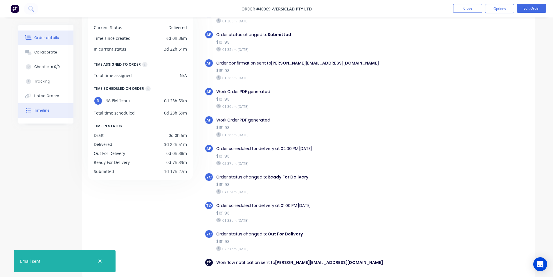
click at [39, 36] on div "Order details" at bounding box center [46, 37] width 25 height 5
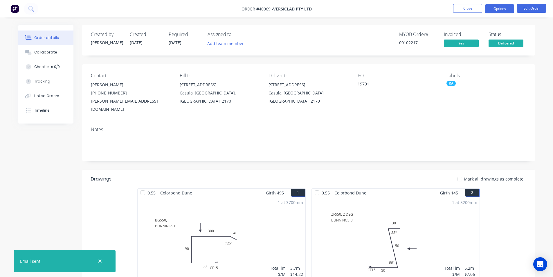
click at [503, 10] on button "Options" at bounding box center [499, 8] width 29 height 9
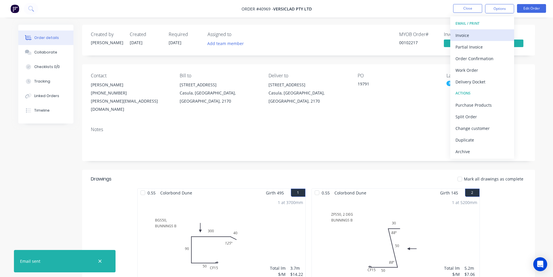
click at [481, 35] on div "Invoice" at bounding box center [482, 35] width 53 height 8
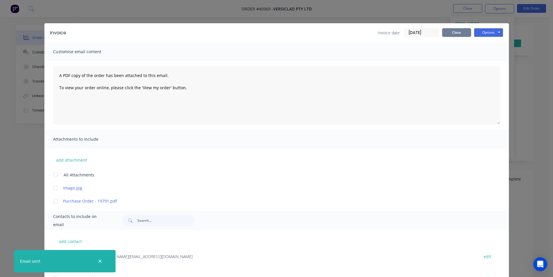
click at [452, 35] on button "Close" at bounding box center [456, 32] width 29 height 9
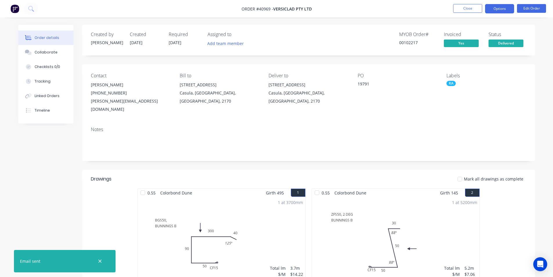
click at [497, 8] on button "Options" at bounding box center [499, 8] width 29 height 9
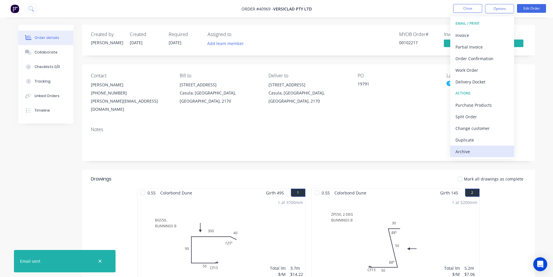
click at [476, 154] on div "Archive" at bounding box center [482, 151] width 53 height 8
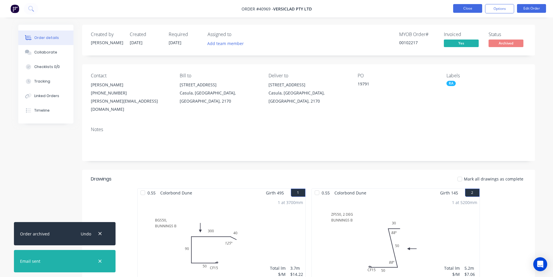
click at [464, 7] on button "Close" at bounding box center [467, 8] width 29 height 9
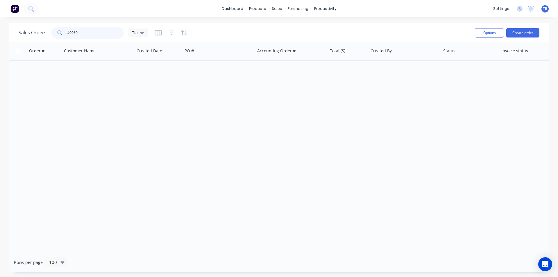
drag, startPoint x: 96, startPoint y: 29, endPoint x: 0, endPoint y: 27, distance: 96.5
click at [0, 27] on div "Sales Orders 40969 Tia Options Create order Order # Customer Name Created Date …" at bounding box center [279, 147] width 558 height 249
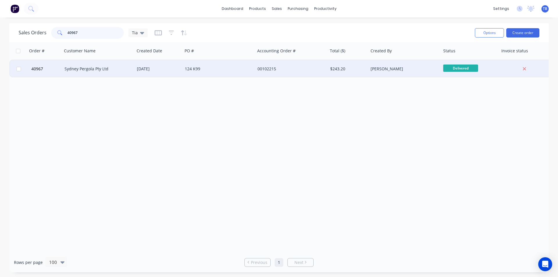
type input "40967"
click at [78, 69] on div "Sydney Pergola Pty Ltd" at bounding box center [96, 69] width 64 height 6
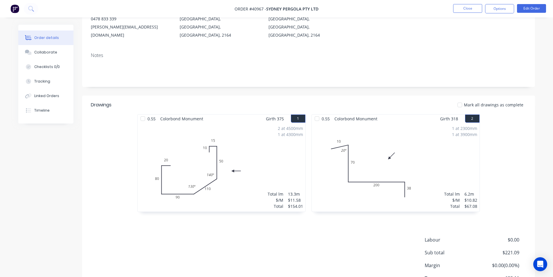
scroll to position [110, 0]
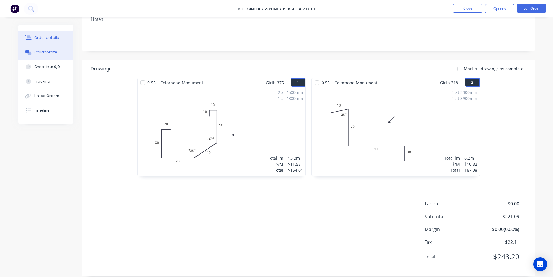
click at [57, 53] on button "Collaborate" at bounding box center [45, 52] width 55 height 15
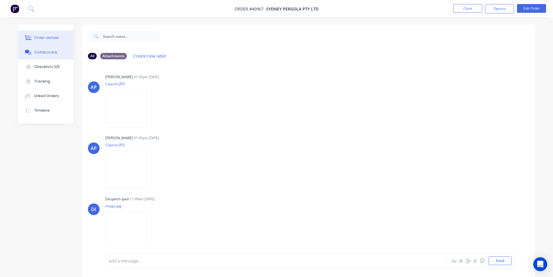
click at [53, 39] on div "Order details" at bounding box center [46, 37] width 25 height 5
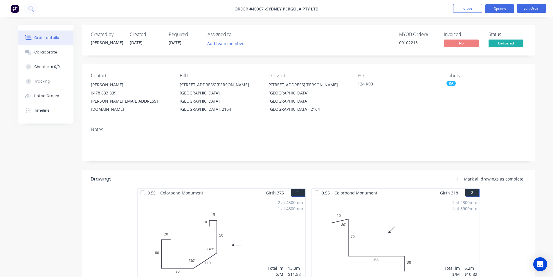
click at [502, 4] on button "Options" at bounding box center [499, 8] width 29 height 9
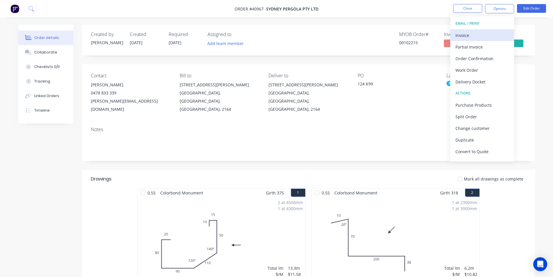
click at [473, 36] on div "Invoice" at bounding box center [482, 35] width 53 height 8
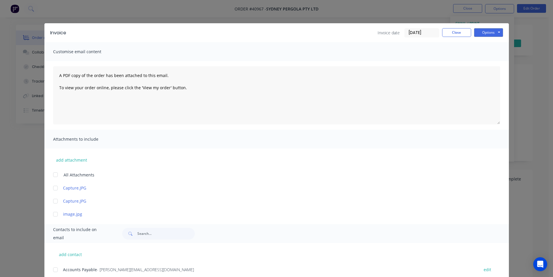
scroll to position [84, 0]
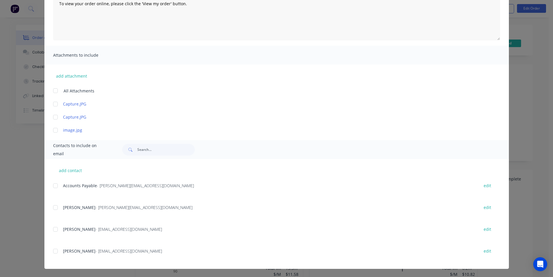
click at [55, 184] on div at bounding box center [56, 186] width 12 height 12
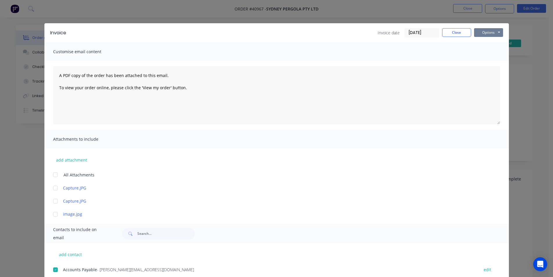
click at [487, 32] on button "Options" at bounding box center [488, 32] width 29 height 9
click at [495, 63] on button "Email" at bounding box center [492, 62] width 37 height 10
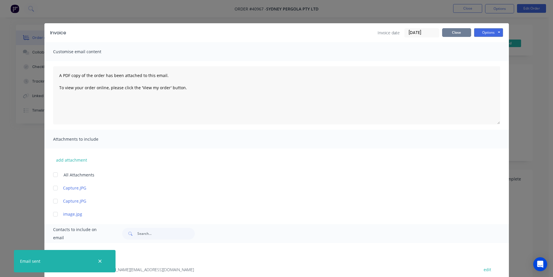
click at [459, 29] on button "Close" at bounding box center [456, 32] width 29 height 9
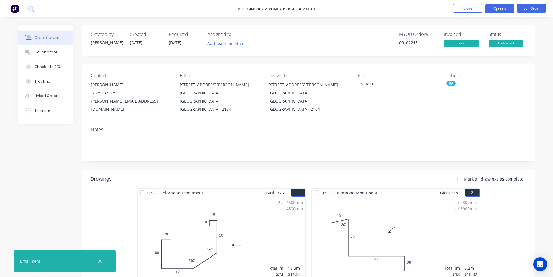
click at [497, 9] on button "Options" at bounding box center [499, 8] width 29 height 9
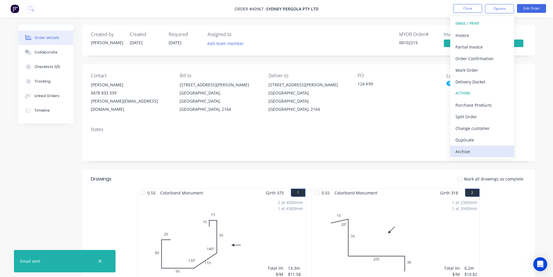
click at [470, 150] on div "Archive" at bounding box center [482, 151] width 53 height 8
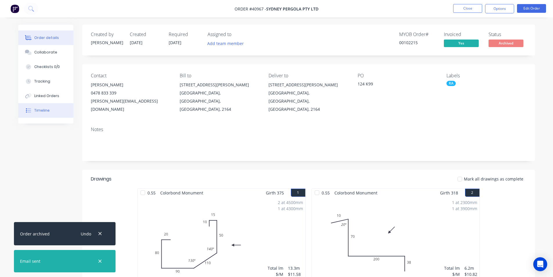
click at [45, 112] on div "Timeline" at bounding box center [41, 110] width 15 height 5
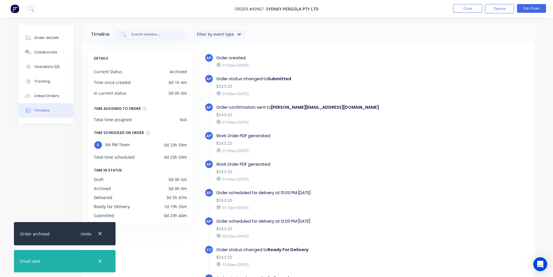
scroll to position [63, 0]
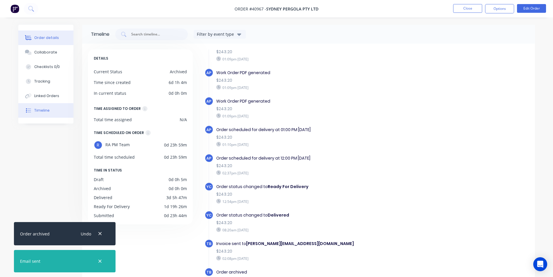
click at [49, 38] on div "Order details" at bounding box center [46, 37] width 25 height 5
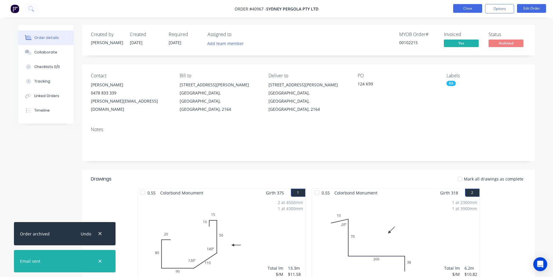
click at [464, 4] on button "Close" at bounding box center [467, 8] width 29 height 9
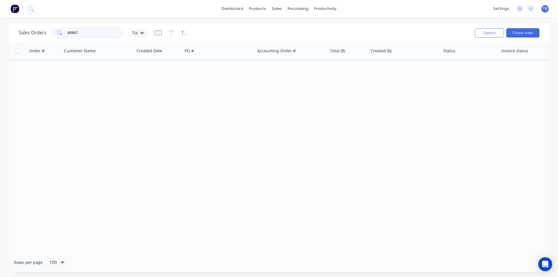
click at [85, 32] on input "40967" at bounding box center [95, 33] width 57 height 12
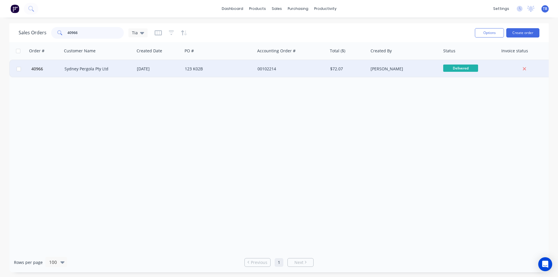
type input "40966"
click at [107, 71] on div "Sydney Pergola Pty Ltd" at bounding box center [96, 69] width 64 height 6
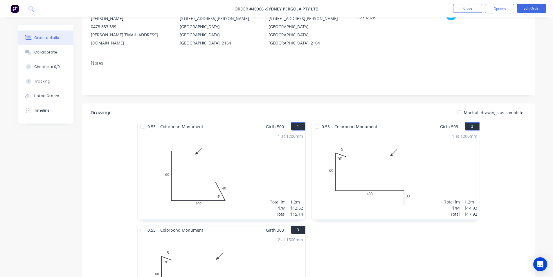
scroll to position [10, 0]
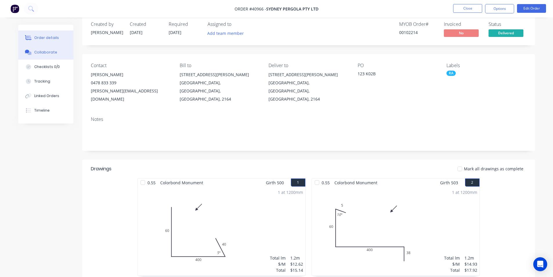
click at [55, 47] on button "Collaborate" at bounding box center [45, 52] width 55 height 15
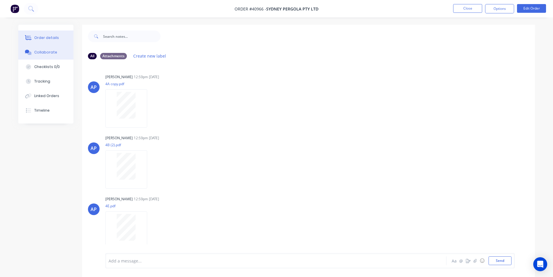
click at [40, 35] on div "Order details" at bounding box center [46, 37] width 25 height 5
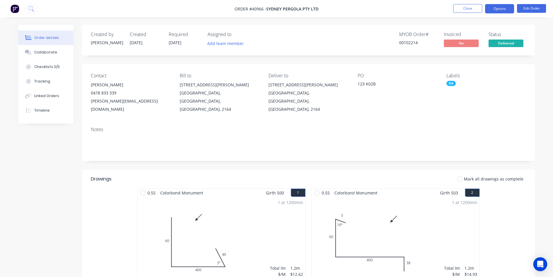
click at [492, 10] on button "Options" at bounding box center [499, 8] width 29 height 9
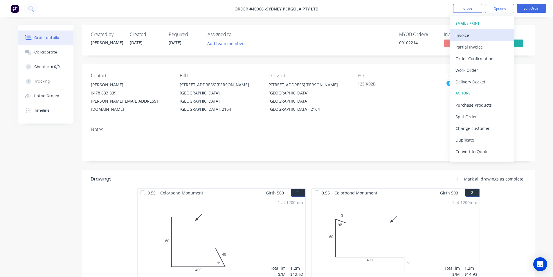
click at [481, 33] on div "Invoice" at bounding box center [482, 35] width 53 height 8
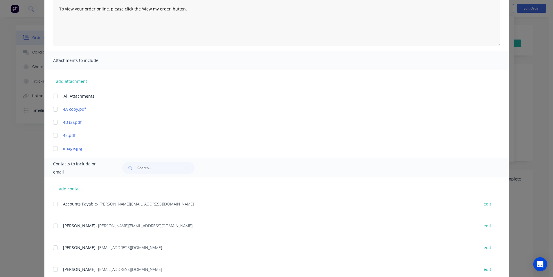
scroll to position [97, 0]
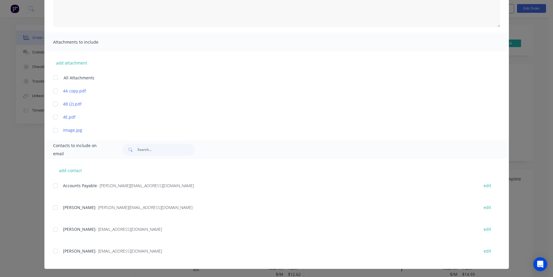
click at [54, 186] on div at bounding box center [56, 186] width 12 height 12
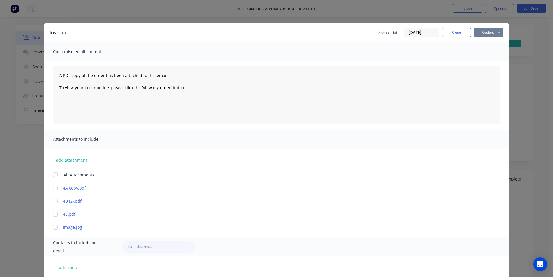
click at [484, 37] on button "Options" at bounding box center [488, 32] width 29 height 9
click at [482, 64] on button "Email" at bounding box center [492, 62] width 37 height 10
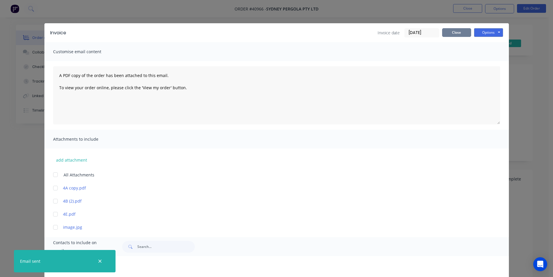
click at [458, 32] on button "Close" at bounding box center [456, 32] width 29 height 9
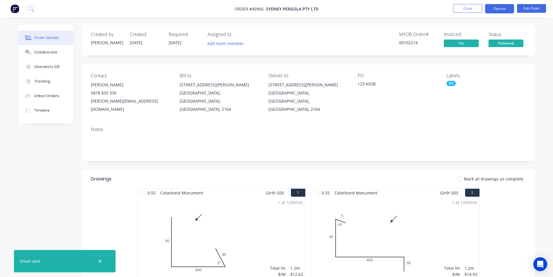
click at [503, 10] on button "Options" at bounding box center [499, 8] width 29 height 9
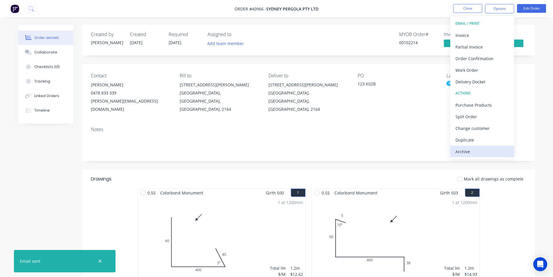
click at [484, 148] on div "Archive" at bounding box center [482, 151] width 53 height 8
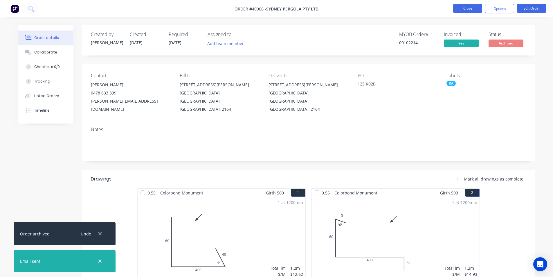
click at [466, 10] on button "Close" at bounding box center [467, 8] width 29 height 9
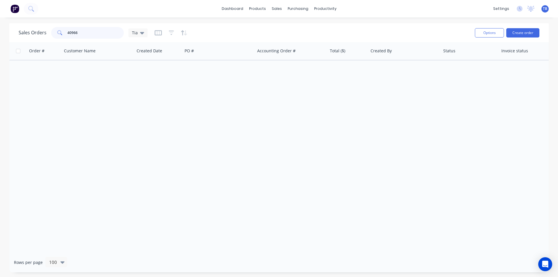
drag, startPoint x: 94, startPoint y: 33, endPoint x: 0, endPoint y: 35, distance: 94.4
click at [0, 35] on div "Sales Orders 40966 Tia Options Create order Order # Customer Name Created Date …" at bounding box center [279, 147] width 558 height 249
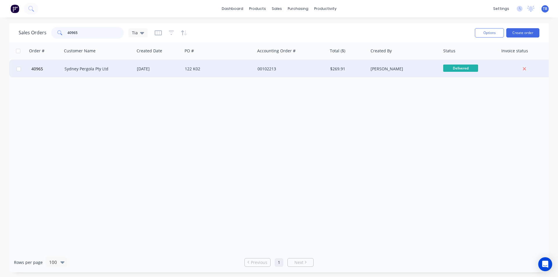
type input "40965"
click at [83, 70] on div "Sydney Pergola Pty Ltd" at bounding box center [96, 69] width 64 height 6
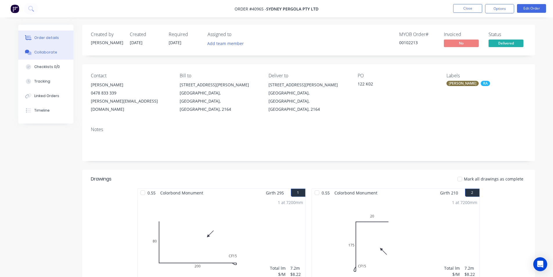
click at [45, 53] on div "Collaborate" at bounding box center [45, 52] width 23 height 5
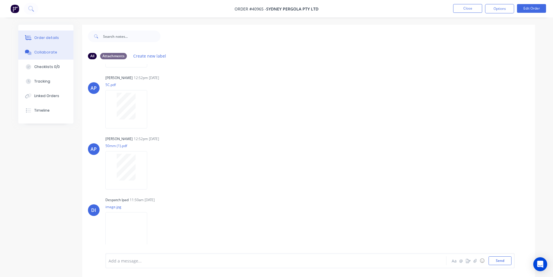
click at [39, 39] on div "Order details" at bounding box center [46, 37] width 25 height 5
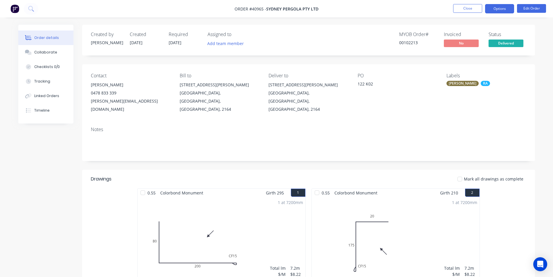
click at [501, 6] on button "Options" at bounding box center [499, 8] width 29 height 9
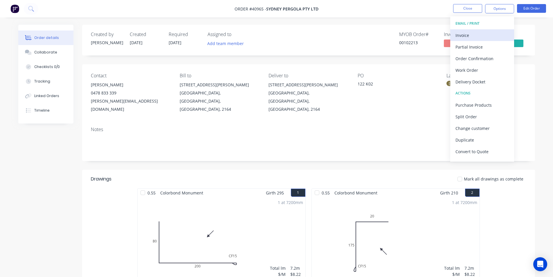
click at [474, 38] on div "Invoice" at bounding box center [482, 35] width 53 height 8
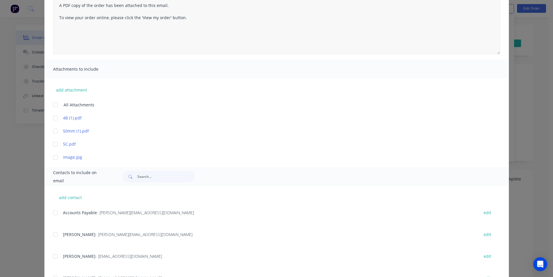
scroll to position [97, 0]
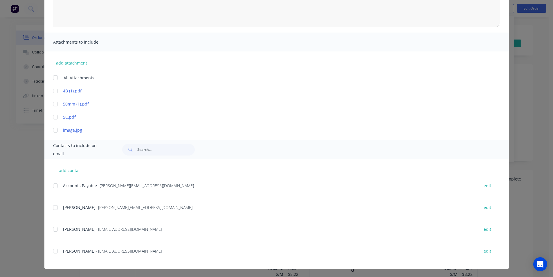
click at [55, 187] on div at bounding box center [56, 186] width 12 height 12
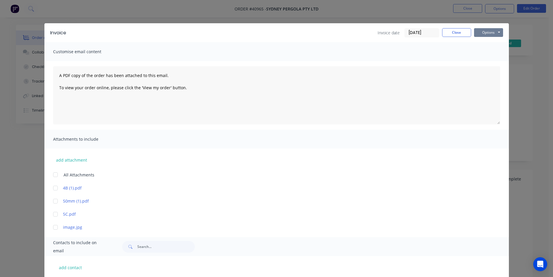
click at [484, 31] on button "Options" at bounding box center [488, 32] width 29 height 9
click at [484, 64] on button "Email" at bounding box center [492, 62] width 37 height 10
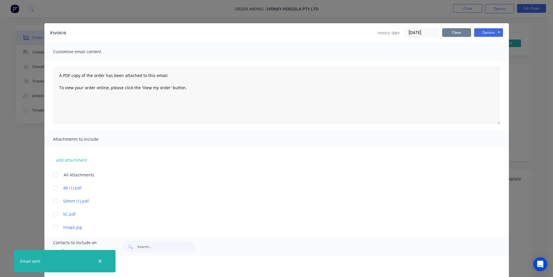
click at [445, 34] on button "Close" at bounding box center [456, 32] width 29 height 9
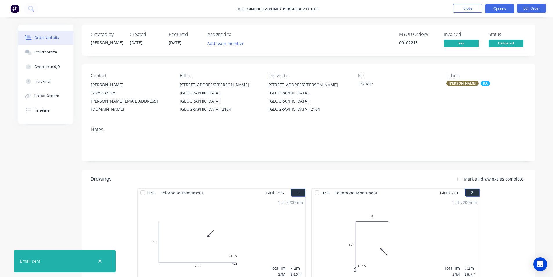
click at [494, 6] on button "Options" at bounding box center [499, 8] width 29 height 9
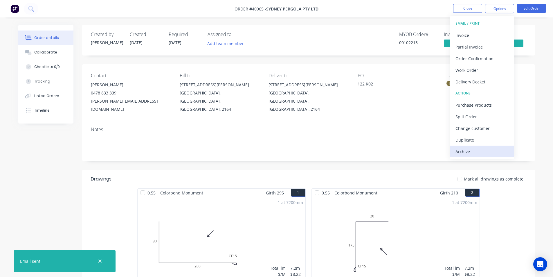
click at [482, 155] on div "Archive" at bounding box center [482, 151] width 53 height 8
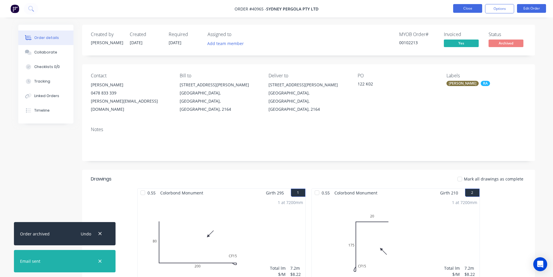
click at [478, 9] on button "Close" at bounding box center [467, 8] width 29 height 9
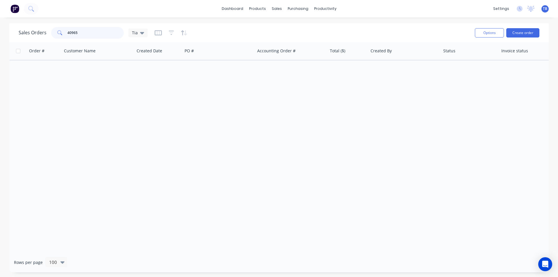
drag, startPoint x: 88, startPoint y: 30, endPoint x: 0, endPoint y: 25, distance: 88.2
click at [0, 29] on div "Sales Orders 40965 Tia Options Create order Order # Customer Name Created Date …" at bounding box center [279, 147] width 558 height 249
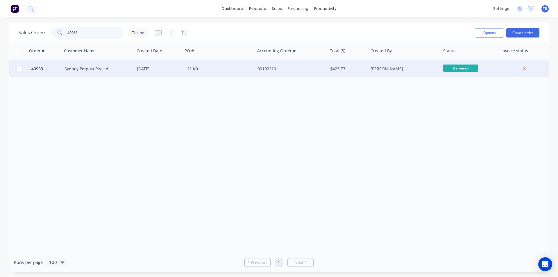
type input "40963"
click at [82, 68] on div "Sydney Pergola Pty Ltd" at bounding box center [96, 69] width 64 height 6
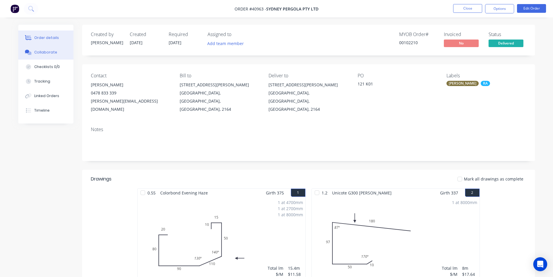
click at [52, 47] on button "Collaborate" at bounding box center [45, 52] width 55 height 15
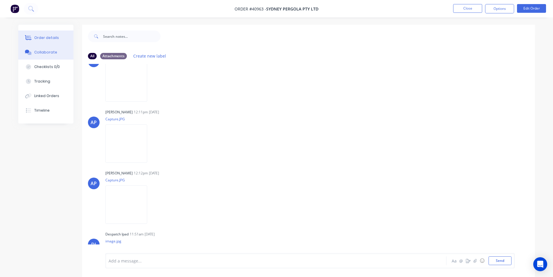
scroll to position [2, 0]
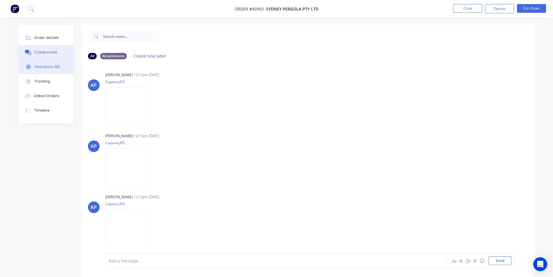
click at [42, 35] on button "Order details" at bounding box center [45, 38] width 55 height 15
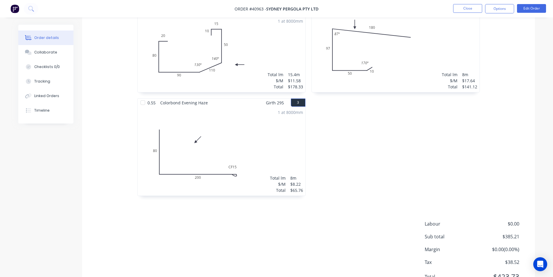
scroll to position [214, 0]
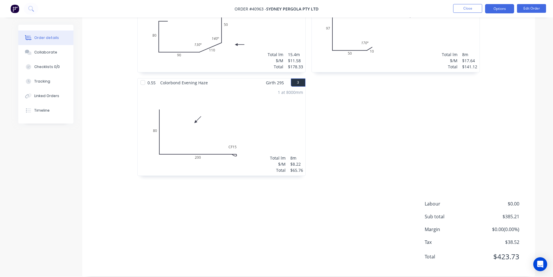
click at [492, 11] on button "Options" at bounding box center [499, 8] width 29 height 9
click at [58, 48] on button "Collaborate" at bounding box center [45, 52] width 55 height 15
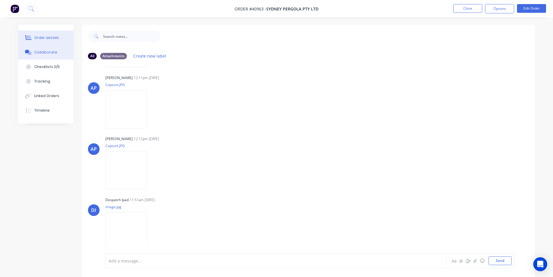
click at [49, 35] on div "Order details" at bounding box center [46, 37] width 25 height 5
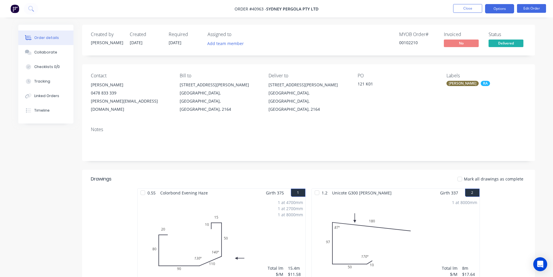
click at [496, 10] on button "Options" at bounding box center [499, 8] width 29 height 9
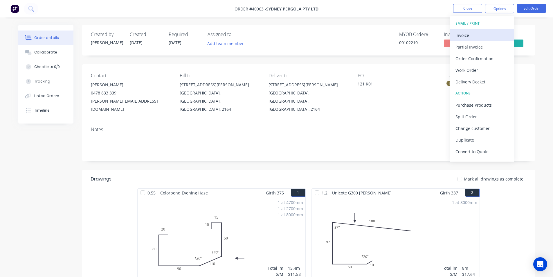
click at [482, 34] on div "Invoice" at bounding box center [482, 35] width 53 height 8
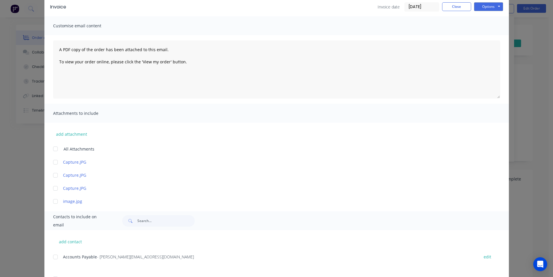
scroll to position [97, 0]
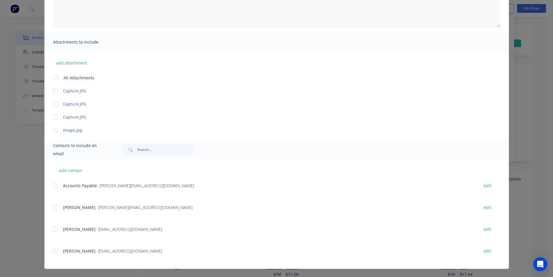
click at [56, 185] on div at bounding box center [56, 186] width 12 height 12
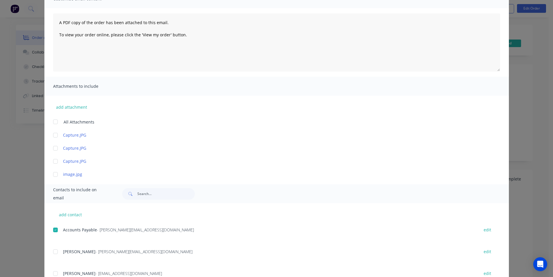
scroll to position [0, 0]
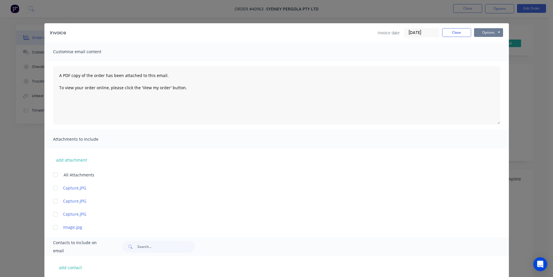
click at [480, 32] on button "Options" at bounding box center [488, 32] width 29 height 9
click at [484, 61] on button "Email" at bounding box center [492, 62] width 37 height 10
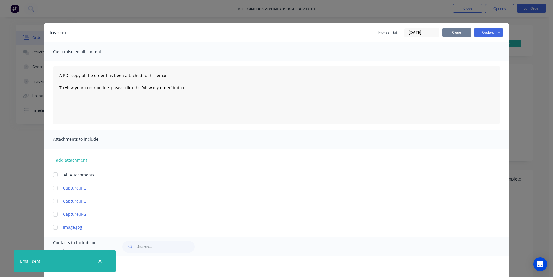
click at [456, 28] on button "Close" at bounding box center [456, 32] width 29 height 9
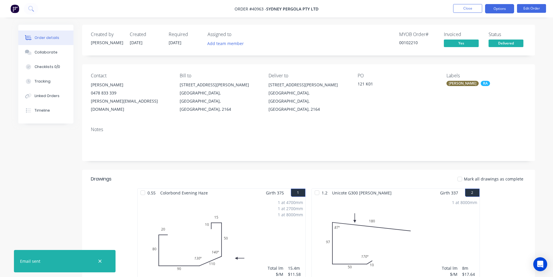
click at [494, 7] on button "Options" at bounding box center [499, 8] width 29 height 9
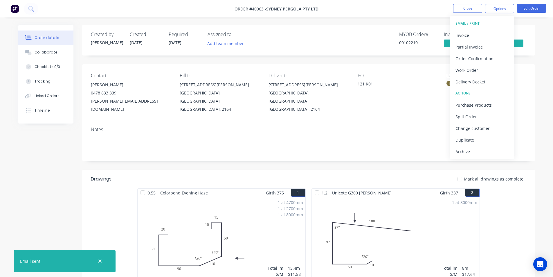
click at [490, 153] on div "Archive" at bounding box center [482, 151] width 53 height 8
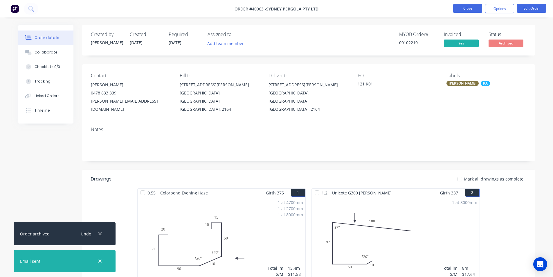
click at [472, 8] on button "Close" at bounding box center [467, 8] width 29 height 9
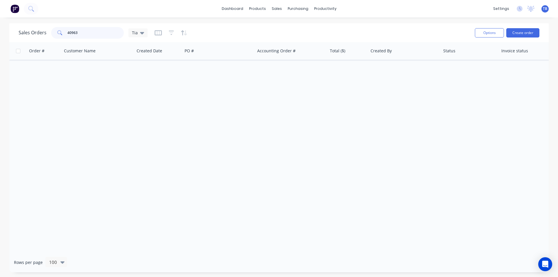
drag, startPoint x: 105, startPoint y: 30, endPoint x: 0, endPoint y: 29, distance: 105.2
click at [0, 29] on div "Sales Orders 40963 Tia Options Create order Order # Customer Name Created Date …" at bounding box center [279, 147] width 558 height 249
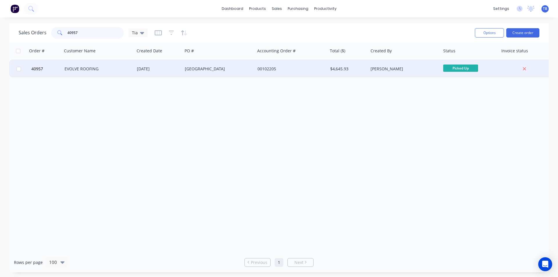
type input "40957"
click at [87, 68] on div "EVOLVE ROOFING" at bounding box center [96, 69] width 64 height 6
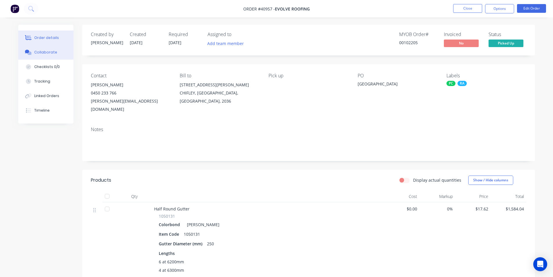
click at [36, 53] on div "Collaborate" at bounding box center [45, 52] width 23 height 5
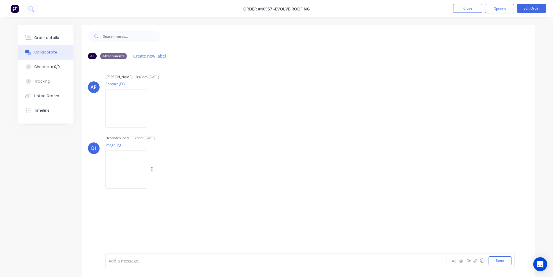
click at [120, 168] on img at bounding box center [126, 169] width 42 height 38
click at [58, 36] on button "Order details" at bounding box center [45, 38] width 55 height 15
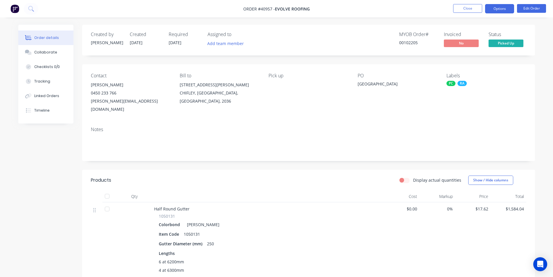
click at [506, 10] on button "Options" at bounding box center [499, 8] width 29 height 9
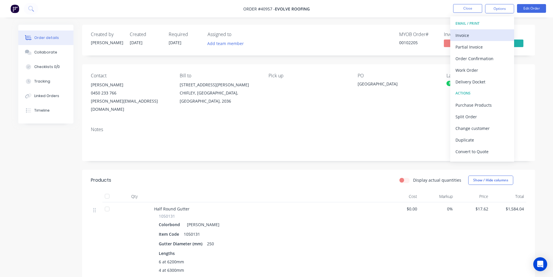
click at [463, 37] on div "Invoice" at bounding box center [482, 35] width 53 height 8
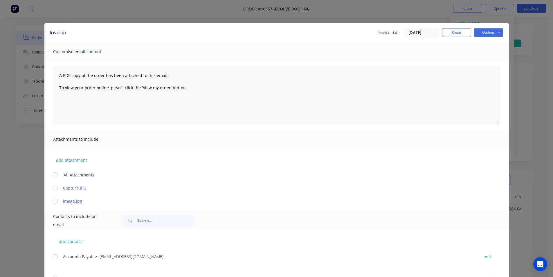
scroll to position [49, 0]
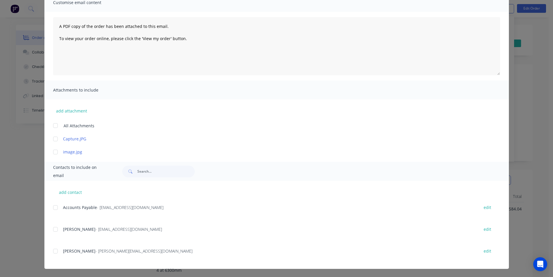
click at [57, 204] on div at bounding box center [56, 208] width 12 height 12
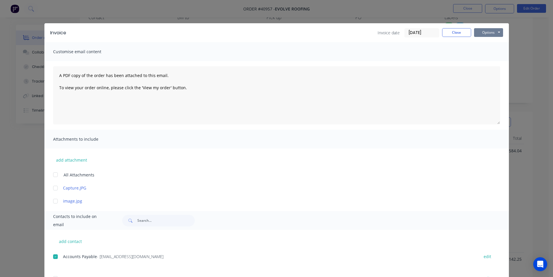
click at [491, 31] on button "Options" at bounding box center [488, 32] width 29 height 9
click at [492, 62] on button "Email" at bounding box center [492, 62] width 37 height 10
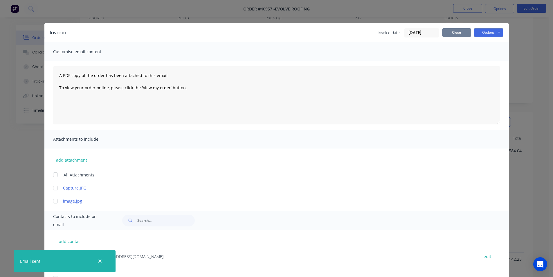
drag, startPoint x: 451, startPoint y: 31, endPoint x: 485, endPoint y: 57, distance: 43.1
click at [451, 31] on button "Close" at bounding box center [456, 32] width 29 height 9
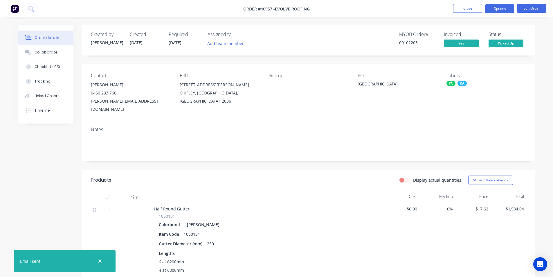
click at [504, 8] on button "Options" at bounding box center [499, 8] width 29 height 9
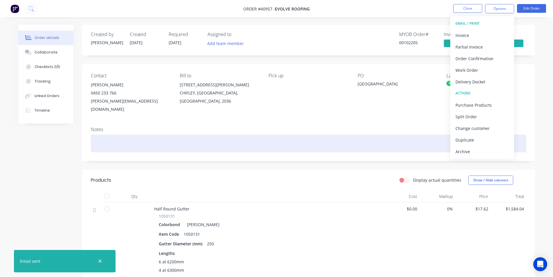
drag, startPoint x: 476, startPoint y: 147, endPoint x: 476, endPoint y: 143, distance: 4.1
click at [476, 147] on div "Archive" at bounding box center [482, 151] width 53 height 8
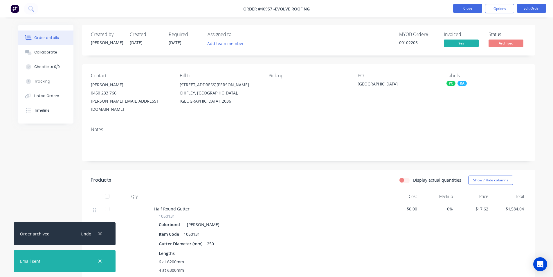
click at [472, 6] on button "Close" at bounding box center [467, 8] width 29 height 9
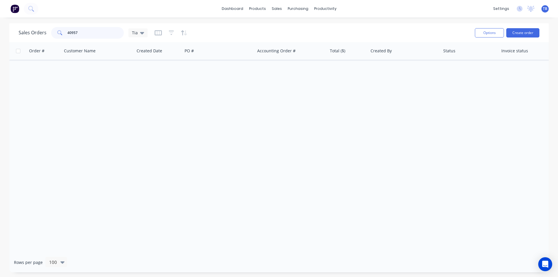
drag, startPoint x: 98, startPoint y: 34, endPoint x: 25, endPoint y: 27, distance: 74.2
click at [23, 31] on div "Sales Orders 40957 Tia" at bounding box center [83, 33] width 129 height 12
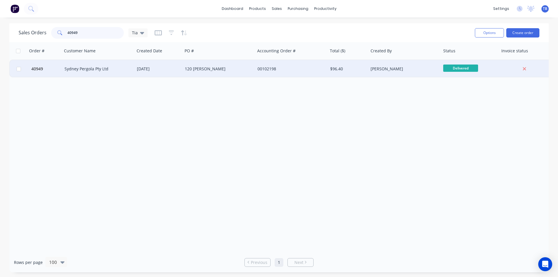
type input "40949"
click at [74, 69] on div "Sydney Pergola Pty Ltd" at bounding box center [96, 69] width 64 height 6
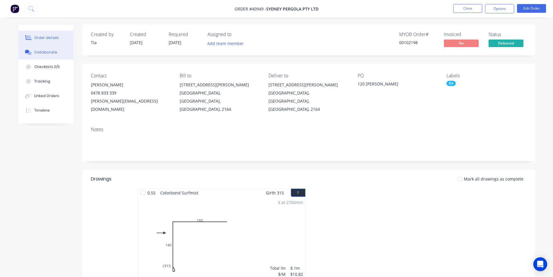
click at [42, 53] on div "Collaborate" at bounding box center [45, 52] width 23 height 5
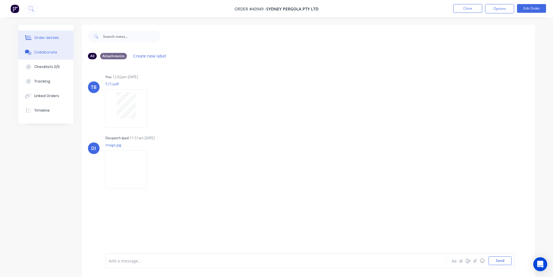
click at [50, 36] on div "Order details" at bounding box center [46, 37] width 25 height 5
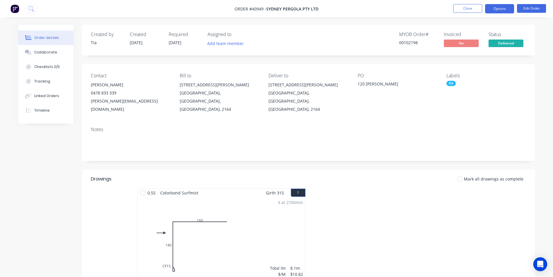
click at [495, 10] on button "Options" at bounding box center [499, 8] width 29 height 9
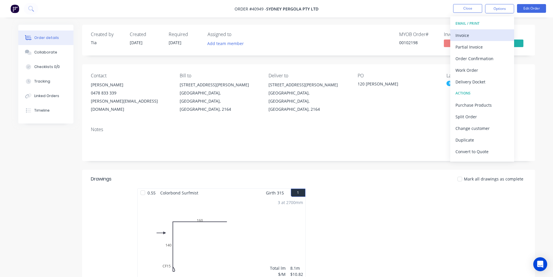
click at [483, 34] on div "Invoice" at bounding box center [482, 35] width 53 height 8
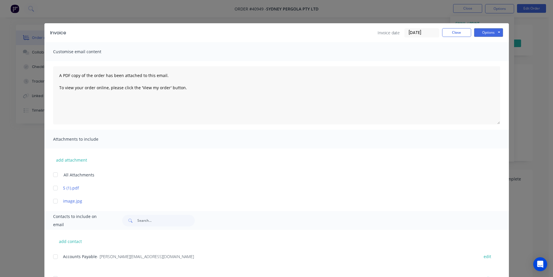
scroll to position [71, 0]
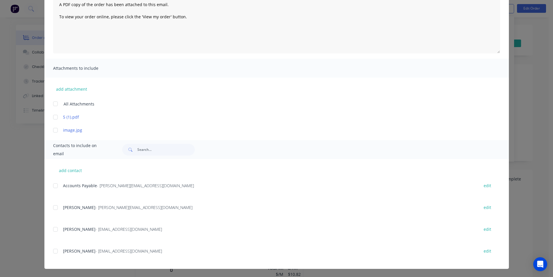
click at [51, 185] on div at bounding box center [56, 186] width 12 height 12
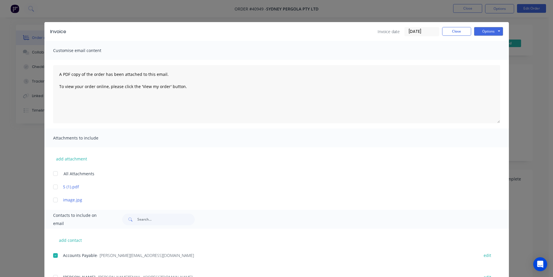
scroll to position [0, 0]
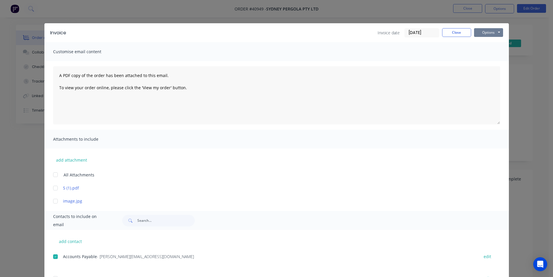
click at [487, 28] on button "Options" at bounding box center [488, 32] width 29 height 9
click at [487, 62] on button "Email" at bounding box center [492, 62] width 37 height 10
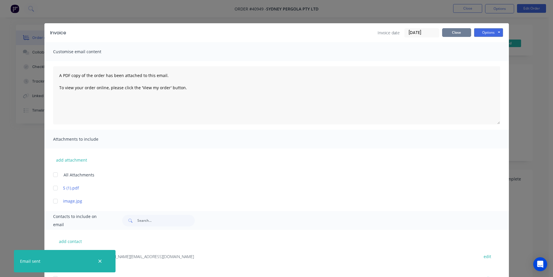
click at [454, 31] on button "Close" at bounding box center [456, 32] width 29 height 9
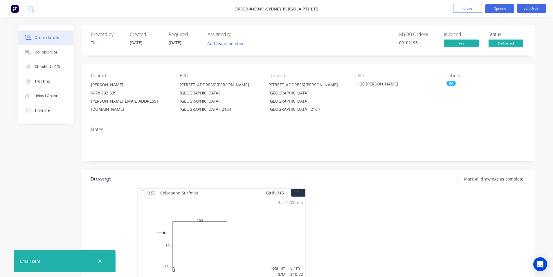
drag, startPoint x: 501, startPoint y: 8, endPoint x: 501, endPoint y: 13, distance: 4.4
click at [501, 8] on button "Options" at bounding box center [499, 8] width 29 height 9
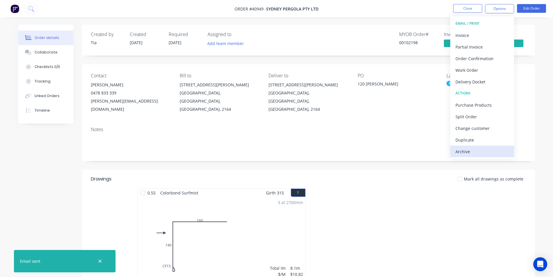
click at [483, 152] on div "Archive" at bounding box center [482, 151] width 53 height 8
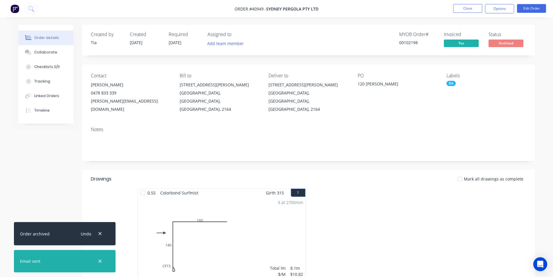
click at [462, 13] on li "Close" at bounding box center [467, 8] width 29 height 9
click at [467, 9] on button "Close" at bounding box center [467, 8] width 29 height 9
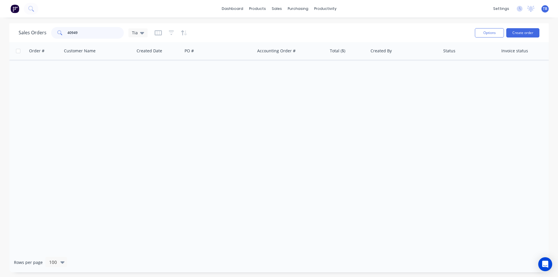
drag, startPoint x: 89, startPoint y: 35, endPoint x: 12, endPoint y: 29, distance: 77.2
click at [12, 29] on div "Sales Orders 40949 Tia Options Create order" at bounding box center [278, 32] width 539 height 19
type input "40934"
click at [139, 148] on div "Order # Customer Name Created Date PO # Accounting Order # Total ($) Created By…" at bounding box center [278, 147] width 539 height 210
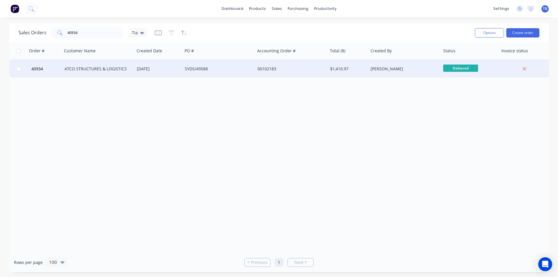
click at [96, 67] on div "ATCO STRUCTURES & LOGISTICS" at bounding box center [96, 69] width 64 height 6
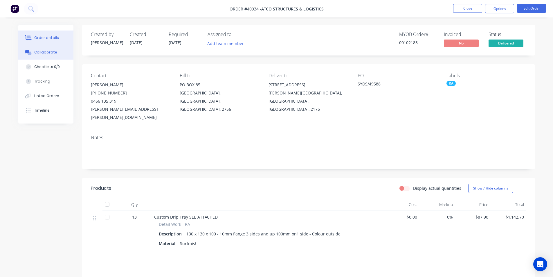
click at [56, 50] on button "Collaborate" at bounding box center [45, 52] width 55 height 15
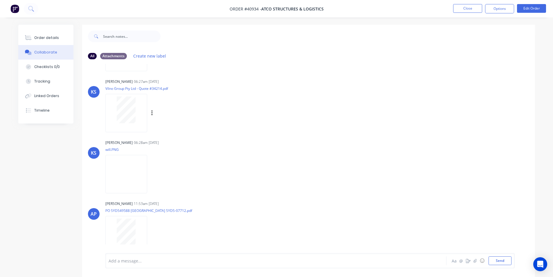
scroll to position [121, 0]
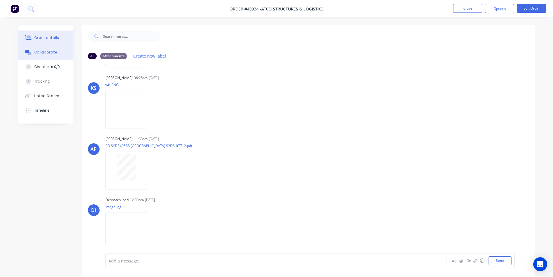
click at [35, 34] on button "Order details" at bounding box center [45, 38] width 55 height 15
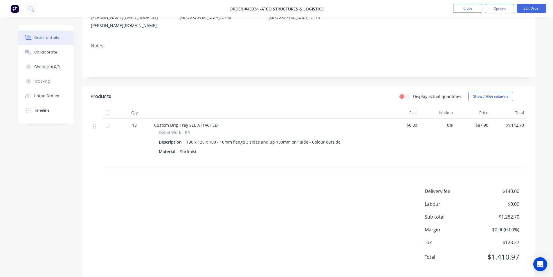
scroll to position [92, 0]
click at [260, 164] on div "Products Display actual quantities Show / Hide columns Qty Cost Markup Price To…" at bounding box center [308, 181] width 453 height 191
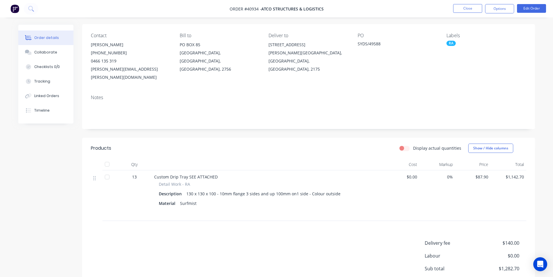
scroll to position [0, 0]
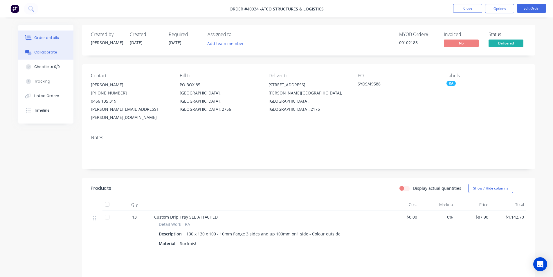
click at [39, 47] on button "Collaborate" at bounding box center [45, 52] width 55 height 15
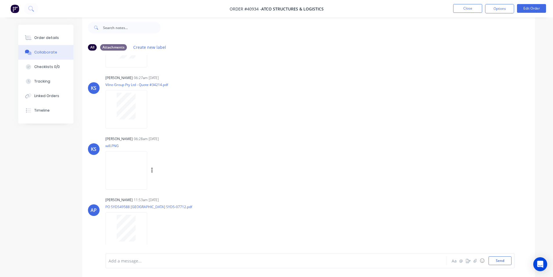
scroll to position [121, 0]
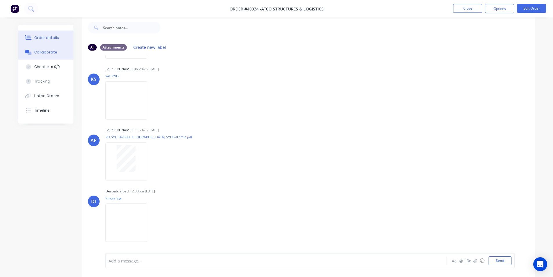
click at [58, 38] on button "Order details" at bounding box center [45, 38] width 55 height 15
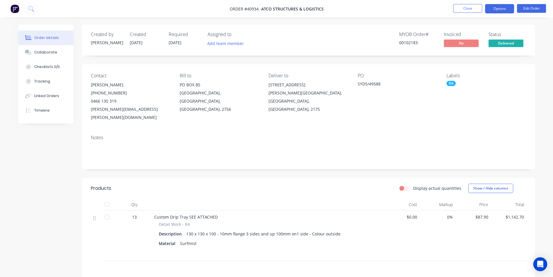
click at [497, 9] on button "Options" at bounding box center [499, 8] width 29 height 9
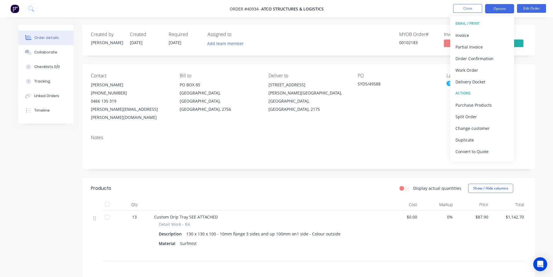
click at [503, 35] on div "Invoice" at bounding box center [482, 35] width 53 height 8
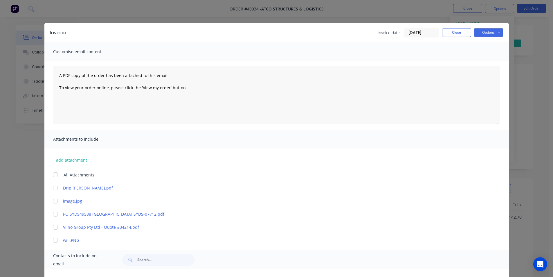
scroll to position [116, 0]
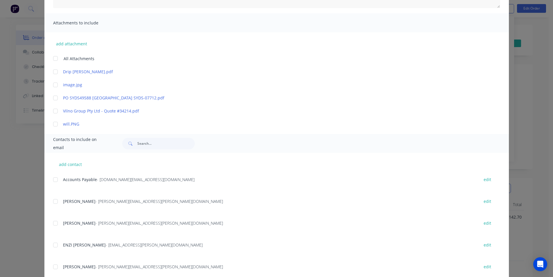
click at [56, 179] on div at bounding box center [56, 180] width 12 height 12
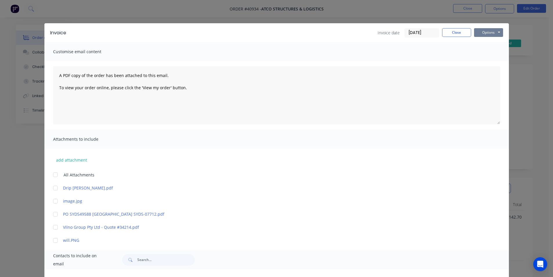
click at [489, 31] on button "Options" at bounding box center [488, 32] width 29 height 9
click at [486, 172] on div "All Attachments" at bounding box center [281, 174] width 456 height 7
click at [462, 32] on button "Close" at bounding box center [456, 32] width 29 height 9
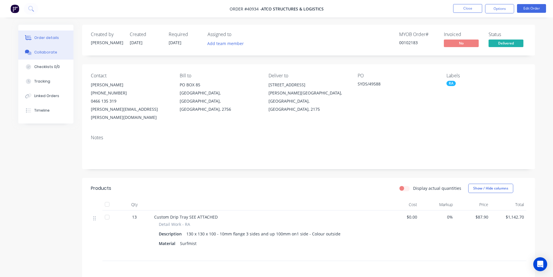
click at [55, 53] on div "Collaborate" at bounding box center [45, 52] width 23 height 5
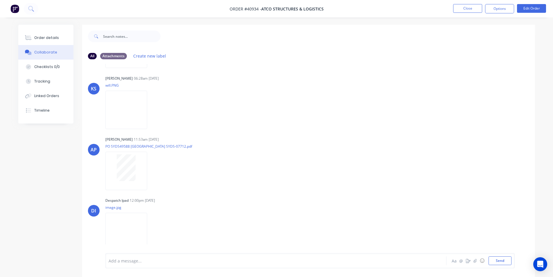
scroll to position [121, 0]
click at [36, 39] on div "Order details" at bounding box center [46, 37] width 25 height 5
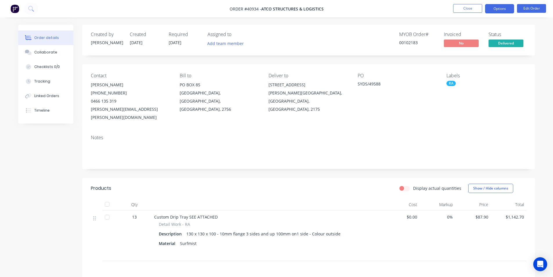
click at [501, 7] on button "Options" at bounding box center [499, 8] width 29 height 9
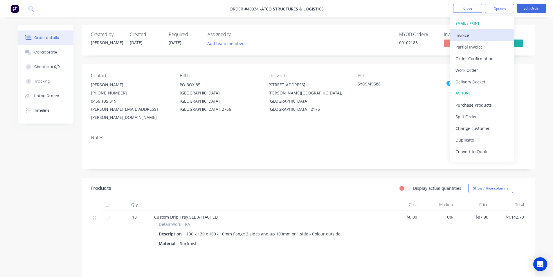
click at [495, 32] on div "Invoice" at bounding box center [482, 35] width 53 height 8
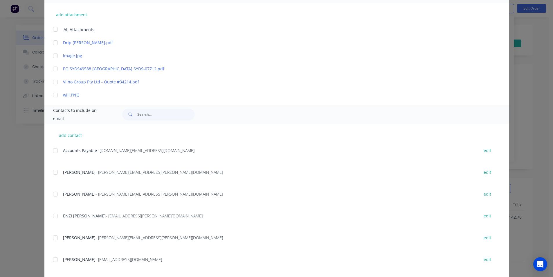
click at [54, 150] on div at bounding box center [56, 151] width 12 height 12
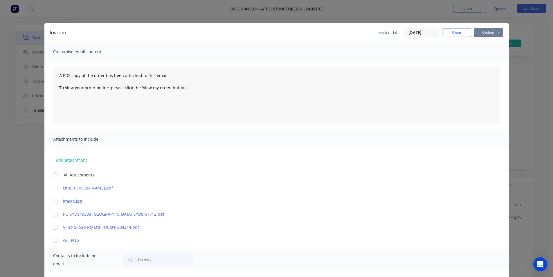
click at [496, 35] on button "Options" at bounding box center [488, 32] width 29 height 9
click at [482, 62] on button "Email" at bounding box center [492, 62] width 37 height 10
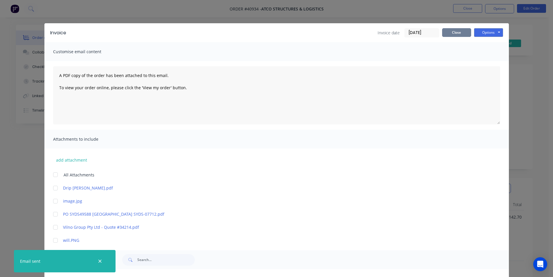
click at [465, 33] on button "Close" at bounding box center [456, 32] width 29 height 9
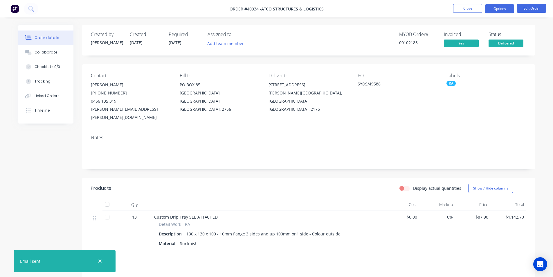
click at [499, 9] on button "Options" at bounding box center [499, 8] width 29 height 9
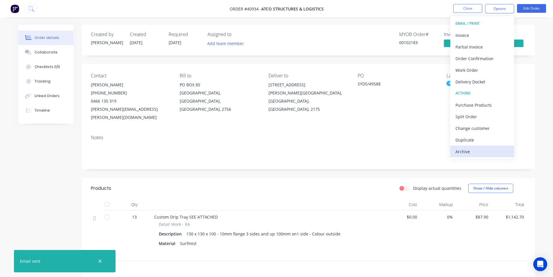
click at [473, 154] on div "Archive" at bounding box center [482, 151] width 53 height 8
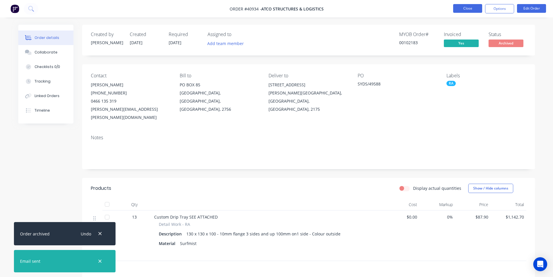
click at [461, 7] on button "Close" at bounding box center [467, 8] width 29 height 9
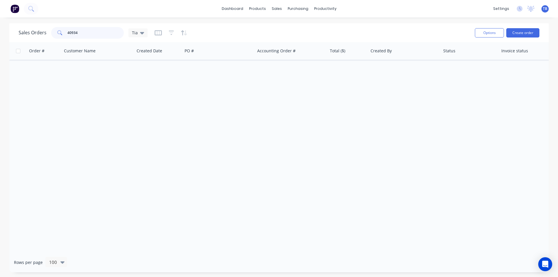
drag, startPoint x: 86, startPoint y: 29, endPoint x: 29, endPoint y: 29, distance: 56.6
click at [29, 29] on div "Sales Orders 40934 Tia" at bounding box center [83, 33] width 129 height 12
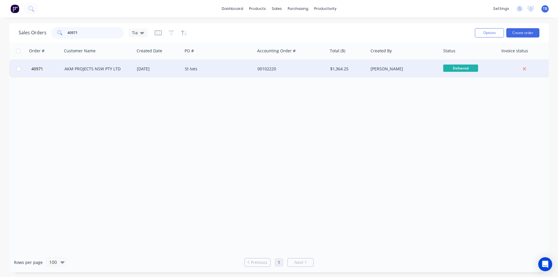
type input "40971"
click at [80, 64] on div "AKM PROJECTS NSW PTY LTD" at bounding box center [98, 68] width 73 height 17
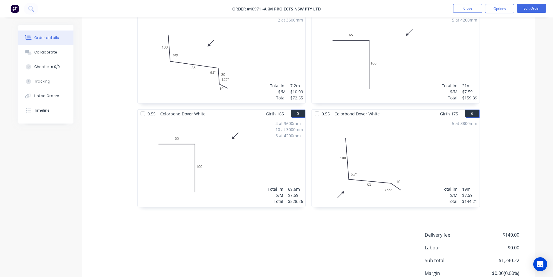
scroll to position [330, 0]
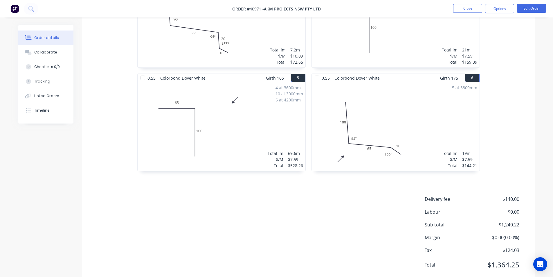
drag, startPoint x: 316, startPoint y: 171, endPoint x: 313, endPoint y: 223, distance: 52.1
click at [313, 223] on div "Delivery fee $140.00 Labour $0.00 Sub total $1,240.22 Margin $0.00 ( 0.00 %) Ta…" at bounding box center [309, 236] width 436 height 80
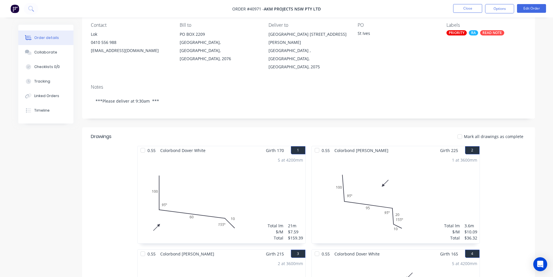
scroll to position [0, 0]
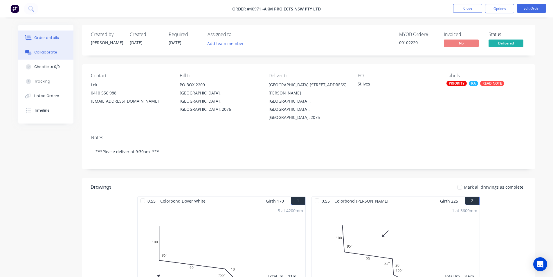
click at [46, 52] on div "Collaborate" at bounding box center [45, 52] width 23 height 5
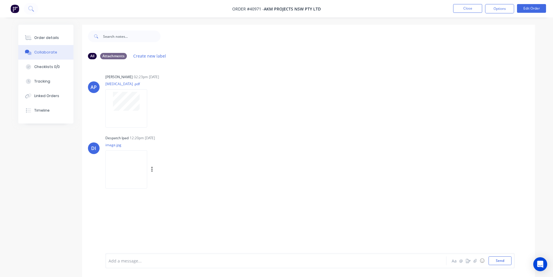
click at [115, 160] on img at bounding box center [126, 169] width 42 height 38
drag, startPoint x: 57, startPoint y: 37, endPoint x: 67, endPoint y: 48, distance: 14.6
click at [57, 37] on button "Order details" at bounding box center [45, 38] width 55 height 15
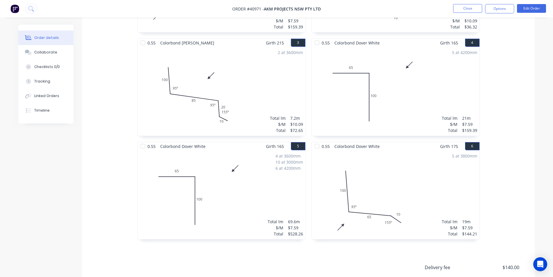
scroll to position [330, 0]
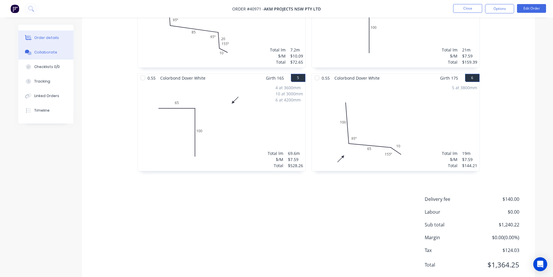
click at [60, 53] on button "Collaborate" at bounding box center [45, 52] width 55 height 15
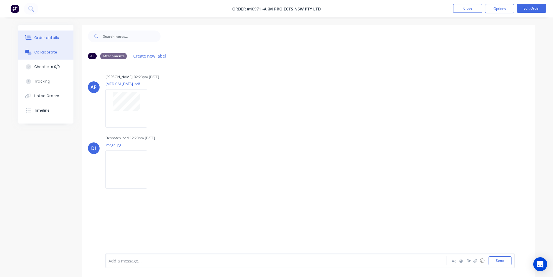
click at [60, 37] on button "Order details" at bounding box center [45, 38] width 55 height 15
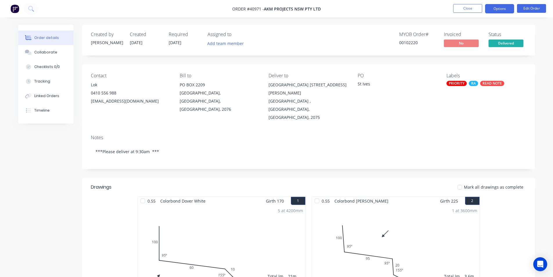
click at [508, 10] on button "Options" at bounding box center [499, 8] width 29 height 9
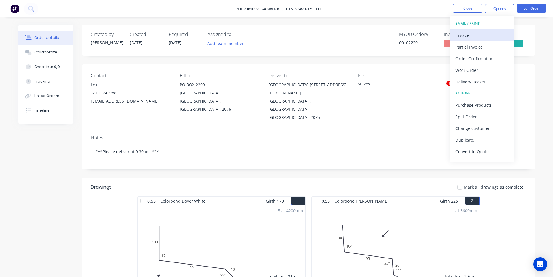
click at [486, 31] on div "Invoice" at bounding box center [482, 35] width 53 height 8
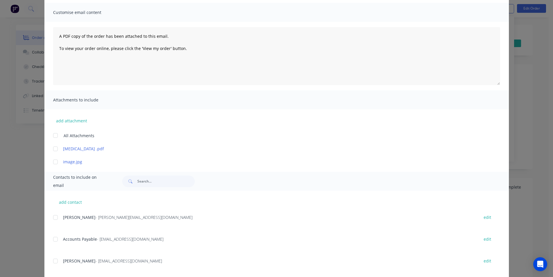
scroll to position [87, 0]
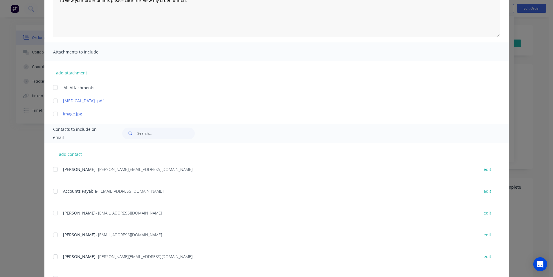
click at [55, 192] on div at bounding box center [56, 191] width 12 height 12
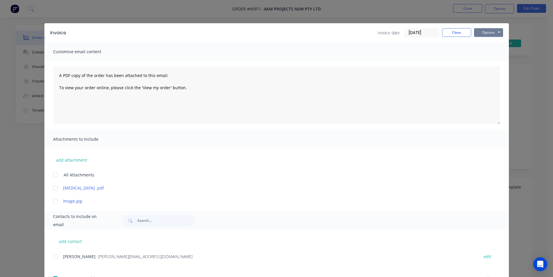
click at [475, 34] on button "Options" at bounding box center [488, 32] width 29 height 9
click at [478, 62] on button "Email" at bounding box center [492, 62] width 37 height 10
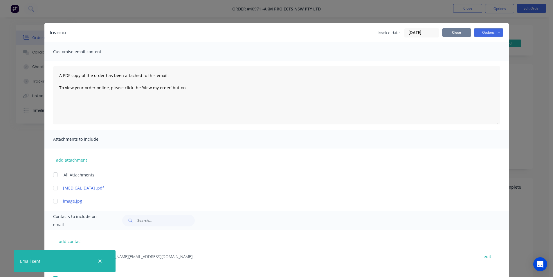
click at [450, 35] on button "Close" at bounding box center [456, 32] width 29 height 9
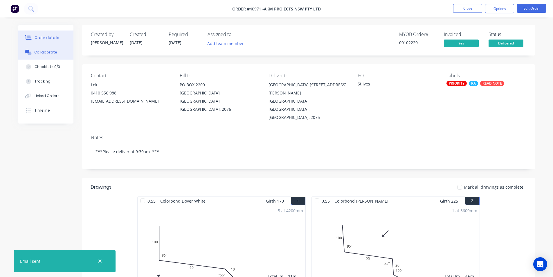
click at [33, 54] on button "Collaborate" at bounding box center [45, 52] width 55 height 15
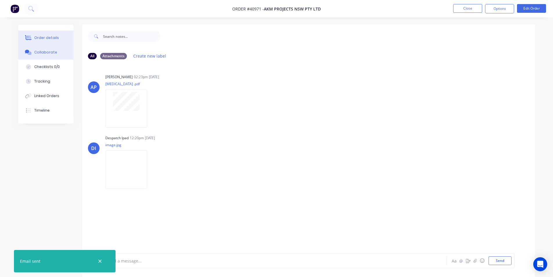
click at [52, 35] on button "Order details" at bounding box center [45, 38] width 55 height 15
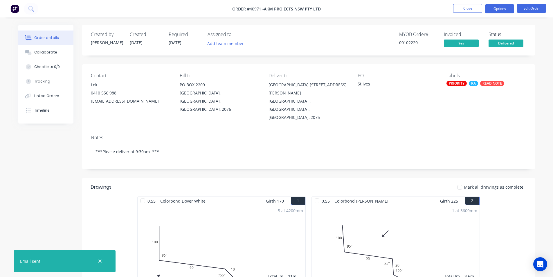
click at [497, 10] on button "Options" at bounding box center [499, 8] width 29 height 9
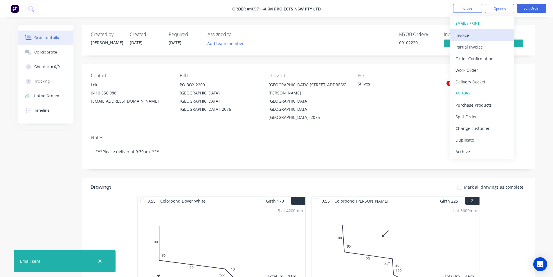
click at [482, 38] on div "Invoice" at bounding box center [482, 35] width 53 height 8
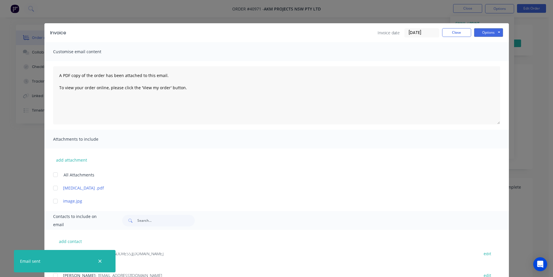
scroll to position [58, 0]
click at [100, 260] on icon "button" at bounding box center [100, 261] width 4 height 5
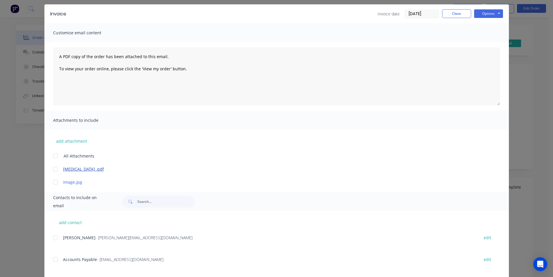
scroll to position [29, 0]
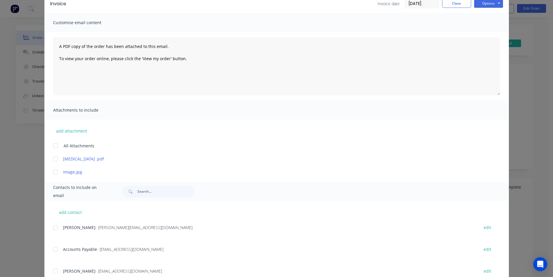
click at [57, 247] on div at bounding box center [56, 249] width 12 height 12
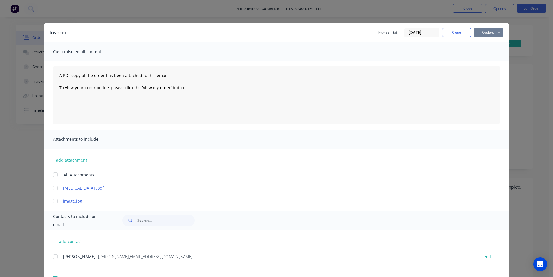
click at [494, 30] on button "Options" at bounding box center [488, 32] width 29 height 9
click at [448, 31] on button "Close" at bounding box center [456, 32] width 29 height 9
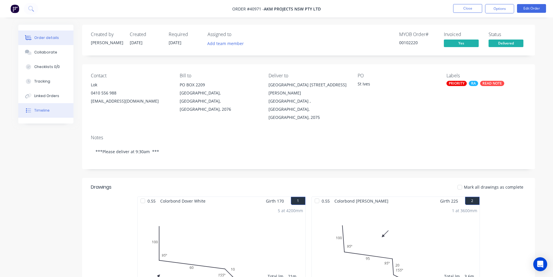
click at [62, 108] on button "Timeline" at bounding box center [45, 110] width 55 height 15
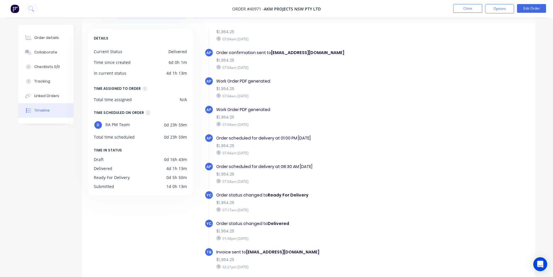
scroll to position [44, 0]
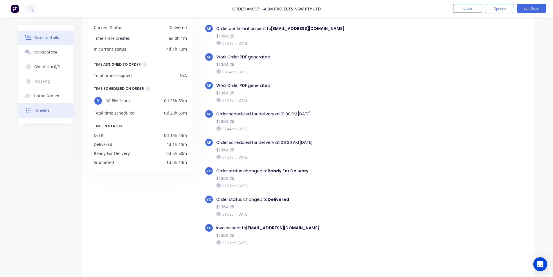
click at [50, 39] on div "Order details" at bounding box center [46, 37] width 25 height 5
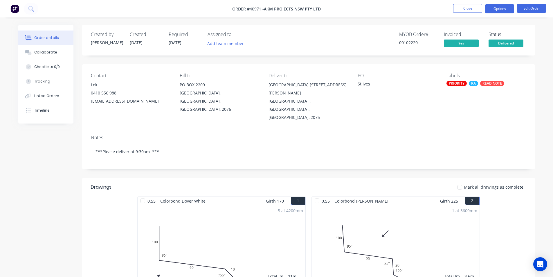
click at [506, 6] on button "Options" at bounding box center [499, 8] width 29 height 9
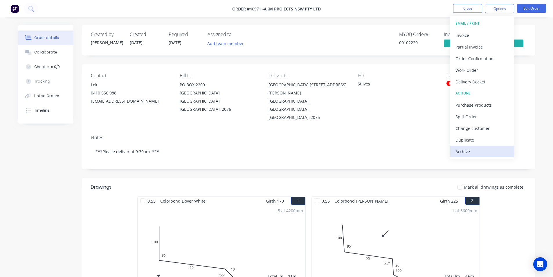
click at [479, 152] on div "Archive" at bounding box center [482, 151] width 53 height 8
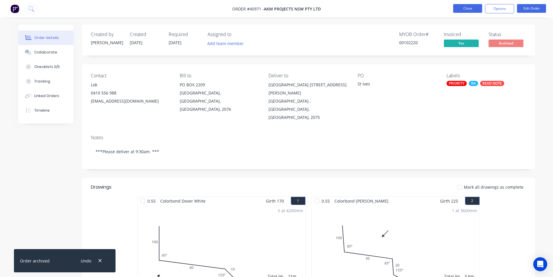
click at [464, 9] on button "Close" at bounding box center [467, 8] width 29 height 9
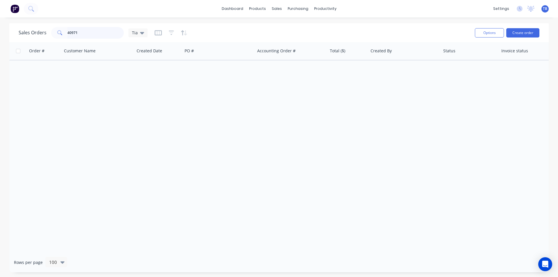
drag, startPoint x: 83, startPoint y: 32, endPoint x: 28, endPoint y: 25, distance: 55.1
click at [28, 25] on div "Sales Orders 40971 Tia Options Create order" at bounding box center [278, 32] width 539 height 19
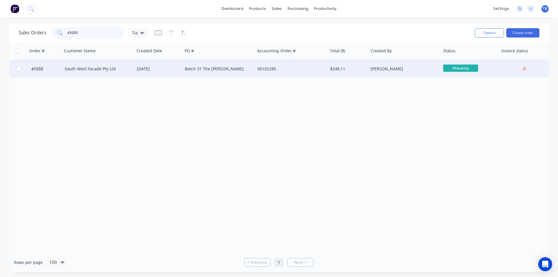
type input "41033"
click at [96, 69] on div "South West Facade Pty Ltd" at bounding box center [96, 69] width 64 height 6
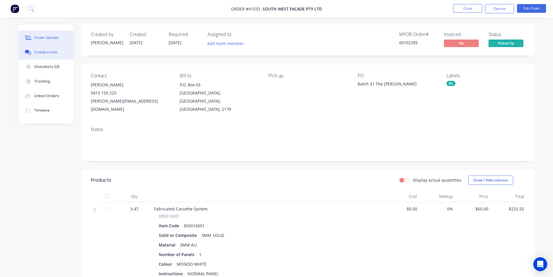
click at [50, 54] on div "Collaborate" at bounding box center [45, 52] width 23 height 5
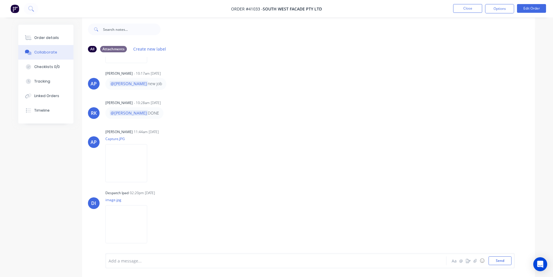
scroll to position [9, 0]
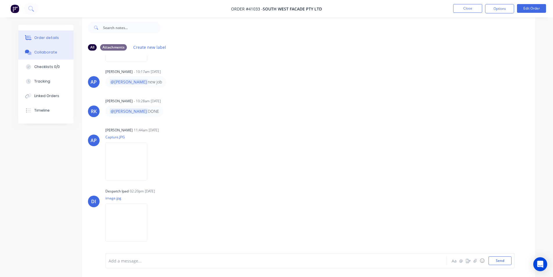
click at [54, 40] on button "Order details" at bounding box center [45, 38] width 55 height 15
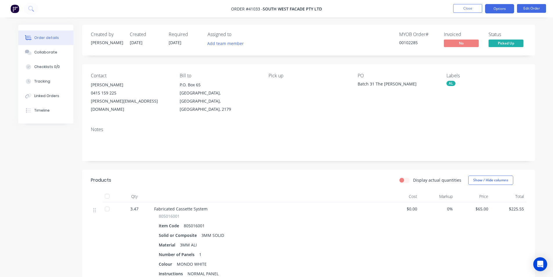
click at [503, 10] on button "Options" at bounding box center [499, 8] width 29 height 9
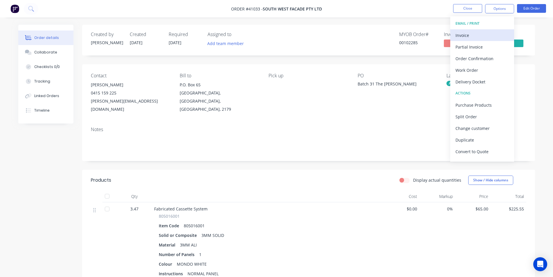
click at [482, 38] on div "Invoice" at bounding box center [482, 35] width 53 height 8
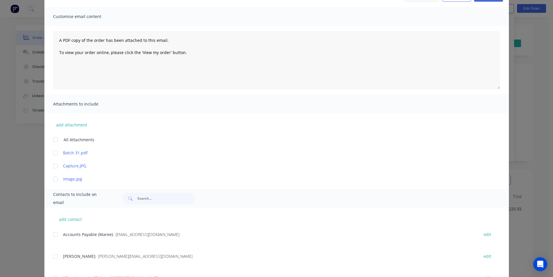
scroll to position [87, 0]
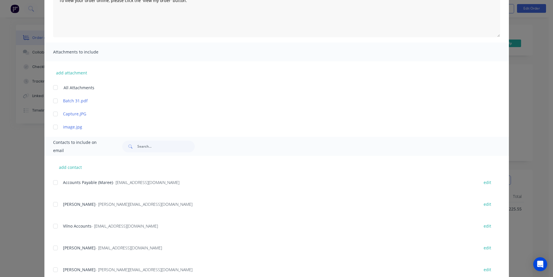
click at [54, 182] on div at bounding box center [56, 183] width 12 height 12
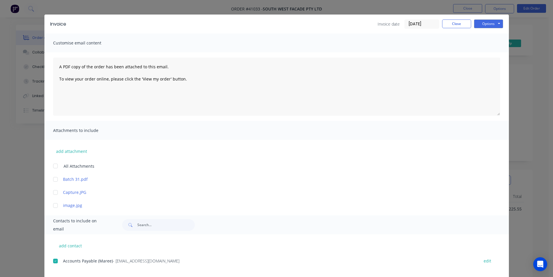
scroll to position [0, 0]
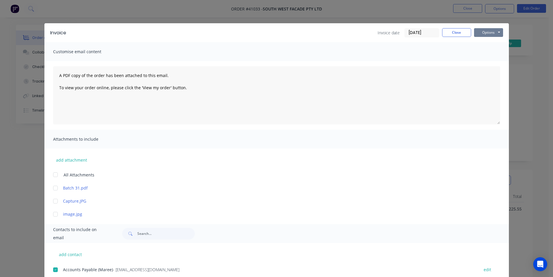
click at [495, 33] on button "Options" at bounding box center [488, 32] width 29 height 9
click at [488, 62] on button "Email" at bounding box center [492, 62] width 37 height 10
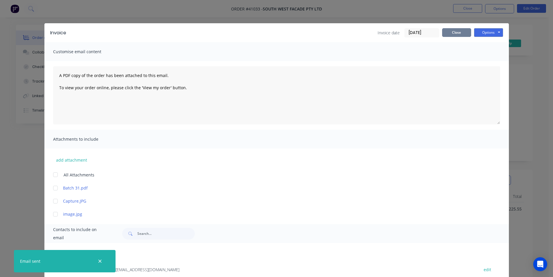
click at [462, 34] on button "Close" at bounding box center [456, 32] width 29 height 9
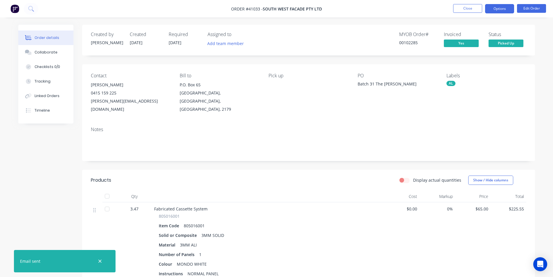
click at [508, 5] on button "Options" at bounding box center [499, 8] width 29 height 9
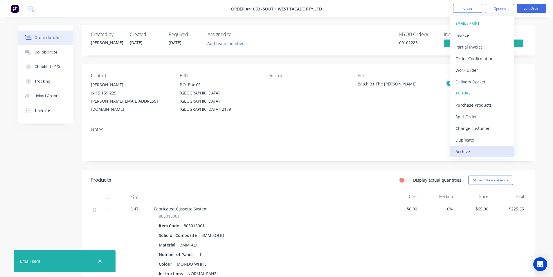
click at [473, 151] on div "Archive" at bounding box center [482, 151] width 53 height 8
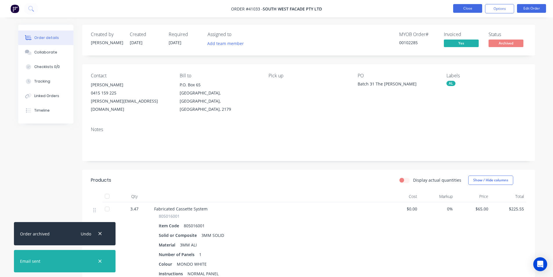
click at [477, 6] on button "Close" at bounding box center [467, 8] width 29 height 9
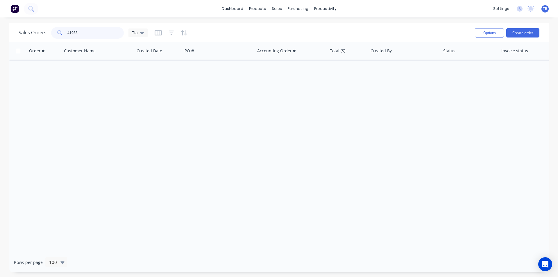
drag, startPoint x: 101, startPoint y: 34, endPoint x: 24, endPoint y: 29, distance: 76.9
click at [25, 29] on div "Sales Orders 41033 Tia" at bounding box center [83, 33] width 129 height 12
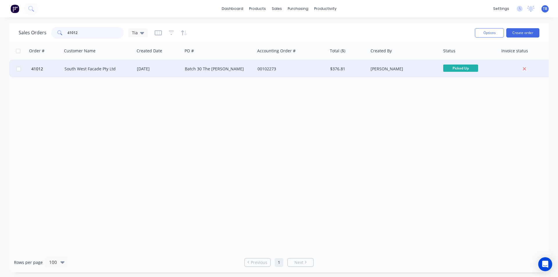
type input "41012"
click at [98, 69] on div "South West Facade Pty Ltd" at bounding box center [96, 69] width 64 height 6
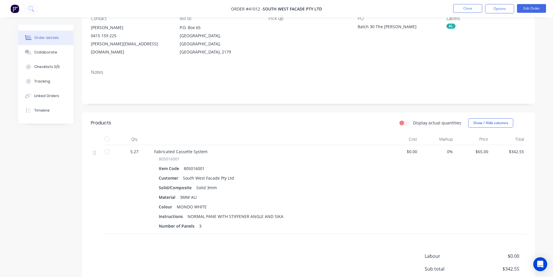
scroll to position [116, 0]
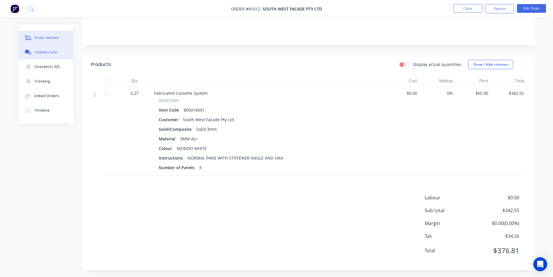
click at [37, 52] on div "Collaborate" at bounding box center [45, 52] width 23 height 5
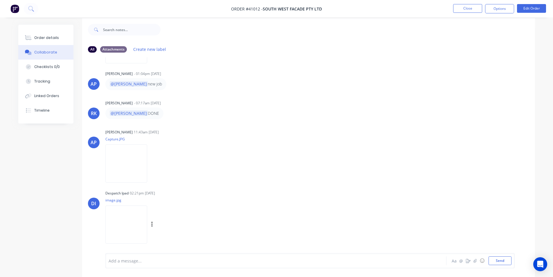
scroll to position [9, 0]
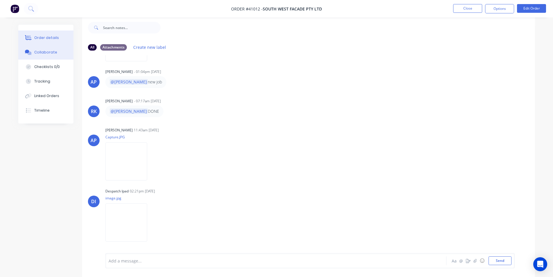
click at [42, 33] on button "Order details" at bounding box center [45, 38] width 55 height 15
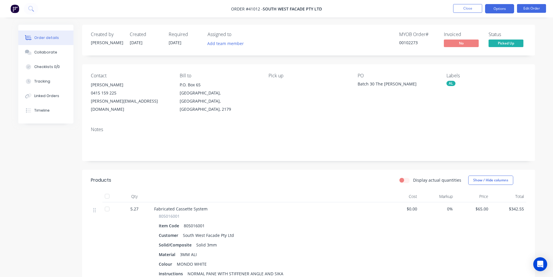
click at [492, 8] on button "Options" at bounding box center [499, 8] width 29 height 9
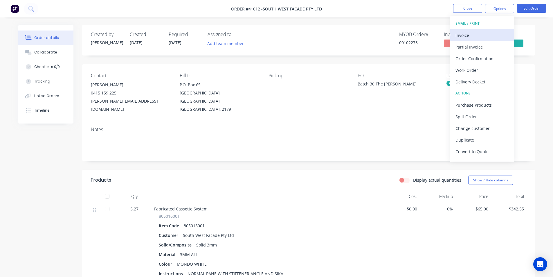
click at [481, 34] on div "Invoice" at bounding box center [482, 35] width 53 height 8
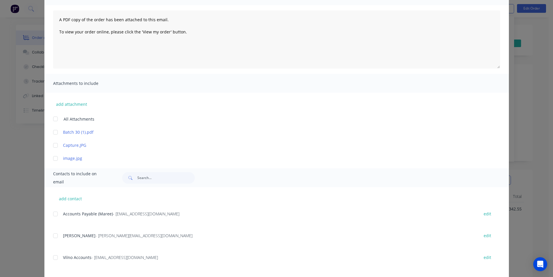
scroll to position [106, 0]
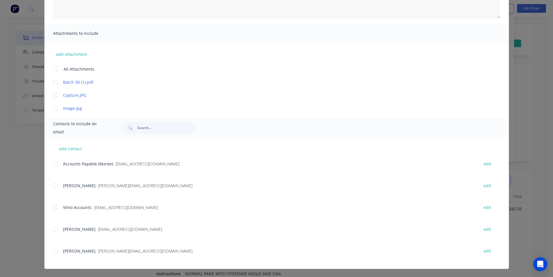
click at [53, 162] on div at bounding box center [56, 164] width 12 height 12
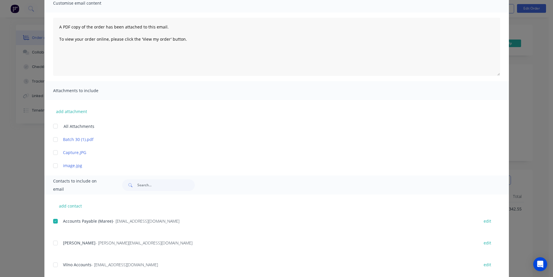
scroll to position [0, 0]
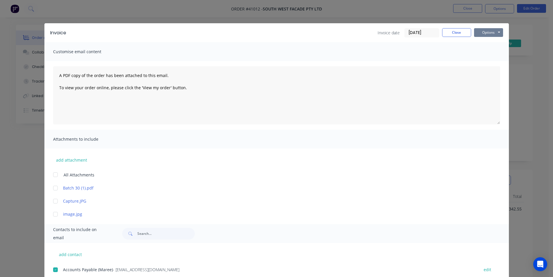
click at [496, 31] on button "Options" at bounding box center [488, 32] width 29 height 9
click at [492, 62] on button "Email" at bounding box center [492, 62] width 37 height 10
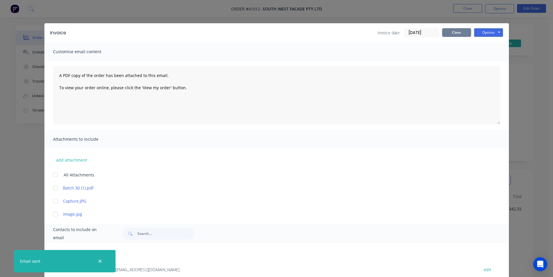
click at [444, 30] on button "Close" at bounding box center [456, 32] width 29 height 9
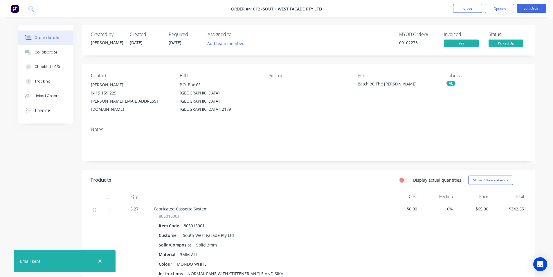
click at [509, 4] on nav "Order #41012 - South West Facade Pty Ltd Close Options Edit Order" at bounding box center [276, 8] width 553 height 17
click at [508, 9] on button "Options" at bounding box center [499, 8] width 29 height 9
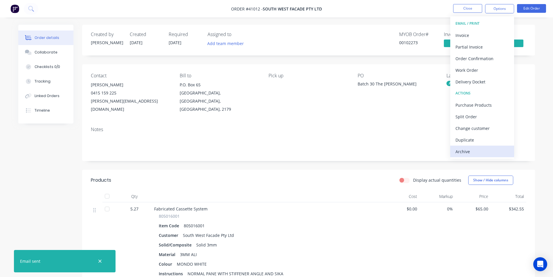
click at [478, 152] on div "Archive" at bounding box center [482, 151] width 53 height 8
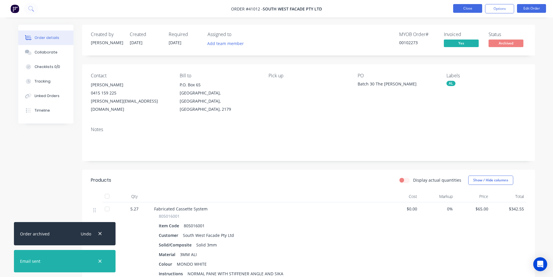
click at [473, 9] on button "Close" at bounding box center [467, 8] width 29 height 9
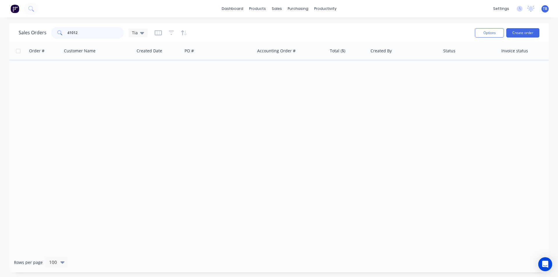
drag, startPoint x: 91, startPoint y: 33, endPoint x: 0, endPoint y: 24, distance: 91.3
click at [0, 24] on div "Sales Orders 41012 Tia Options Create order Order # Customer Name Created Date …" at bounding box center [279, 147] width 558 height 249
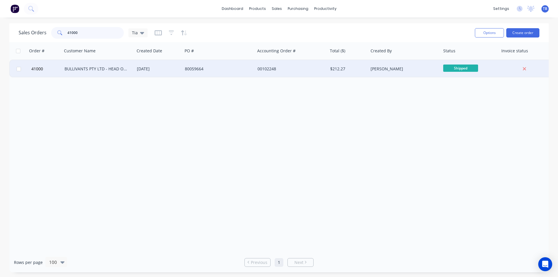
type input "41000"
click at [97, 66] on div "BULLIVANTS PTY LTD - HEAD OFFICE" at bounding box center [96, 69] width 64 height 6
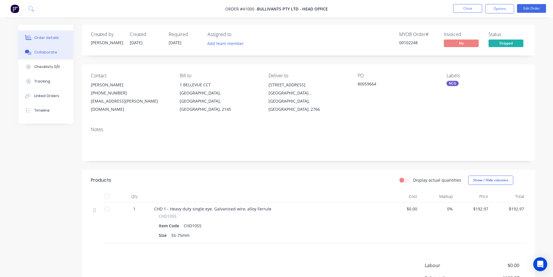
click at [44, 51] on div "Collaborate" at bounding box center [45, 52] width 23 height 5
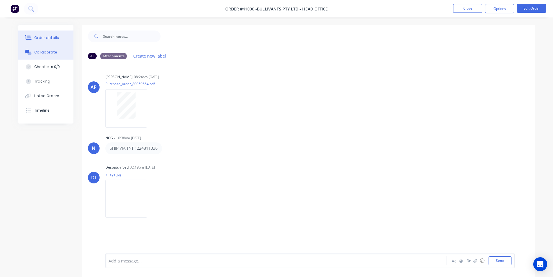
click at [50, 38] on div "Order details" at bounding box center [46, 37] width 25 height 5
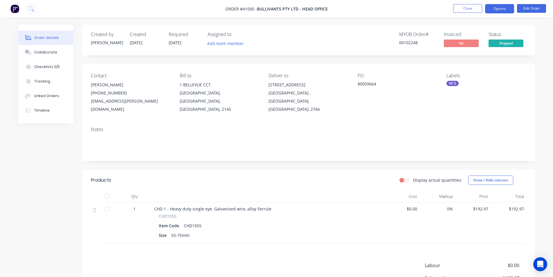
click at [496, 7] on button "Options" at bounding box center [499, 8] width 29 height 9
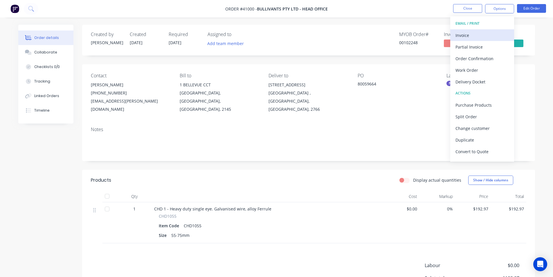
click at [471, 35] on div "Invoice" at bounding box center [482, 35] width 53 height 8
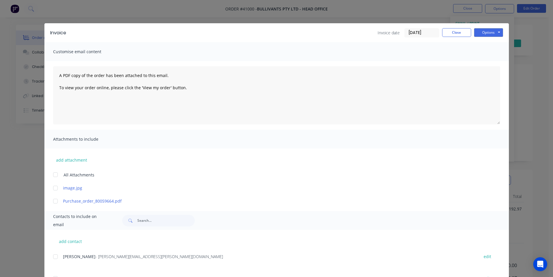
scroll to position [116, 0]
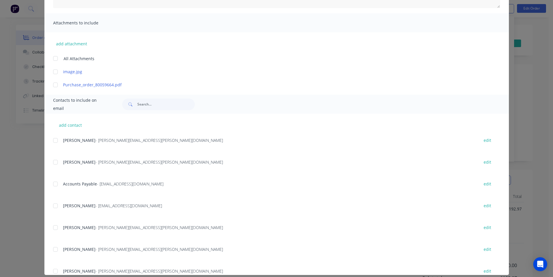
drag, startPoint x: 55, startPoint y: 183, endPoint x: 177, endPoint y: 185, distance: 122.0
click at [55, 183] on div at bounding box center [56, 184] width 12 height 12
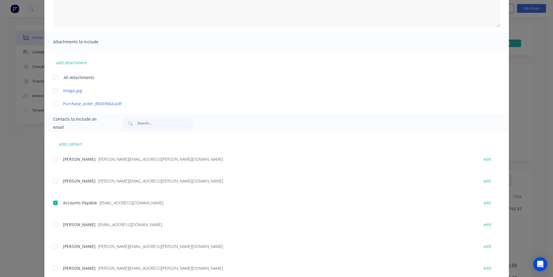
scroll to position [0, 0]
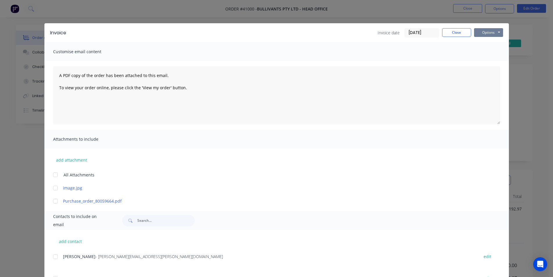
click at [487, 33] on button "Options" at bounding box center [488, 32] width 29 height 9
click at [490, 60] on button "Email" at bounding box center [492, 62] width 37 height 10
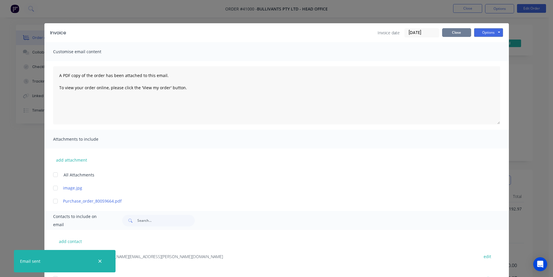
click at [451, 31] on button "Close" at bounding box center [456, 32] width 29 height 9
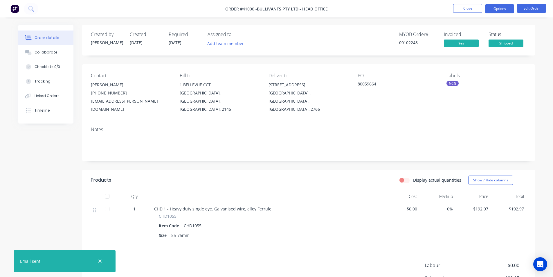
click at [503, 7] on button "Options" at bounding box center [499, 8] width 29 height 9
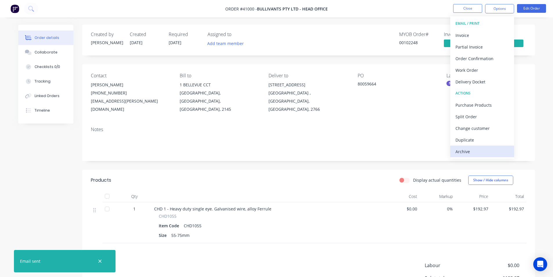
click at [495, 155] on div "Archive" at bounding box center [482, 151] width 53 height 8
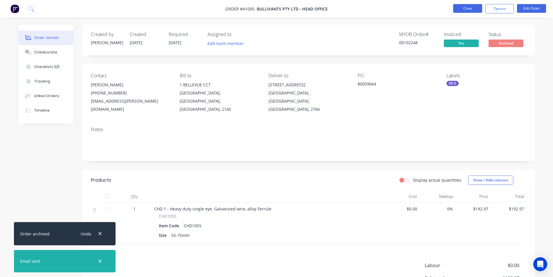
click at [471, 6] on button "Close" at bounding box center [467, 8] width 29 height 9
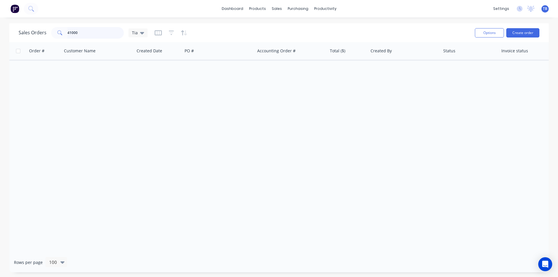
drag, startPoint x: 95, startPoint y: 32, endPoint x: 48, endPoint y: 25, distance: 47.5
click at [49, 28] on div "Sales Orders 41000 Tia" at bounding box center [83, 33] width 129 height 12
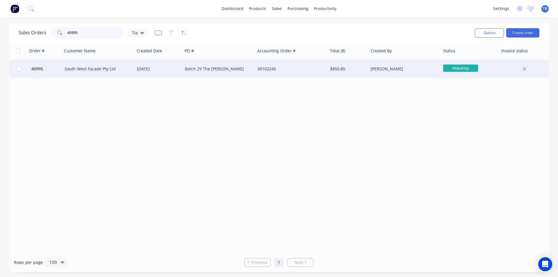
type input "40995"
click at [92, 70] on div "South West Facade Pty Ltd" at bounding box center [96, 69] width 64 height 6
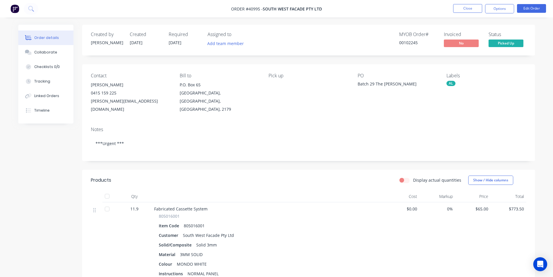
scroll to position [116, 0]
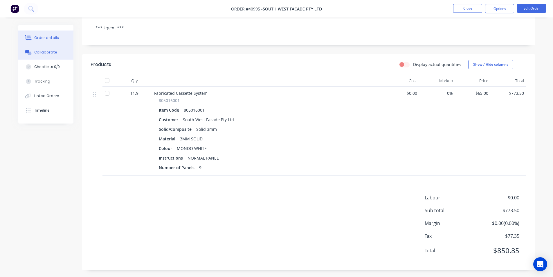
click at [40, 54] on div "Collaborate" at bounding box center [45, 52] width 23 height 5
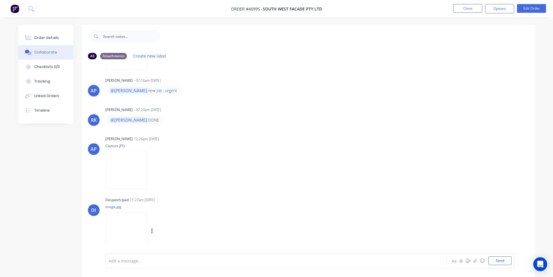
scroll to position [9, 0]
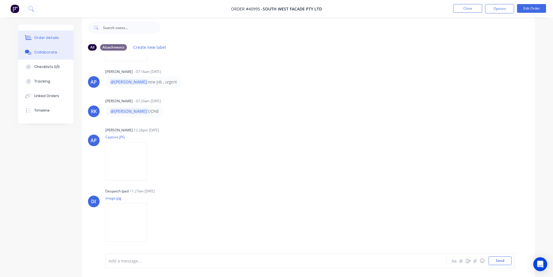
click at [52, 36] on div "Order details" at bounding box center [46, 37] width 25 height 5
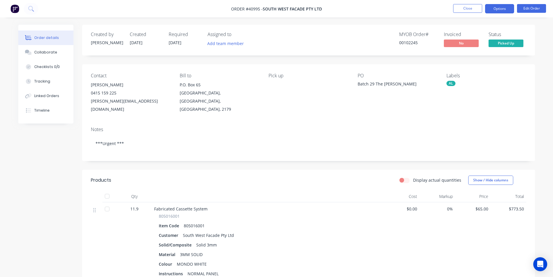
click at [496, 4] on button "Options" at bounding box center [499, 8] width 29 height 9
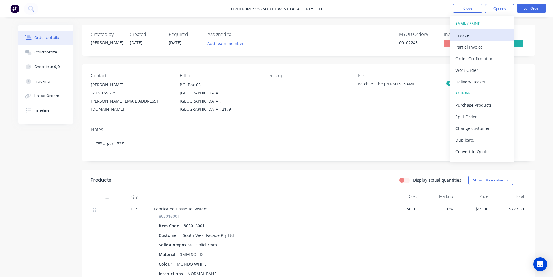
click at [483, 35] on div "Invoice" at bounding box center [482, 35] width 53 height 8
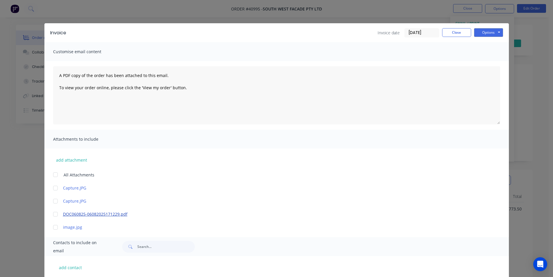
scroll to position [119, 0]
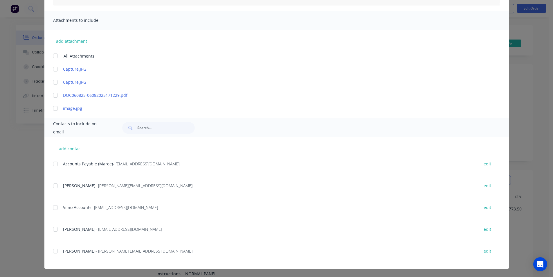
click at [57, 167] on div at bounding box center [56, 164] width 12 height 12
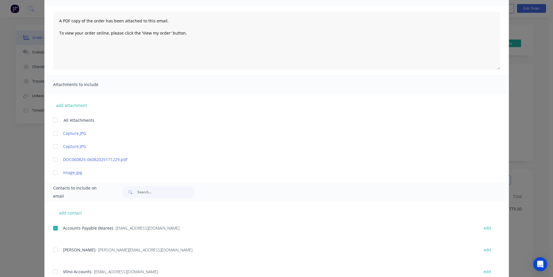
scroll to position [3, 0]
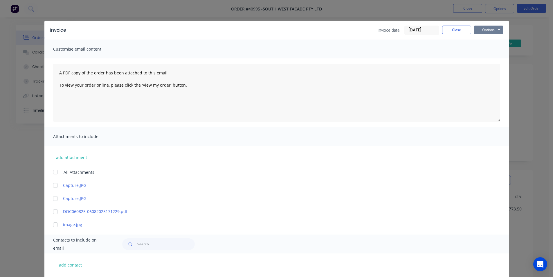
click at [484, 27] on button "Options" at bounding box center [488, 30] width 29 height 9
click at [485, 59] on button "Email" at bounding box center [492, 60] width 37 height 10
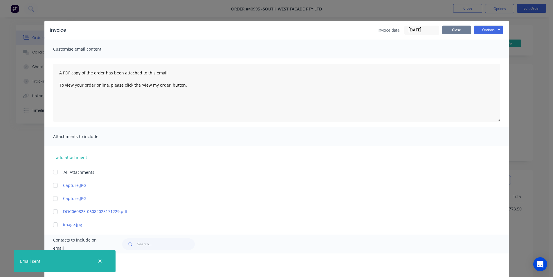
click at [457, 26] on button "Close" at bounding box center [456, 30] width 29 height 9
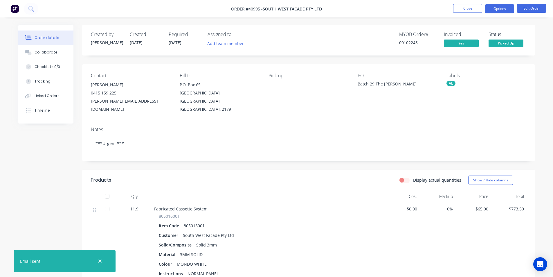
click at [510, 7] on button "Options" at bounding box center [499, 8] width 29 height 9
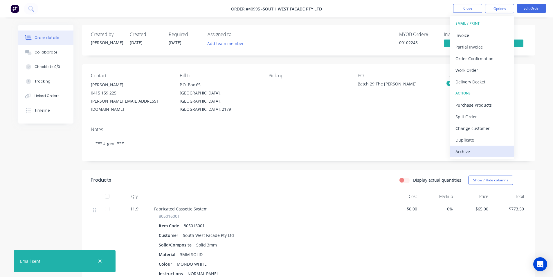
click at [482, 150] on div "Archive" at bounding box center [482, 151] width 53 height 8
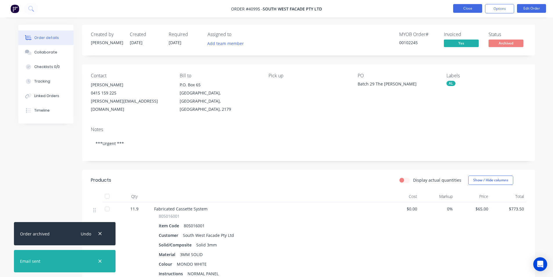
click at [474, 10] on button "Close" at bounding box center [467, 8] width 29 height 9
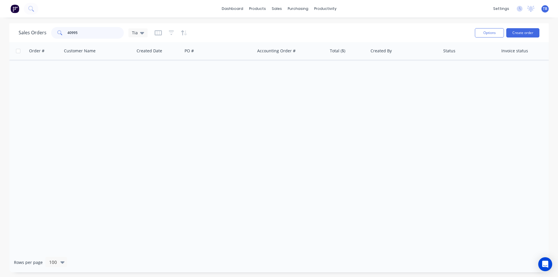
drag, startPoint x: 77, startPoint y: 35, endPoint x: 0, endPoint y: 31, distance: 76.8
click at [4, 33] on div "Sales Orders 40995 Tia Options Create order Order # Customer Name Created Date …" at bounding box center [279, 147] width 558 height 249
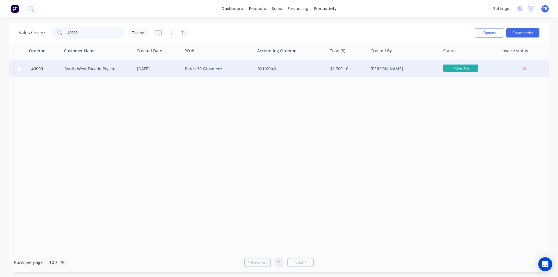
type input "40990"
click at [101, 70] on div "South West Facade Pty Ltd" at bounding box center [96, 69] width 64 height 6
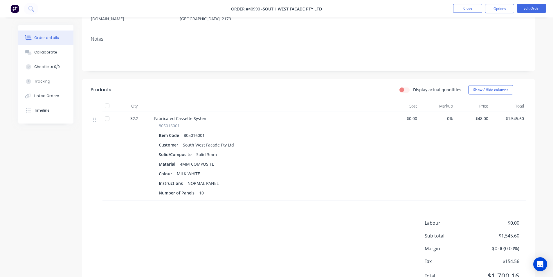
scroll to position [116, 0]
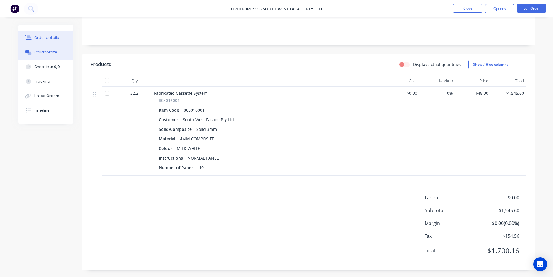
click at [47, 47] on button "Collaborate" at bounding box center [45, 52] width 55 height 15
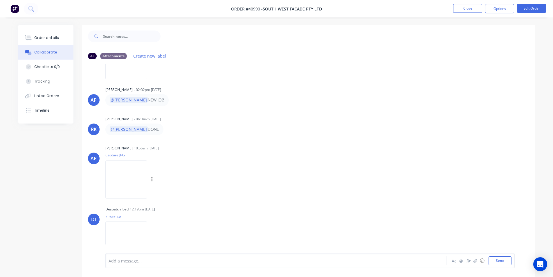
scroll to position [58, 0]
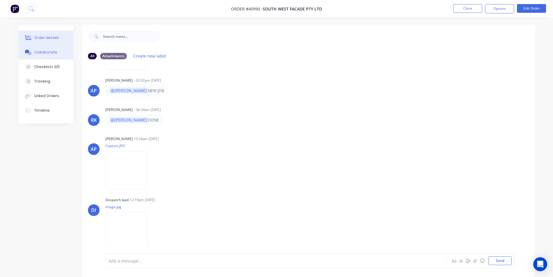
click at [56, 37] on div "Order details" at bounding box center [46, 37] width 25 height 5
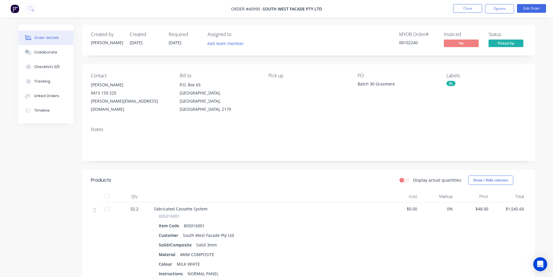
click at [495, 14] on nav "Order #40990 - South West Facade Pty Ltd Close Options Edit Order" at bounding box center [276, 8] width 553 height 17
click at [490, 11] on button "Options" at bounding box center [499, 8] width 29 height 9
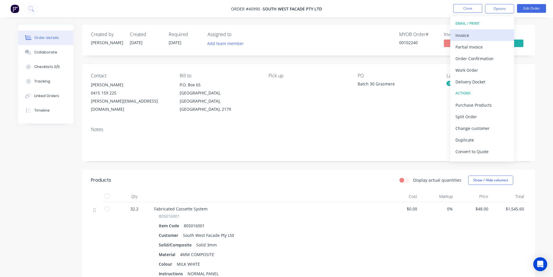
click at [481, 34] on div "Invoice" at bounding box center [482, 35] width 53 height 8
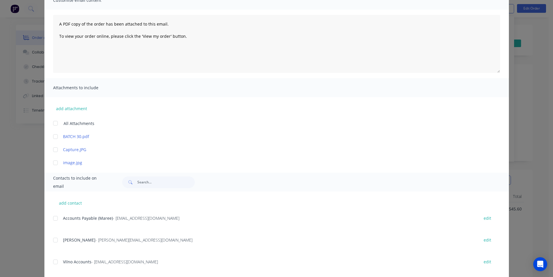
scroll to position [106, 0]
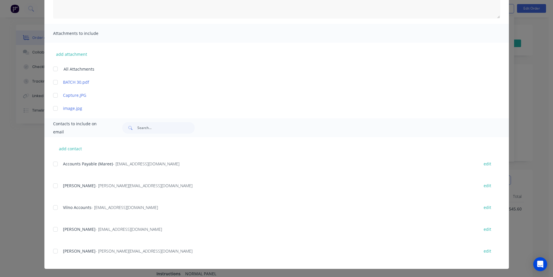
click at [53, 163] on div at bounding box center [56, 164] width 12 height 12
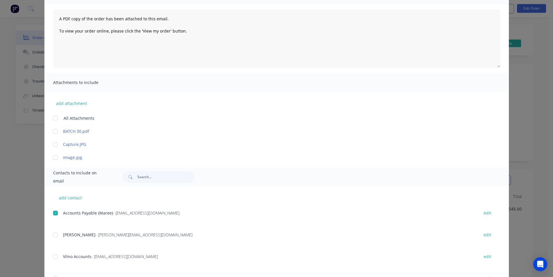
scroll to position [0, 0]
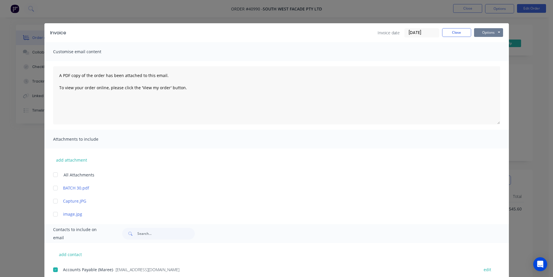
click at [497, 32] on button "Options" at bounding box center [488, 32] width 29 height 9
click at [495, 65] on button "Email" at bounding box center [492, 62] width 37 height 10
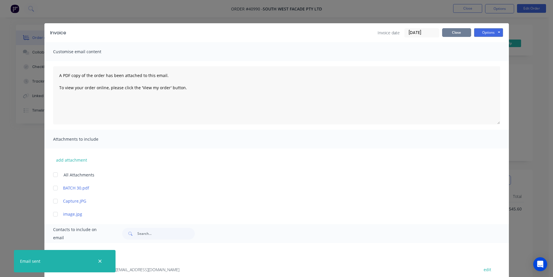
click at [449, 30] on button "Close" at bounding box center [456, 32] width 29 height 9
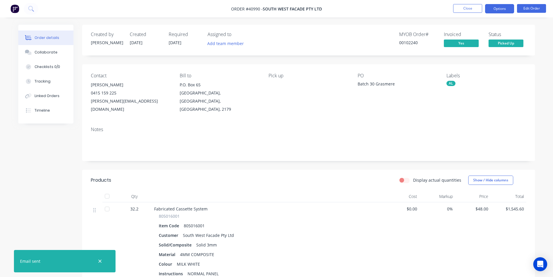
click at [510, 6] on button "Options" at bounding box center [499, 8] width 29 height 9
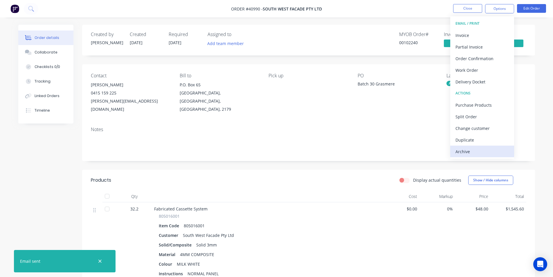
click at [485, 156] on button "Archive" at bounding box center [483, 152] width 64 height 12
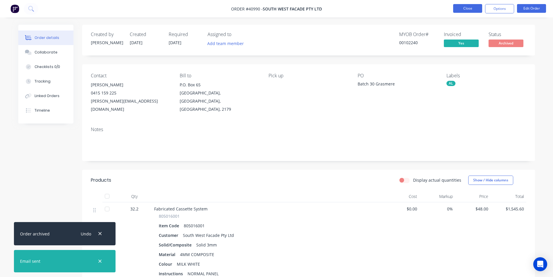
click at [462, 7] on button "Close" at bounding box center [467, 8] width 29 height 9
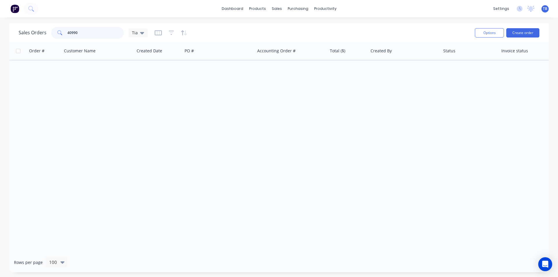
drag, startPoint x: 82, startPoint y: 31, endPoint x: 0, endPoint y: 27, distance: 82.3
click at [1, 28] on div "Sales Orders 40990 Tia Options Create order Order # Customer Name Created Date …" at bounding box center [279, 147] width 558 height 249
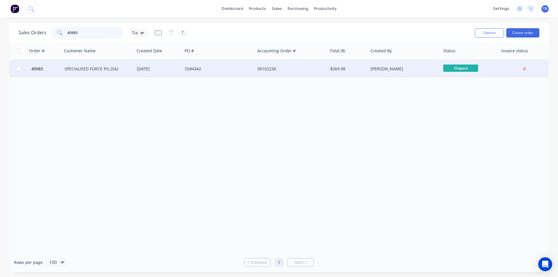
type input "40983"
click at [106, 65] on div "SPECIALISED FORCE P/L (SA)" at bounding box center [98, 68] width 73 height 17
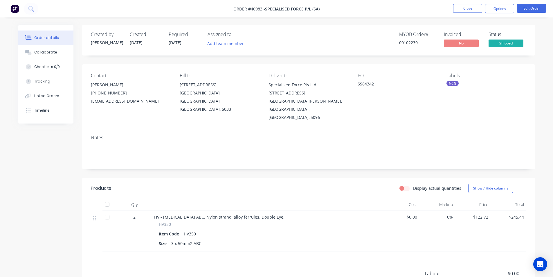
click at [56, 44] on button "Order details" at bounding box center [45, 38] width 55 height 15
click at [53, 57] on button "Collaborate" at bounding box center [45, 52] width 55 height 15
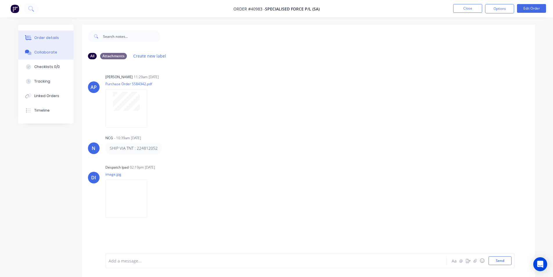
click at [55, 37] on div "Order details" at bounding box center [46, 37] width 25 height 5
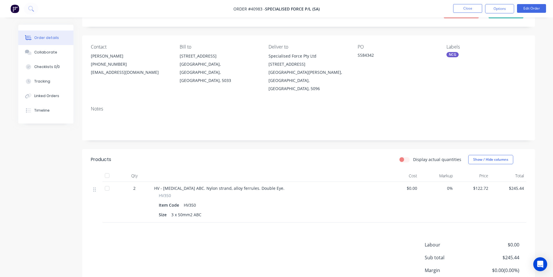
scroll to position [62, 0]
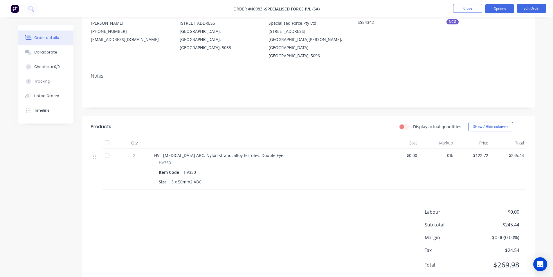
click at [503, 10] on button "Options" at bounding box center [499, 8] width 29 height 9
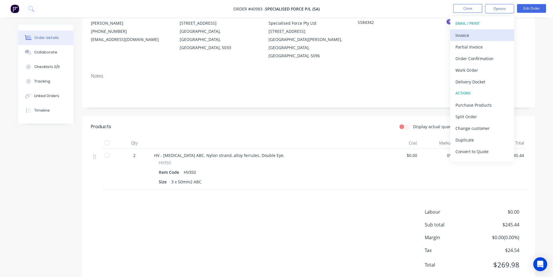
click at [493, 31] on div "Invoice" at bounding box center [482, 35] width 53 height 8
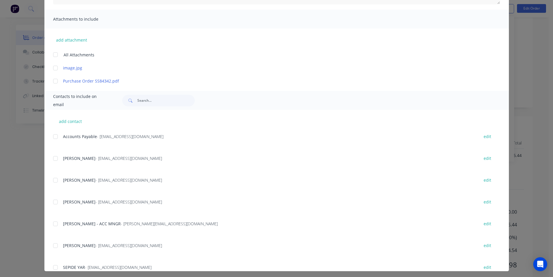
scroll to position [122, 0]
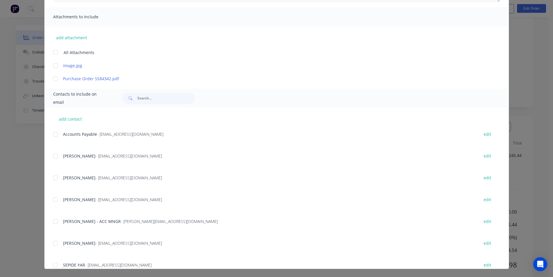
click at [52, 134] on div at bounding box center [56, 134] width 12 height 12
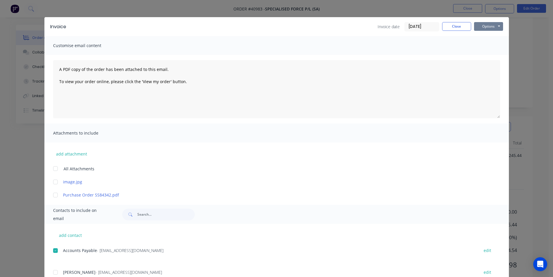
click at [487, 26] on button "Options" at bounding box center [488, 26] width 29 height 9
click at [487, 57] on button "Email" at bounding box center [492, 56] width 37 height 10
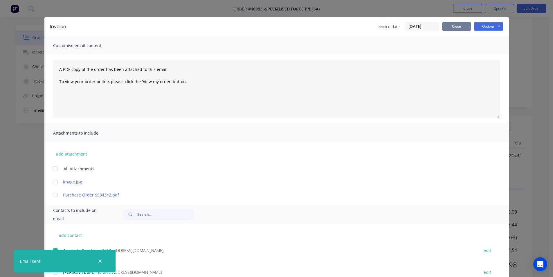
click at [461, 28] on button "Close" at bounding box center [456, 26] width 29 height 9
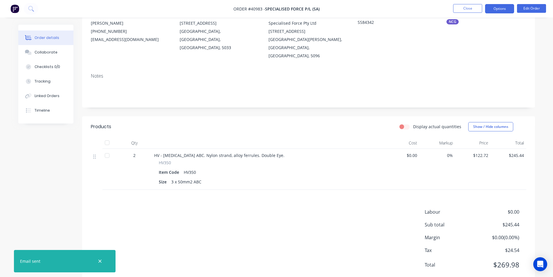
click at [492, 10] on button "Options" at bounding box center [499, 8] width 29 height 9
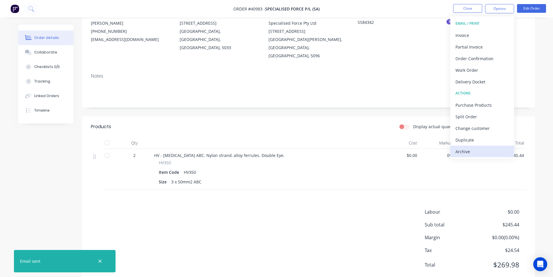
click at [499, 150] on div "Archive" at bounding box center [482, 151] width 53 height 8
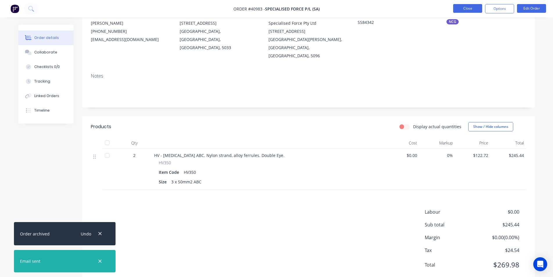
click at [465, 8] on button "Close" at bounding box center [467, 8] width 29 height 9
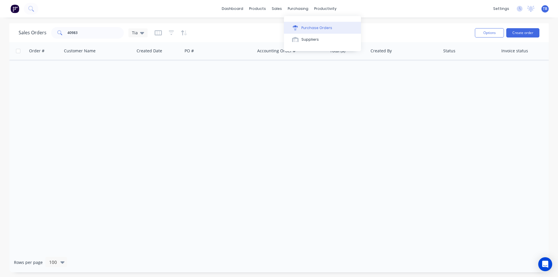
click at [304, 26] on div "Purchase Orders" at bounding box center [316, 27] width 31 height 5
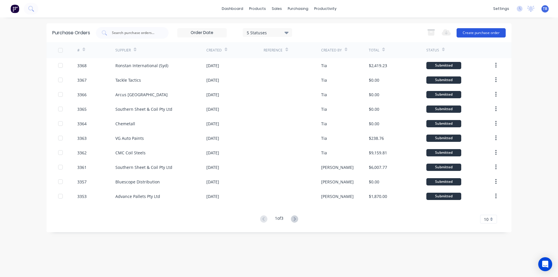
click at [487, 33] on button "Create purchase order" at bounding box center [480, 32] width 49 height 9
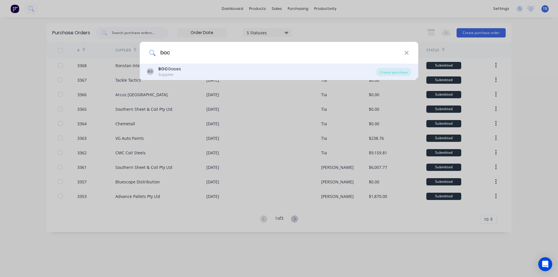
type input "boc"
click at [287, 75] on div "BG BOC Gases Supplier" at bounding box center [261, 71] width 229 height 11
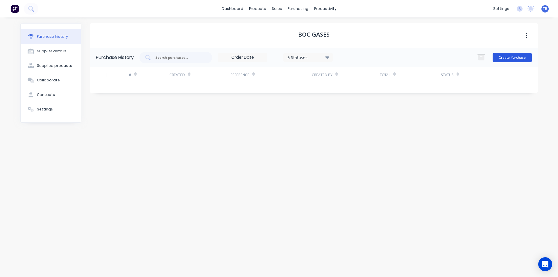
click at [502, 56] on button "Create Purchase" at bounding box center [511, 57] width 39 height 9
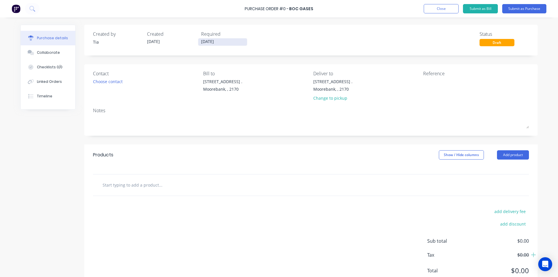
click at [221, 38] on label "[DATE]" at bounding box center [222, 42] width 49 height 8
click at [221, 38] on input "[DATE]" at bounding box center [222, 41] width 49 height 7
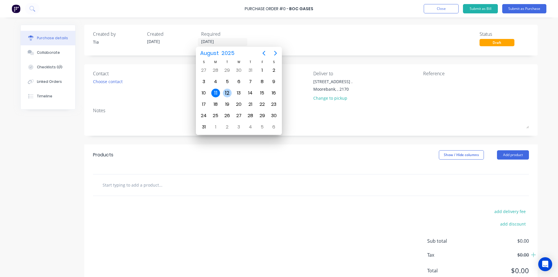
click at [227, 92] on div "12" at bounding box center [227, 93] width 9 height 9
type input "12/08/25"
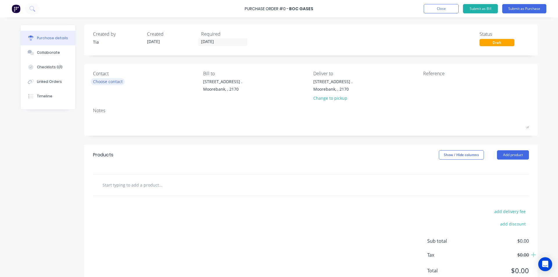
click at [114, 82] on div "Choose contact" at bounding box center [108, 81] width 30 height 6
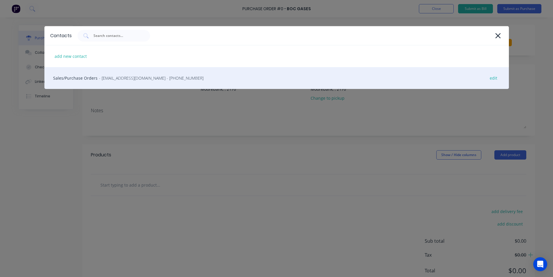
click at [110, 82] on div "Sales/Purchase Orders - moorebank.gas&gear@boc.com - (02) 9600 9900 edit" at bounding box center [276, 78] width 465 height 22
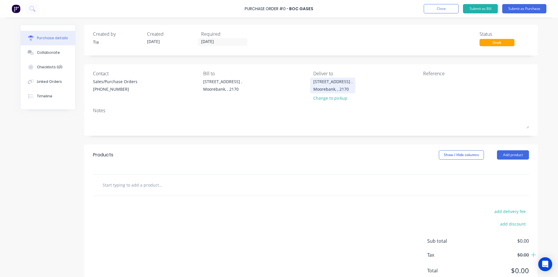
click at [325, 83] on div "16 Yulong Close ." at bounding box center [332, 81] width 39 height 6
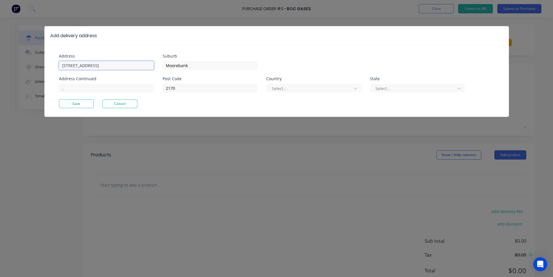
drag, startPoint x: 101, startPoint y: 64, endPoint x: -60, endPoint y: 67, distance: 160.4
click at [0, 67] on html "Purchase Order #0 - BOC Gases Add product Close Submit as Bill Submit as Purcha…" at bounding box center [276, 153] width 553 height 306
type input "26 Iraking Avenue"
drag, startPoint x: 82, startPoint y: 101, endPoint x: 82, endPoint y: 107, distance: 6.1
click at [82, 101] on button "Save" at bounding box center [76, 103] width 35 height 9
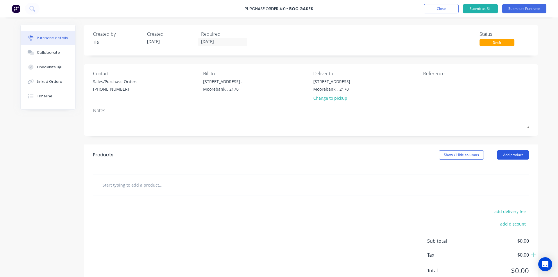
click at [510, 151] on button "Add product" at bounding box center [513, 154] width 32 height 9
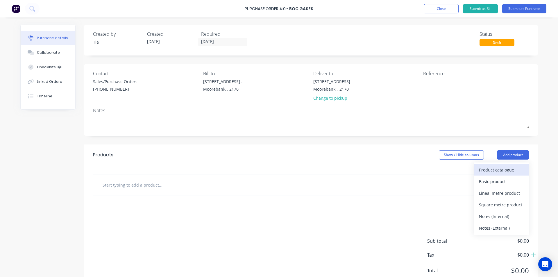
click at [507, 173] on div "Product catalogue" at bounding box center [501, 170] width 45 height 8
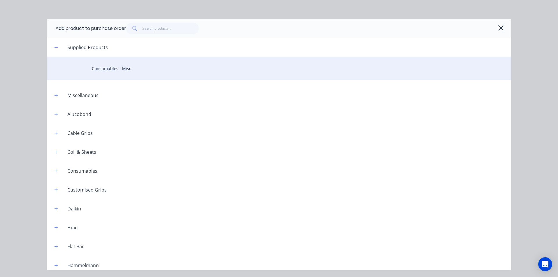
click at [150, 75] on div "Consumables - Misc" at bounding box center [279, 68] width 464 height 23
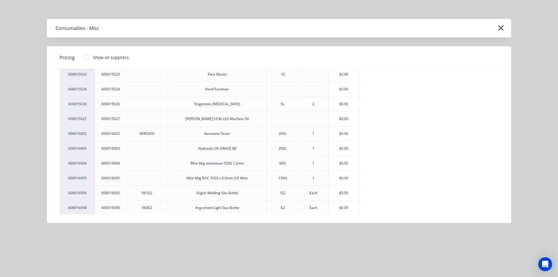
scroll to position [58, 0]
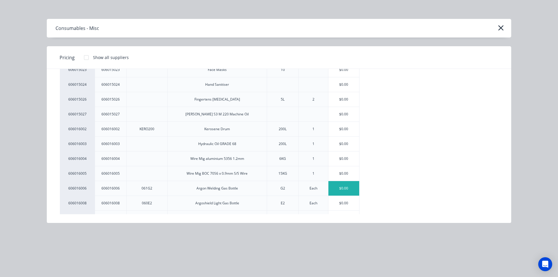
click at [347, 187] on div "$0.00" at bounding box center [343, 188] width 31 height 15
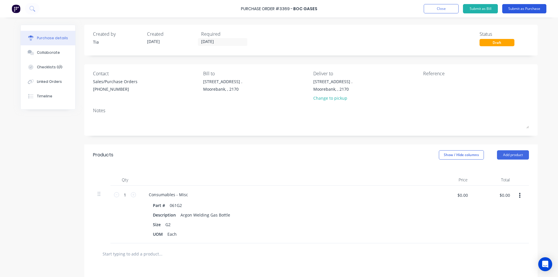
click at [537, 6] on button "Submit as Purchase" at bounding box center [524, 8] width 44 height 9
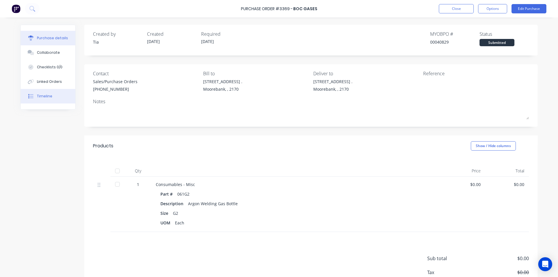
drag, startPoint x: 26, startPoint y: 97, endPoint x: 33, endPoint y: 97, distance: 7.0
click at [28, 97] on icon at bounding box center [30, 96] width 5 height 5
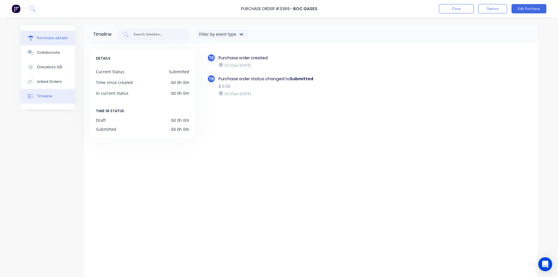
click at [61, 39] on div "Purchase details" at bounding box center [52, 37] width 31 height 5
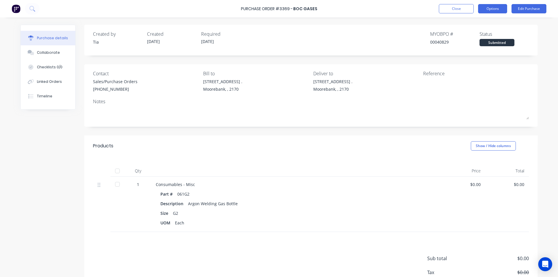
click at [504, 6] on button "Options" at bounding box center [492, 8] width 29 height 9
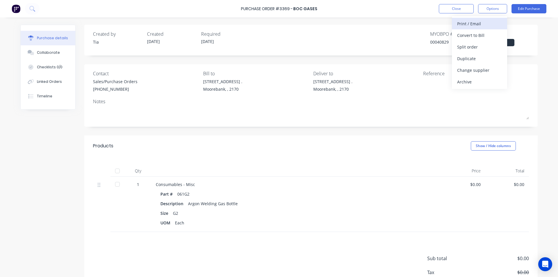
click at [489, 26] on div "Print / Email" at bounding box center [479, 23] width 45 height 8
click at [484, 47] on div "Without pricing" at bounding box center [479, 47] width 45 height 8
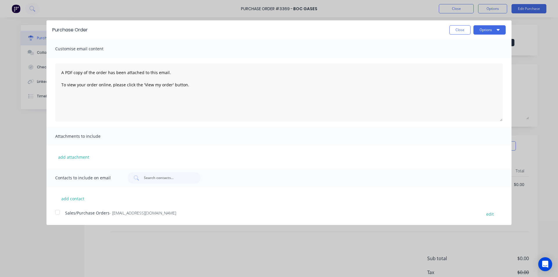
drag, startPoint x: 62, startPoint y: 211, endPoint x: 70, endPoint y: 211, distance: 7.8
click at [62, 211] on div at bounding box center [58, 212] width 12 height 12
click at [482, 28] on button "Options" at bounding box center [489, 29] width 32 height 9
click at [483, 57] on div "Email" at bounding box center [478, 56] width 45 height 8
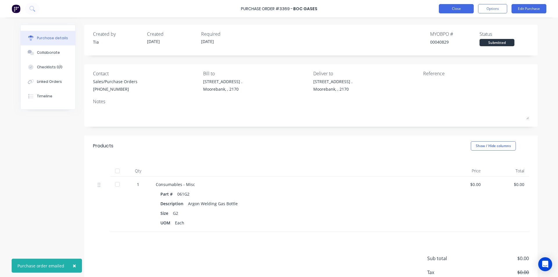
click at [450, 8] on button "Close" at bounding box center [456, 8] width 35 height 9
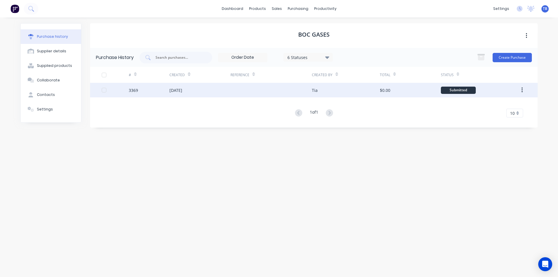
click at [211, 96] on div "[DATE]" at bounding box center [199, 90] width 61 height 15
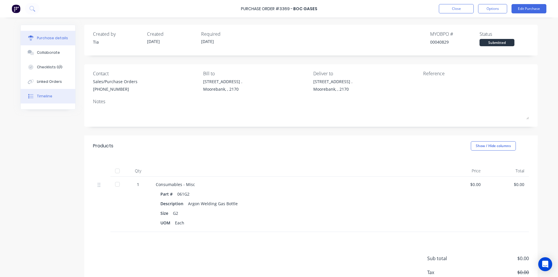
click at [64, 97] on button "Timeline" at bounding box center [48, 96] width 55 height 15
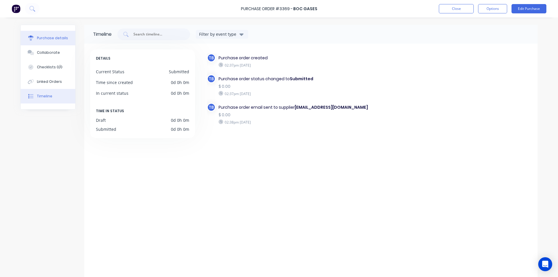
click at [51, 38] on div "Purchase details" at bounding box center [52, 37] width 31 height 5
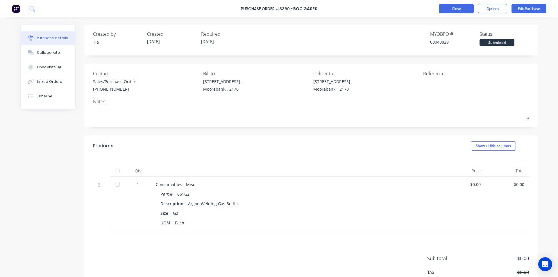
click at [461, 6] on button "Close" at bounding box center [456, 8] width 35 height 9
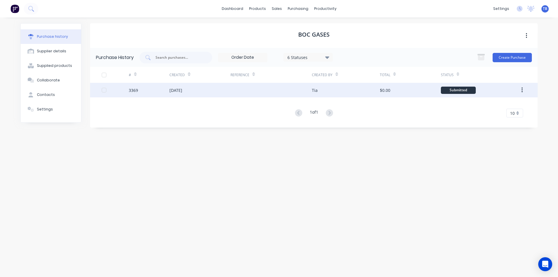
click at [182, 87] on div "[DATE]" at bounding box center [175, 90] width 13 height 6
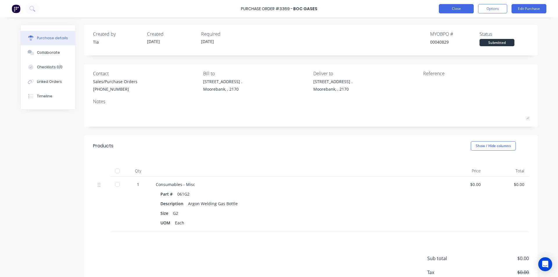
click at [459, 9] on button "Close" at bounding box center [456, 8] width 35 height 9
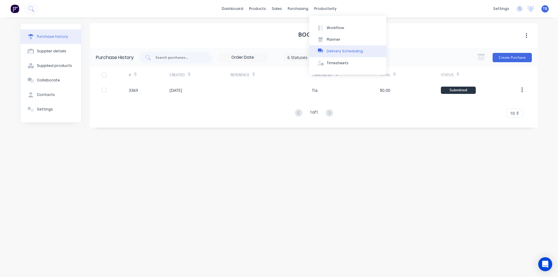
click at [359, 55] on button "Delivery Scheduling" at bounding box center [347, 51] width 77 height 12
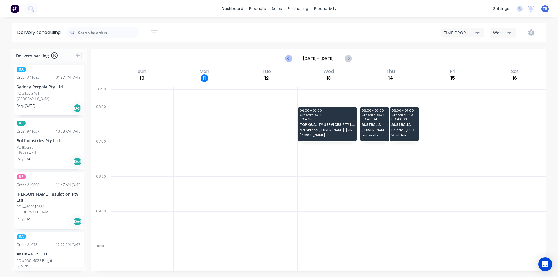
click at [287, 59] on icon "Previous page" at bounding box center [288, 58] width 7 height 7
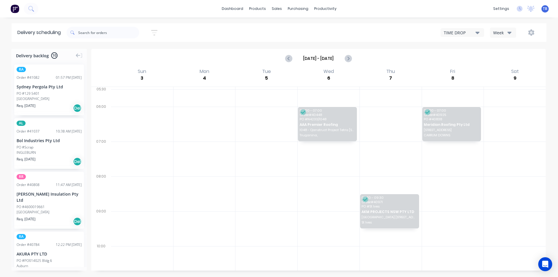
click at [476, 33] on icon "button" at bounding box center [477, 32] width 4 height 6
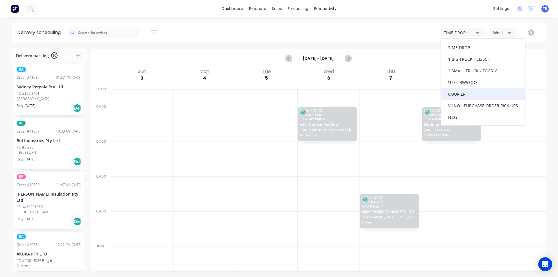
click at [465, 92] on div "COURIER" at bounding box center [483, 94] width 84 height 12
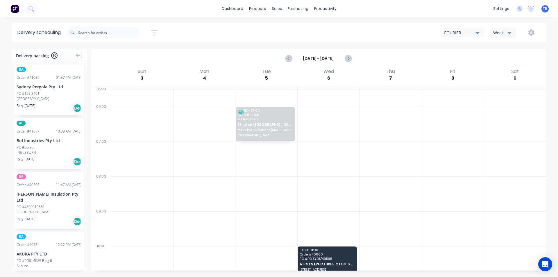
click at [461, 32] on div "COURIER" at bounding box center [460, 33] width 32 height 6
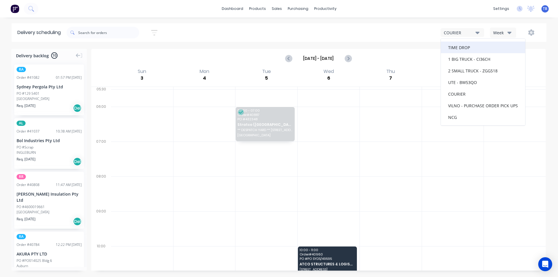
click at [474, 45] on div "TIME DROP" at bounding box center [483, 48] width 84 height 12
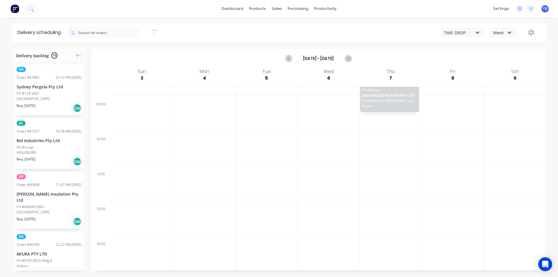
scroll to position [29, 0]
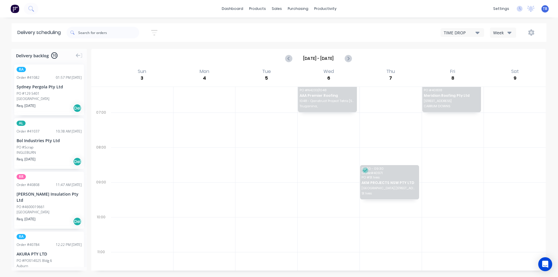
click at [480, 31] on button "TIME DROP" at bounding box center [462, 32] width 44 height 9
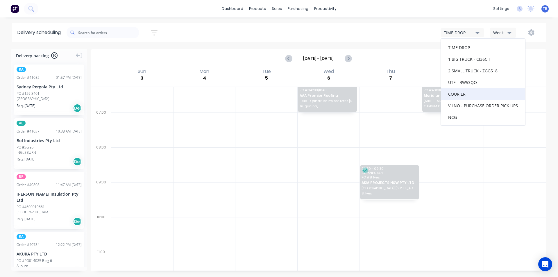
click at [473, 93] on div "COURIER" at bounding box center [483, 94] width 84 height 12
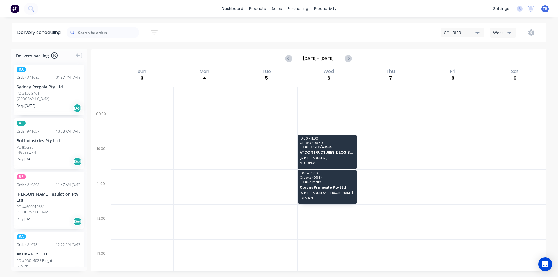
scroll to position [0, 0]
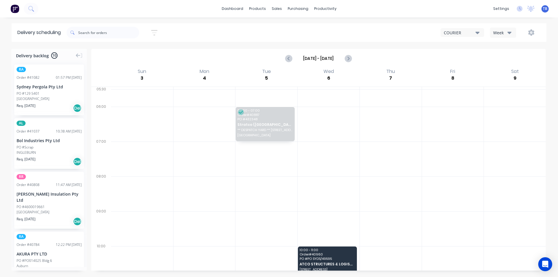
click at [479, 31] on button "COURIER" at bounding box center [462, 32] width 44 height 9
click at [475, 72] on div "2 SMALL TRUCK - ZGG518" at bounding box center [483, 71] width 84 height 12
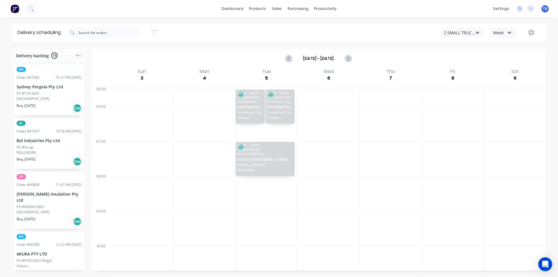
click at [478, 31] on icon "button" at bounding box center [477, 32] width 4 height 6
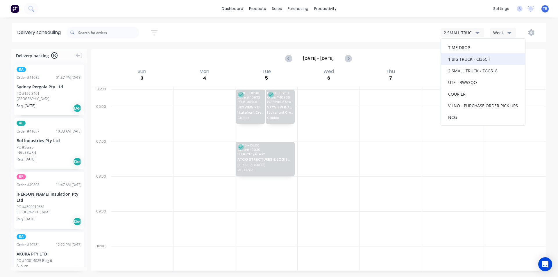
click at [474, 60] on div "1 BIG TRUCK - CI36CH" at bounding box center [483, 59] width 84 height 12
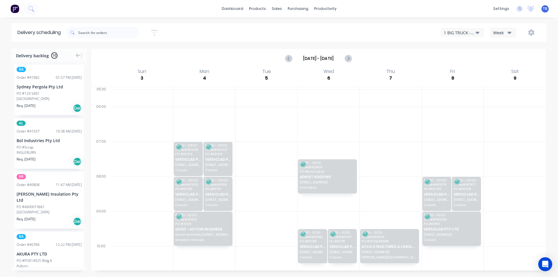
click at [478, 33] on icon "button" at bounding box center [477, 33] width 4 height 2
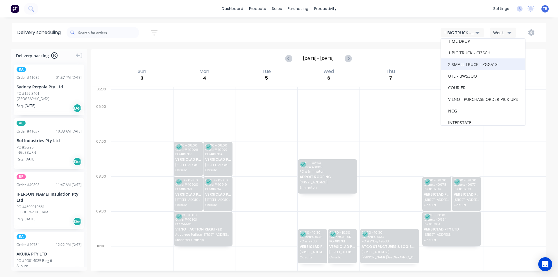
scroll to position [12, 0]
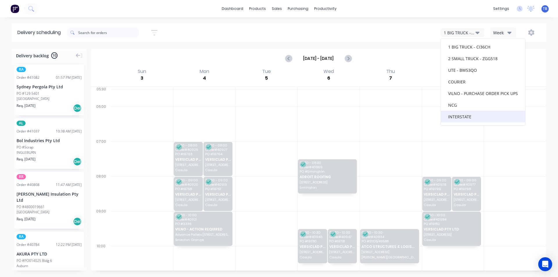
click at [470, 115] on div "INTERSTATE" at bounding box center [483, 117] width 84 height 12
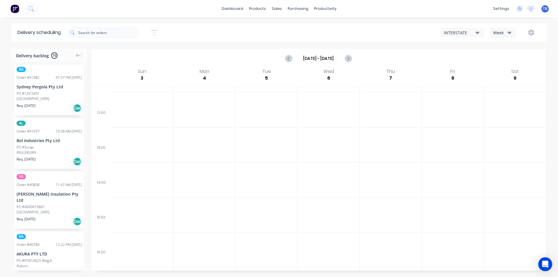
scroll to position [29, 0]
click at [478, 32] on icon "button" at bounding box center [477, 33] width 4 height 2
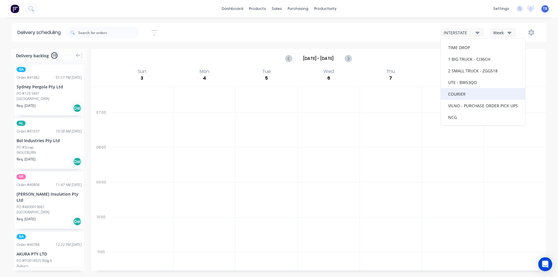
click at [467, 95] on div "COURIER" at bounding box center [483, 94] width 84 height 12
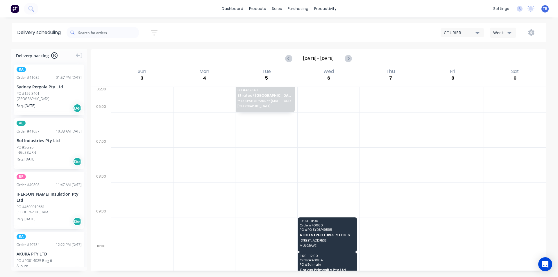
scroll to position [0, 0]
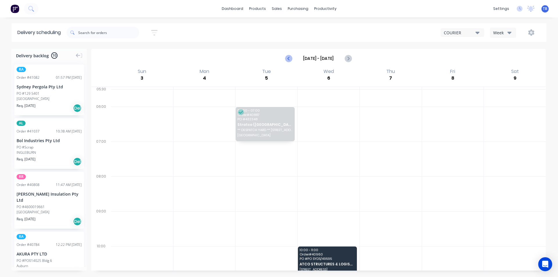
click at [292, 58] on icon "Previous page" at bounding box center [288, 58] width 7 height 7
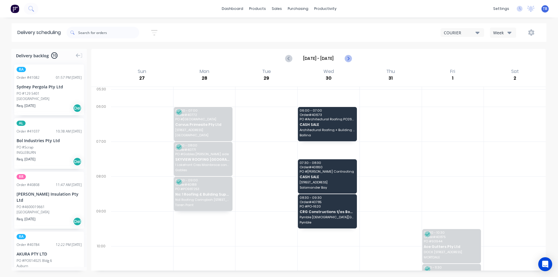
click at [345, 59] on icon "Next page" at bounding box center [347, 58] width 7 height 7
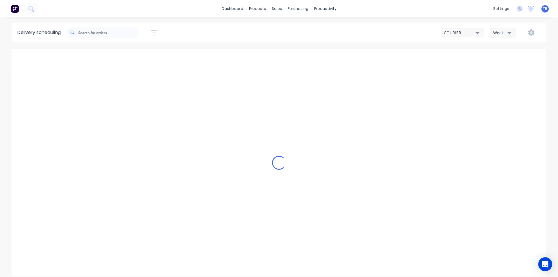
type input "Aug 3 - Aug 9"
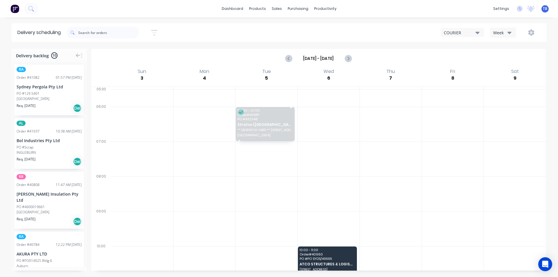
click at [254, 114] on span "Order # 40887" at bounding box center [264, 114] width 55 height 3
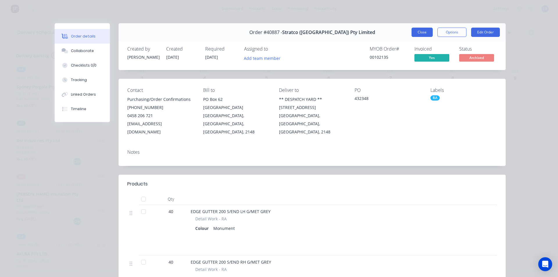
click at [427, 30] on button "Close" at bounding box center [421, 32] width 21 height 9
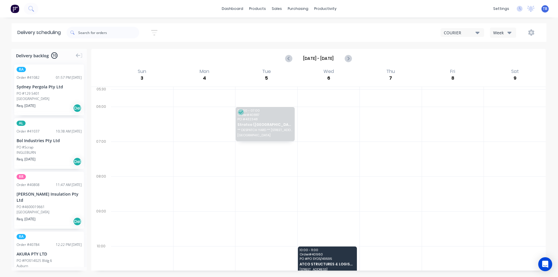
click at [480, 32] on button "COURIER" at bounding box center [462, 32] width 44 height 9
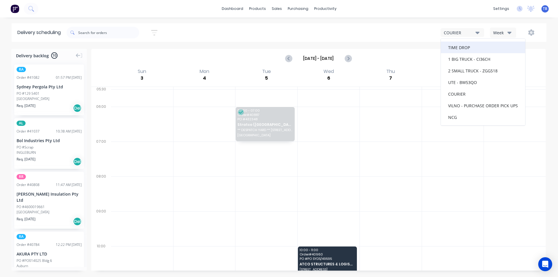
click at [469, 49] on div "TIME DROP" at bounding box center [483, 48] width 84 height 12
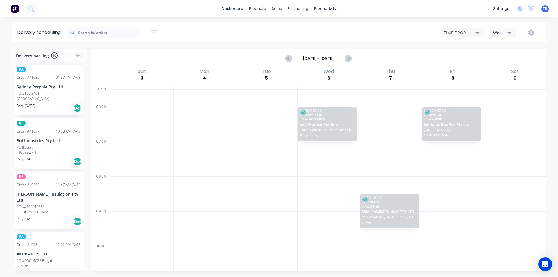
click at [329, 125] on span "AAA Premier Roofing" at bounding box center [327, 125] width 55 height 4
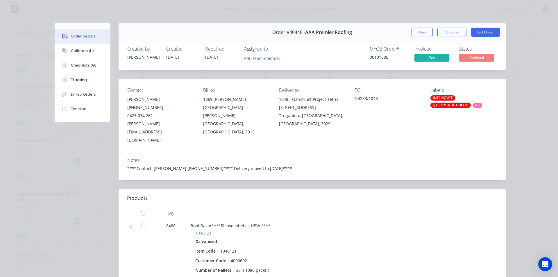
drag, startPoint x: 414, startPoint y: 35, endPoint x: 395, endPoint y: 42, distance: 20.4
click at [414, 35] on button "Close" at bounding box center [421, 32] width 21 height 9
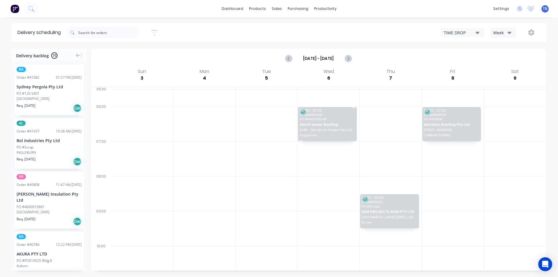
click at [334, 129] on span "1048 - Qanstruct Project Tetris 200 Palmers Rd" at bounding box center [327, 129] width 55 height 3
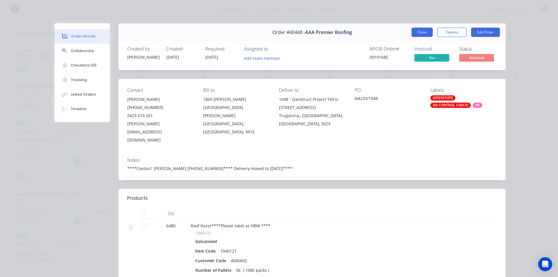
click at [425, 31] on button "Close" at bounding box center [421, 32] width 21 height 9
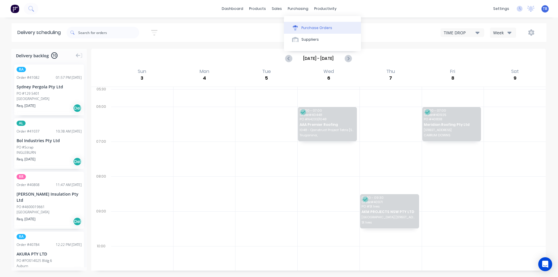
click at [308, 28] on div "Purchase Orders" at bounding box center [316, 27] width 31 height 5
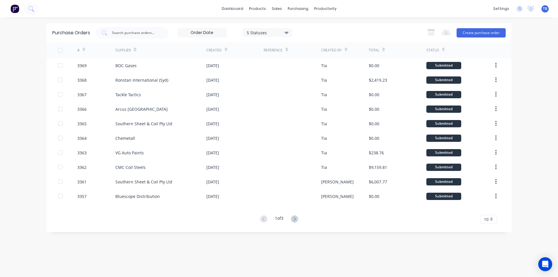
click at [492, 213] on div "# Supplier Created Reference Created By Total Status 3369 BOC Gases 11 Aug 2025…" at bounding box center [278, 132] width 465 height 181
click at [492, 217] on div "10" at bounding box center [488, 219] width 17 height 9
click at [491, 209] on div "35" at bounding box center [488, 209] width 16 height 10
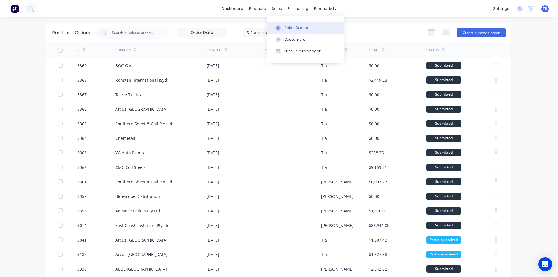
click at [288, 29] on div "Sales Orders" at bounding box center [296, 27] width 24 height 5
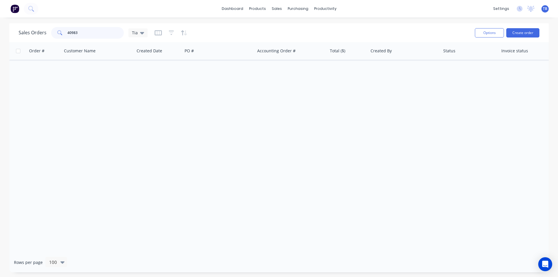
drag, startPoint x: 85, startPoint y: 34, endPoint x: 48, endPoint y: 36, distance: 36.7
click at [48, 36] on div "Sales Orders 40983 Tia" at bounding box center [83, 33] width 129 height 12
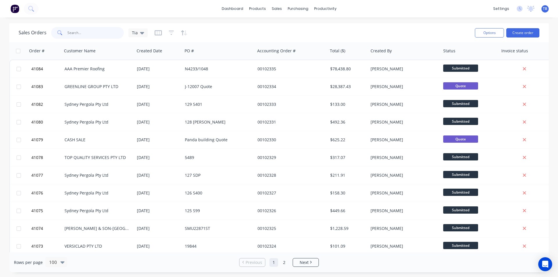
click at [98, 33] on input "text" at bounding box center [95, 33] width 57 height 12
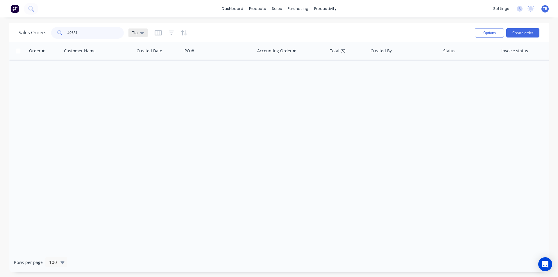
type input "40681"
click at [143, 33] on icon at bounding box center [142, 33] width 4 height 6
click at [158, 105] on button "Archived jobs" at bounding box center [163, 105] width 66 height 7
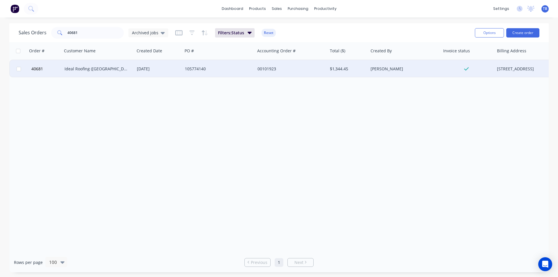
click at [103, 71] on div "Ideal Roofing (NSW) Pty Ltd" at bounding box center [96, 69] width 64 height 6
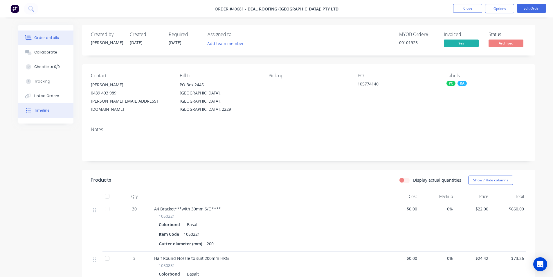
click at [42, 111] on div "Timeline" at bounding box center [41, 110] width 15 height 5
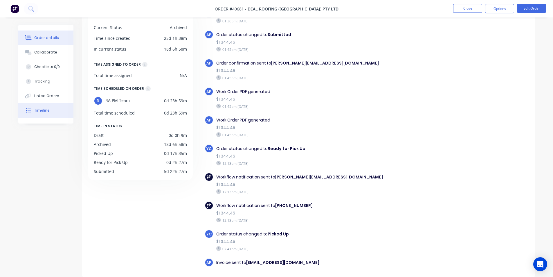
click at [46, 38] on div "Order details" at bounding box center [46, 37] width 25 height 5
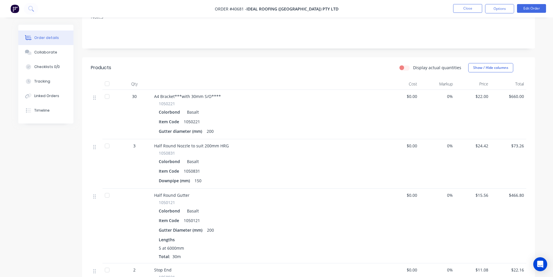
scroll to position [58, 0]
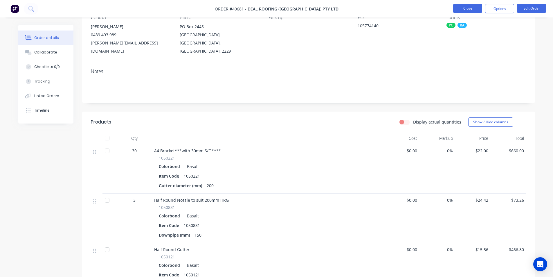
click at [478, 10] on button "Close" at bounding box center [467, 8] width 29 height 9
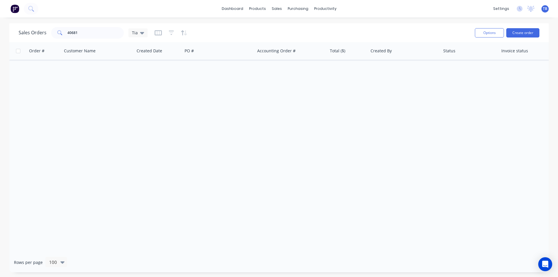
drag, startPoint x: 135, startPoint y: 142, endPoint x: 73, endPoint y: 15, distance: 141.6
click at [135, 142] on div "Order # Customer Name Created Date PO # Accounting Order # Total ($) Created By…" at bounding box center [278, 147] width 539 height 210
drag, startPoint x: 86, startPoint y: 31, endPoint x: 0, endPoint y: -4, distance: 93.3
click at [0, 0] on html "dashboard products sales purchasing productivity dashboard products Product Cat…" at bounding box center [279, 138] width 558 height 277
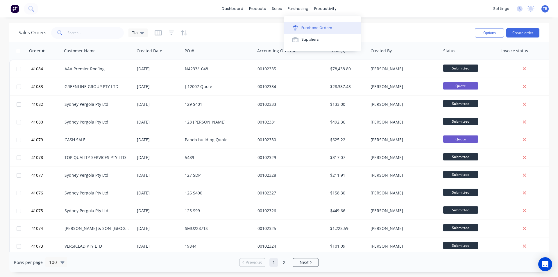
click at [305, 26] on div "Purchase Orders" at bounding box center [316, 27] width 31 height 5
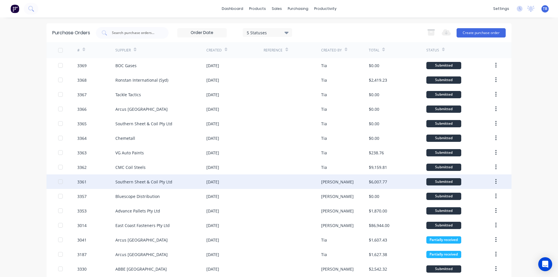
click at [144, 181] on div "Southern Sheet & Coil Pty Ltd" at bounding box center [143, 182] width 57 height 6
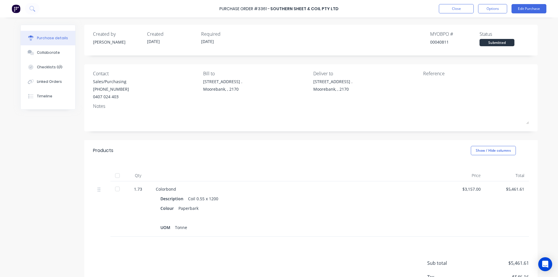
click at [116, 190] on div at bounding box center [118, 189] width 12 height 12
click at [464, 11] on button "Close" at bounding box center [456, 8] width 35 height 9
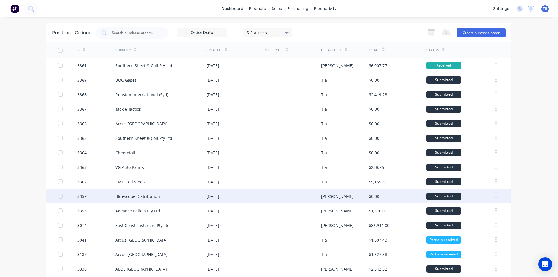
click at [182, 192] on div "Bluescope Distribution" at bounding box center [160, 196] width 91 height 15
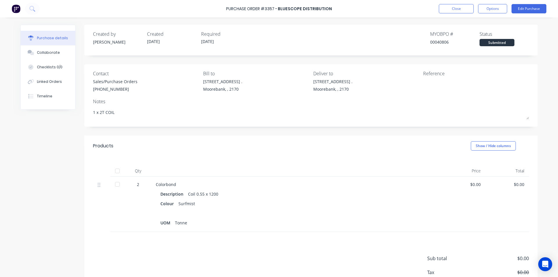
click at [117, 184] on div at bounding box center [118, 184] width 12 height 12
type textarea "x"
click at [457, 5] on button "Close" at bounding box center [456, 8] width 35 height 9
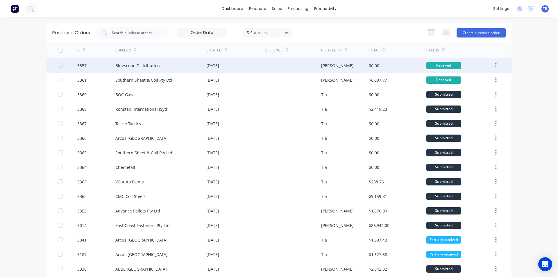
click at [495, 67] on icon "button" at bounding box center [495, 65] width 1 height 6
click at [483, 82] on div "Archive" at bounding box center [475, 80] width 45 height 8
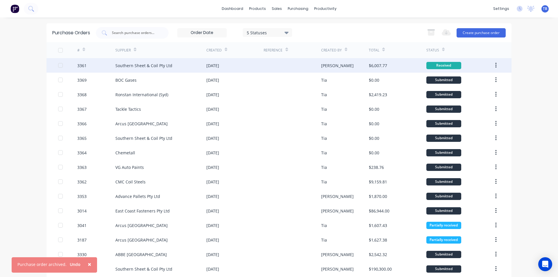
click at [492, 67] on button "button" at bounding box center [496, 65] width 14 height 10
click at [453, 82] on div "Archive" at bounding box center [475, 80] width 45 height 8
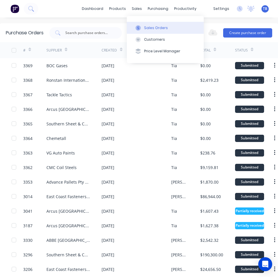
click at [142, 27] on div at bounding box center [138, 27] width 9 height 5
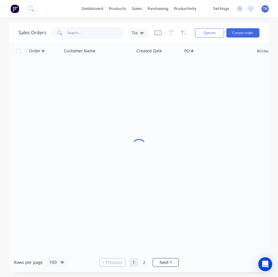
click at [70, 31] on input "text" at bounding box center [95, 33] width 57 height 12
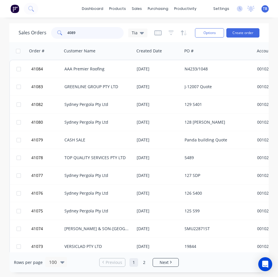
type input "40899"
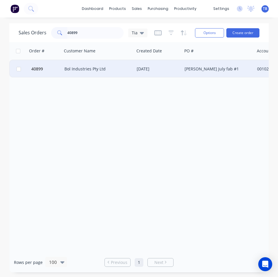
type input "40899"
click at [76, 69] on div "Bol Industries Pty Ltd" at bounding box center [96, 69] width 64 height 6
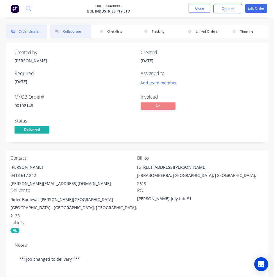
click at [66, 25] on button "Collaborate" at bounding box center [70, 31] width 41 height 13
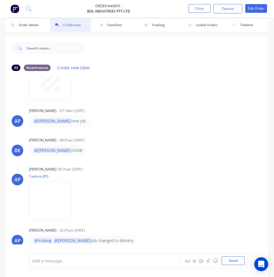
scroll to position [8, 0]
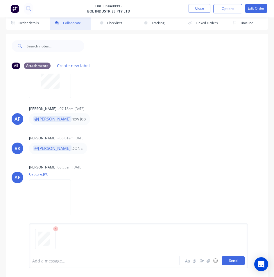
click at [235, 259] on button "Send" at bounding box center [233, 260] width 23 height 9
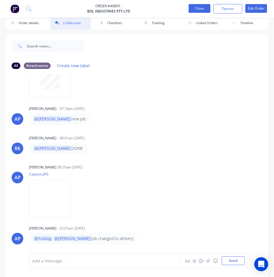
click at [201, 5] on button "Close" at bounding box center [200, 8] width 22 height 9
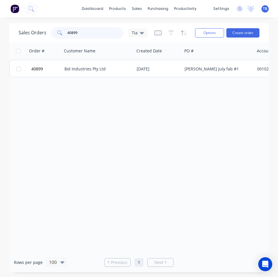
drag, startPoint x: 87, startPoint y: 30, endPoint x: 37, endPoint y: 33, distance: 49.8
click at [37, 33] on div "Sales Orders 40899 Tia" at bounding box center [83, 33] width 129 height 12
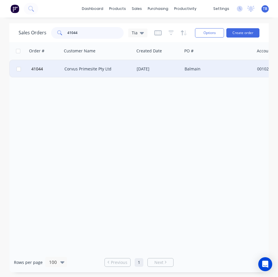
type input "41044"
click at [80, 73] on div "Corvus Primesite Pty Ltd" at bounding box center [98, 68] width 73 height 17
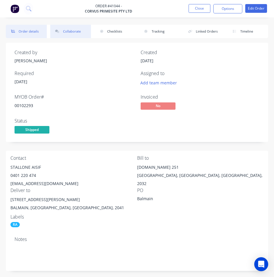
click at [65, 33] on button "Collaborate" at bounding box center [70, 31] width 41 height 13
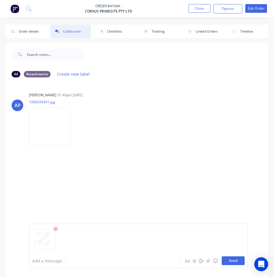
click at [239, 262] on button "Send" at bounding box center [233, 260] width 23 height 9
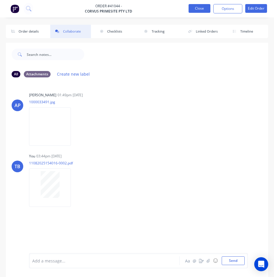
click at [192, 8] on button "Close" at bounding box center [200, 8] width 22 height 9
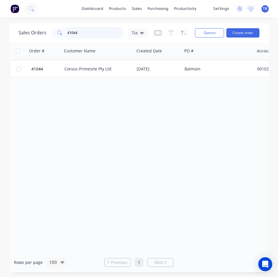
click at [0, 32] on html "dashboard products sales purchasing productivity dashboard products Product Cat…" at bounding box center [139, 138] width 278 height 277
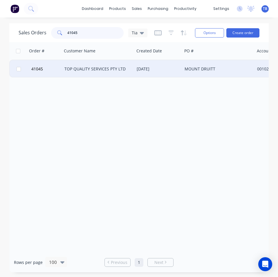
type input "41045"
click at [103, 66] on div "TOP QUALITY SERVICES PTY LTD" at bounding box center [96, 69] width 64 height 6
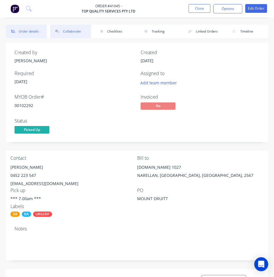
click at [65, 29] on button "Collaborate" at bounding box center [70, 31] width 41 height 13
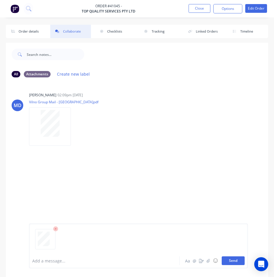
click at [234, 261] on button "Send" at bounding box center [233, 260] width 23 height 9
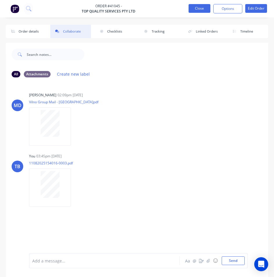
click at [205, 10] on button "Close" at bounding box center [200, 8] width 22 height 9
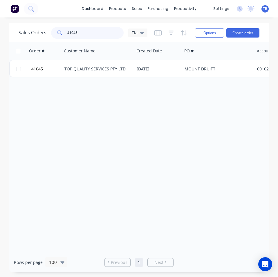
drag, startPoint x: 101, startPoint y: 33, endPoint x: 11, endPoint y: 42, distance: 89.8
click at [11, 42] on div "Sales Orders 41045 Tia Options Create order" at bounding box center [139, 32] width 260 height 19
type input "41058"
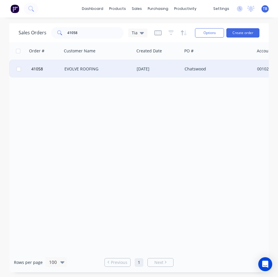
click at [84, 72] on div "EVOLVE ROOFING" at bounding box center [98, 68] width 73 height 17
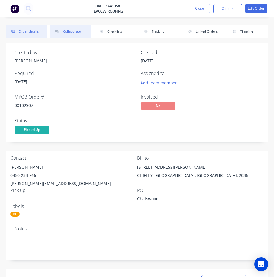
click at [68, 33] on button "Collaborate" at bounding box center [70, 31] width 41 height 13
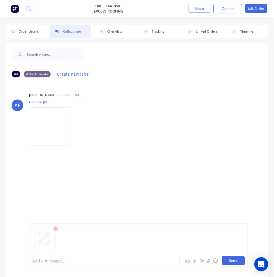
click at [241, 261] on button "Send" at bounding box center [233, 260] width 23 height 9
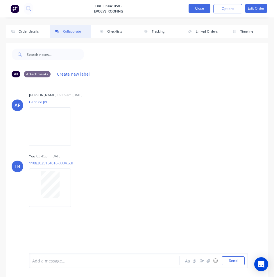
click at [200, 9] on button "Close" at bounding box center [200, 8] width 22 height 9
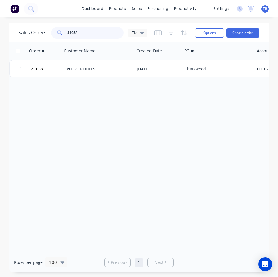
drag, startPoint x: 83, startPoint y: 34, endPoint x: 13, endPoint y: 38, distance: 70.4
click at [14, 39] on div "Sales Orders 41058 Tia Options Create order" at bounding box center [139, 32] width 260 height 19
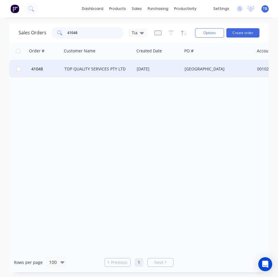
type input "41048"
click at [79, 71] on div "TOP QUALITY SERVICES PTY LTD" at bounding box center [96, 69] width 64 height 6
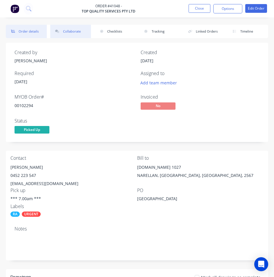
click at [73, 30] on button "Collaborate" at bounding box center [70, 31] width 41 height 13
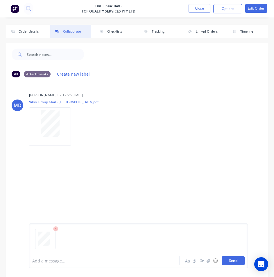
click at [233, 261] on button "Send" at bounding box center [233, 260] width 23 height 9
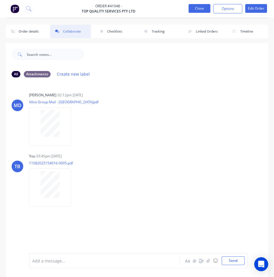
click at [197, 7] on button "Close" at bounding box center [200, 8] width 22 height 9
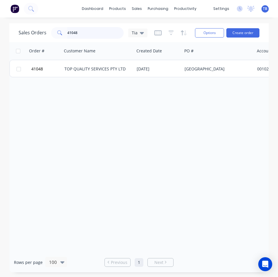
click at [0, 30] on html "dashboard products sales purchasing productivity dashboard products Product Cat…" at bounding box center [139, 138] width 278 height 277
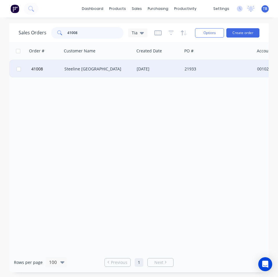
type input "41008"
click at [80, 72] on div "Steeline [GEOGRAPHIC_DATA]" at bounding box center [98, 68] width 73 height 17
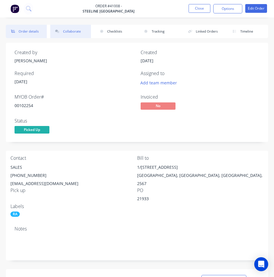
click at [81, 34] on button "Collaborate" at bounding box center [70, 31] width 41 height 13
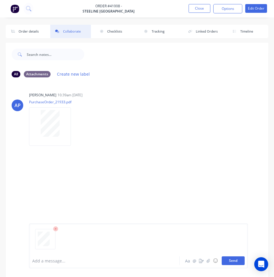
click at [229, 261] on button "Send" at bounding box center [233, 260] width 23 height 9
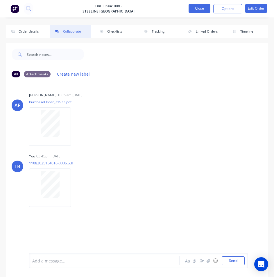
click at [208, 7] on button "Close" at bounding box center [200, 8] width 22 height 9
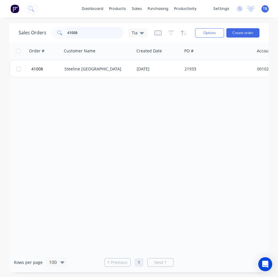
drag, startPoint x: 108, startPoint y: 31, endPoint x: 6, endPoint y: 31, distance: 101.7
click at [6, 31] on div "Sales Orders 41008 Tia Options Create order Order # Customer Name Created Date …" at bounding box center [139, 147] width 278 height 249
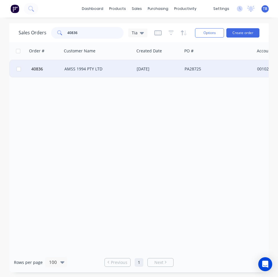
type input "40836"
click at [67, 69] on div "AMSS 1994 PTY LTD" at bounding box center [96, 69] width 64 height 6
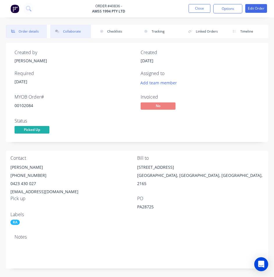
click at [71, 29] on button "Collaborate" at bounding box center [70, 31] width 41 height 13
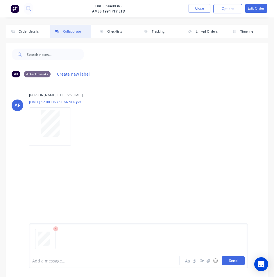
click at [235, 261] on button "Send" at bounding box center [233, 260] width 23 height 9
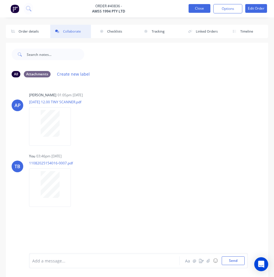
click at [196, 10] on button "Close" at bounding box center [200, 8] width 22 height 9
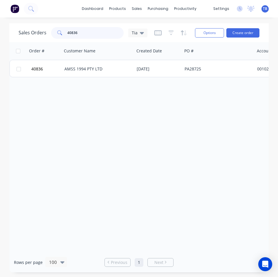
drag, startPoint x: 86, startPoint y: 33, endPoint x: 40, endPoint y: 37, distance: 46.4
click at [40, 37] on div "Sales Orders 40836 Tia" at bounding box center [83, 33] width 129 height 12
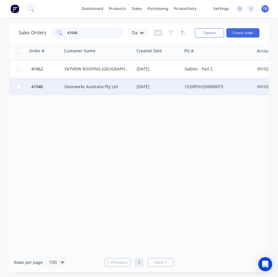
type input "41046"
click at [95, 93] on div "Doorworks Australia Pty Ltd" at bounding box center [98, 86] width 73 height 17
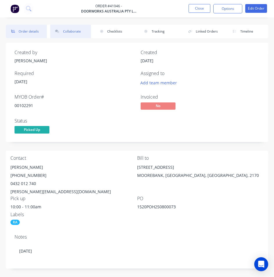
click at [64, 36] on button "Collaborate" at bounding box center [70, 31] width 41 height 13
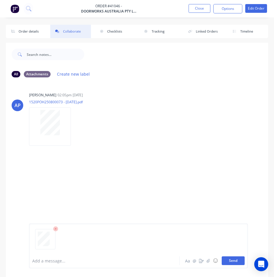
click at [234, 263] on button "Send" at bounding box center [233, 260] width 23 height 9
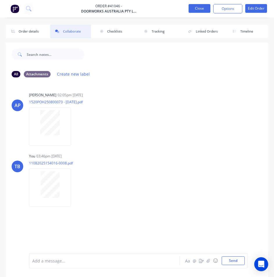
click at [200, 10] on button "Close" at bounding box center [200, 8] width 22 height 9
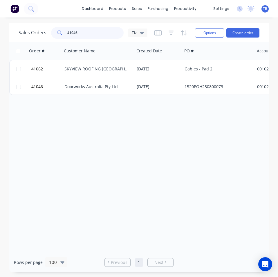
drag, startPoint x: 86, startPoint y: 32, endPoint x: 16, endPoint y: 32, distance: 70.0
click at [16, 32] on div "Sales Orders 41046 Tia Options Create order" at bounding box center [139, 32] width 260 height 19
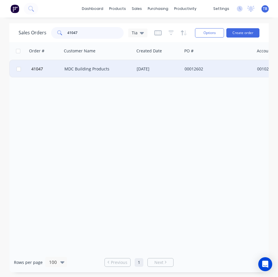
type input "41047"
click at [73, 67] on div "MDC Building Products" at bounding box center [96, 69] width 64 height 6
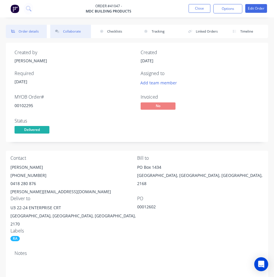
click at [70, 28] on button "Collaborate" at bounding box center [70, 31] width 41 height 13
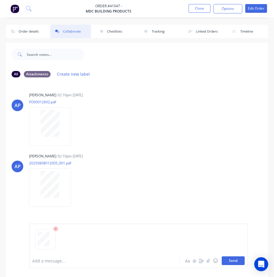
click at [230, 259] on button "Send" at bounding box center [233, 260] width 23 height 9
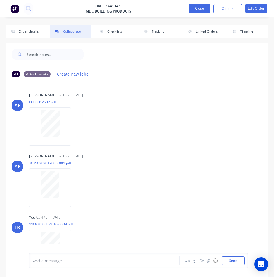
click at [201, 10] on button "Close" at bounding box center [200, 8] width 22 height 9
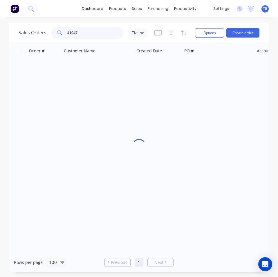
drag, startPoint x: 93, startPoint y: 31, endPoint x: 0, endPoint y: 21, distance: 94.0
click at [0, 21] on html "dashboard products sales purchasing productivity dashboard products Product Cat…" at bounding box center [139, 138] width 278 height 277
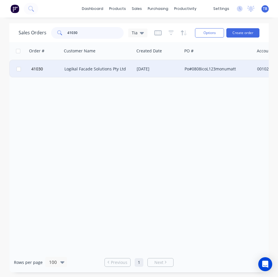
type input "41030"
click at [80, 75] on div "Logikal Facade Solutions Pty Ltd" at bounding box center [98, 68] width 73 height 17
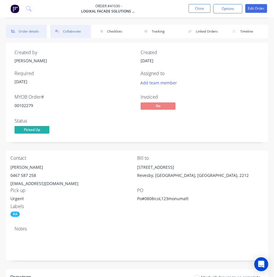
click at [71, 37] on button "Collaborate" at bounding box center [70, 31] width 41 height 13
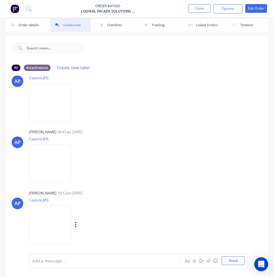
scroll to position [8, 0]
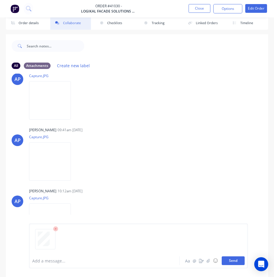
click at [229, 261] on button "Send" at bounding box center [233, 260] width 23 height 9
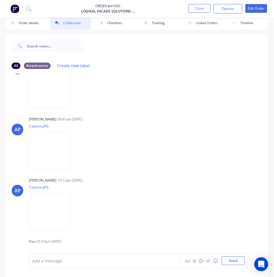
scroll to position [0, 0]
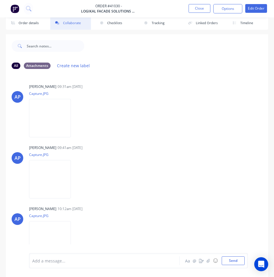
click at [201, 3] on nav "Order #41030 - Logikal Facade Solutions Pty Ltd Close Options Edit Order" at bounding box center [137, 8] width 274 height 17
click at [200, 6] on button "Close" at bounding box center [200, 8] width 22 height 9
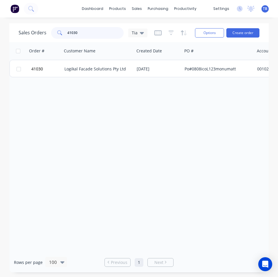
drag, startPoint x: 87, startPoint y: 32, endPoint x: 0, endPoint y: 26, distance: 87.7
click at [0, 26] on html "dashboard products sales purchasing productivity dashboard products Product Cat…" at bounding box center [139, 138] width 278 height 277
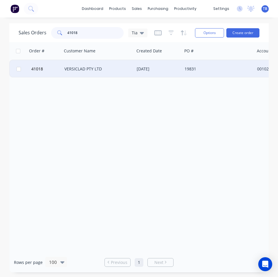
type input "41018"
click at [86, 73] on div "VERSICLAD PTY LTD" at bounding box center [98, 68] width 73 height 17
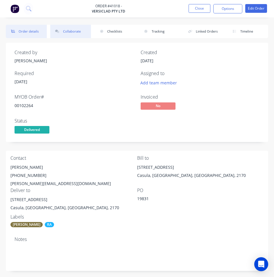
click at [71, 33] on button "Collaborate" at bounding box center [70, 31] width 41 height 13
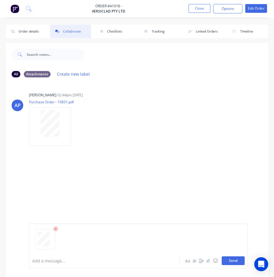
click at [235, 262] on button "Send" at bounding box center [233, 260] width 23 height 9
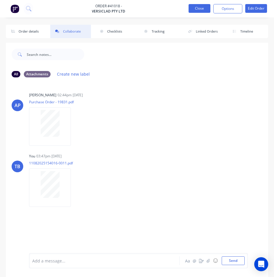
click at [205, 7] on button "Close" at bounding box center [200, 8] width 22 height 9
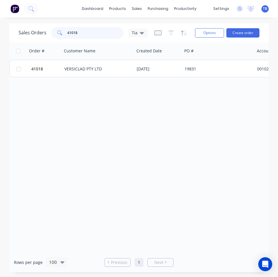
drag, startPoint x: 87, startPoint y: 34, endPoint x: 0, endPoint y: 33, distance: 87.2
click at [0, 33] on html "dashboard products sales purchasing productivity dashboard products Product Cat…" at bounding box center [139, 138] width 278 height 277
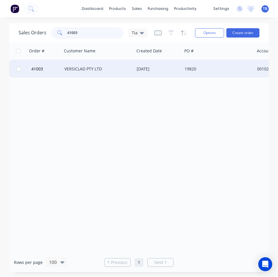
type input "41003"
click at [78, 75] on div "VERSICLAD PTY LTD" at bounding box center [98, 68] width 73 height 17
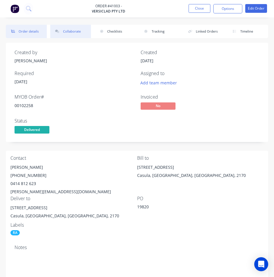
click at [73, 31] on button "Collaborate" at bounding box center [70, 31] width 41 height 13
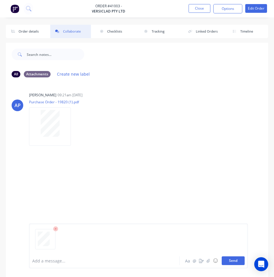
click at [233, 260] on button "Send" at bounding box center [233, 260] width 23 height 9
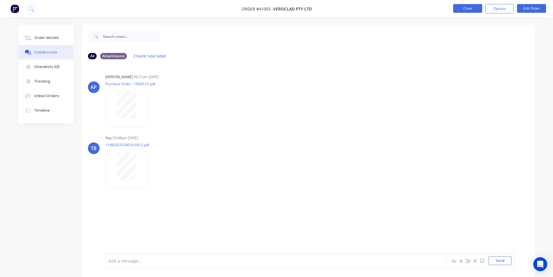
click at [278, 10] on button "Close" at bounding box center [467, 8] width 29 height 9
